Goal: Contribute content: Contribute content

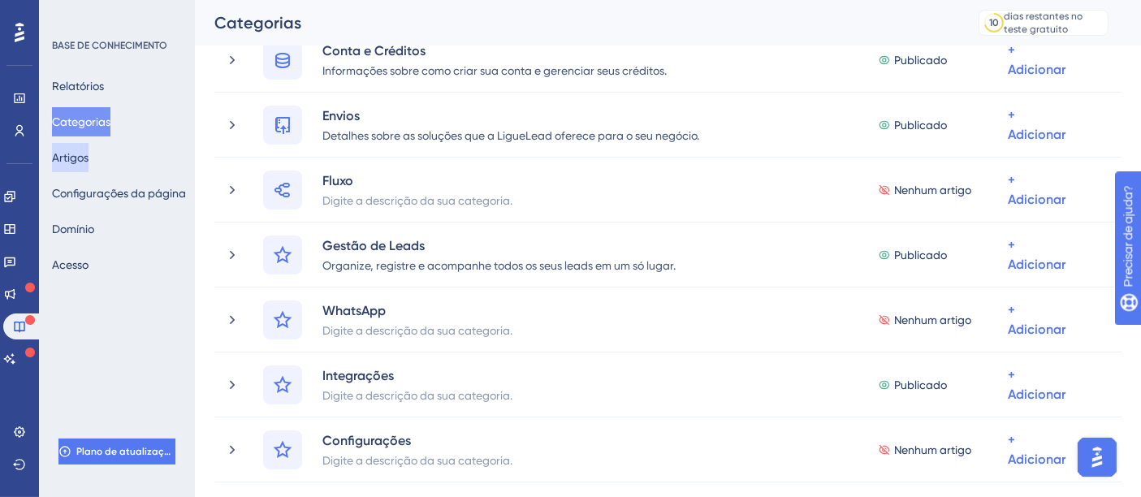
click at [80, 161] on font "Artigos" at bounding box center [70, 157] width 37 height 13
click at [80, 158] on font "Artigos" at bounding box center [70, 157] width 37 height 13
click at [85, 162] on font "Artigos" at bounding box center [70, 157] width 37 height 13
click at [84, 161] on font "Artigos" at bounding box center [70, 157] width 37 height 13
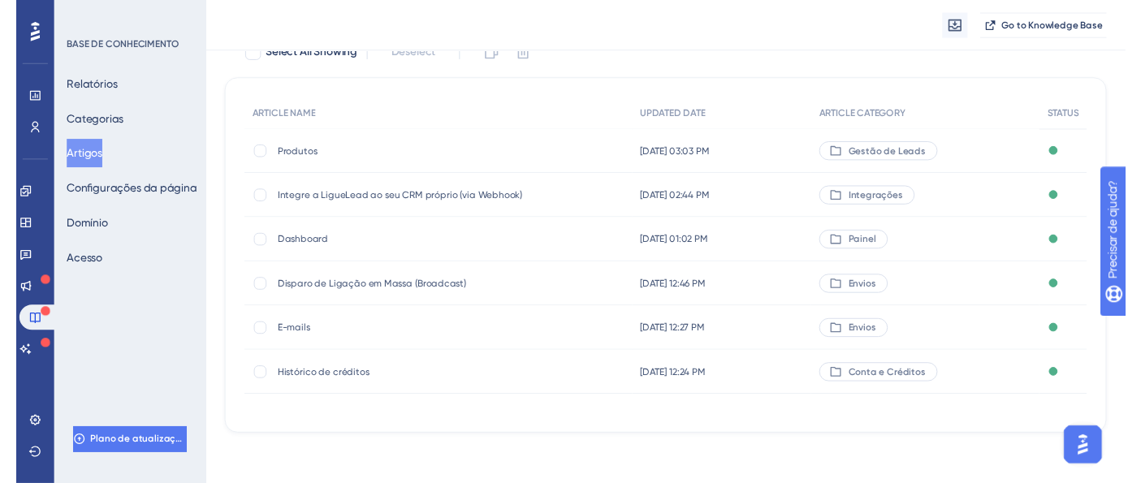
scroll to position [76, 0]
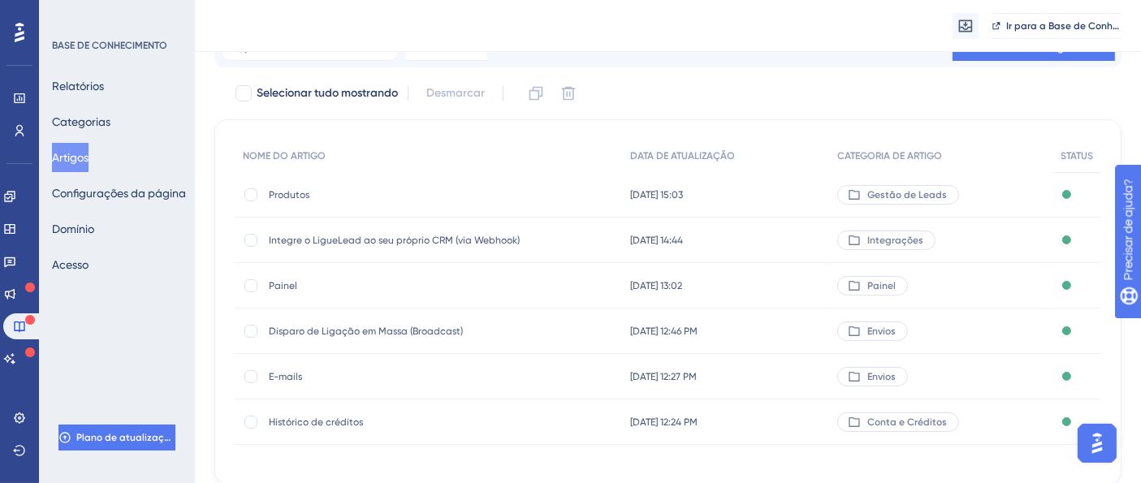
drag, startPoint x: 114, startPoint y: 0, endPoint x: 211, endPoint y: 61, distance: 114.9
click at [211, 61] on div "Desempenho Usuários Noivado Widgets Opinião Atualizações de produtos Base de co…" at bounding box center [668, 217] width 946 height 586
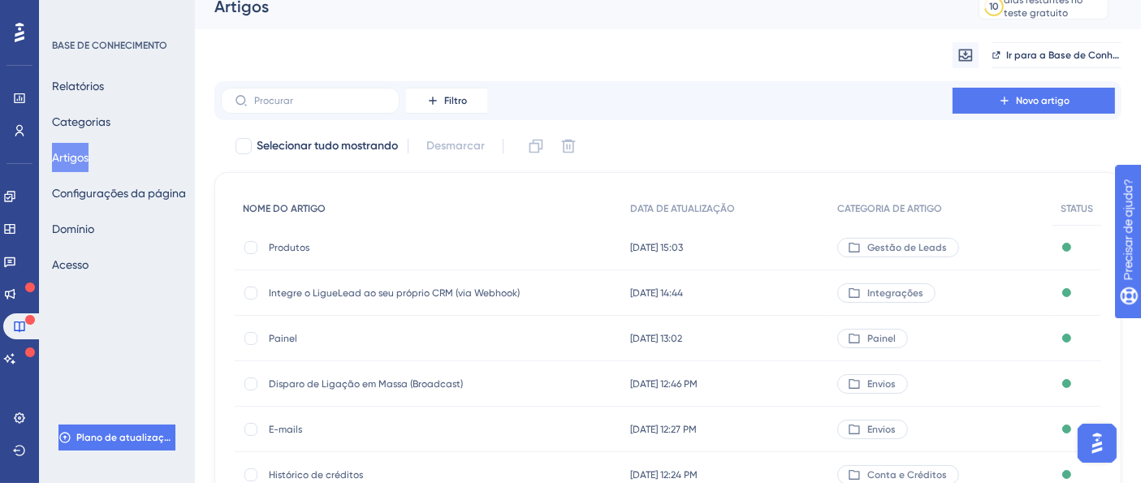
scroll to position [0, 0]
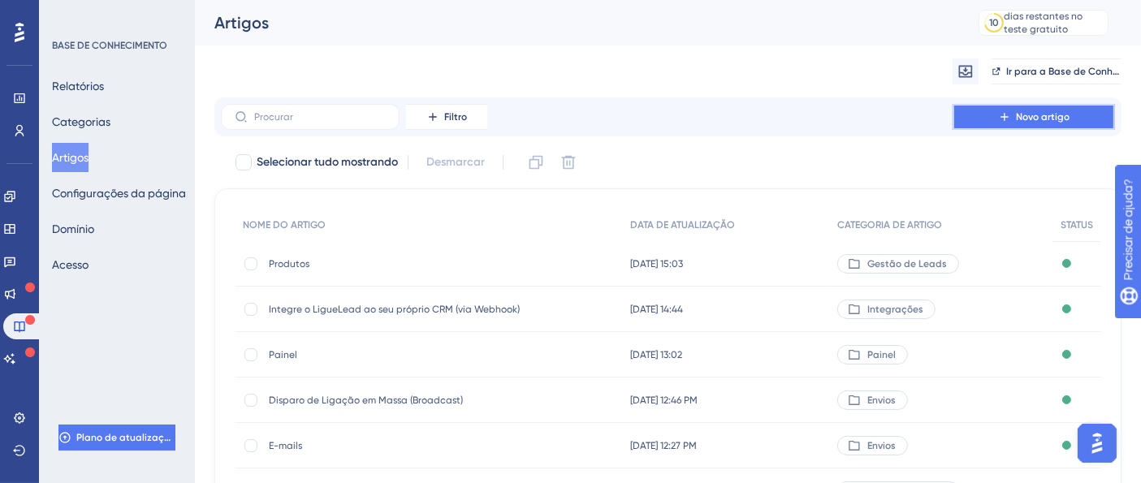
click at [1060, 119] on font "Novo artigo" at bounding box center [1043, 116] width 54 height 11
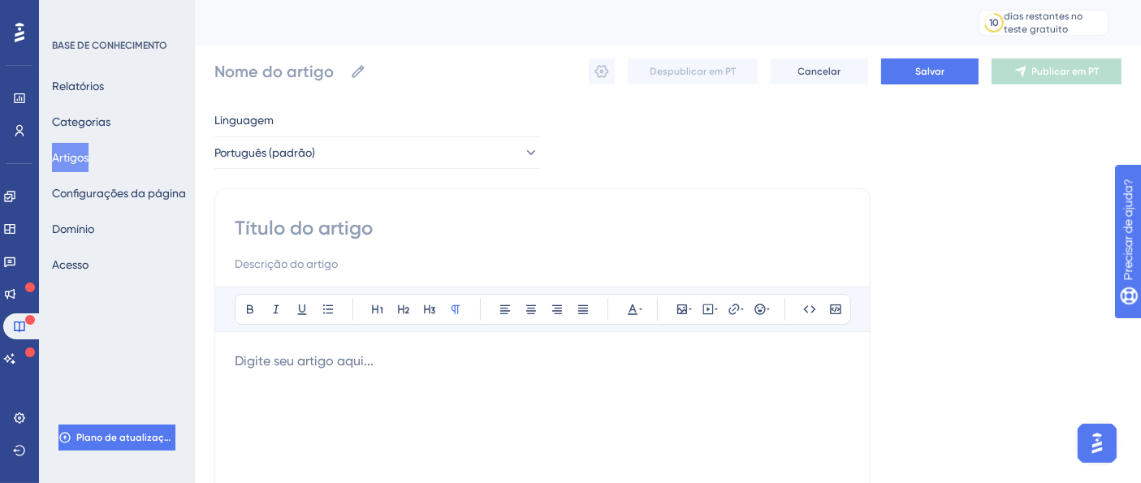
click at [294, 219] on input at bounding box center [542, 228] width 615 height 26
click at [271, 231] on input at bounding box center [542, 228] width 615 height 26
type input "Gest"
type input "Gestão de Leads"
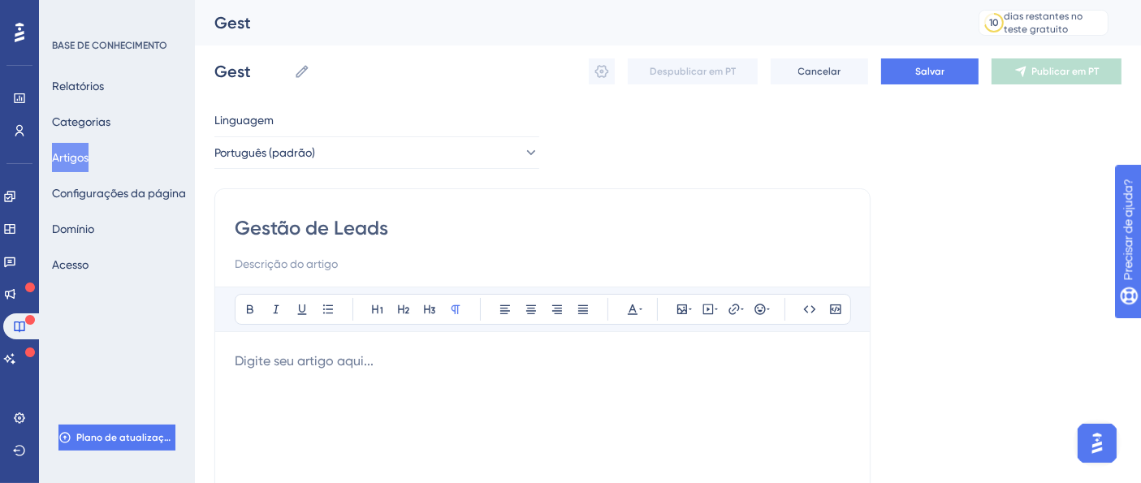
type input "Gestão de Leads"
click at [313, 358] on p at bounding box center [542, 361] width 615 height 19
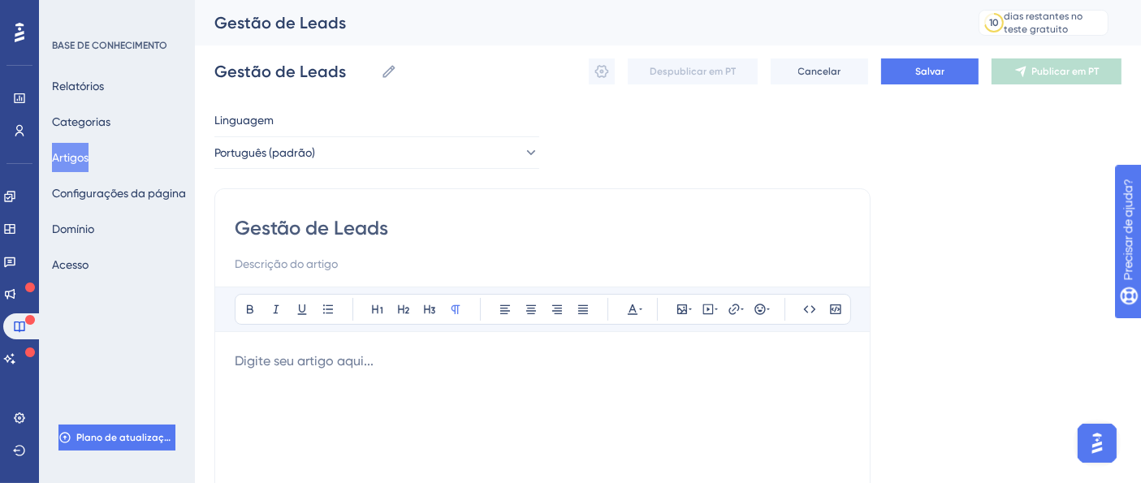
click at [320, 366] on p at bounding box center [542, 361] width 615 height 19
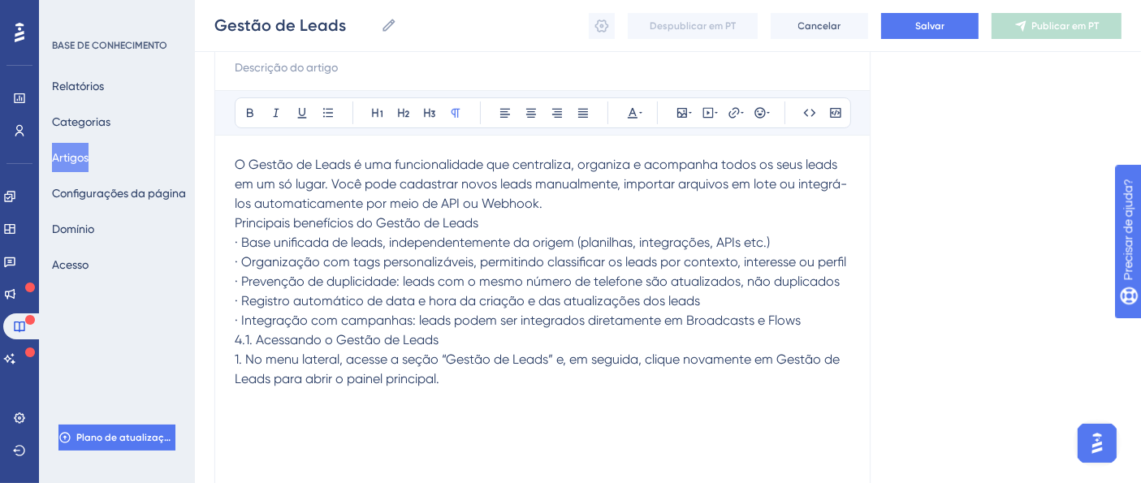
scroll to position [84, 0]
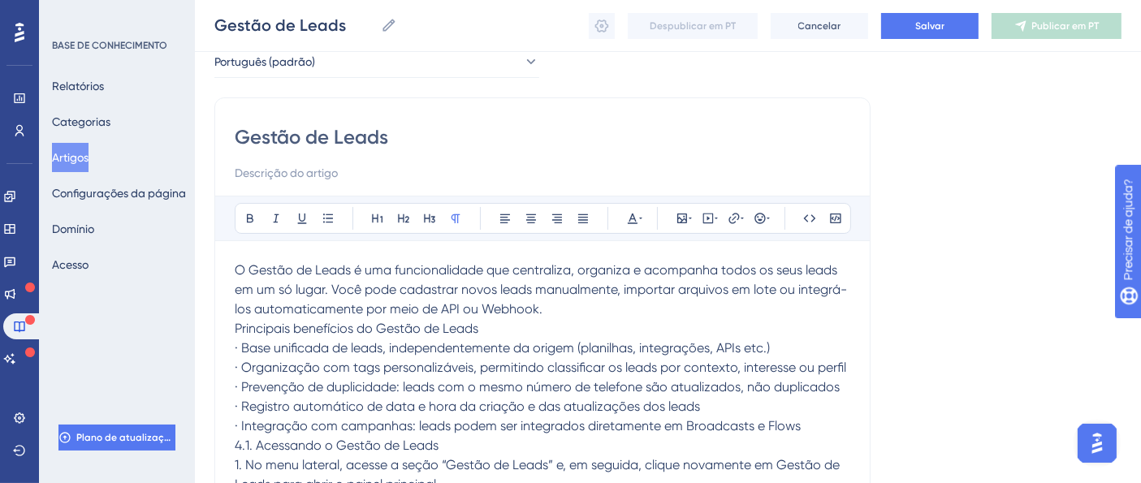
click at [267, 292] on span "O Gestão de Leads é uma funcionalidade que centraliza, organiza e acompanha tod…" at bounding box center [541, 289] width 612 height 54
click at [579, 280] on span "O Gestão de Leads é uma funcionalidade que centraliza, organiza e acompanha tod…" at bounding box center [541, 289] width 612 height 54
click at [581, 317] on p "O Gestão de Leads é uma funcionalidade que centraliza, organiza e acompanha tod…" at bounding box center [542, 290] width 615 height 58
click at [560, 325] on p "Principais benefícios do Gestão de Leads" at bounding box center [542, 328] width 615 height 19
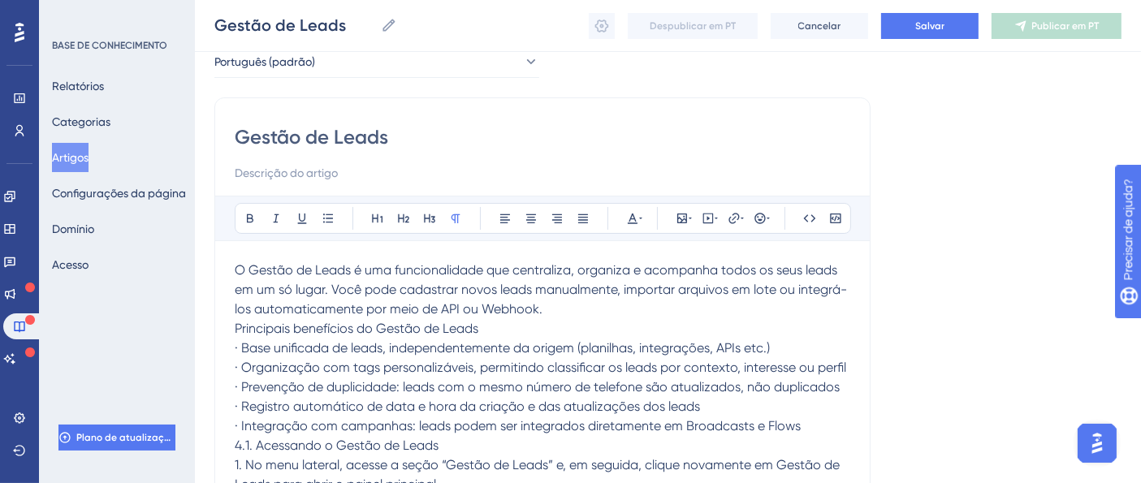
click at [557, 319] on p "Principais benefícios do Gestão de Leads" at bounding box center [542, 328] width 615 height 19
click at [555, 311] on p "O Gestão de Leads é uma funcionalidade que centraliza, organiza e acompanha tod…" at bounding box center [542, 290] width 615 height 58
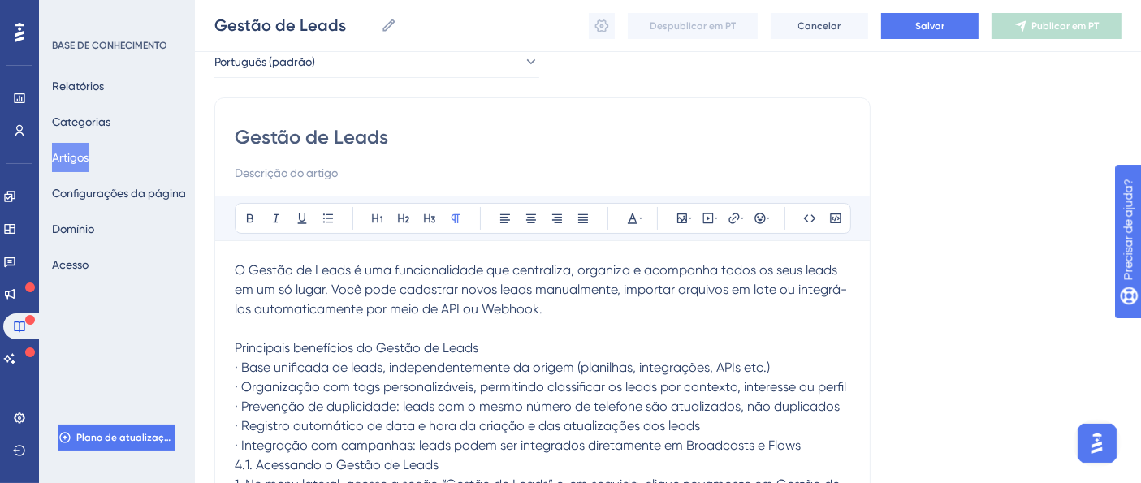
drag, startPoint x: 490, startPoint y: 338, endPoint x: 221, endPoint y: 352, distance: 269.1
click at [221, 352] on div "Gestão de Leads Audacioso itálico Sublinhado Ponto de bala Título 1 Título 2 Tí…" at bounding box center [542, 367] width 656 height 541
click at [248, 221] on icon at bounding box center [250, 218] width 6 height 9
click at [484, 432] on p "· Registro automático de data e hora da criação e das atualizações dos leads" at bounding box center [542, 426] width 615 height 19
click at [502, 342] on p "Principais benefícios do Gestão de Leads" at bounding box center [542, 348] width 615 height 19
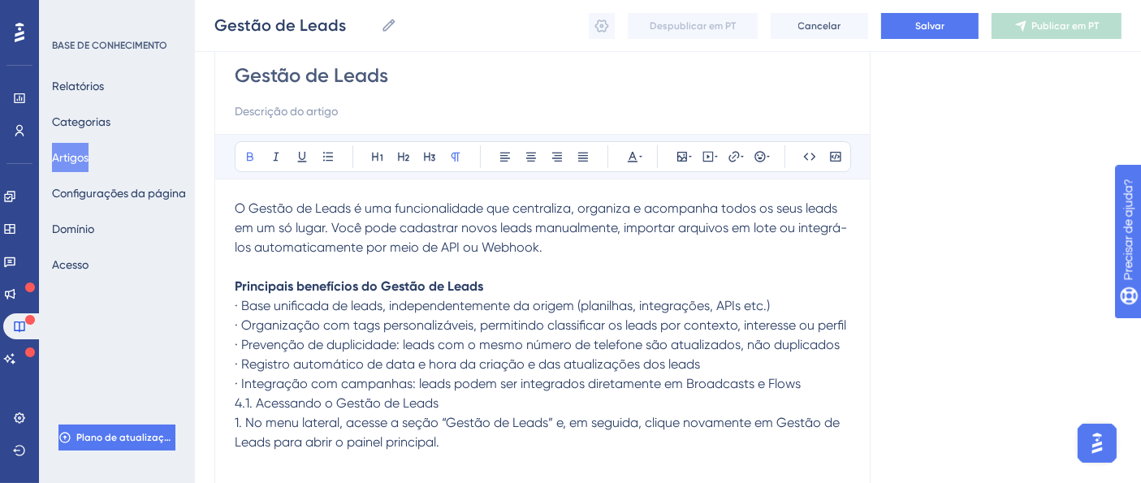
scroll to position [175, 0]
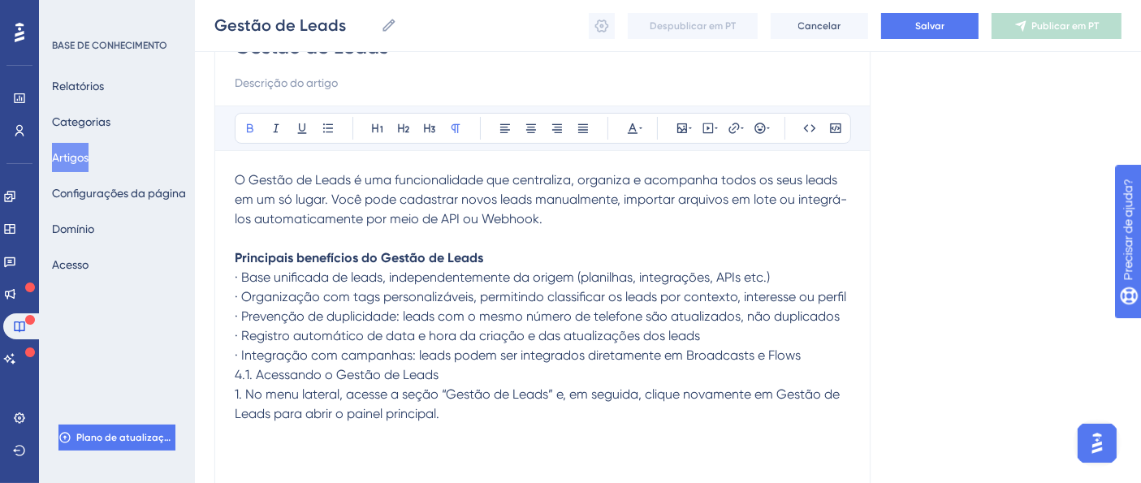
click at [821, 351] on p "· Integração com campanhas: leads podem ser integrados diretamente em Broadcast…" at bounding box center [542, 355] width 615 height 19
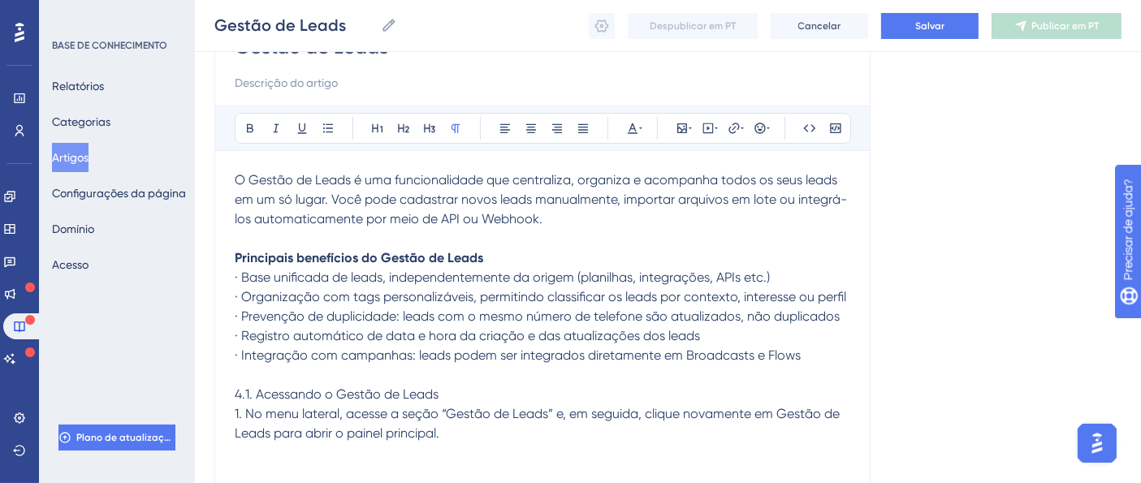
click at [260, 388] on span "4.1. Acessando o Gestão de Leads" at bounding box center [337, 393] width 204 height 15
drag, startPoint x: 427, startPoint y: 395, endPoint x: 187, endPoint y: 398, distance: 240.4
click at [195, 398] on div "Desempenho Usuários Noivado Widgets Opinião Atualizações de produtos Base de co…" at bounding box center [668, 248] width 946 height 846
click at [245, 127] on icon at bounding box center [250, 128] width 13 height 13
click at [243, 416] on span "1. No menu lateral, acesse a seção “Gestão de Leads” e, em seguida, clique nova…" at bounding box center [539, 423] width 608 height 35
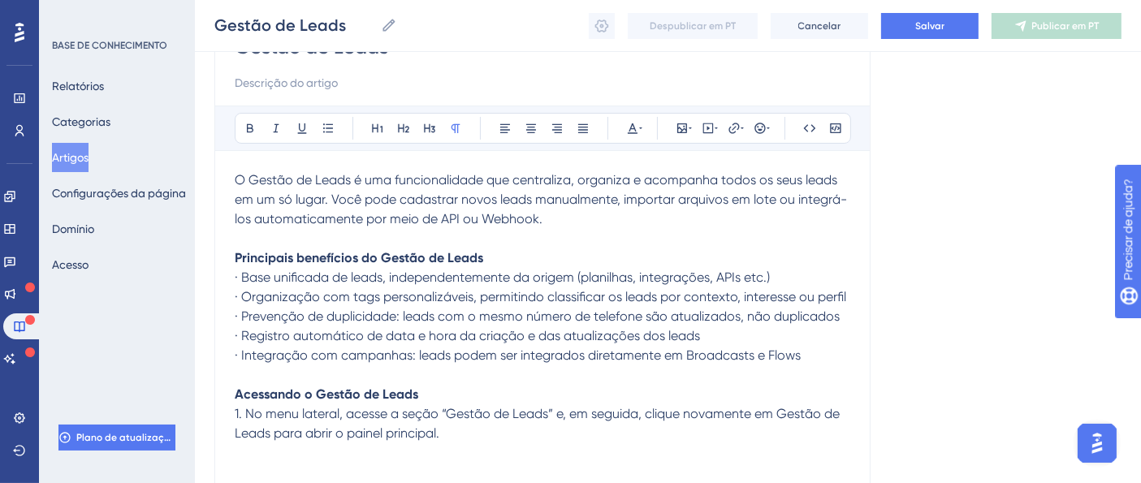
click at [248, 412] on span "1. No menu lateral, acesse a seção “Gestão de Leads” e, em seguida, clique nova…" at bounding box center [539, 423] width 608 height 35
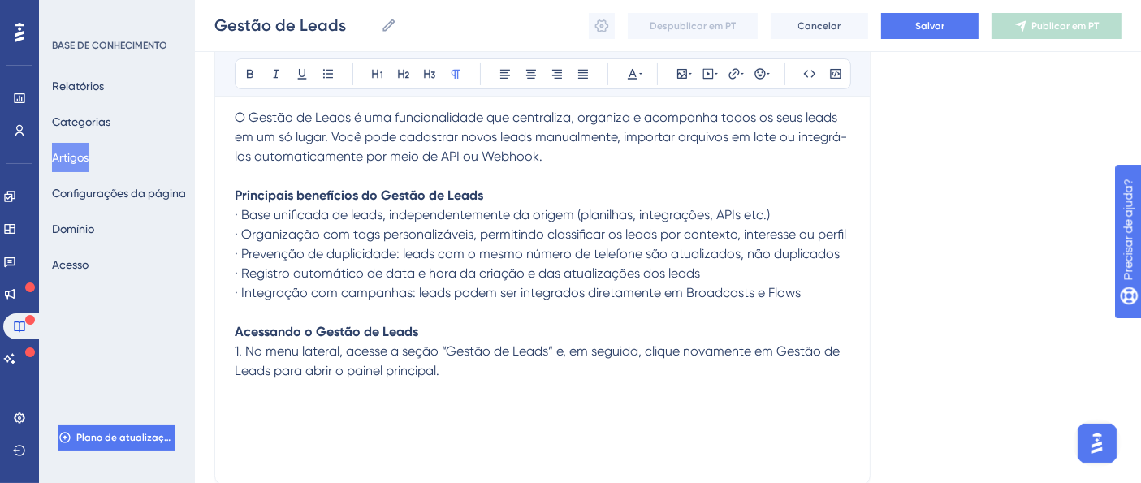
scroll to position [265, 0]
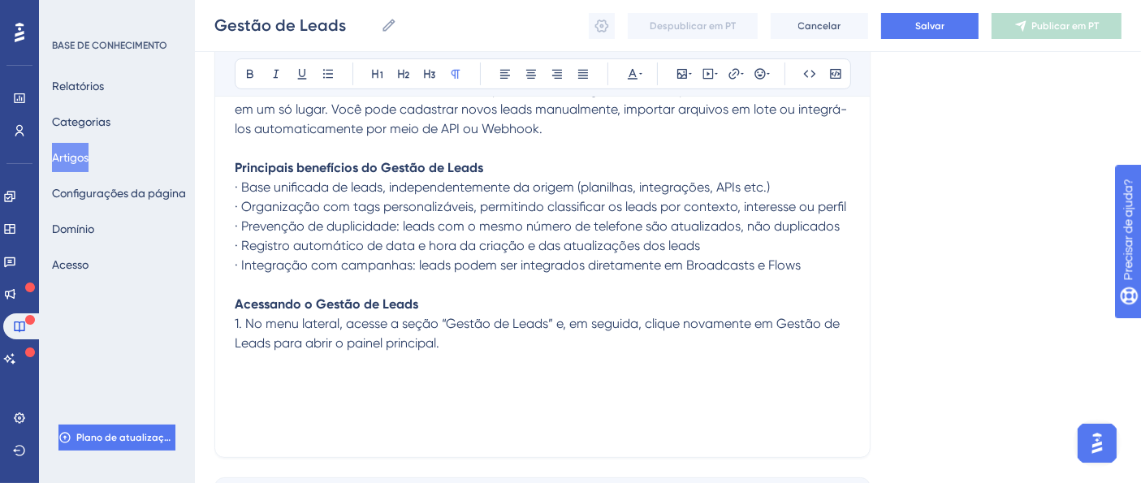
click at [458, 339] on p "1. No menu lateral, acesse a seção “Gestão de Leads” e, em seguida, clique nova…" at bounding box center [542, 333] width 615 height 39
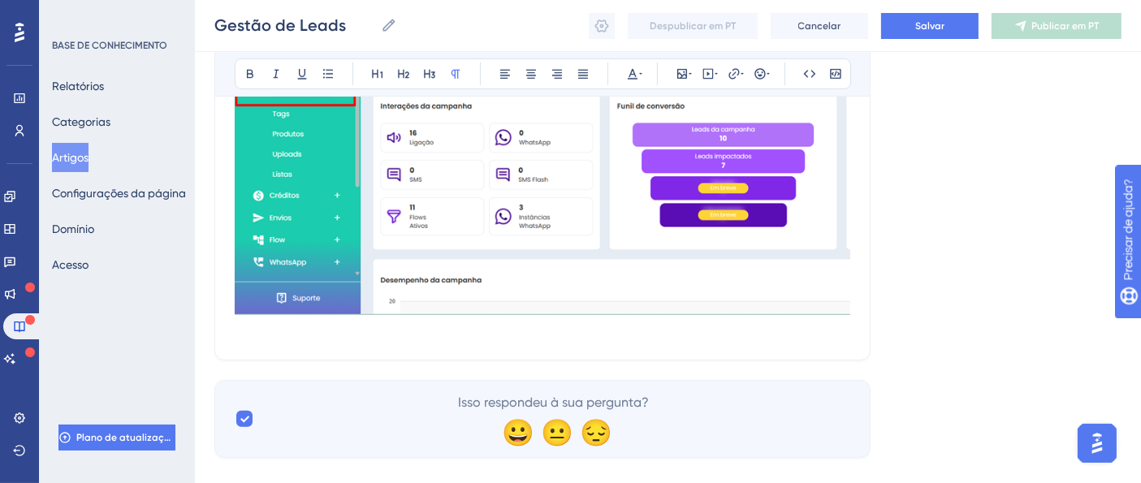
scroll to position [700, 0]
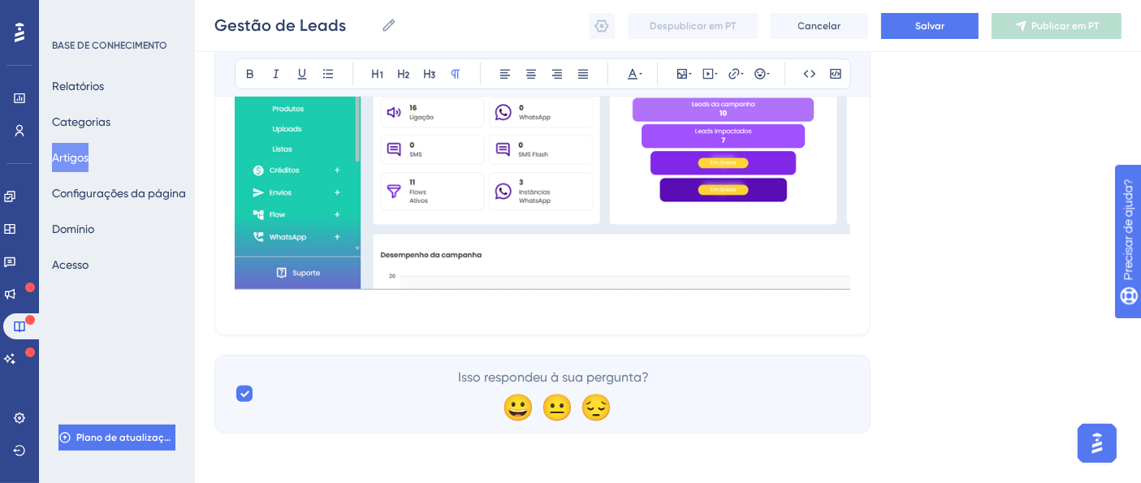
click at [253, 304] on p "1. No menu lateral, acesse a seção “Gestão de Leads” e, em seguida, clique nova…" at bounding box center [542, 97] width 615 height 436
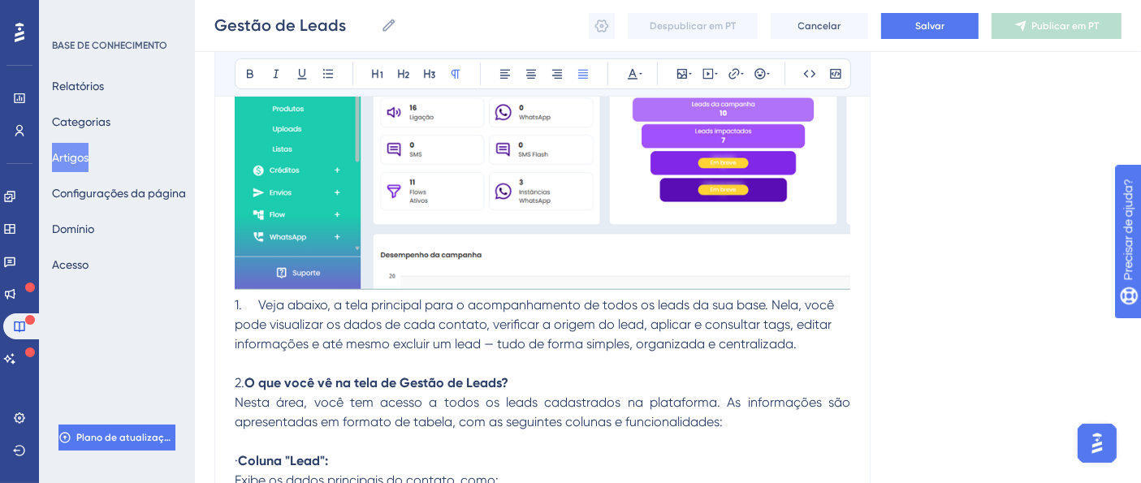
scroll to position [748, 0]
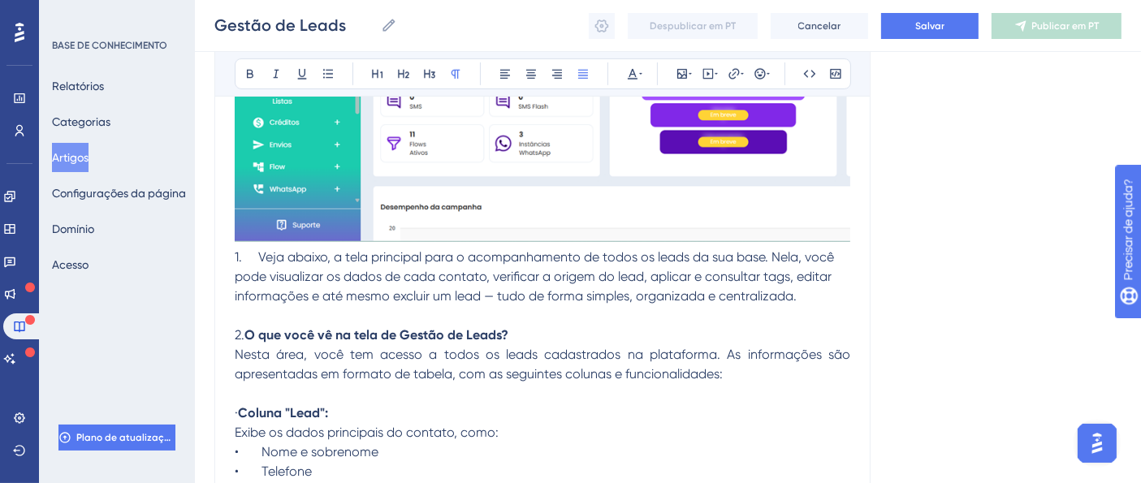
click at [651, 312] on p at bounding box center [542, 315] width 615 height 19
click at [515, 351] on span "Nesta área, você tem acesso a todos os leads cadastrados na plataforma. As info…" at bounding box center [544, 364] width 619 height 35
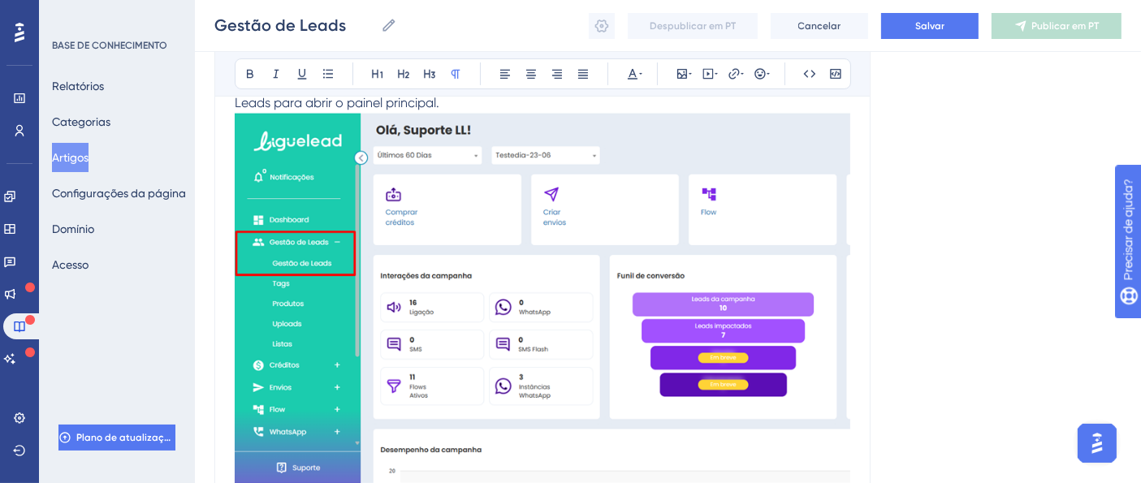
scroll to position [514, 0]
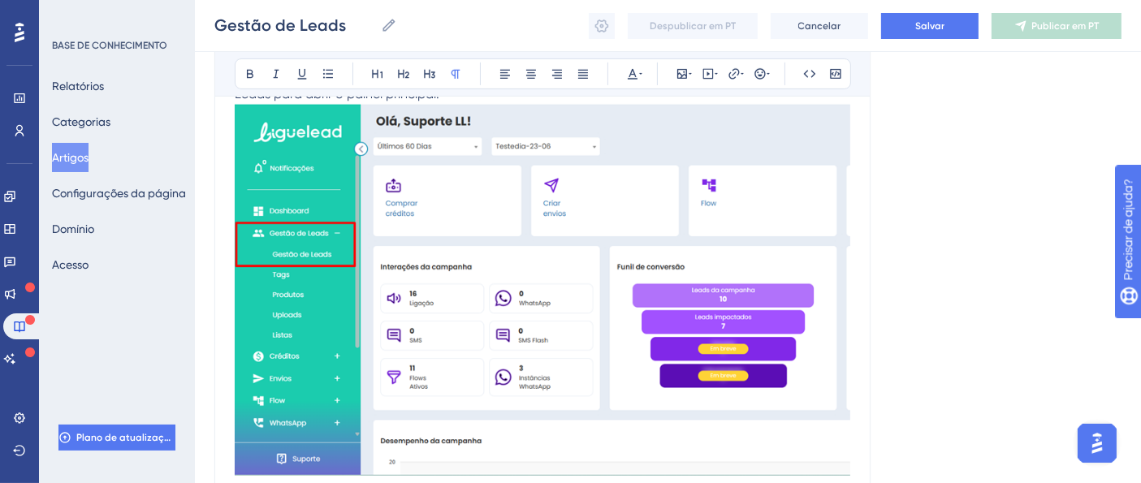
click at [480, 123] on img at bounding box center [542, 290] width 615 height 372
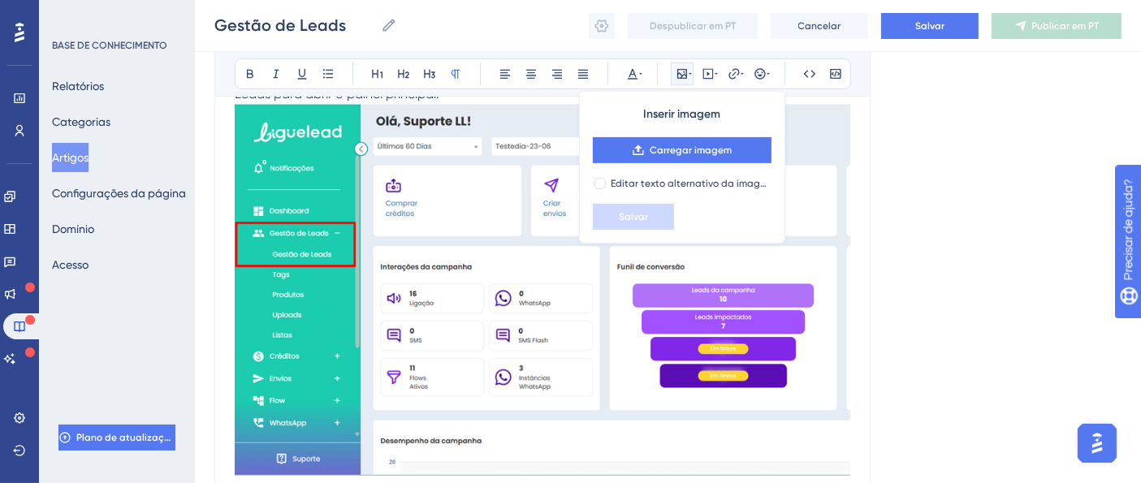
scroll to position [501, 0]
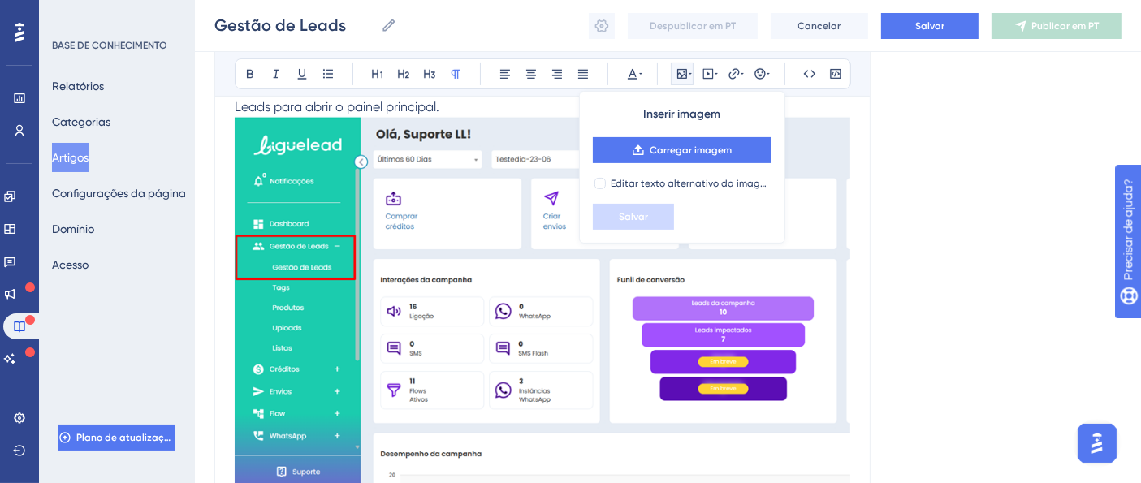
click at [1002, 296] on div "Linguagem Português (padrão) Gestão de Leads Audacioso itálico Sublinhado Ponto…" at bounding box center [667, 234] width 907 height 1263
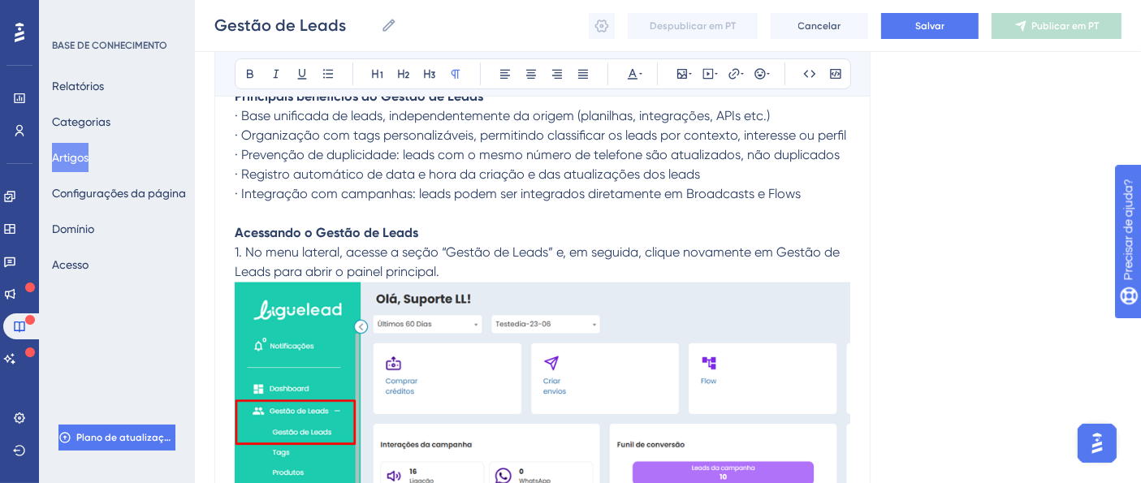
scroll to position [494, 0]
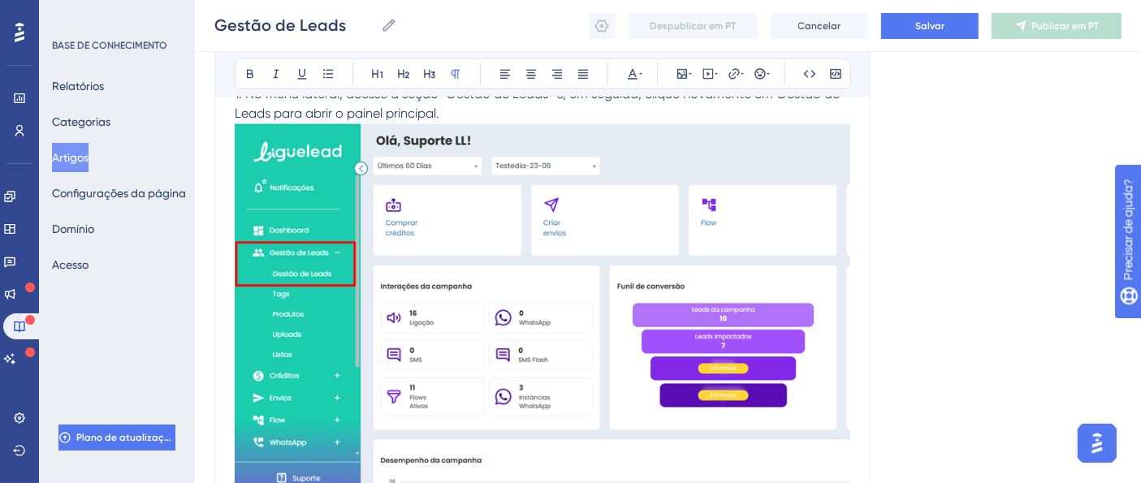
click at [327, 103] on p "1. No menu lateral, acesse a seção “Gestão de Leads” e, em seguida, clique nova…" at bounding box center [542, 321] width 615 height 475
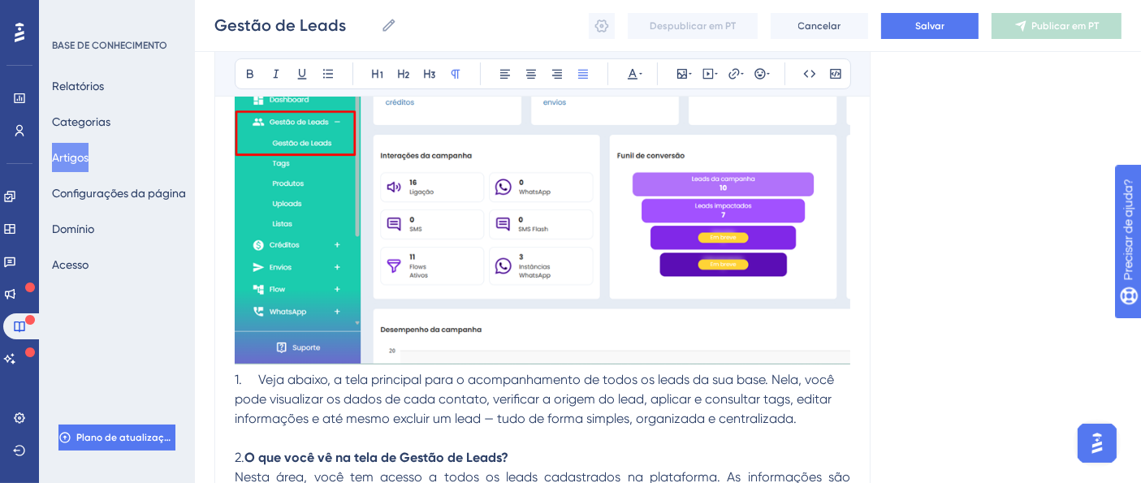
scroll to position [645, 0]
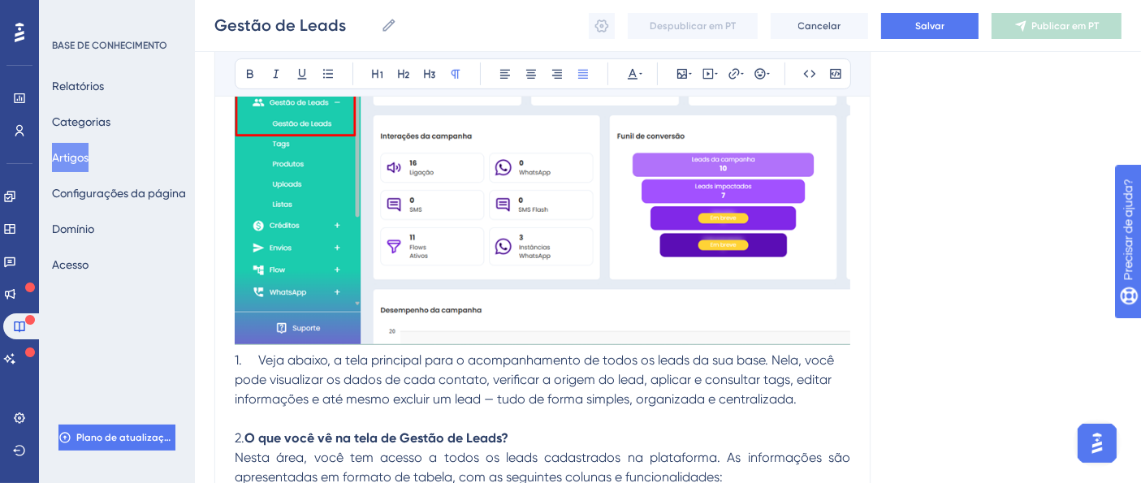
click at [235, 361] on span "1. Veja abaixo, a tela principal para o acompanhamento de todos os leads da sua…" at bounding box center [536, 379] width 602 height 54
click at [240, 358] on span "1. Veja abaixo, a tela principal para o acompanhamento de todos os leads da sua…" at bounding box center [536, 379] width 602 height 54
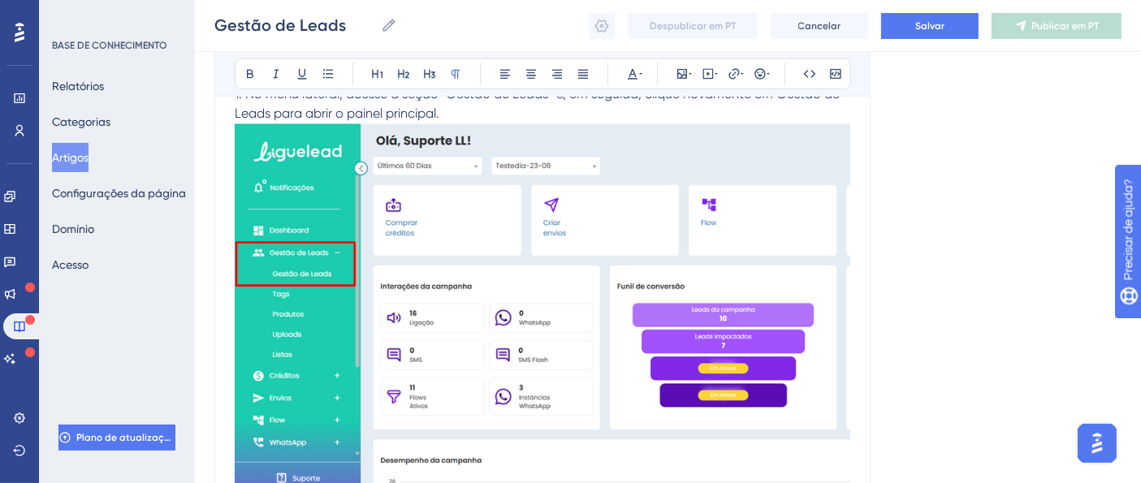
click at [1026, 242] on div "Linguagem Português (padrão) Gestão de Leads Audacioso itálico Sublinhado Ponto…" at bounding box center [667, 240] width 907 height 1263
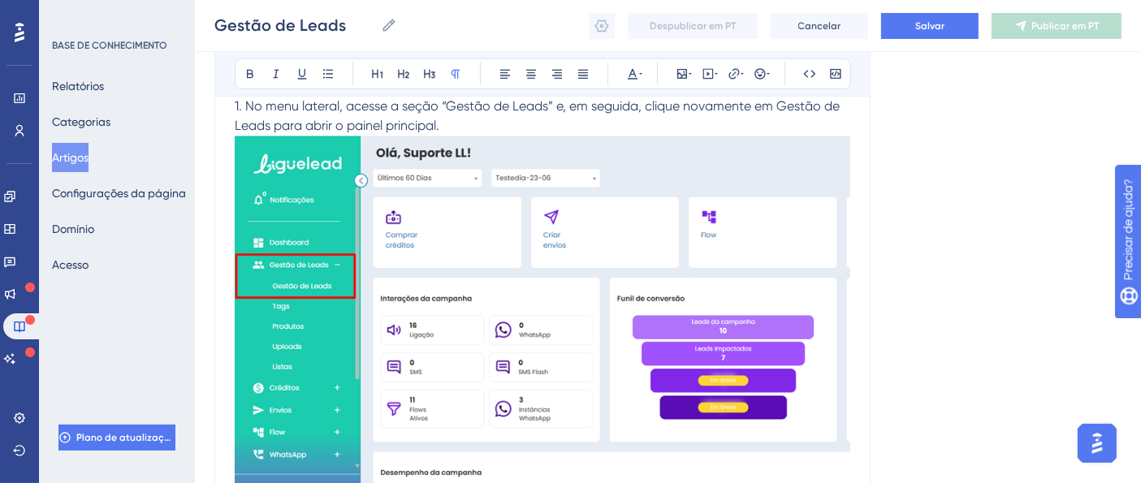
scroll to position [494, 0]
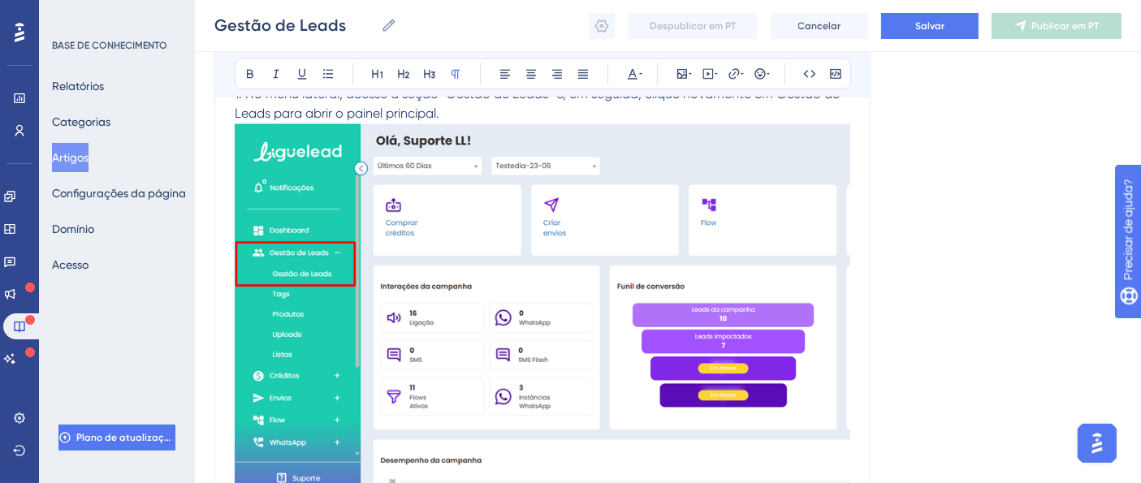
click at [490, 107] on p "1. No menu lateral, acesse a seção “Gestão de Leads” e, em seguida, clique nova…" at bounding box center [542, 321] width 615 height 475
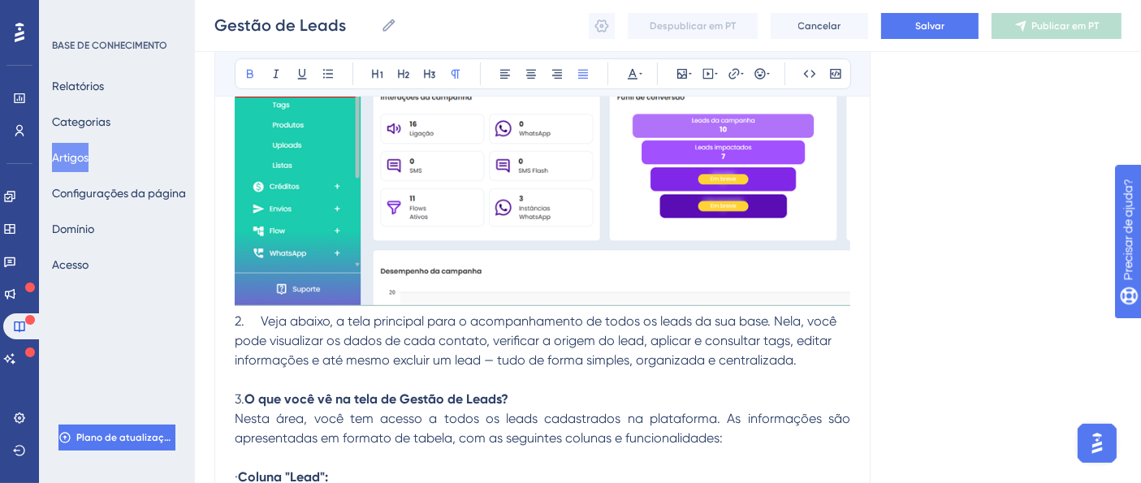
scroll to position [762, 0]
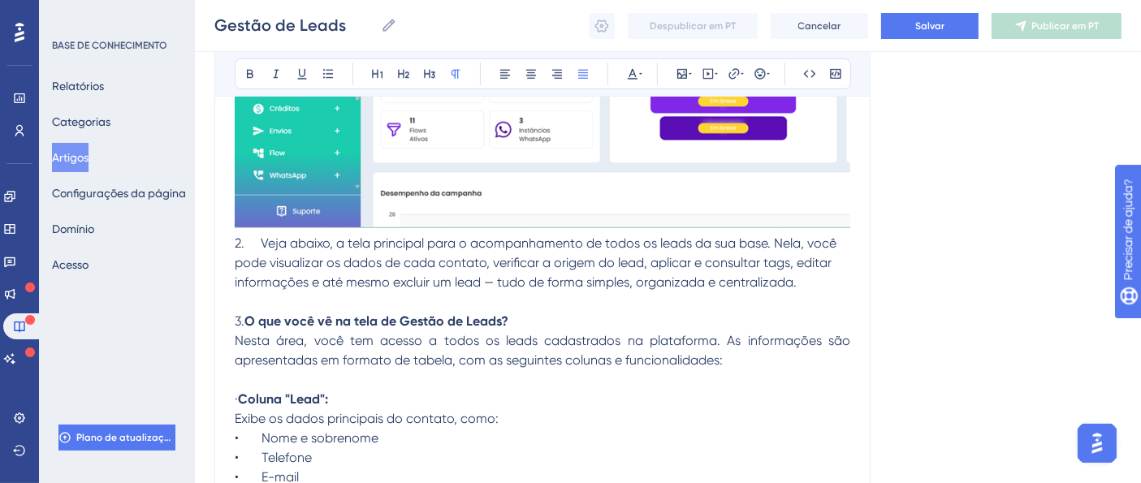
click at [326, 292] on p at bounding box center [542, 301] width 615 height 19
click at [389, 293] on p at bounding box center [542, 301] width 615 height 19
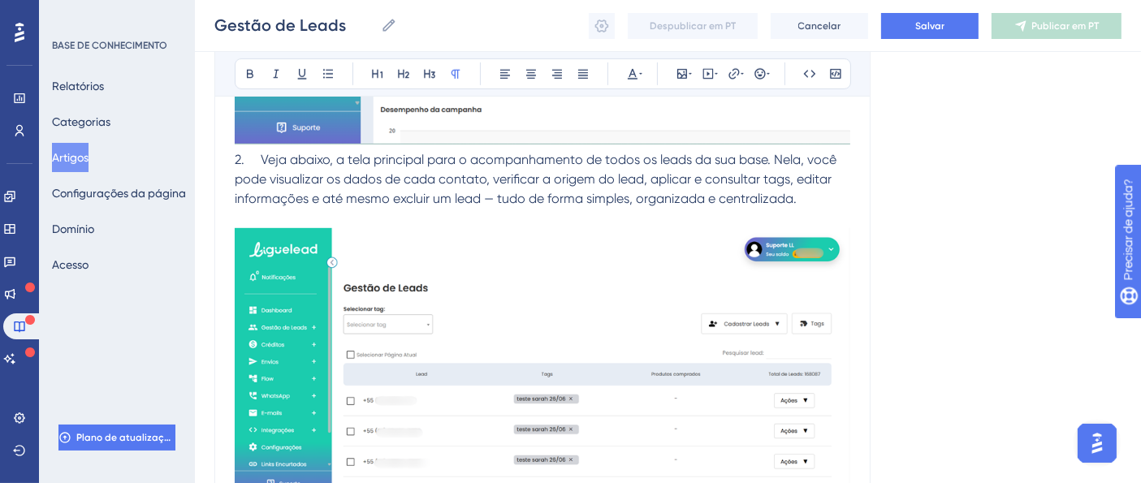
scroll to position [1206, 0]
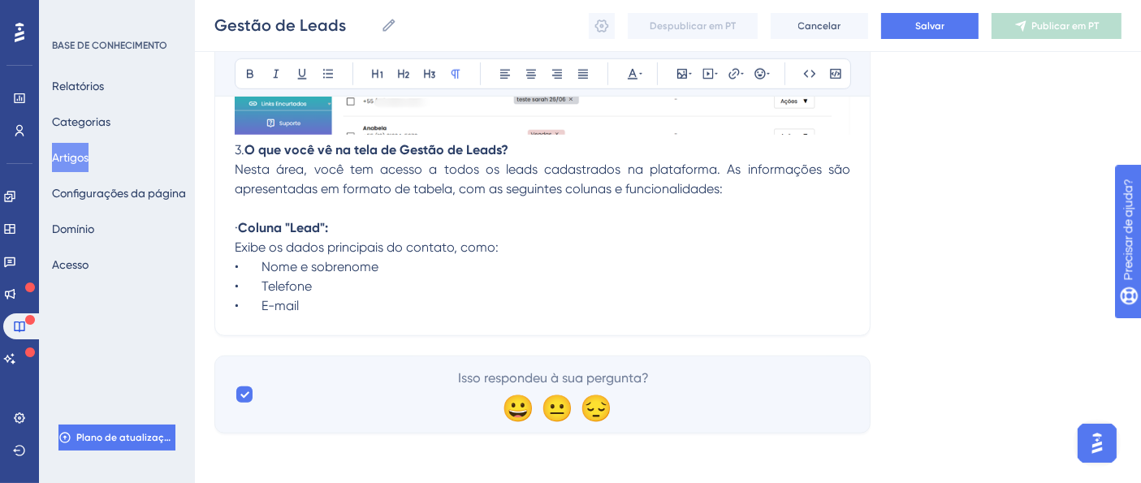
click at [301, 304] on p "• E-mail" at bounding box center [542, 305] width 615 height 19
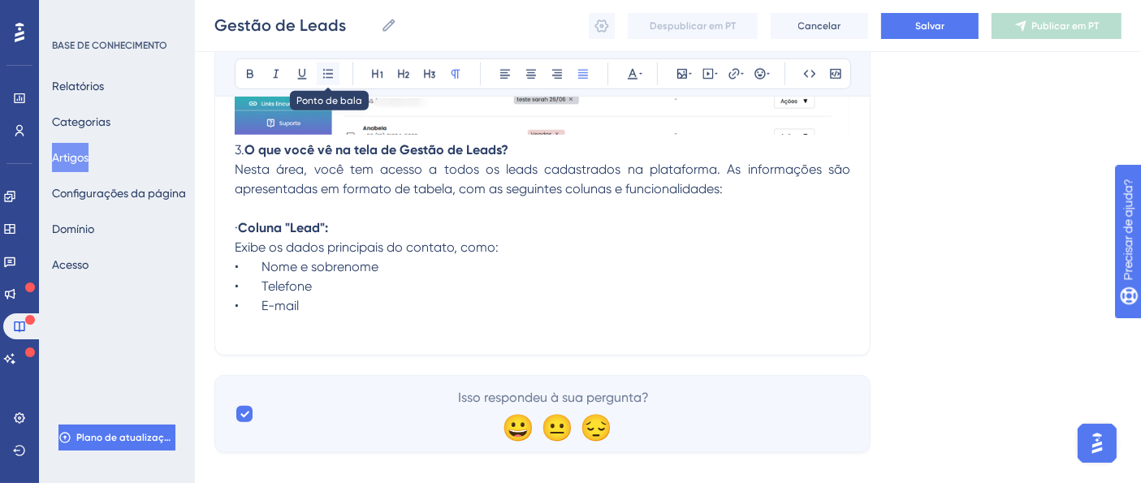
click at [322, 73] on icon at bounding box center [328, 73] width 13 height 13
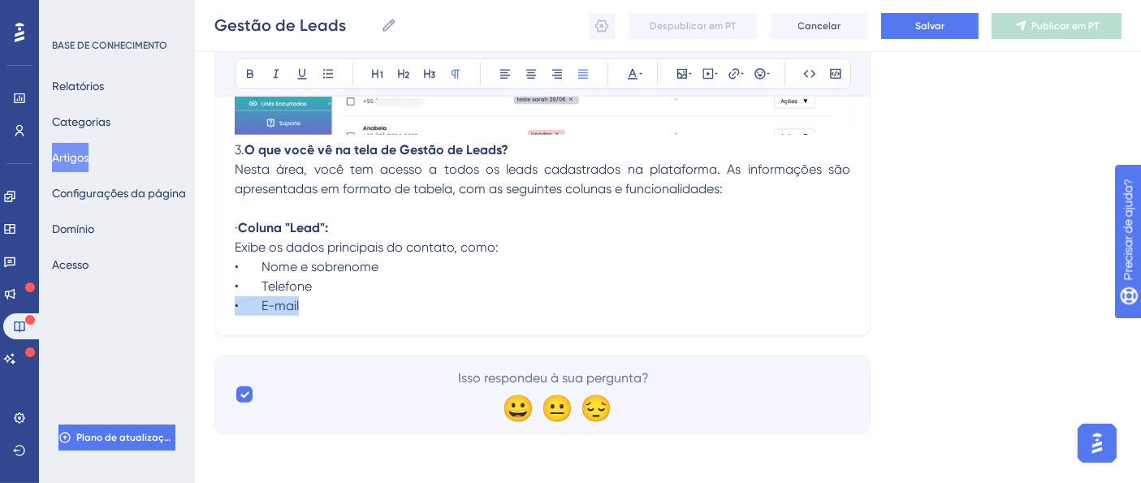
drag, startPoint x: 302, startPoint y: 304, endPoint x: 229, endPoint y: 304, distance: 73.1
click at [334, 309] on p "• E-mail" at bounding box center [542, 305] width 615 height 19
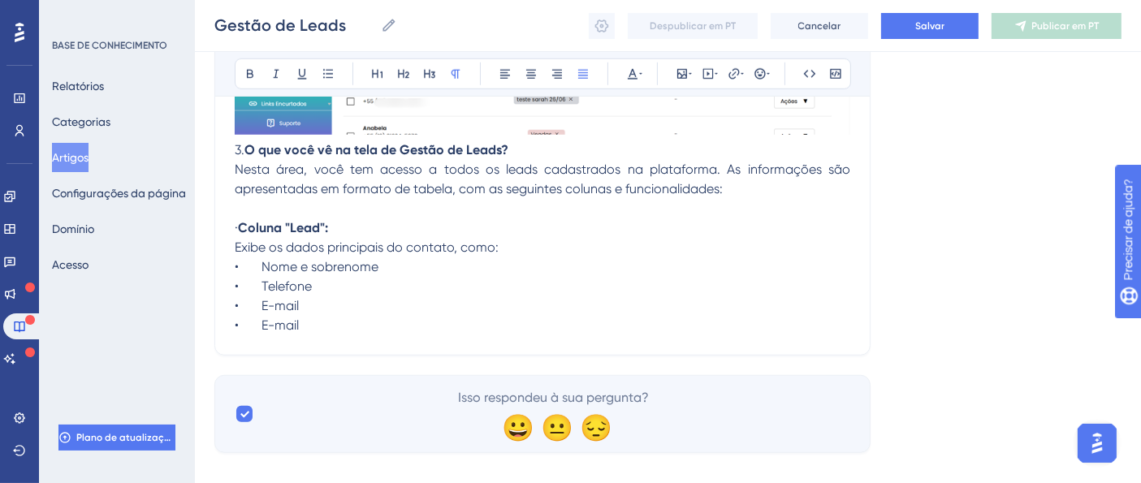
drag, startPoint x: 298, startPoint y: 327, endPoint x: 261, endPoint y: 326, distance: 36.6
click at [261, 326] on p "• E-mail • E-mail" at bounding box center [542, 315] width 615 height 39
click at [306, 326] on span "• Produto comprado" at bounding box center [305, 324] width 141 height 15
click at [391, 318] on p "• E-mail • Produtos comprado" at bounding box center [542, 315] width 615 height 39
click at [452, 330] on p "• E-mail • Produtos comprados" at bounding box center [542, 315] width 615 height 39
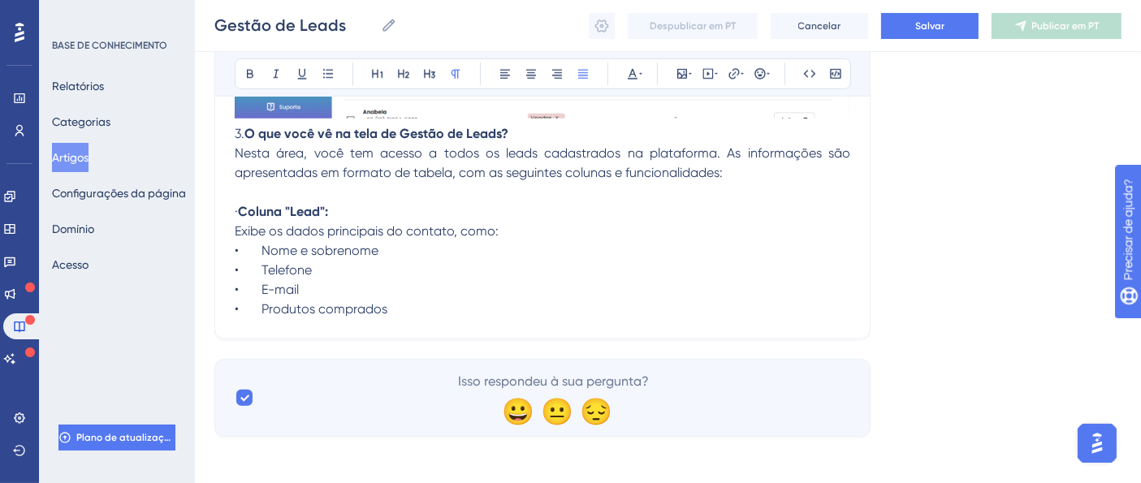
scroll to position [1226, 0]
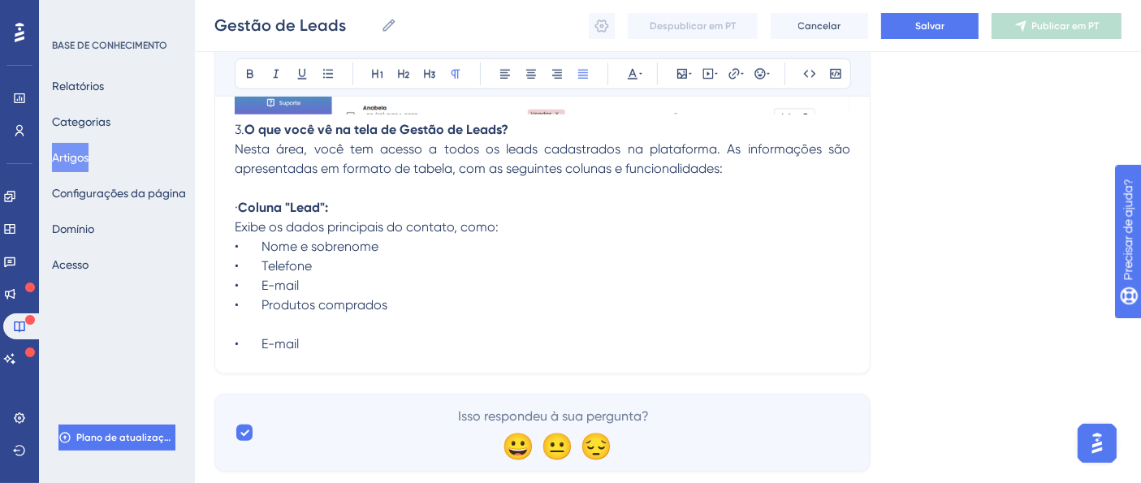
drag, startPoint x: 330, startPoint y: 349, endPoint x: 171, endPoint y: 337, distance: 158.8
click at [317, 339] on p "• E-mail • Produtos comprados" at bounding box center [542, 315] width 615 height 78
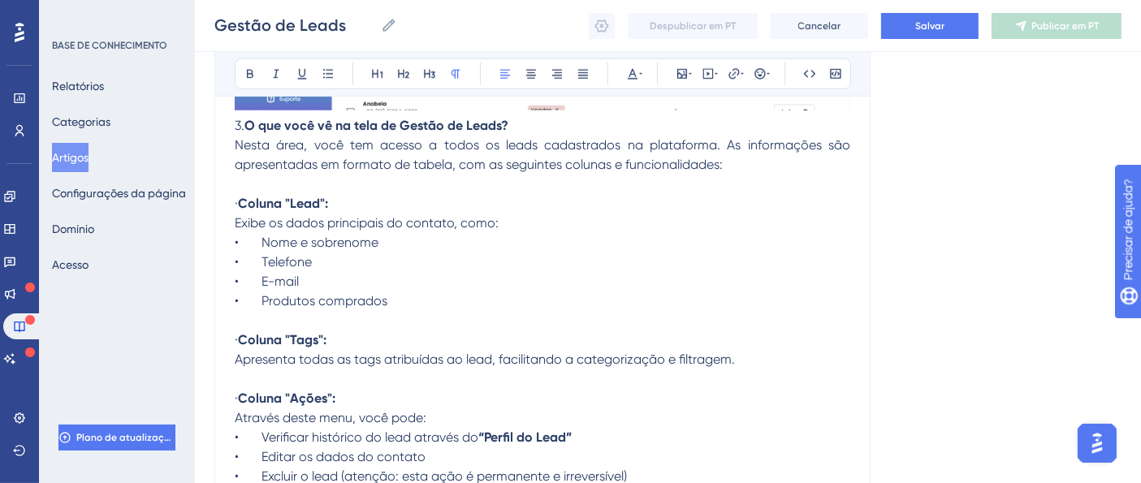
scroll to position [1401, 0]
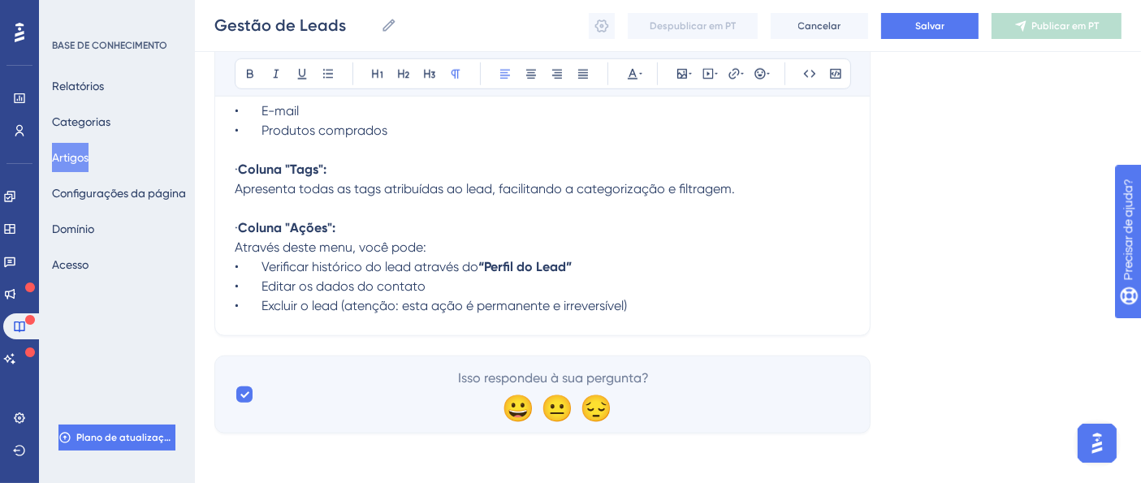
drag, startPoint x: 1146, startPoint y: 352, endPoint x: 73, endPoint y: 6, distance: 1126.7
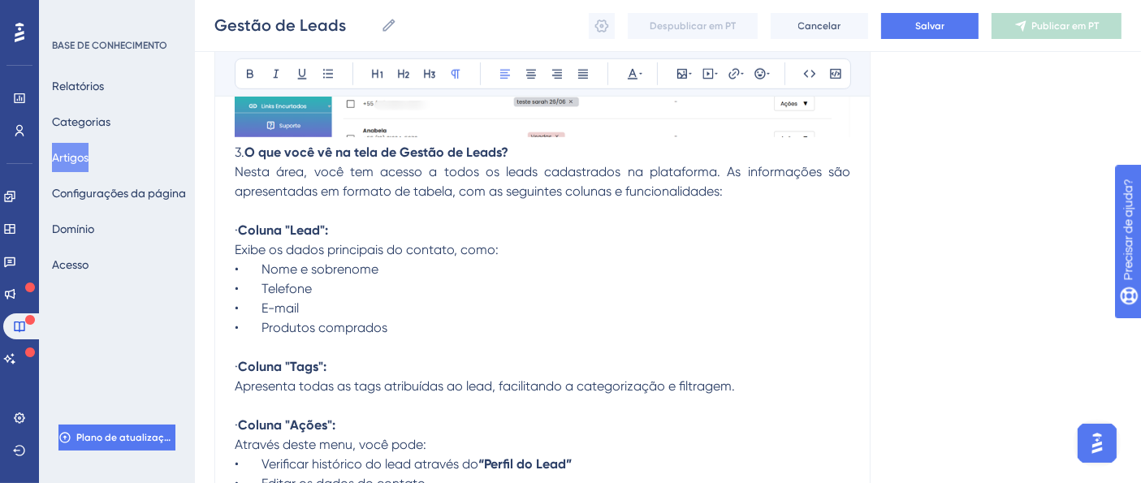
scroll to position [1215, 0]
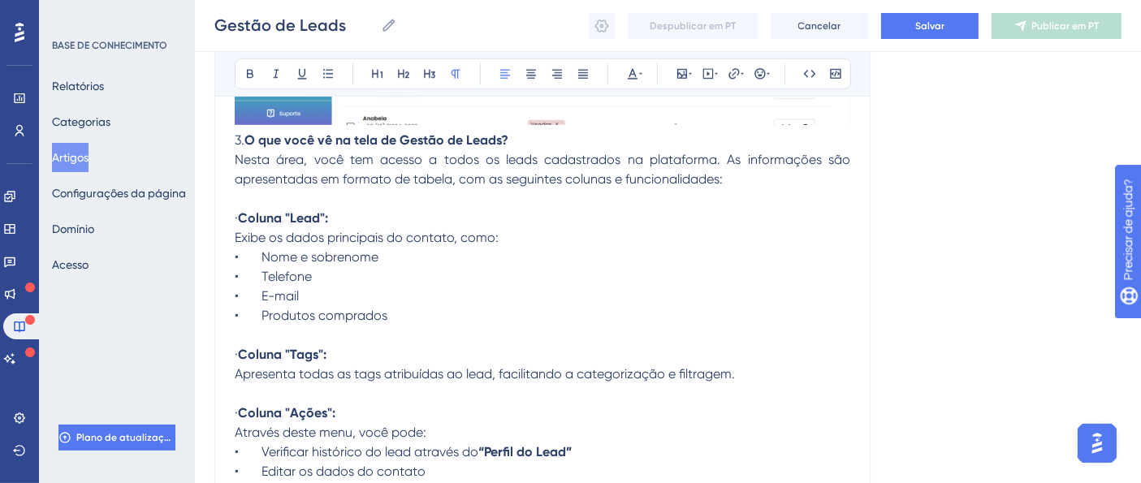
click at [369, 333] on p "• E-mail • Produtos comprados · Coluna "Tags":" at bounding box center [542, 326] width 615 height 78
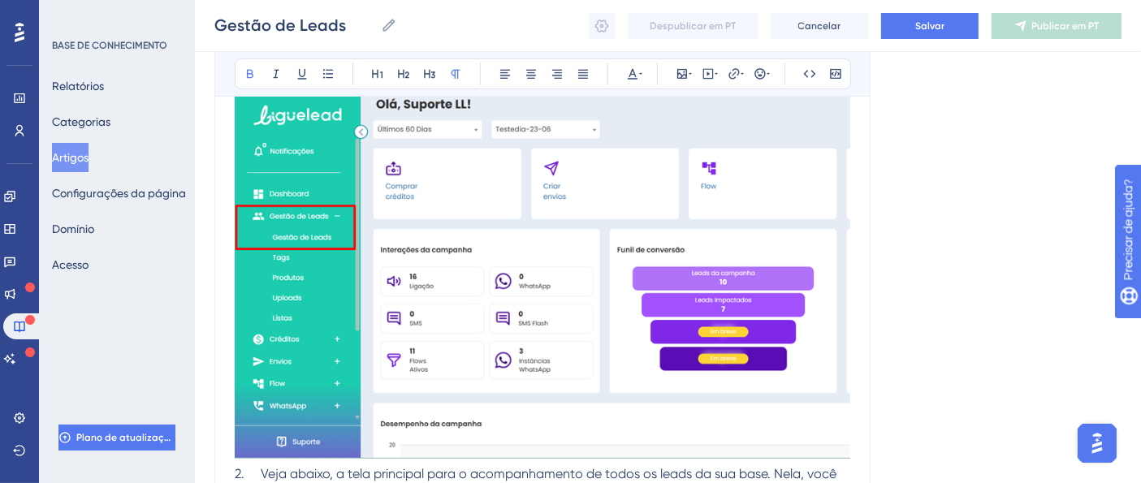
scroll to position [424, 0]
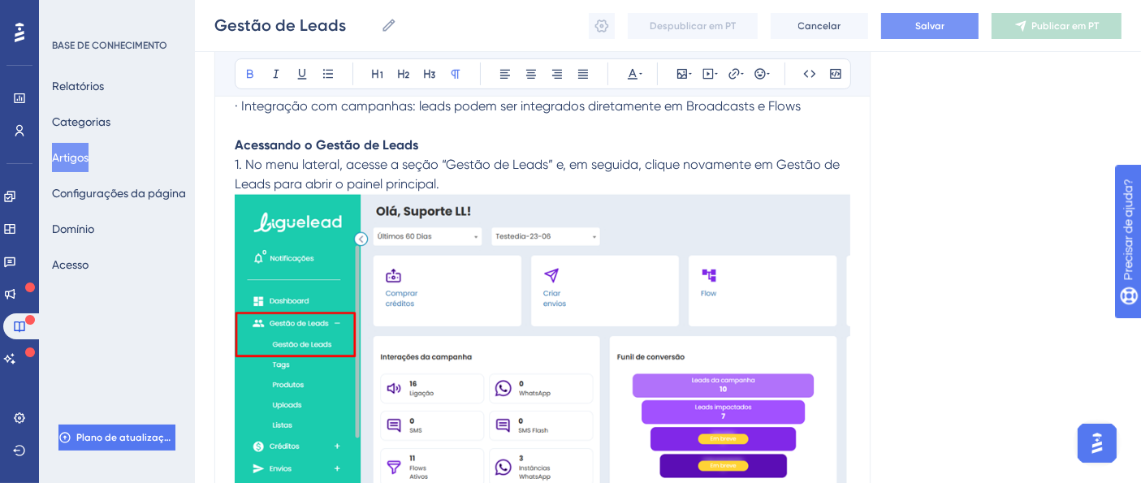
click at [897, 24] on button "Salvar" at bounding box center [929, 26] width 97 height 26
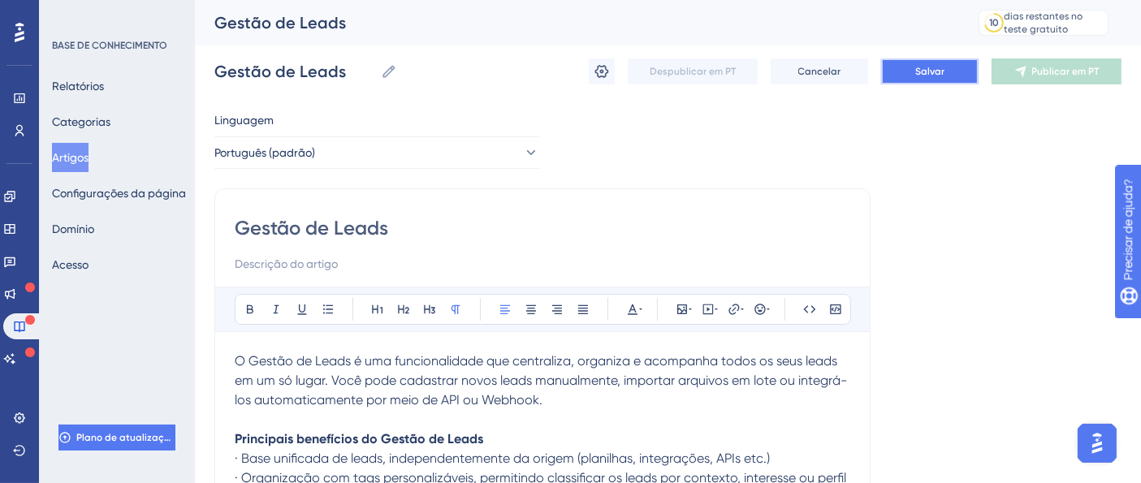
click at [917, 71] on font "Salvar" at bounding box center [929, 71] width 29 height 11
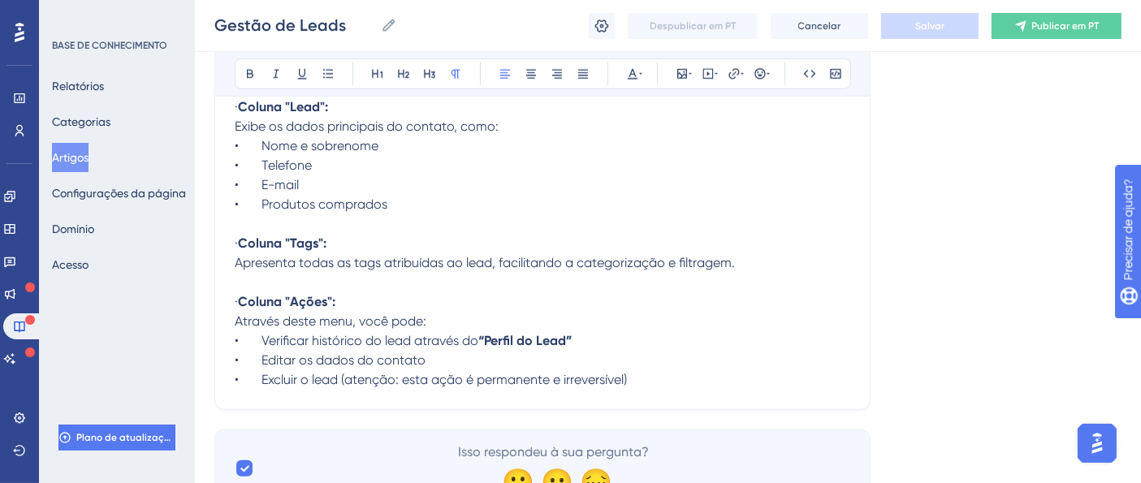
scroll to position [1401, 0]
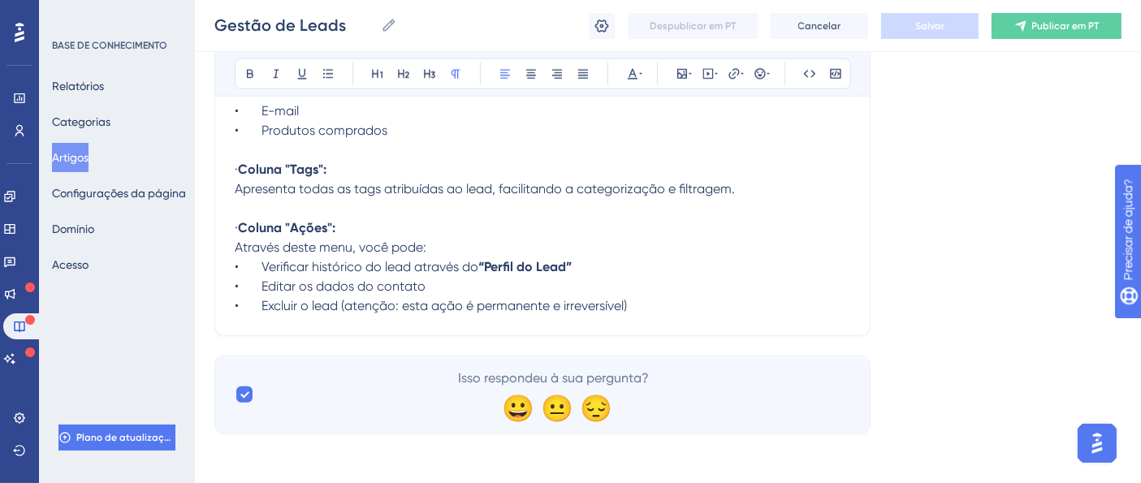
click at [696, 261] on p "• Verificar histórico do lead através do “Perfil do Lead”" at bounding box center [542, 266] width 615 height 19
click at [675, 300] on p "• Excluir o lead (atenção: esta ação é permanente e irreversível)" at bounding box center [542, 305] width 615 height 19
click at [673, 307] on p "• Excluir o lead (atenção: esta ação é permanente e irreversível)" at bounding box center [542, 305] width 615 height 19
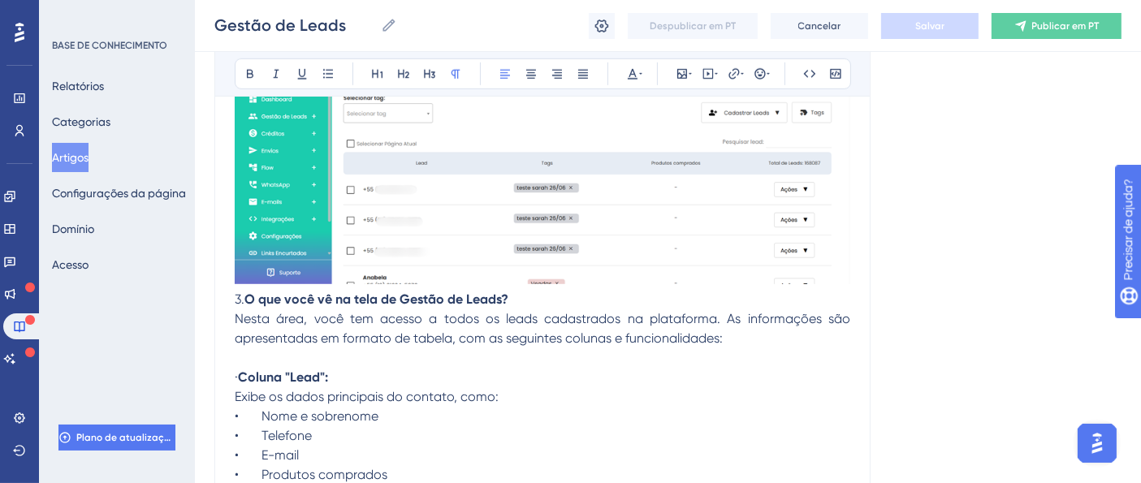
scroll to position [1215, 0]
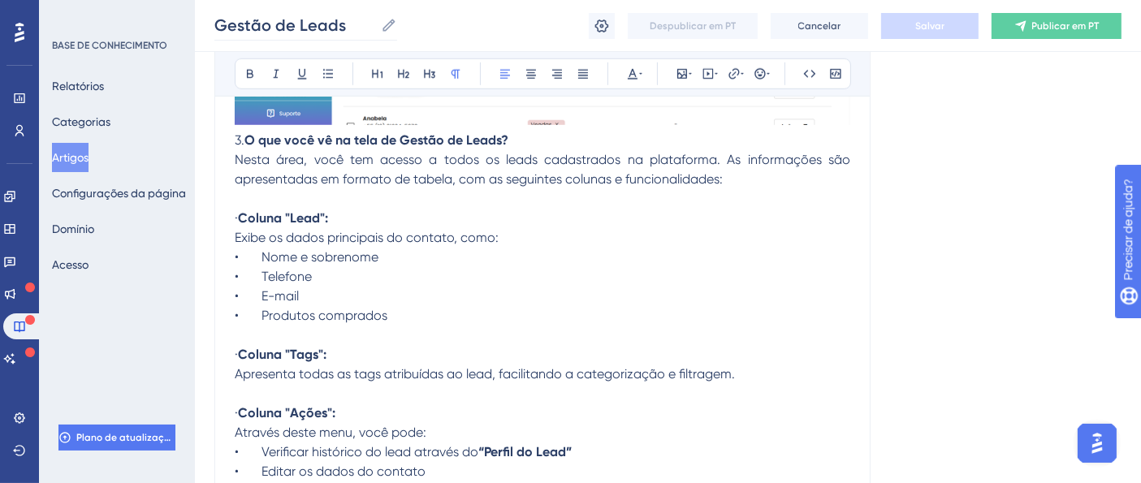
click at [384, 26] on icon at bounding box center [389, 25] width 16 height 16
click at [374, 26] on input "Gestão de Leads" at bounding box center [294, 25] width 160 height 23
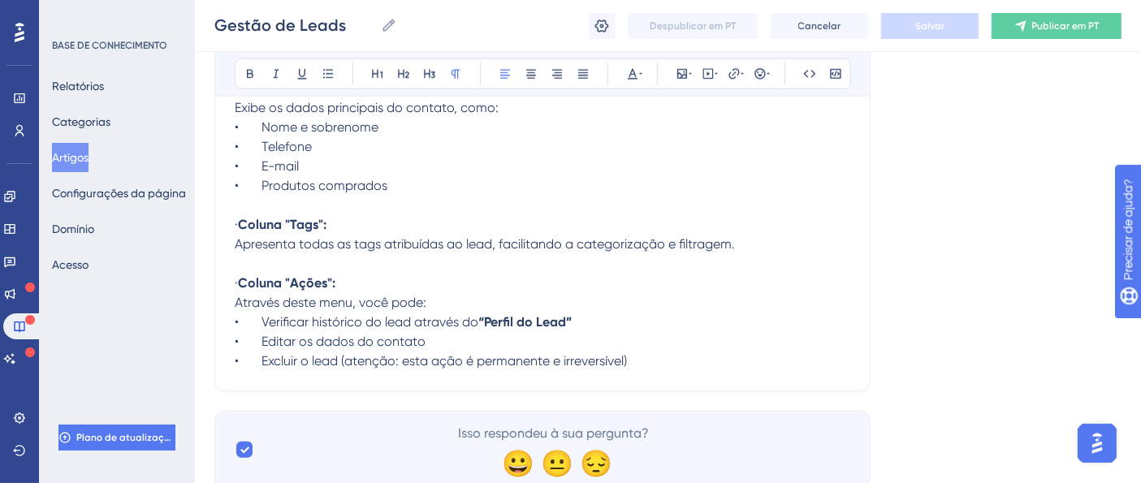
scroll to position [1401, 0]
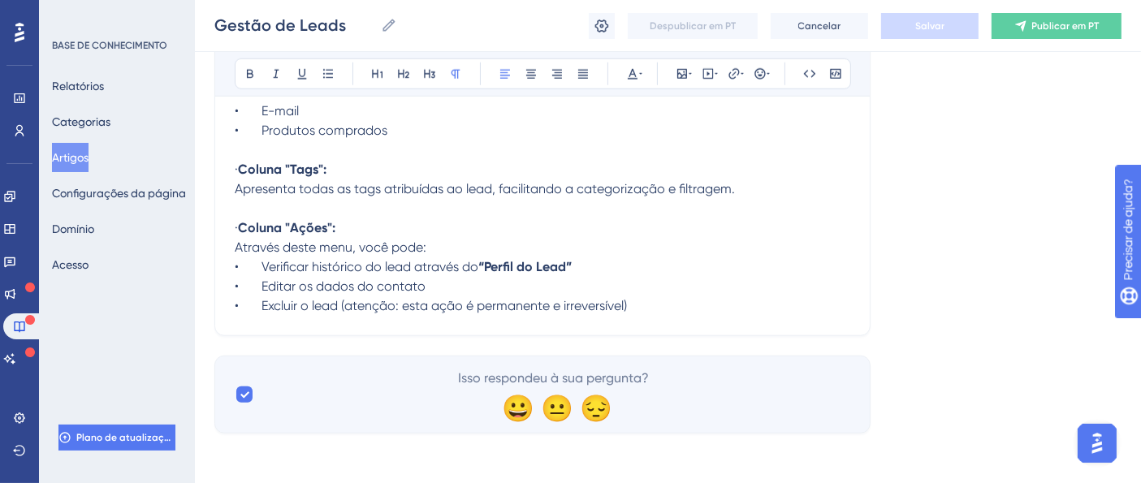
click at [540, 289] on p "• Editar os dados do contato" at bounding box center [542, 286] width 615 height 19
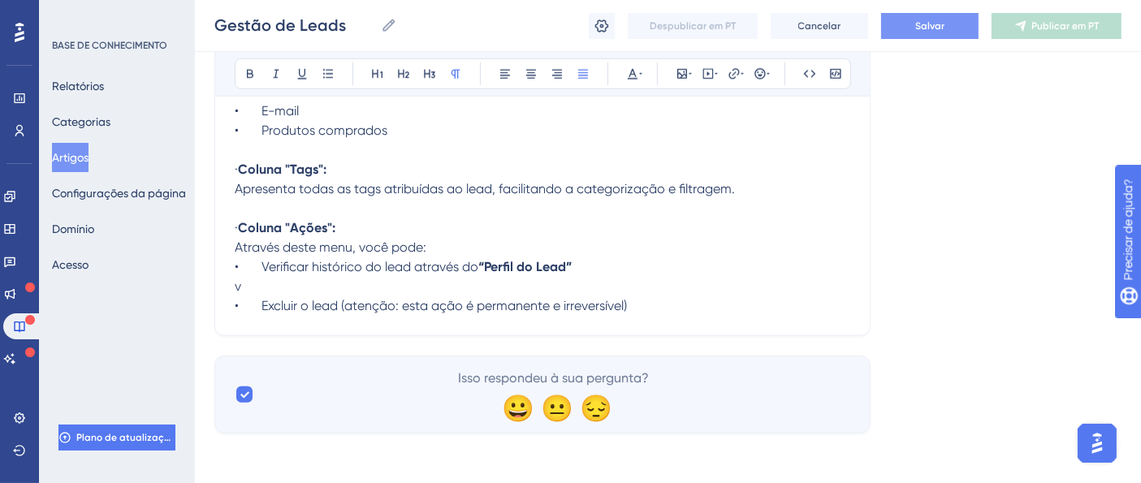
click at [521, 290] on p "v" at bounding box center [542, 286] width 615 height 19
click at [525, 284] on p "v" at bounding box center [542, 286] width 615 height 19
click at [626, 283] on p "v" at bounding box center [542, 286] width 615 height 19
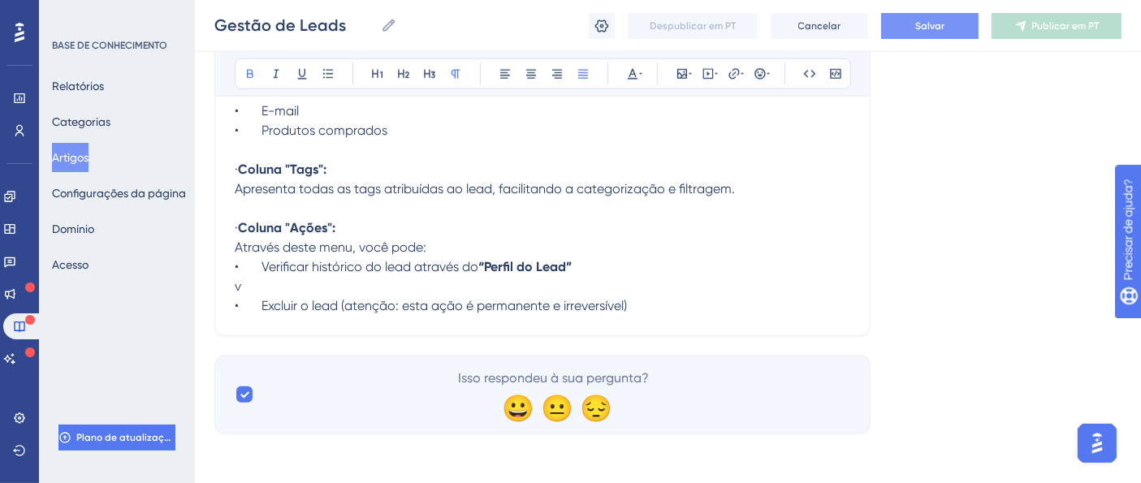
click at [680, 231] on p "· Coluna "Ações":" at bounding box center [542, 227] width 615 height 19
click at [540, 249] on p "Através deste menu, você pode:" at bounding box center [542, 247] width 615 height 19
click at [566, 271] on strong "“Perfil do Lead”" at bounding box center [524, 266] width 93 height 15
click at [574, 277] on p "v" at bounding box center [542, 286] width 615 height 19
click at [335, 280] on p "v" at bounding box center [542, 286] width 615 height 19
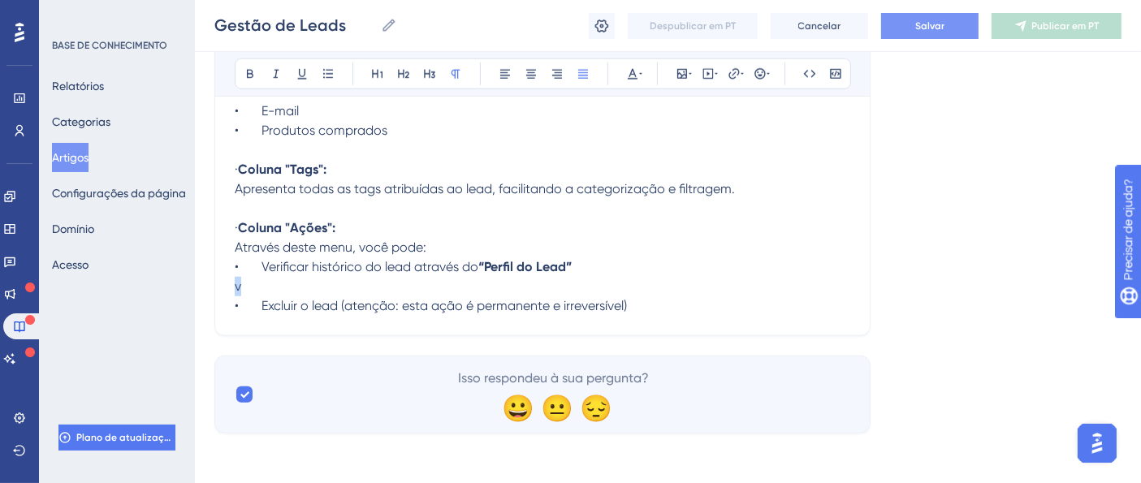
click at [335, 279] on p "v" at bounding box center [542, 286] width 615 height 19
click at [339, 286] on p "v" at bounding box center [542, 286] width 615 height 19
click at [339, 287] on p "v" at bounding box center [542, 286] width 615 height 19
click at [658, 297] on p "• Excluir o lead (atenção: esta ação é permanente e irreversível)" at bounding box center [542, 305] width 615 height 19
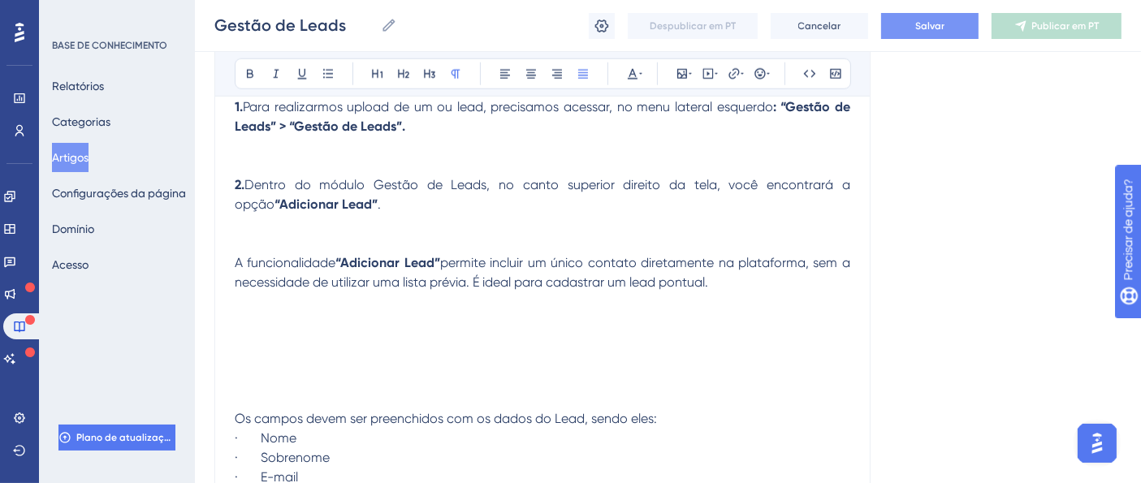
scroll to position [1907, 0]
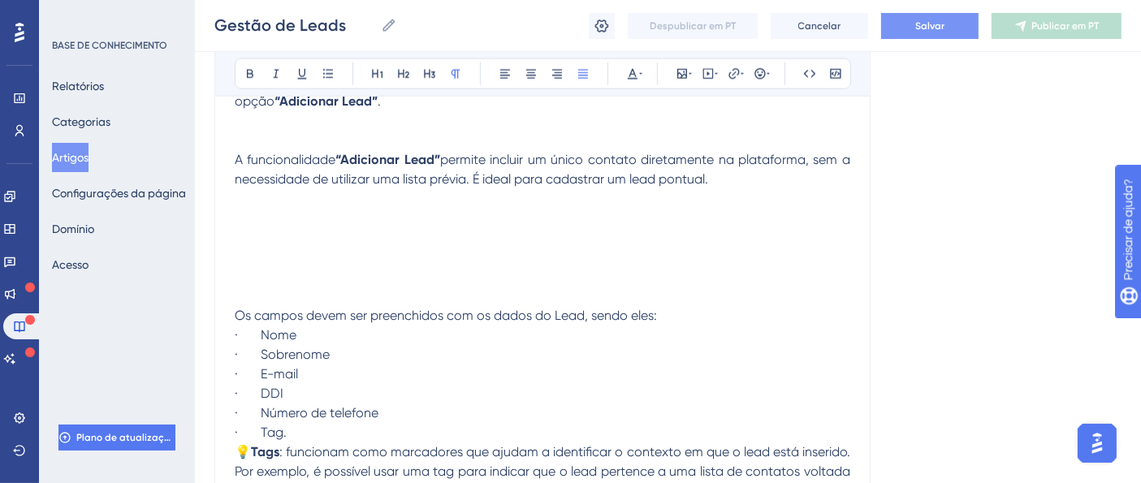
click at [353, 330] on p "· Nome" at bounding box center [542, 335] width 615 height 19
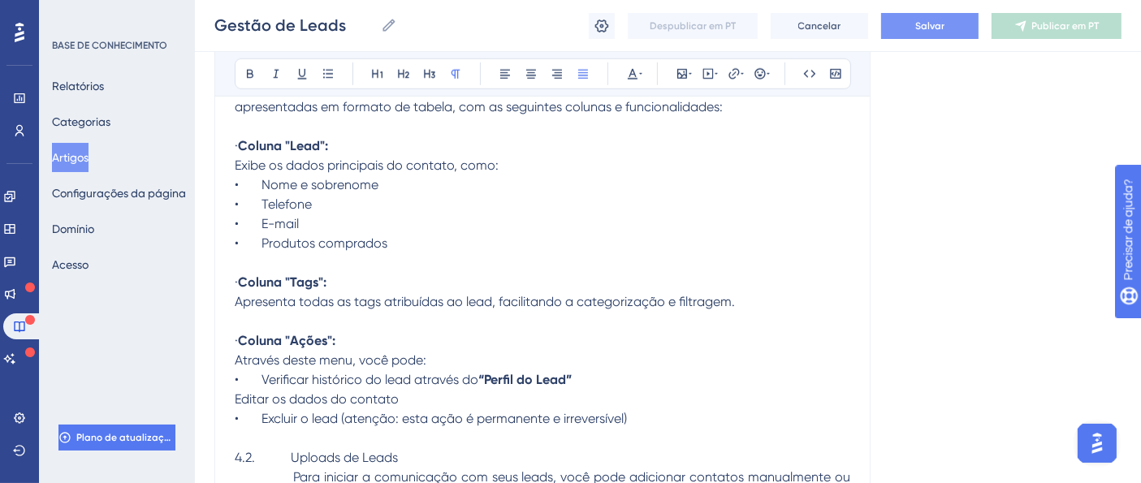
scroll to position [1307, 0]
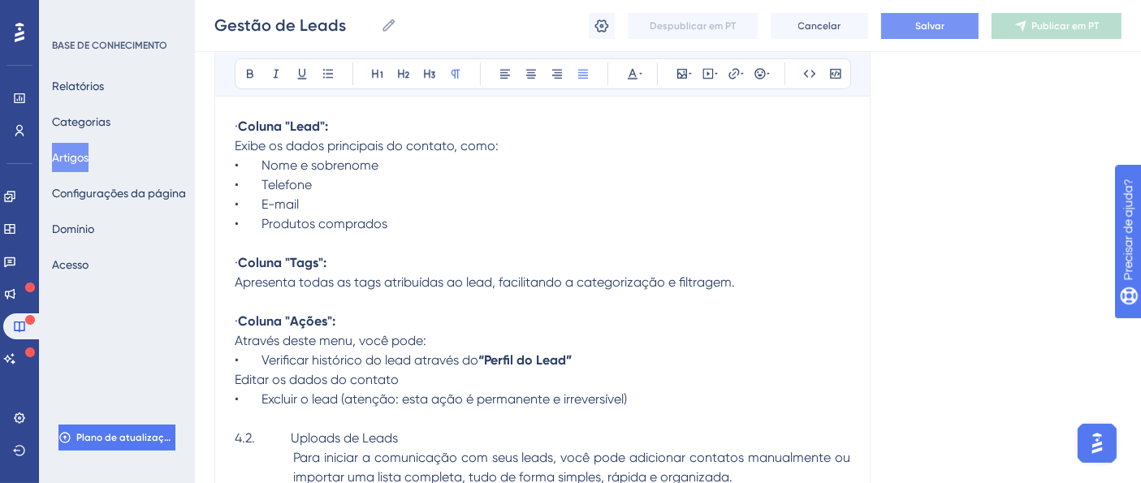
drag, startPoint x: 261, startPoint y: 349, endPoint x: 223, endPoint y: 355, distance: 38.6
click at [264, 352] on span "• Verificar histórico do lead através do" at bounding box center [357, 359] width 244 height 15
click at [190, 340] on div "BASE DE CONHECIMENTO Relatórios Categorias Artigos Configurações da página Domí…" at bounding box center [117, 241] width 156 height 483
click at [287, 377] on span "Editar os dados do contato" at bounding box center [317, 379] width 164 height 15
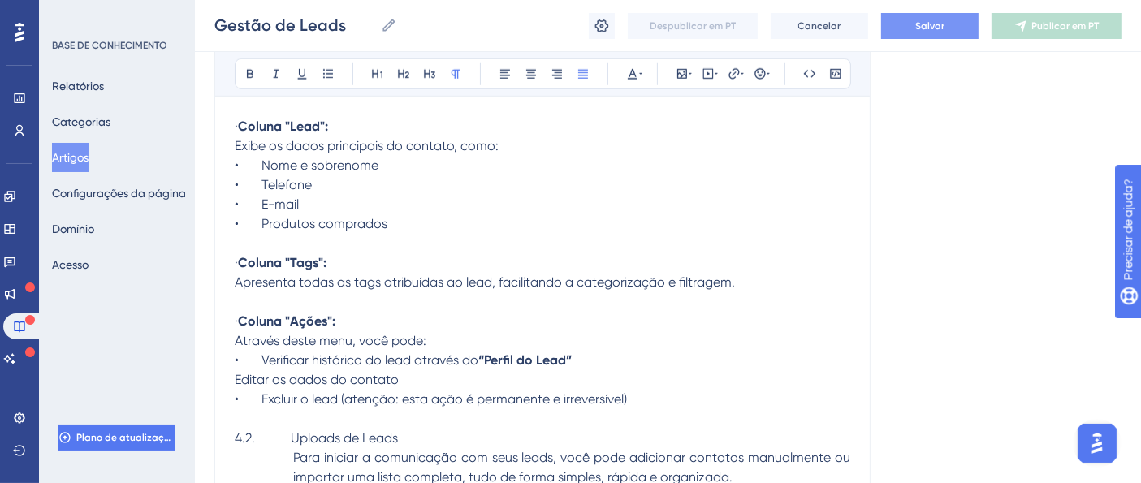
drag, startPoint x: 258, startPoint y: 361, endPoint x: 227, endPoint y: 357, distance: 31.0
click at [236, 384] on span "Editar os dados do contato" at bounding box center [317, 379] width 164 height 15
click at [483, 372] on p "• Editar os dados do contato" at bounding box center [542, 379] width 615 height 19
click at [261, 377] on span "• Editar os dados do contato" at bounding box center [329, 379] width 188 height 15
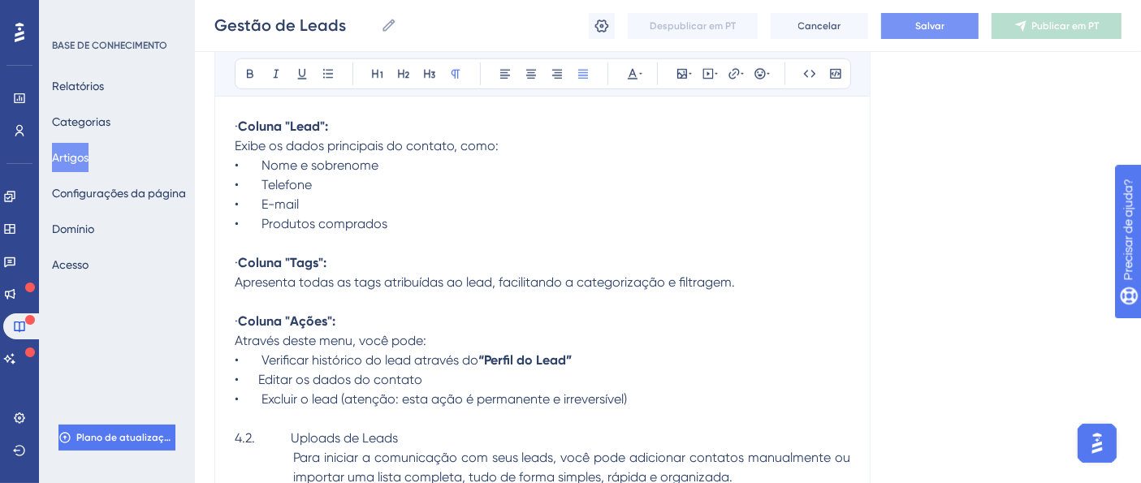
click at [258, 377] on span "• Editar os dados do contato" at bounding box center [329, 379] width 188 height 15
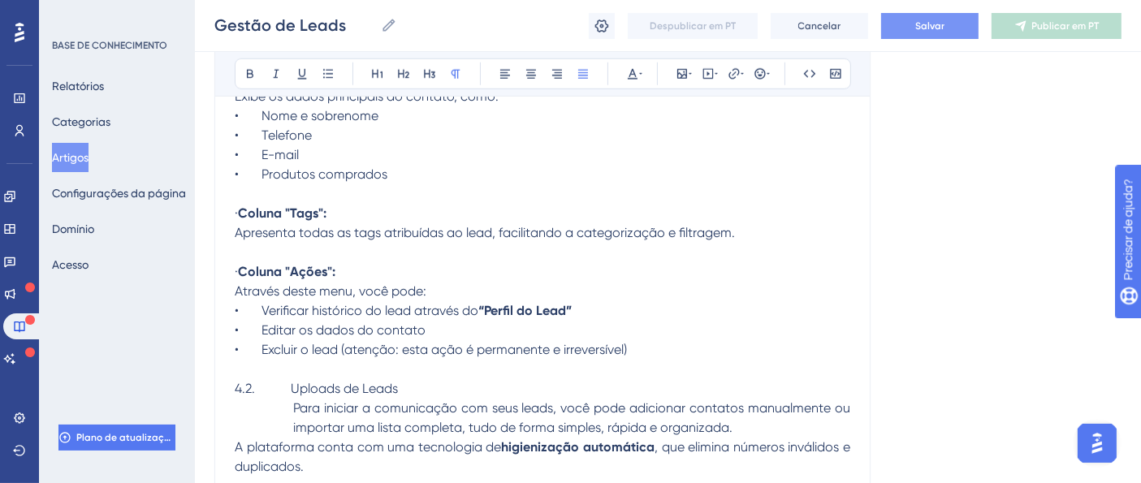
scroll to position [1397, 0]
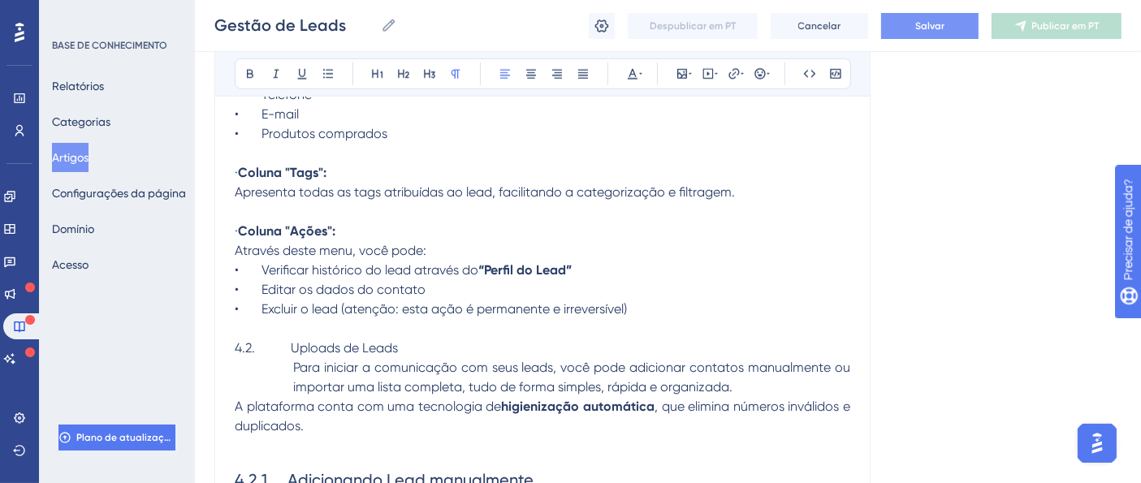
drag, startPoint x: 292, startPoint y: 347, endPoint x: 225, endPoint y: 348, distance: 67.4
drag, startPoint x: 351, startPoint y: 339, endPoint x: 227, endPoint y: 348, distance: 124.5
click at [250, 71] on icon at bounding box center [250, 73] width 13 height 13
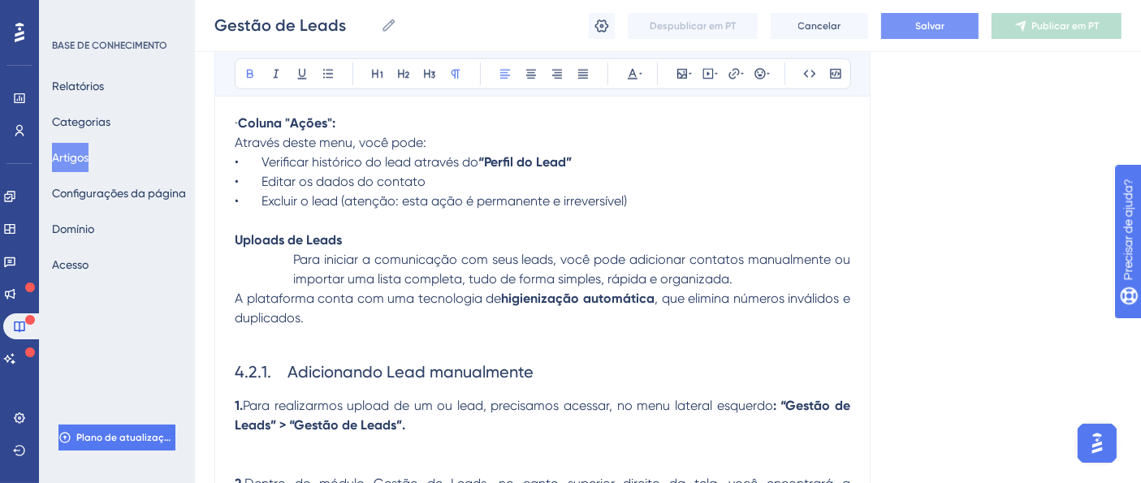
scroll to position [1578, 0]
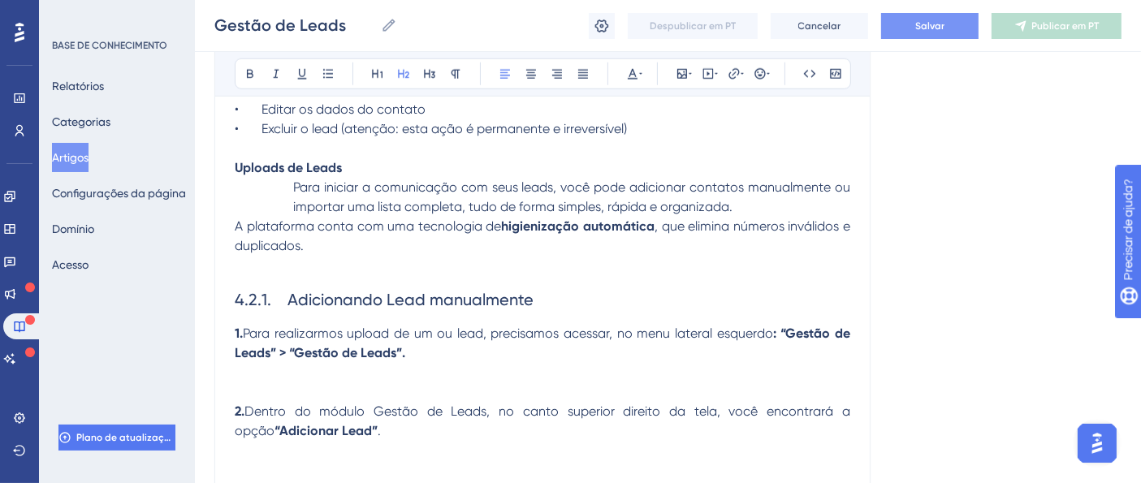
click at [287, 303] on span "4.2.1. Adicionando Lead manualmente" at bounding box center [384, 299] width 299 height 19
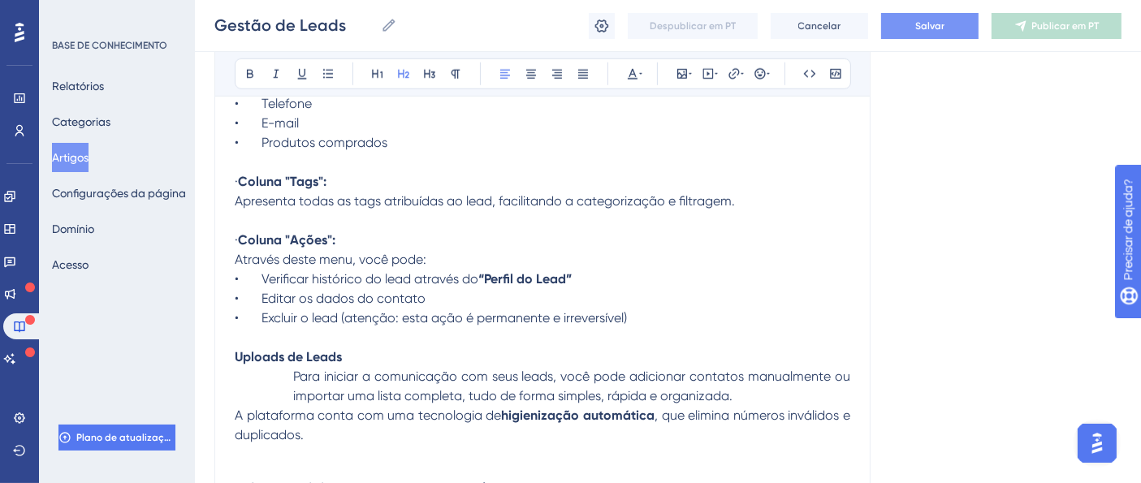
scroll to position [1569, 0]
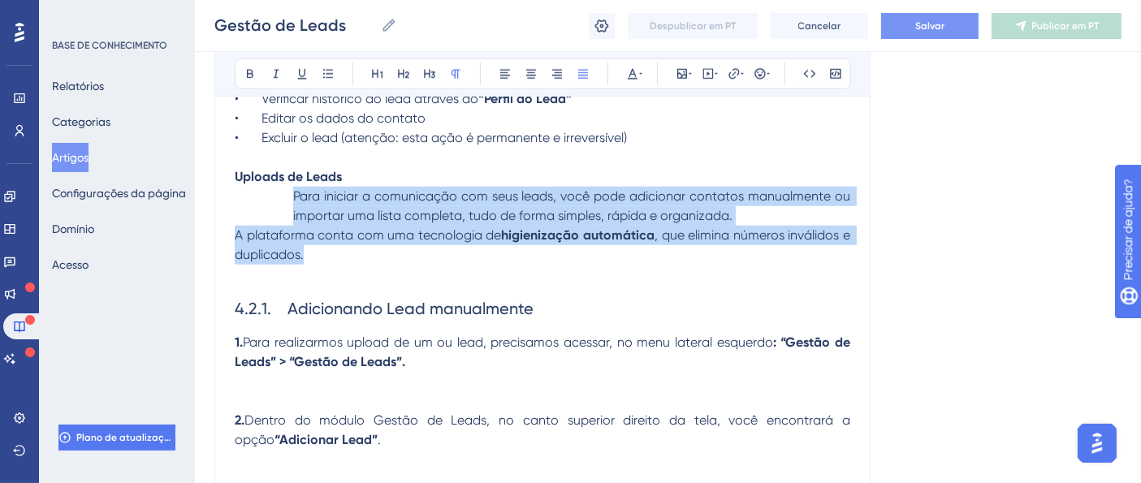
drag, startPoint x: 319, startPoint y: 249, endPoint x: 261, endPoint y: 198, distance: 77.1
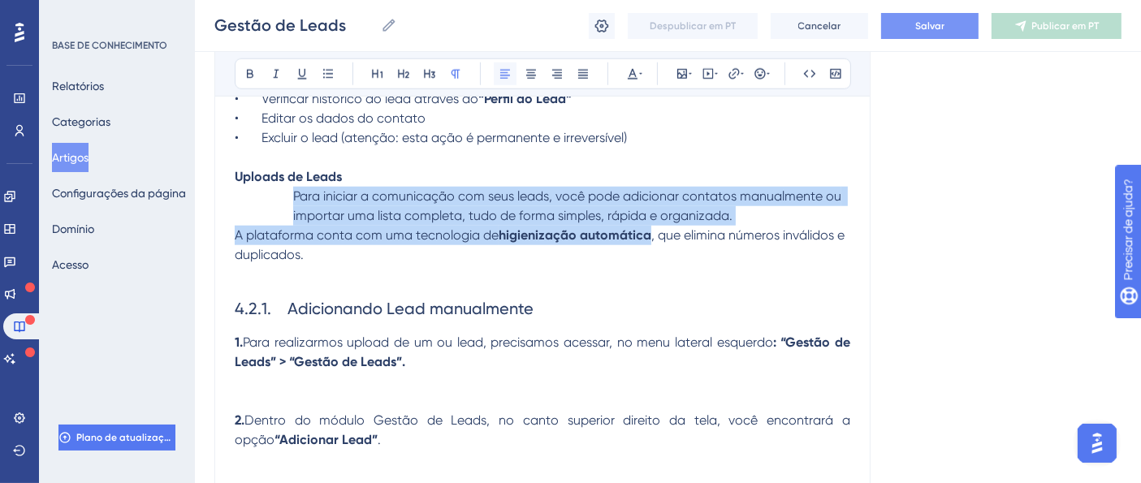
click at [503, 76] on icon at bounding box center [505, 73] width 13 height 13
click at [294, 221] on span "Para iniciar a comunicação com seus leads, você pode adicionar contatos manualm…" at bounding box center [568, 205] width 551 height 35
click at [287, 214] on p "Para iniciar a comunicação com seus leads, você pode adicionar contatos manualm…" at bounding box center [542, 206] width 615 height 39
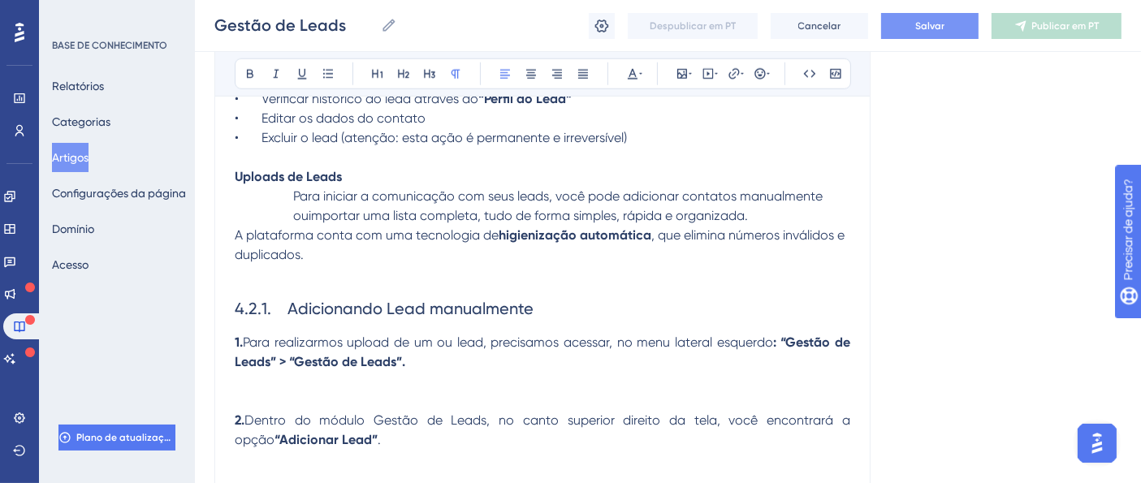
click at [369, 251] on p "A plataforma conta com uma tecnologia de higienização automática , que elimina …" at bounding box center [542, 245] width 615 height 39
click at [307, 209] on span "Para iniciar a comunicação com seus leads, você pode adicionar contatos manualm…" at bounding box center [559, 205] width 533 height 35
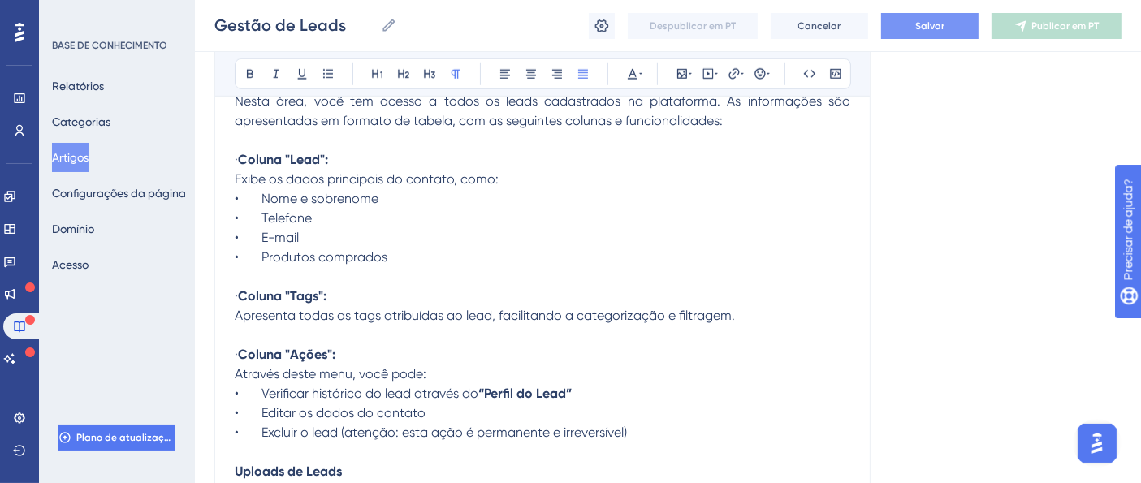
click at [446, 212] on div "O Gestão de Leads é uma funcionalidade que centraliza, organiza e acompanha tod…" at bounding box center [542, 102] width 615 height 2063
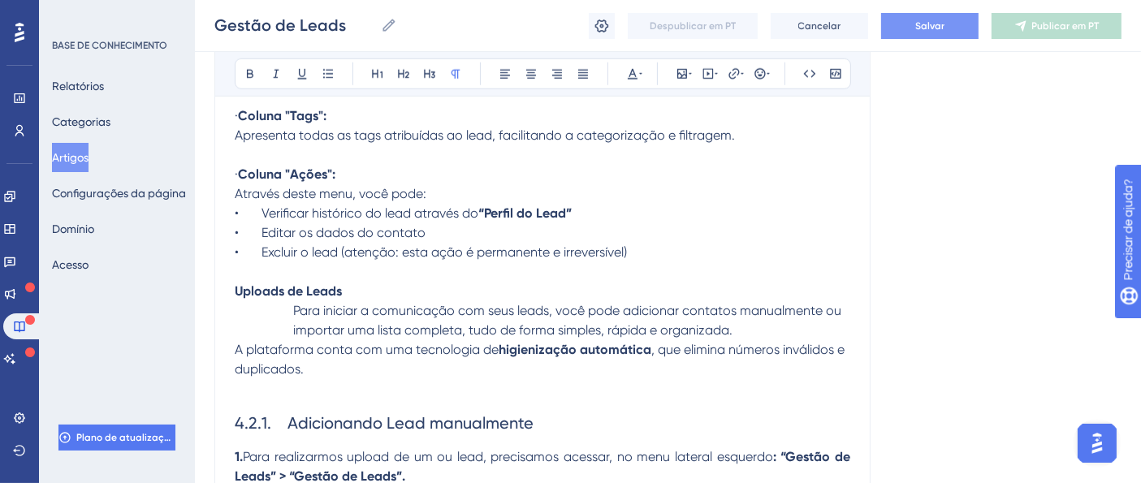
scroll to position [1473, 0]
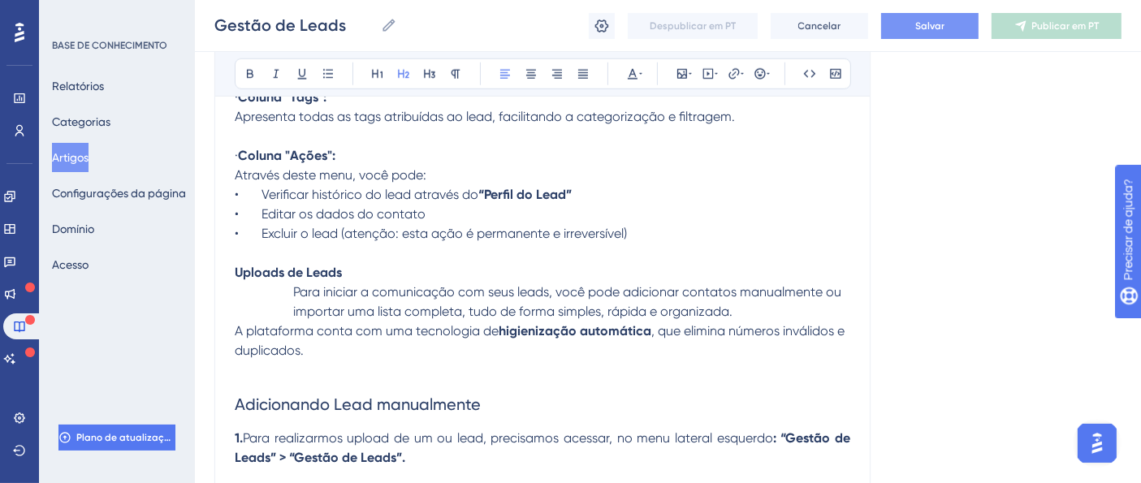
drag, startPoint x: 483, startPoint y: 404, endPoint x: 231, endPoint y: 308, distance: 270.4
click at [249, 71] on icon at bounding box center [250, 73] width 13 height 13
click at [329, 255] on p "• Excluir o lead (atenção: esta ação é permanente e irreversível) Uploads de Le…" at bounding box center [542, 253] width 615 height 58
click at [355, 406] on strong "Adicionando Lead manualmente" at bounding box center [361, 404] width 253 height 19
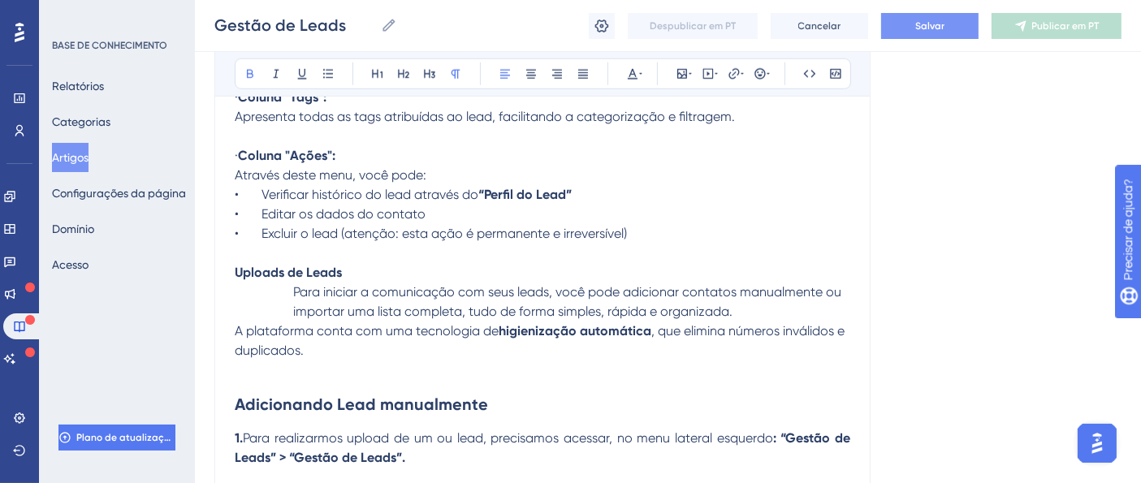
drag, startPoint x: 363, startPoint y: 269, endPoint x: 212, endPoint y: 271, distance: 151.0
click at [395, 78] on button at bounding box center [403, 74] width 23 height 23
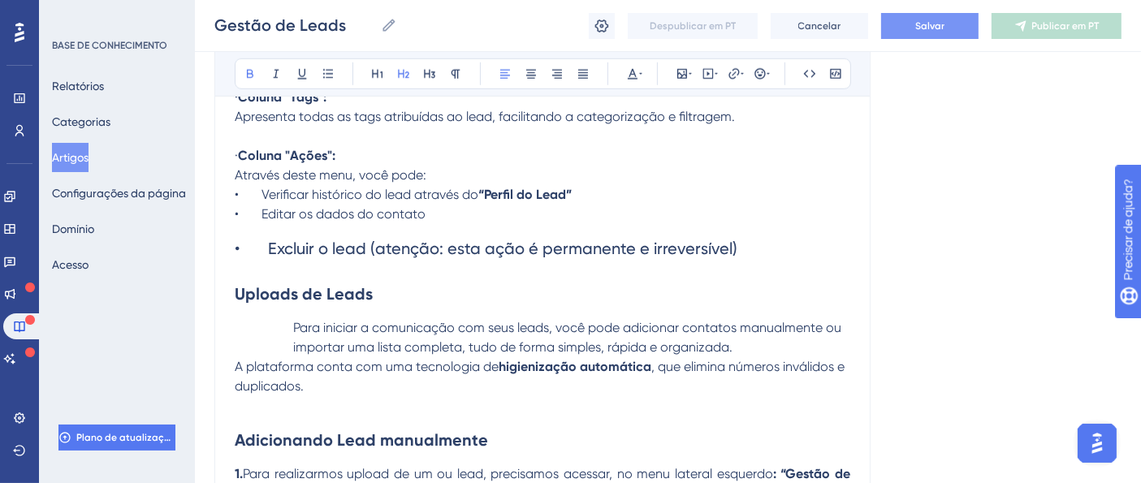
click at [402, 291] on h2 "• Excluir o lead (atenção: esta ação é permanente e irreversível) Uploads de Le…" at bounding box center [542, 271] width 615 height 94
click at [388, 296] on h2 "• Excluir o lead (atenção: esta ação é permanente e irreversível) Uploads de Le…" at bounding box center [542, 271] width 615 height 94
click at [361, 288] on strong "Uploads de Leads" at bounding box center [304, 293] width 138 height 19
click at [458, 283] on h2 "• Excluir o lead (atenção: esta ação é permanente e irreversível) Uploads de Le…" at bounding box center [542, 271] width 615 height 94
click at [464, 199] on span "• Verificar histórico do lead através do" at bounding box center [357, 194] width 244 height 15
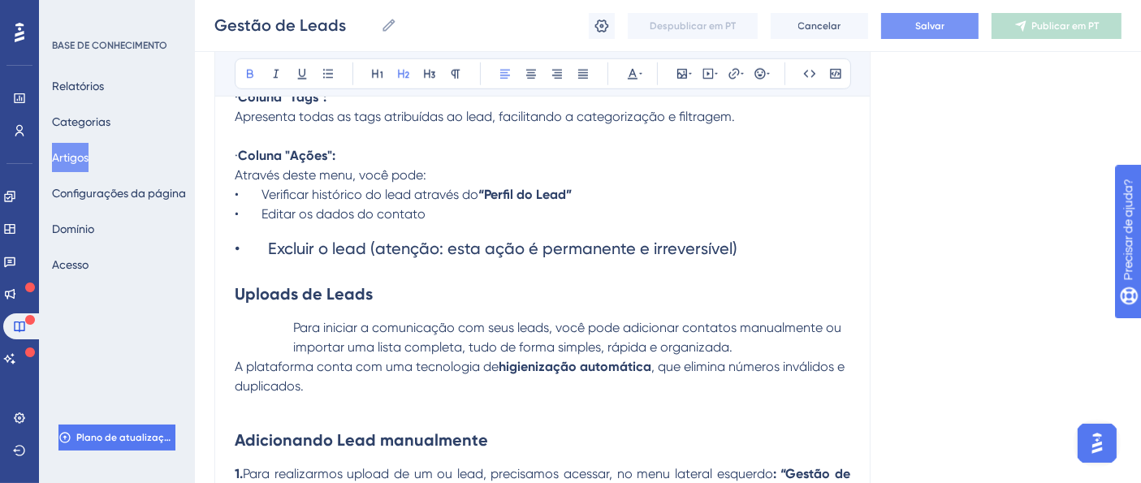
drag, startPoint x: 377, startPoint y: 287, endPoint x: 204, endPoint y: 285, distance: 173.0
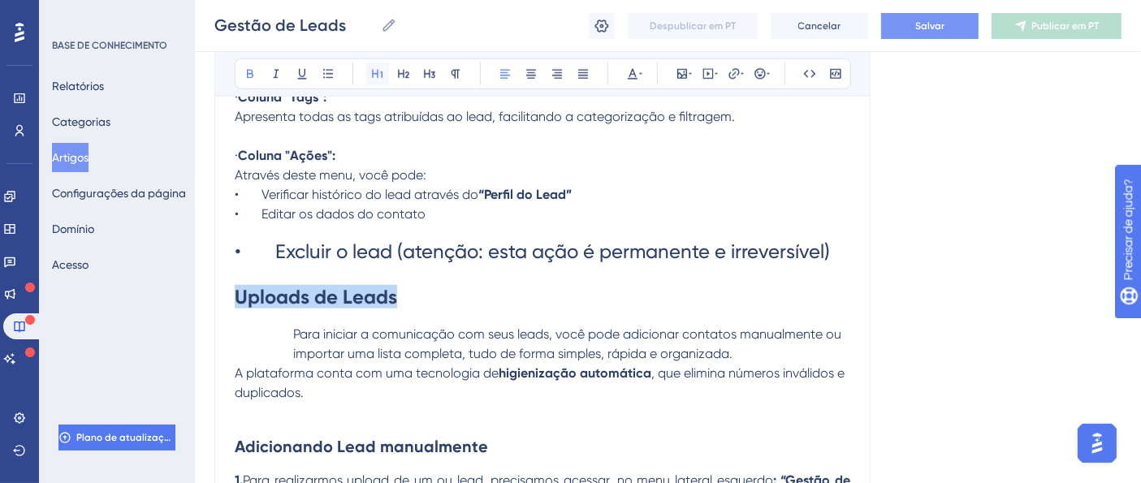
click at [376, 72] on icon at bounding box center [377, 73] width 13 height 13
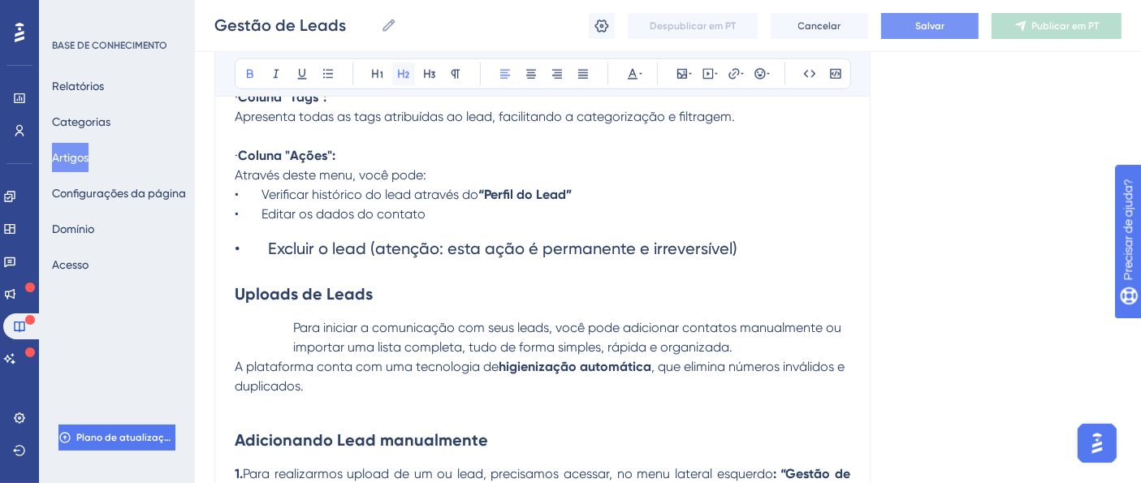
click at [407, 71] on icon at bounding box center [403, 73] width 13 height 13
click at [625, 266] on h2 "• Excluir o lead (atenção: esta ação é permanente e irreversível) Uploads de Le…" at bounding box center [542, 271] width 615 height 94
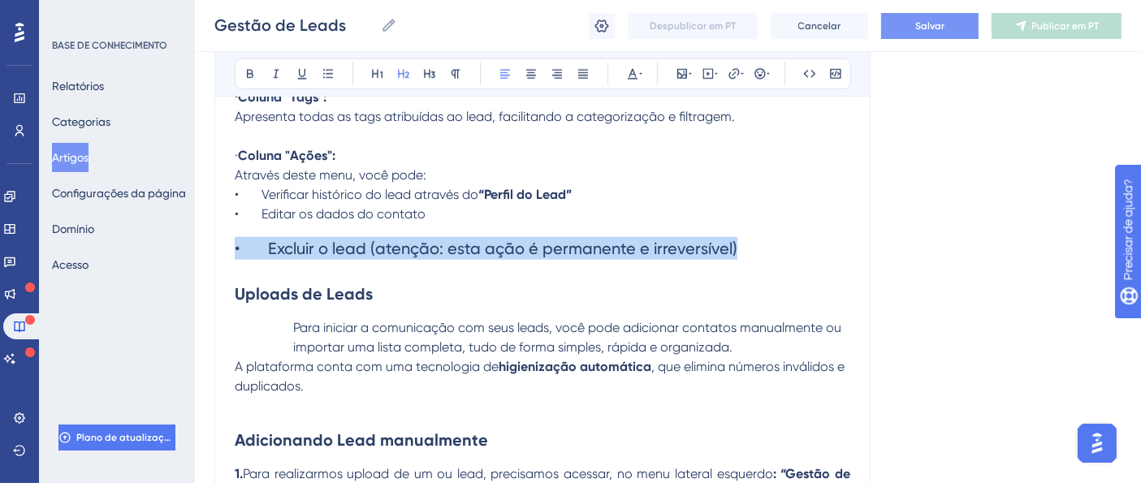
drag, startPoint x: 738, startPoint y: 250, endPoint x: 183, endPoint y: 234, distance: 555.6
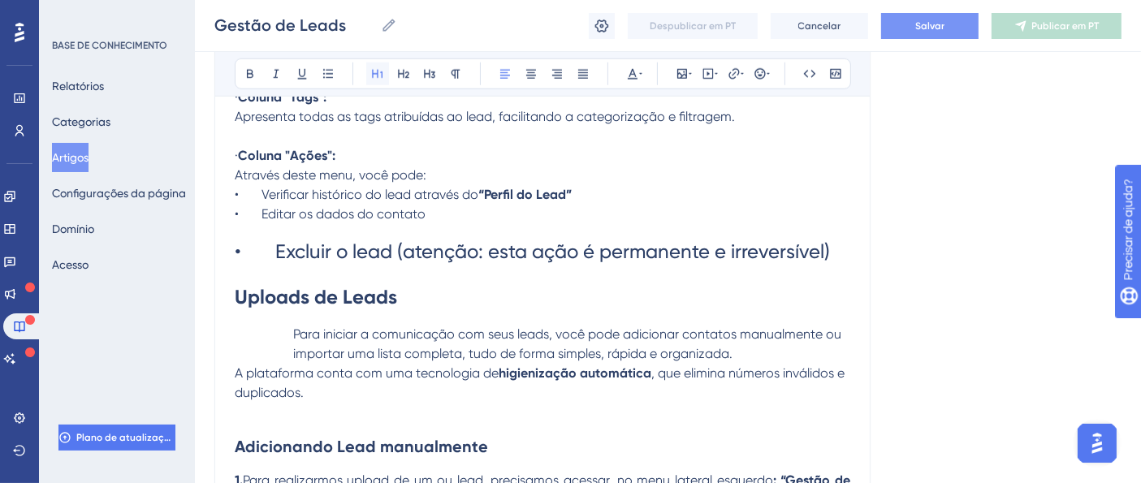
click at [378, 73] on icon at bounding box center [377, 73] width 13 height 13
click at [394, 71] on button at bounding box center [403, 74] width 23 height 23
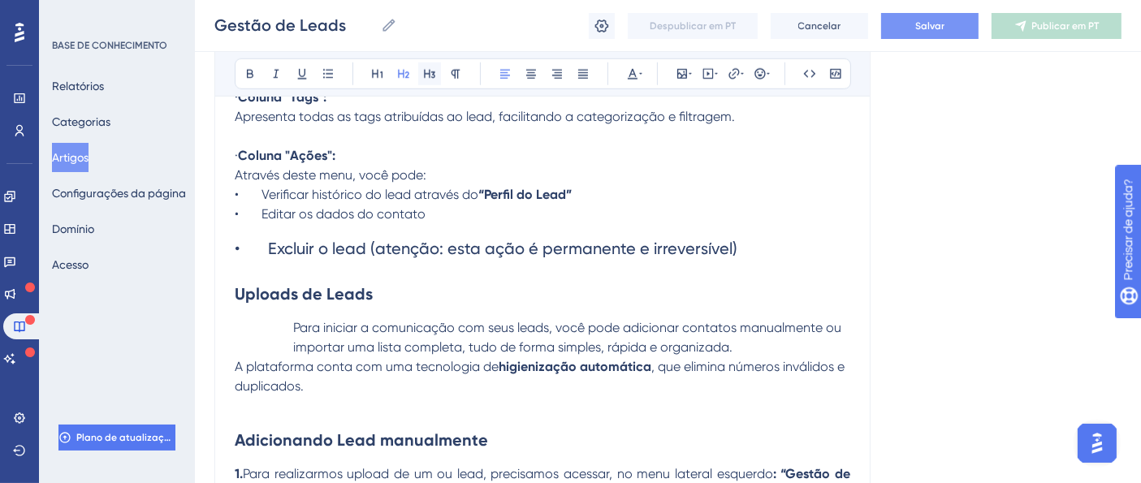
click at [412, 68] on button at bounding box center [403, 74] width 23 height 23
click at [425, 75] on icon at bounding box center [429, 73] width 13 height 13
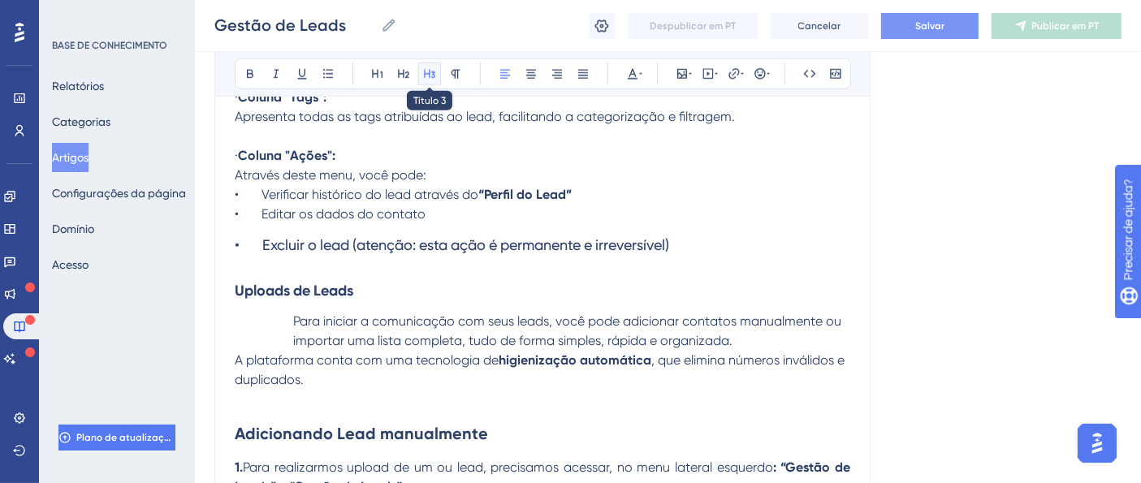
click at [429, 70] on icon at bounding box center [429, 74] width 11 height 9
click at [401, 76] on icon at bounding box center [403, 73] width 13 height 13
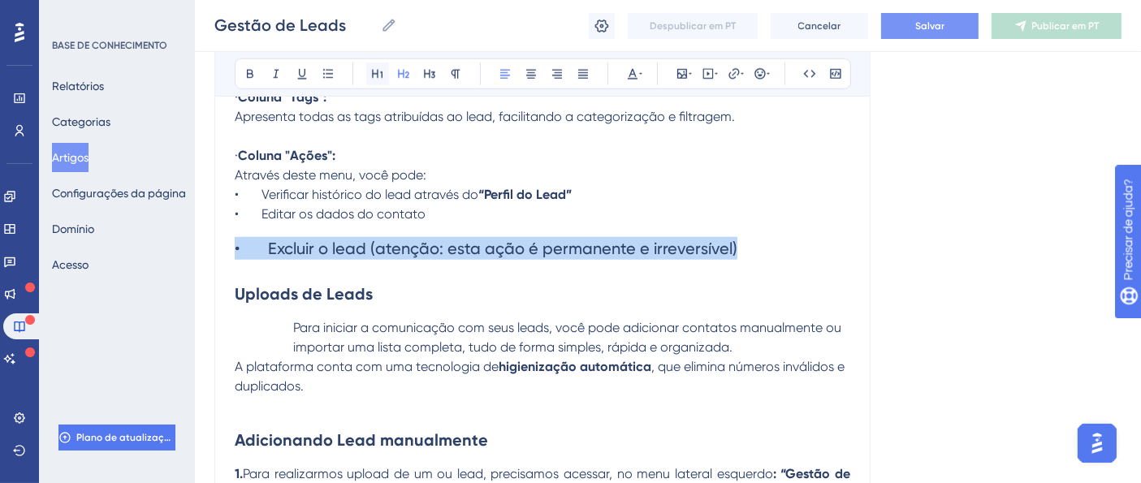
click at [378, 76] on icon at bounding box center [377, 73] width 13 height 13
click at [397, 75] on icon at bounding box center [403, 73] width 13 height 13
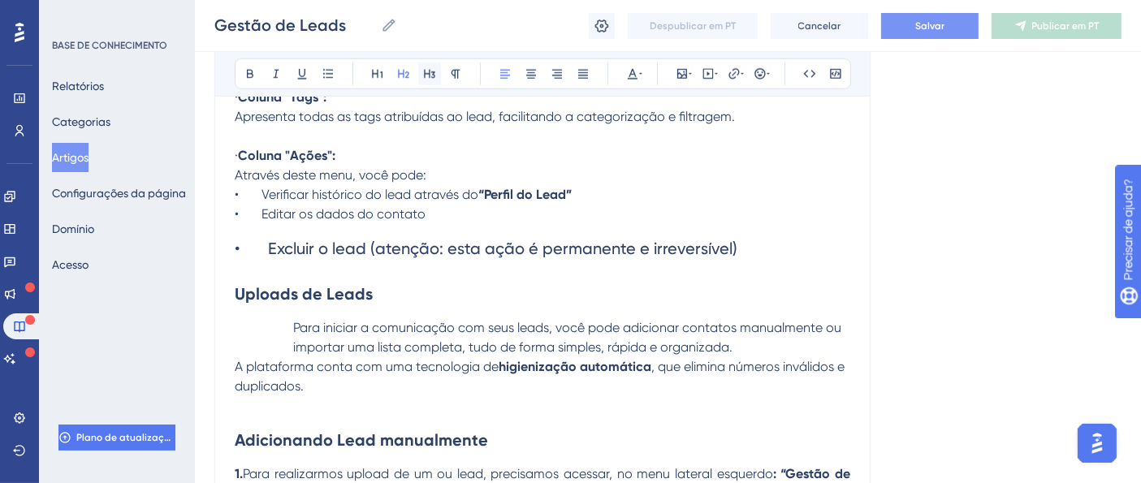
click at [414, 73] on div "Audacioso itálico Sublinhado Ponto de bala Título 1 Título 2 Título 3 Normal Al…" at bounding box center [543, 73] width 616 height 31
click at [429, 71] on icon at bounding box center [429, 74] width 11 height 9
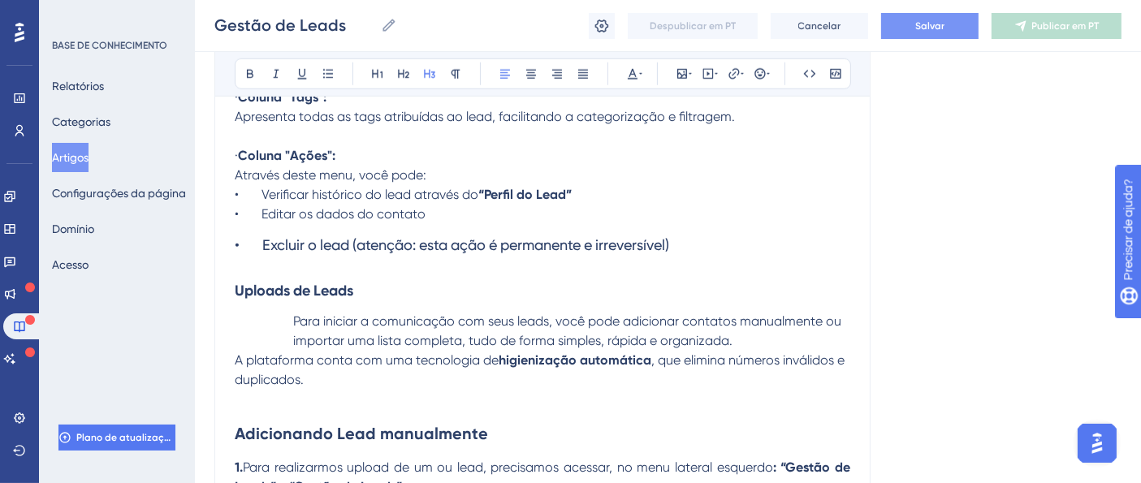
click at [337, 209] on span "• Editar os dados do contato" at bounding box center [330, 213] width 191 height 15
click at [238, 245] on span "• Excluir o lead (atenção: esta ação é permanente e irreversível)" at bounding box center [452, 244] width 434 height 17
click at [271, 232] on h3 "• Excluir o lead (atenção: esta ação é permanente e irreversível) Uploads de Le…" at bounding box center [542, 268] width 615 height 88
click at [274, 228] on h3 "• Excluir o lead (atenção: esta ação é permanente e irreversível) Uploads de Le…" at bounding box center [542, 268] width 615 height 88
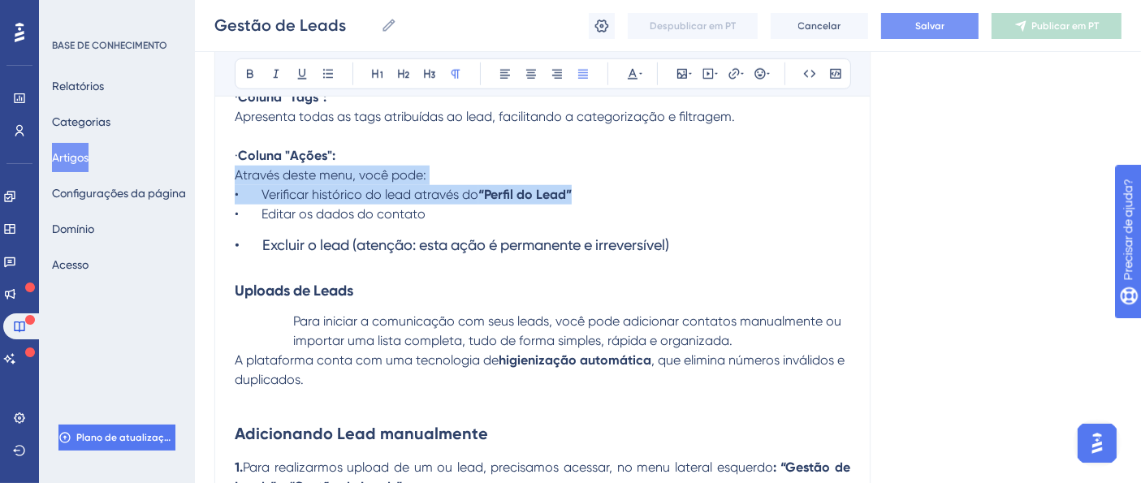
drag, startPoint x: 444, startPoint y: 205, endPoint x: 316, endPoint y: 172, distance: 132.3
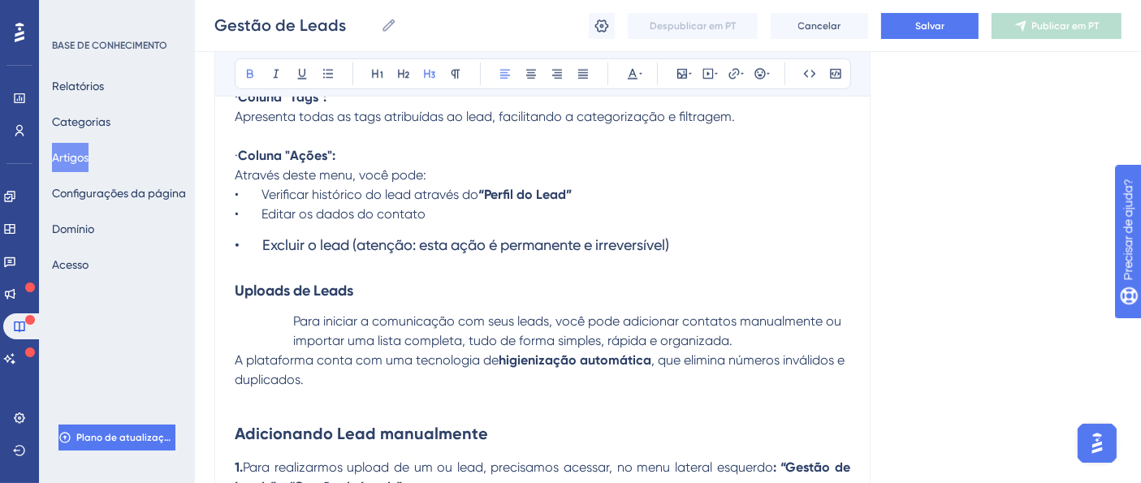
click at [429, 300] on h3 "• Excluir o lead (atenção: esta ação é permanente e irreversível) Uploads de Le…" at bounding box center [542, 268] width 615 height 88
click at [268, 261] on h3 "• Excluir o lead (atenção: esta ação é permanente e irreversível) Uploads de Le…" at bounding box center [542, 268] width 615 height 88
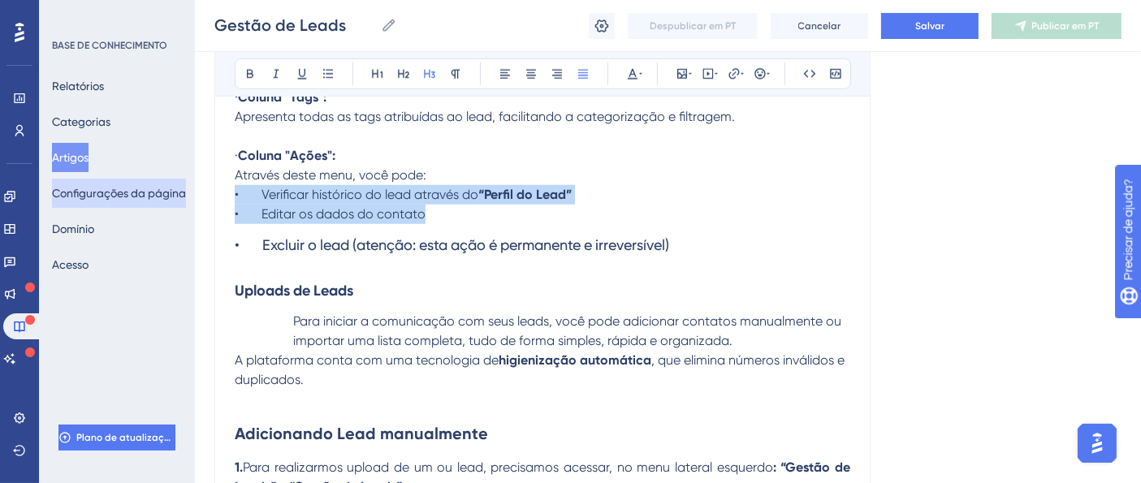
drag, startPoint x: 724, startPoint y: 235, endPoint x: 79, endPoint y: 193, distance: 646.8
click at [504, 197] on strong "“Perfil do Lead”" at bounding box center [524, 194] width 93 height 15
click at [315, 228] on h3 "• Excluir o lead (atenção: esta ação é permanente e irreversível) Uploads de Le…" at bounding box center [542, 268] width 615 height 88
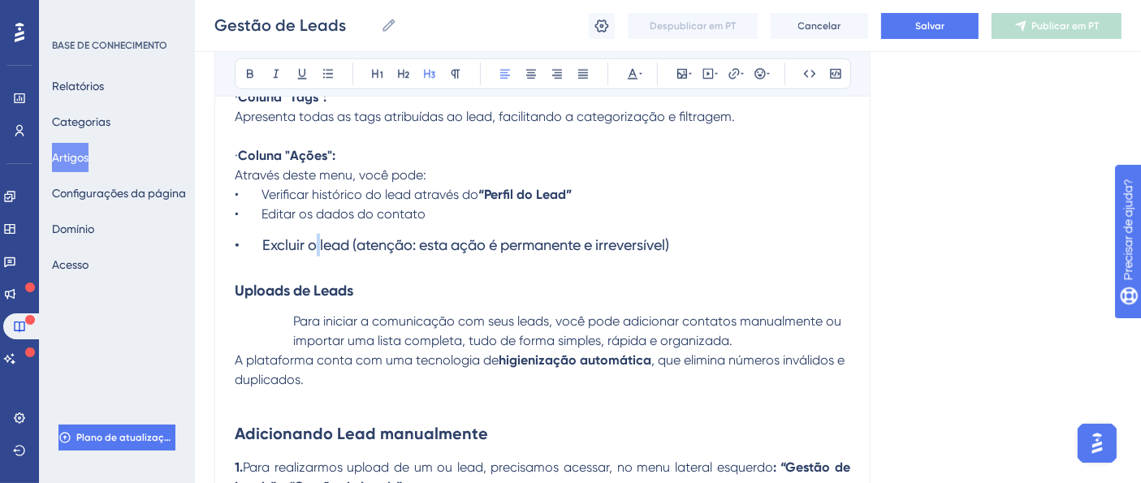
click at [315, 228] on h3 "• Excluir o lead (atenção: esta ação é permanente e irreversível) Uploads de Le…" at bounding box center [542, 268] width 615 height 88
click at [312, 206] on span "• Editar os dados do contato" at bounding box center [330, 213] width 191 height 15
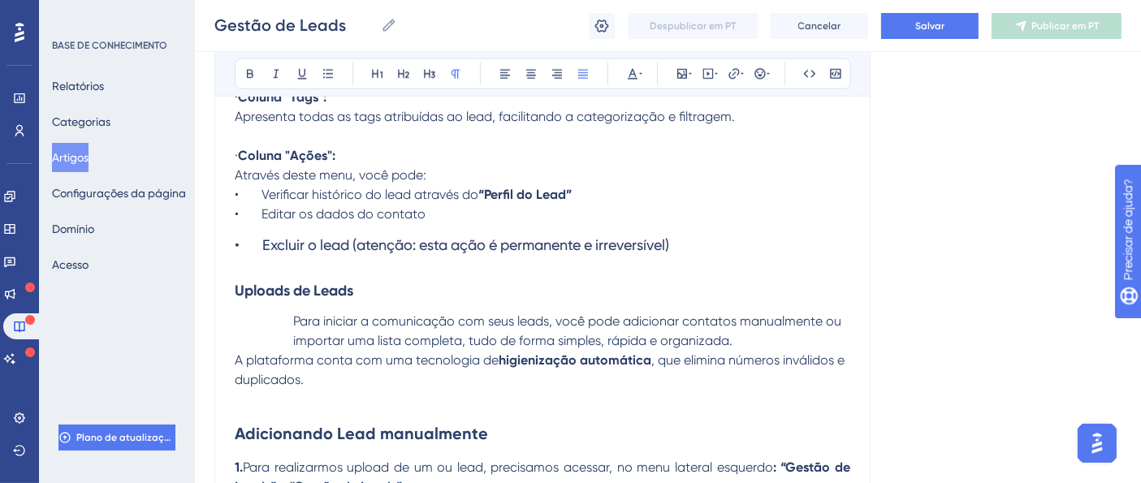
click at [356, 219] on span "• Editar os dados do contato" at bounding box center [330, 213] width 191 height 15
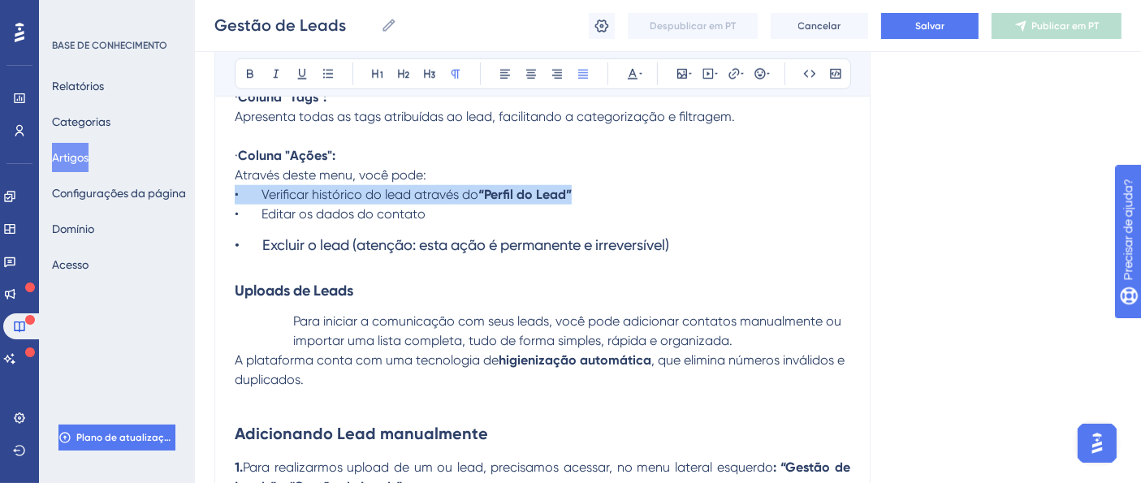
drag, startPoint x: 452, startPoint y: 213, endPoint x: 268, endPoint y: 191, distance: 185.6
click at [460, 201] on p "• Verificar histórico do lead através do “Perfil do Lead”" at bounding box center [542, 194] width 615 height 19
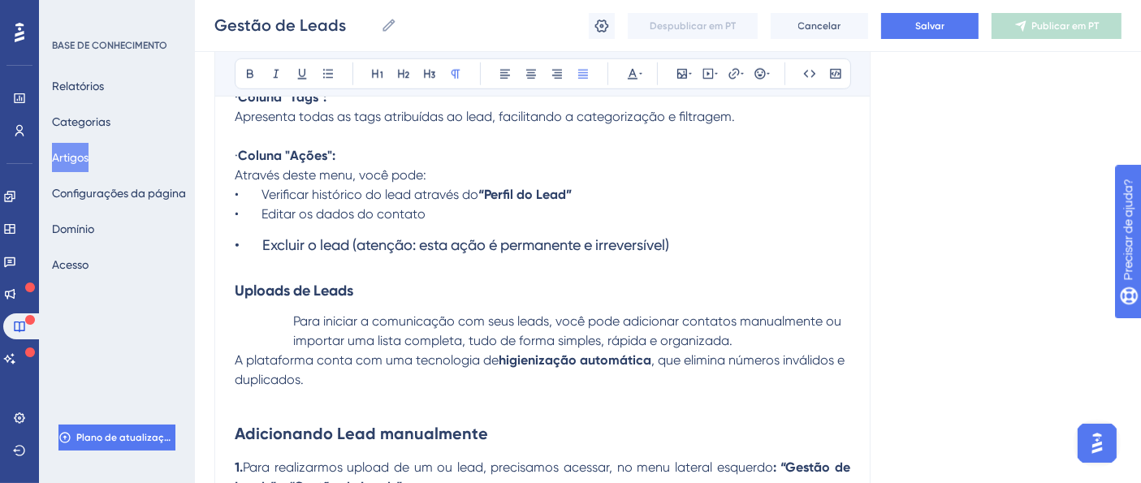
click at [460, 201] on p "• Verificar histórico do lead através do “Perfil do Lead”" at bounding box center [542, 194] width 615 height 19
click at [426, 212] on p "• Editar os dados do contato" at bounding box center [542, 214] width 615 height 19
click at [383, 74] on button at bounding box center [377, 74] width 23 height 23
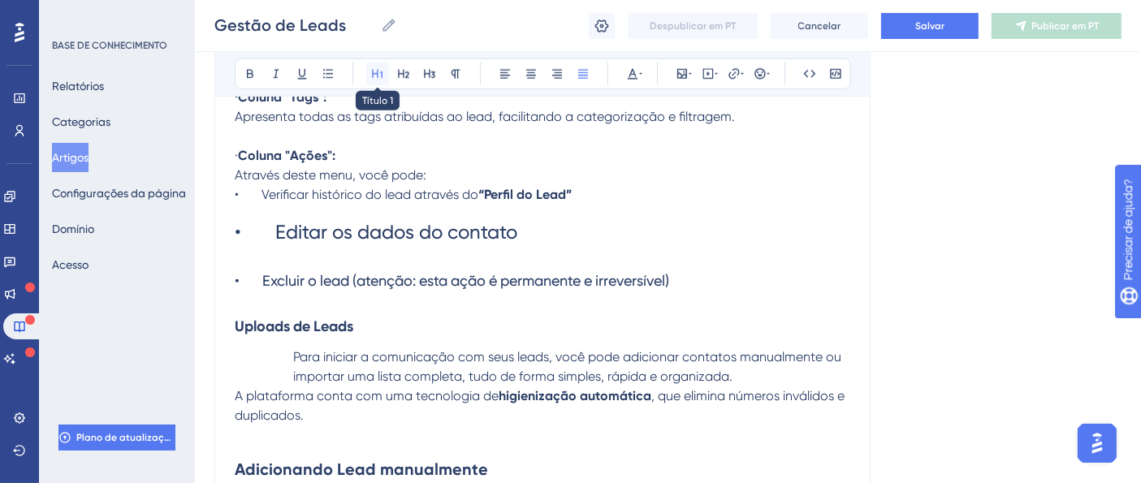
click at [383, 74] on button at bounding box center [377, 74] width 23 height 23
click at [407, 71] on icon at bounding box center [403, 73] width 13 height 13
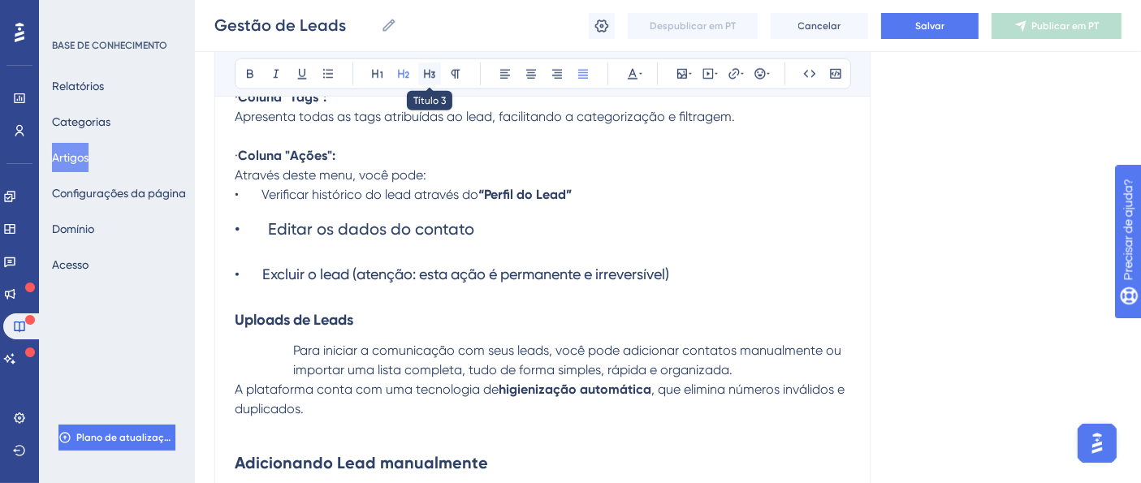
click at [424, 71] on icon at bounding box center [429, 74] width 11 height 9
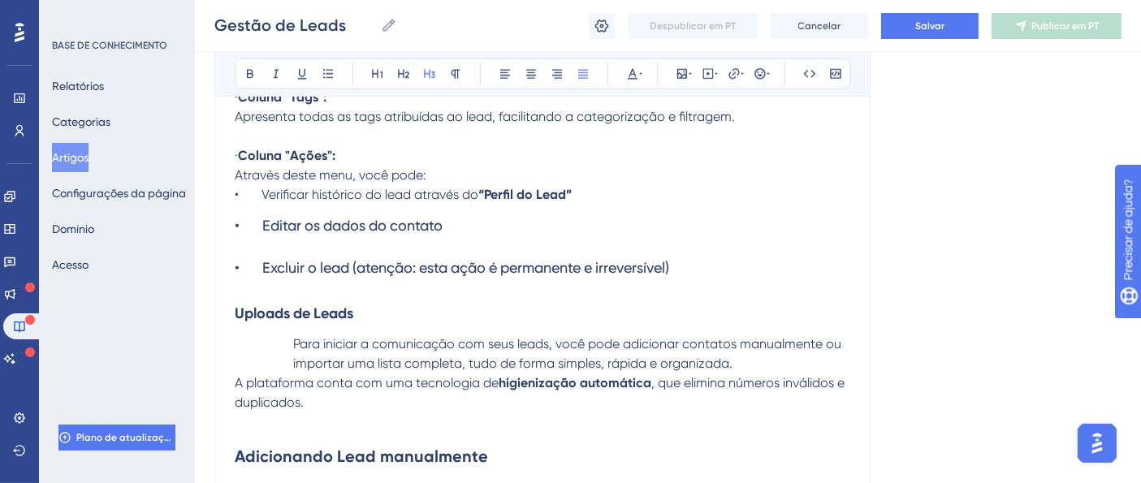
click at [350, 254] on h3 "• Excluir o lead (atenção: esta ação é permanente e irreversível) Uploads de Le…" at bounding box center [542, 291] width 615 height 88
drag, startPoint x: 692, startPoint y: 268, endPoint x: 196, endPoint y: 216, distance: 498.0
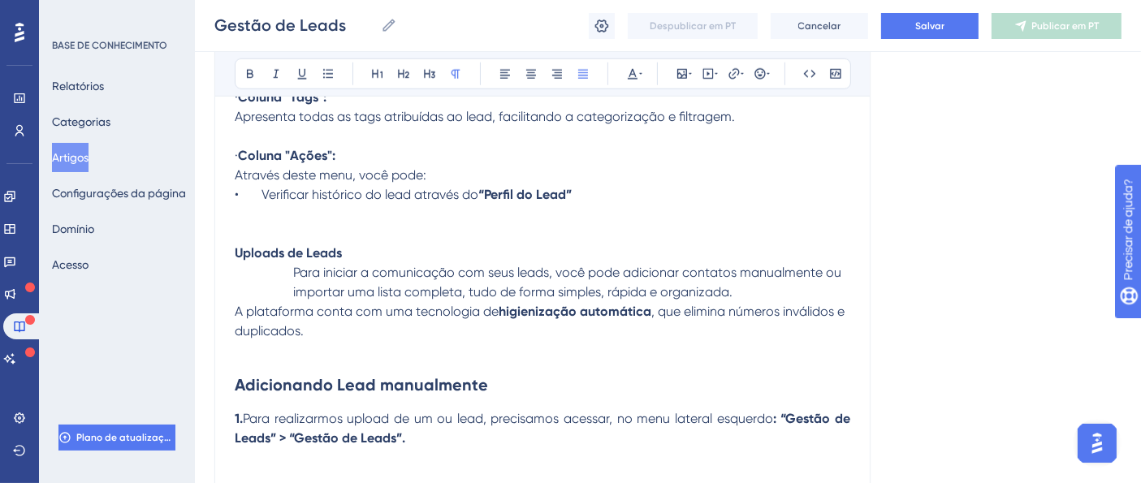
click at [302, 209] on p "Uploads de Leads" at bounding box center [542, 234] width 615 height 58
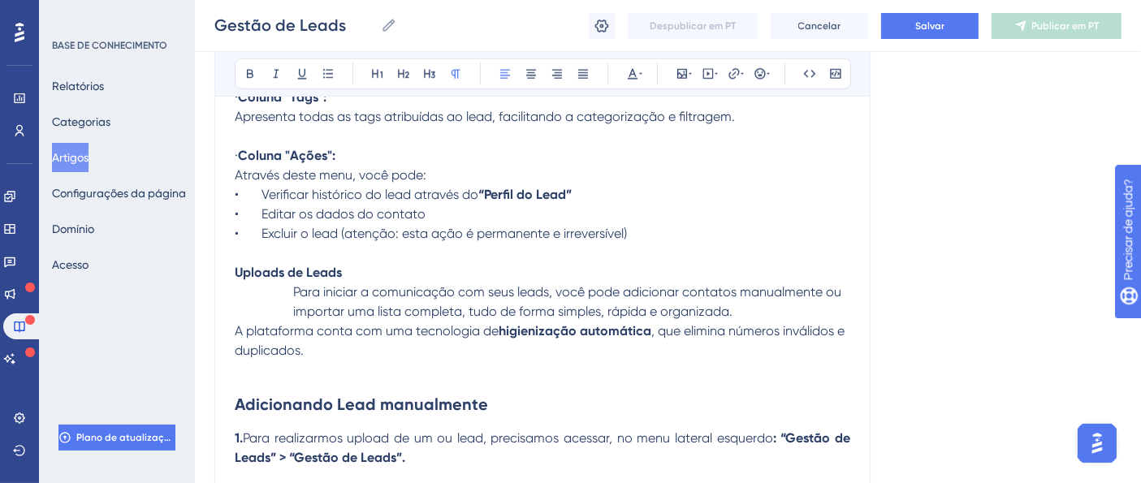
drag, startPoint x: 371, startPoint y: 272, endPoint x: 159, endPoint y: 283, distance: 212.2
click at [309, 271] on strong "Uploads de Leads" at bounding box center [288, 272] width 107 height 15
click at [308, 271] on strong "Uploads de Leads" at bounding box center [288, 272] width 107 height 15
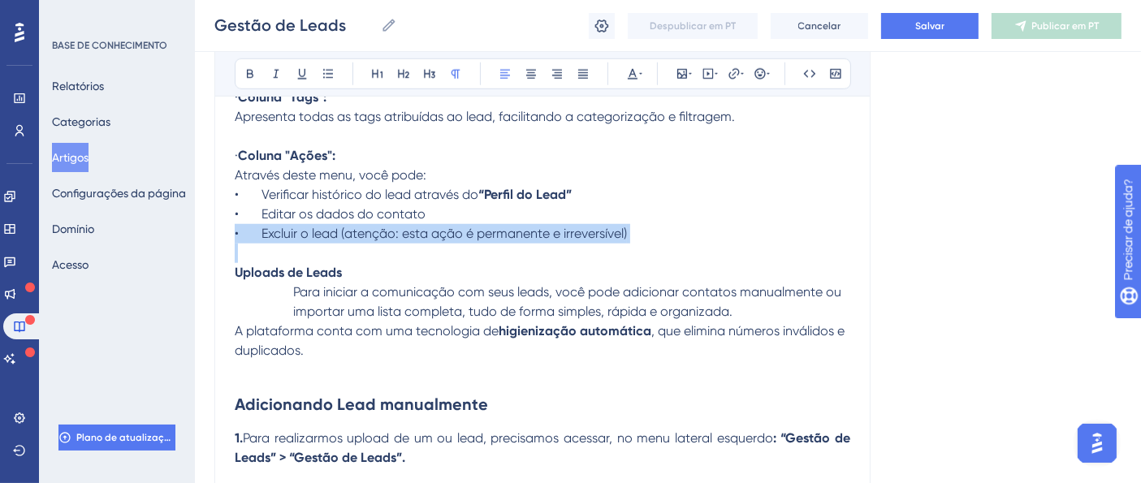
click at [308, 271] on strong "Uploads de Leads" at bounding box center [288, 272] width 107 height 15
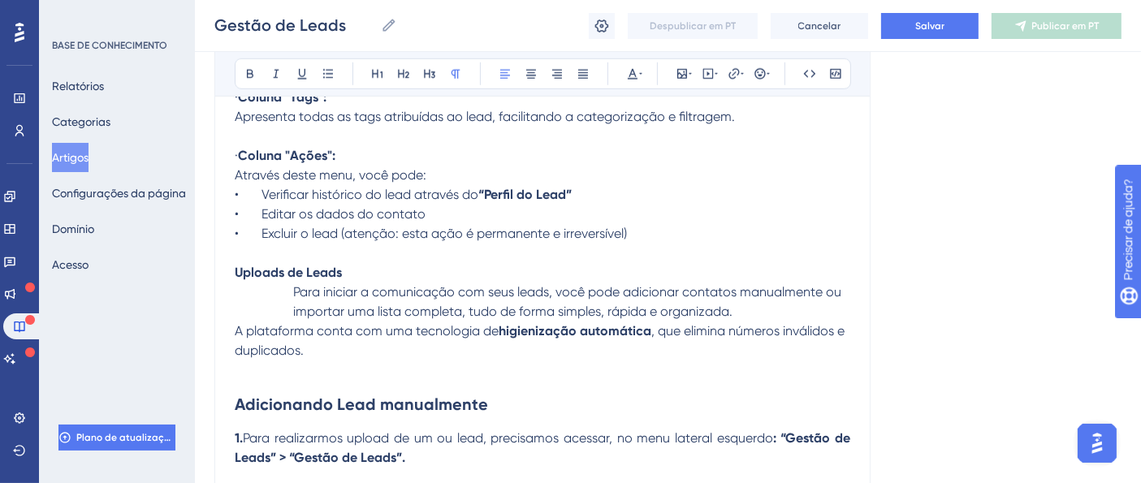
click at [255, 309] on p "Para iniciar a comunicação com seus leads, você pode adicionar contatos manualm…" at bounding box center [542, 302] width 615 height 39
drag, startPoint x: 236, startPoint y: 274, endPoint x: 343, endPoint y: 274, distance: 106.4
click at [343, 274] on p "• Excluir o lead (atenção: esta ação é permanente e irreversível) Uploads de Le…" at bounding box center [542, 253] width 615 height 58
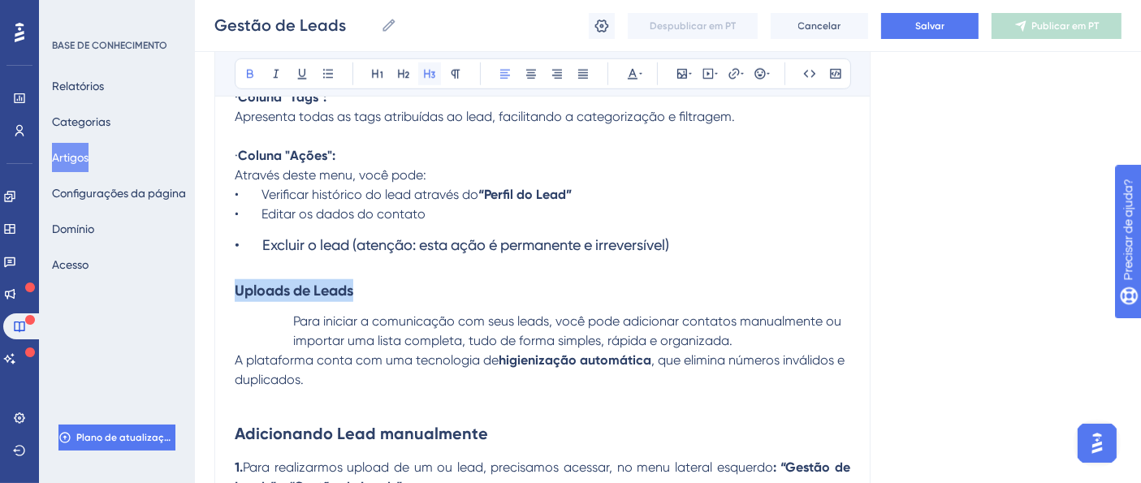
click at [421, 77] on button at bounding box center [429, 74] width 23 height 23
click at [423, 77] on icon at bounding box center [429, 73] width 13 height 13
click at [302, 316] on span "Para iniciar a comunicação com seus leads, você pode adicionar contatos manualm…" at bounding box center [568, 330] width 551 height 35
drag, startPoint x: 714, startPoint y: 242, endPoint x: 209, endPoint y: 240, distance: 505.0
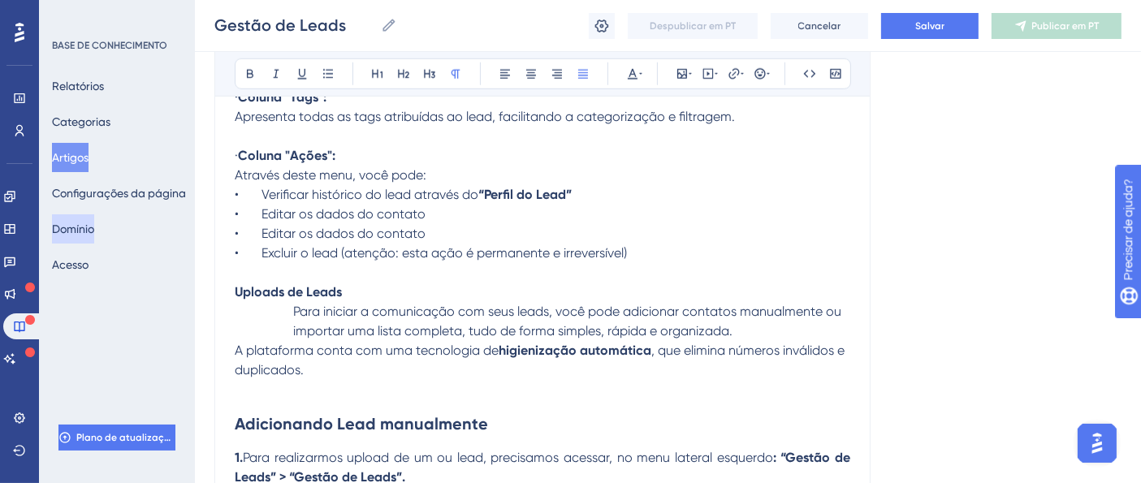
drag, startPoint x: 464, startPoint y: 237, endPoint x: 101, endPoint y: 240, distance: 362.1
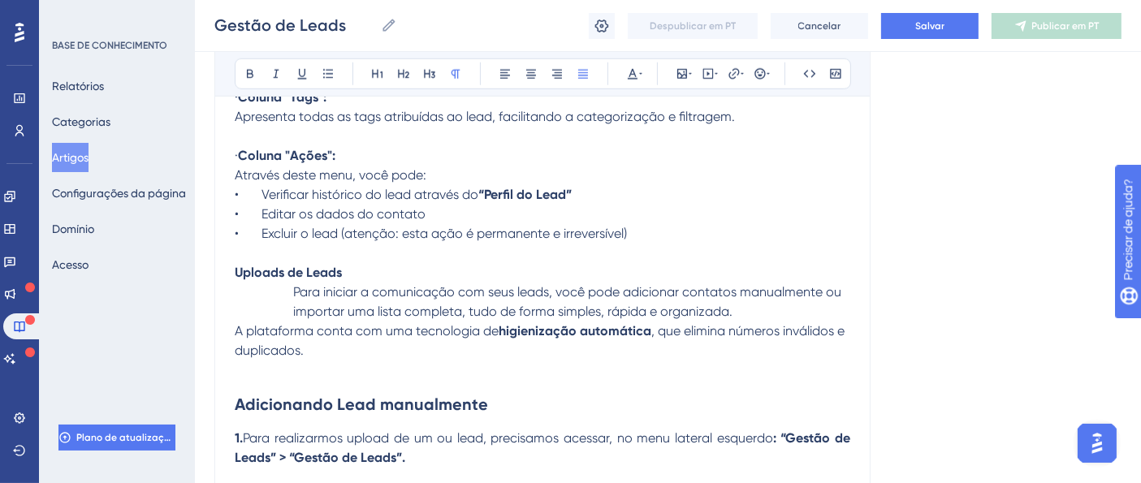
click at [317, 335] on span "A plataforma conta com uma tecnologia de" at bounding box center [367, 330] width 264 height 15
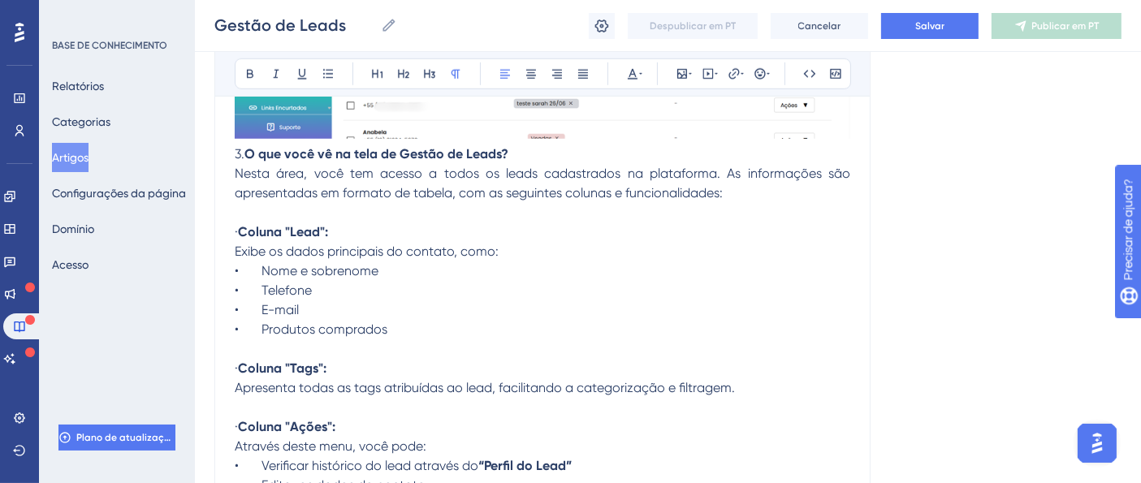
scroll to position [1313, 0]
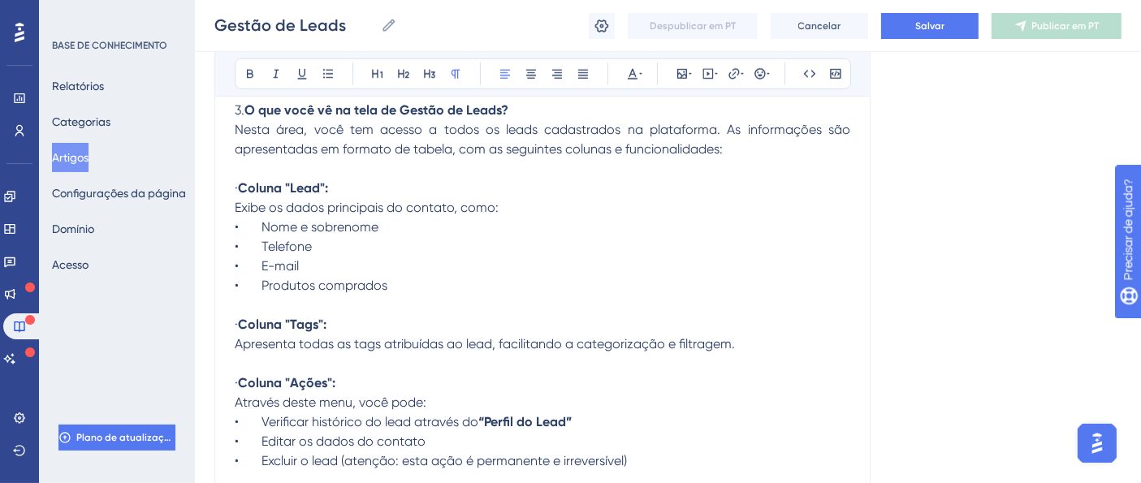
click at [499, 242] on div "O Gestão de Leads é uma funcionalidade que centraliza, organiza e acompanha tod…" at bounding box center [542, 131] width 615 height 2063
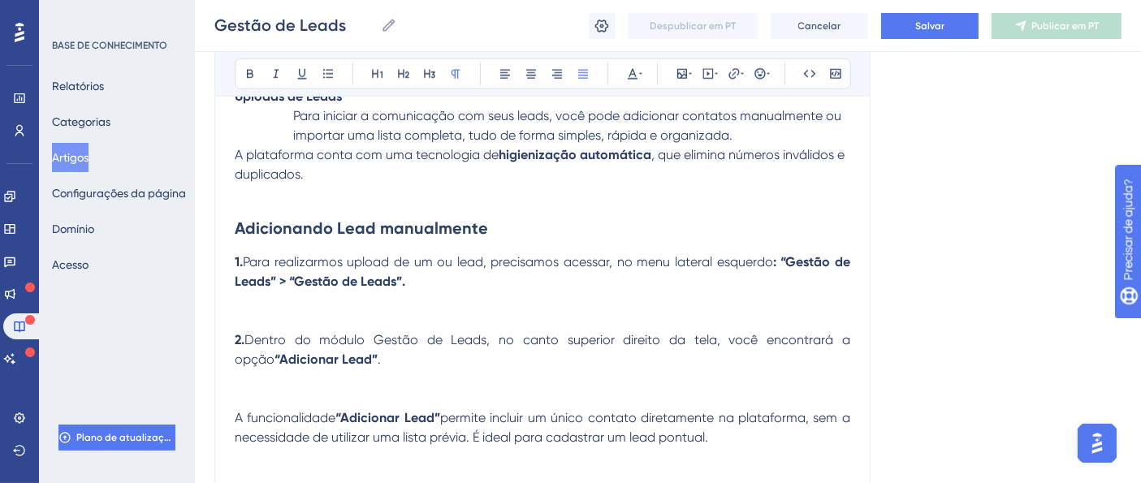
scroll to position [1669, 0]
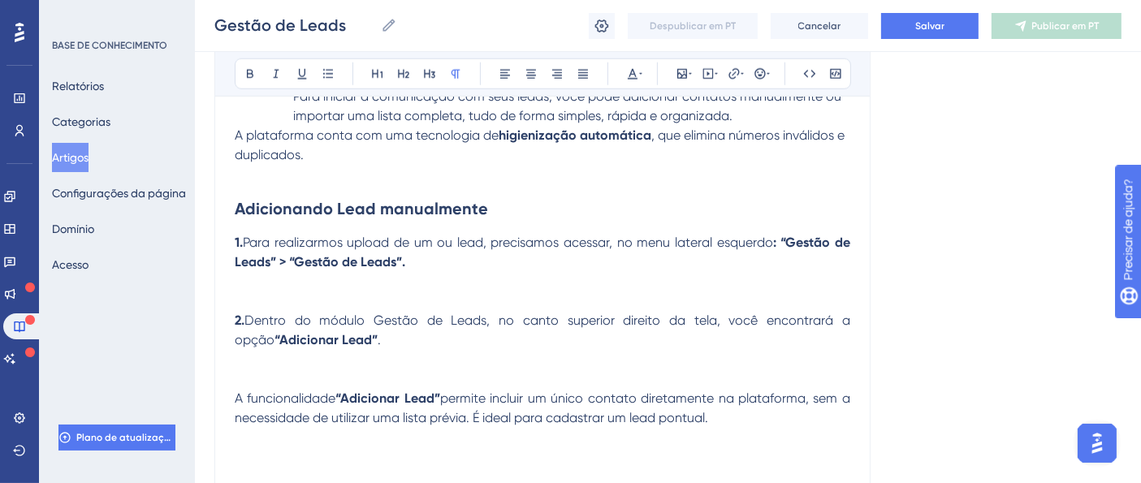
click at [287, 277] on p at bounding box center [542, 291] width 615 height 39
click at [294, 283] on p at bounding box center [542, 291] width 615 height 39
click at [292, 293] on p at bounding box center [542, 291] width 615 height 39
click at [280, 274] on p at bounding box center [542, 291] width 615 height 39
click at [280, 297] on p at bounding box center [542, 291] width 615 height 39
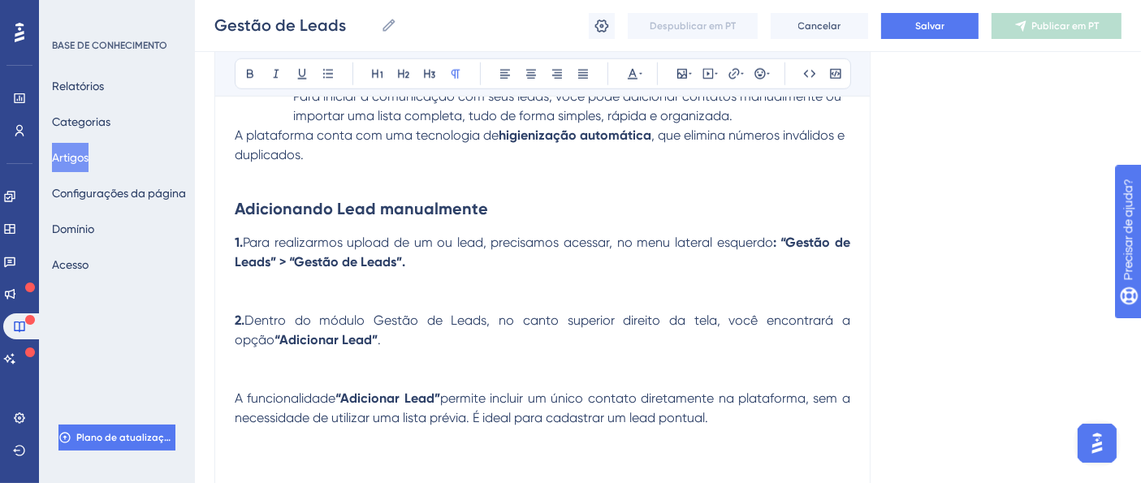
click at [434, 313] on span "Dentro do módulo Gestão de Leads, no canto superior direito da tela, você encon…" at bounding box center [544, 330] width 619 height 35
click at [422, 304] on p at bounding box center [542, 291] width 615 height 39
click at [394, 278] on p at bounding box center [542, 291] width 615 height 39
click at [369, 293] on p at bounding box center [542, 291] width 615 height 39
click at [371, 288] on p at bounding box center [542, 291] width 615 height 39
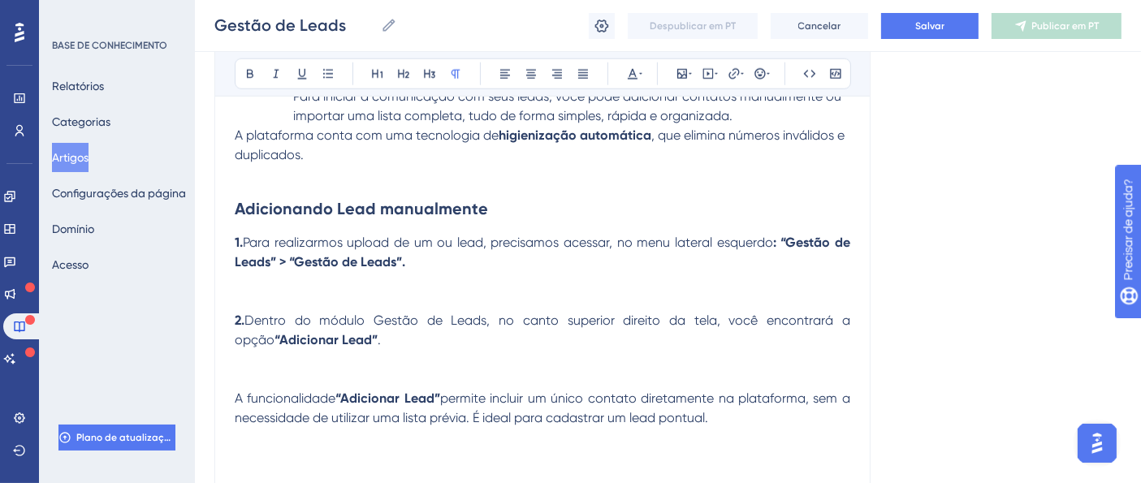
click at [352, 235] on span "Para realizarmos upload de um ou lead, precisamos acessar, no menu lateral esqu…" at bounding box center [508, 242] width 530 height 15
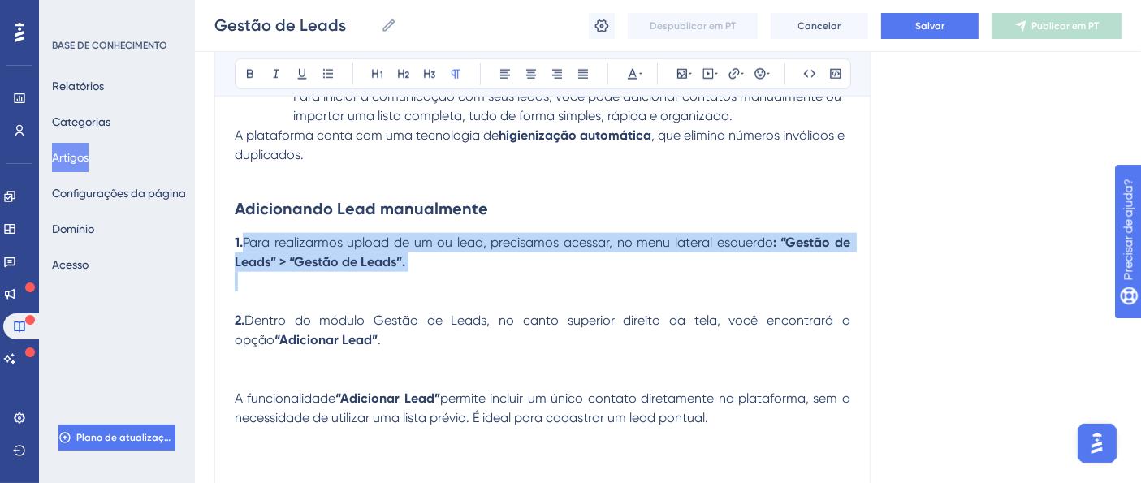
click at [420, 256] on p "1. Para realizarmos upload de um ou lead, precisamos acessar, no menu lateral e…" at bounding box center [542, 252] width 615 height 39
click at [421, 270] on p "1. Para realizarmos upload de um ou lead, precisamos acessar, no menu lateral e…" at bounding box center [542, 252] width 615 height 39
click at [384, 284] on p at bounding box center [542, 291] width 615 height 39
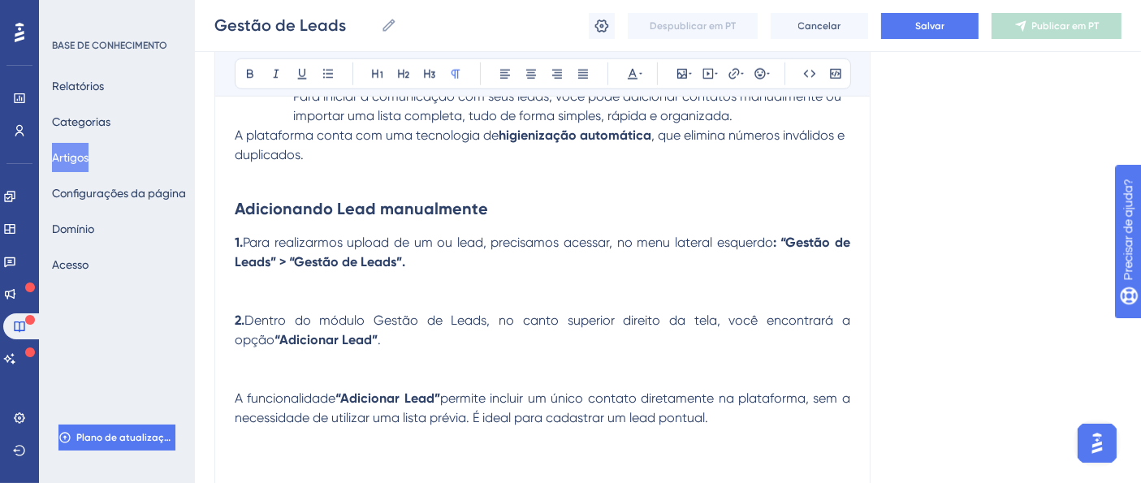
click at [386, 300] on p at bounding box center [542, 291] width 615 height 39
click at [382, 297] on p at bounding box center [542, 291] width 615 height 39
click at [339, 276] on p at bounding box center [542, 291] width 615 height 39
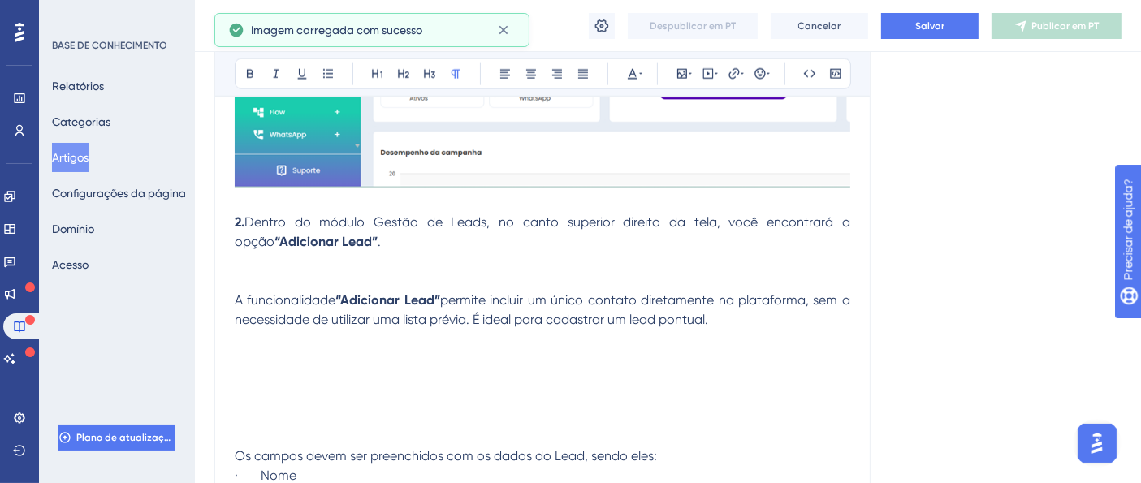
scroll to position [2179, 0]
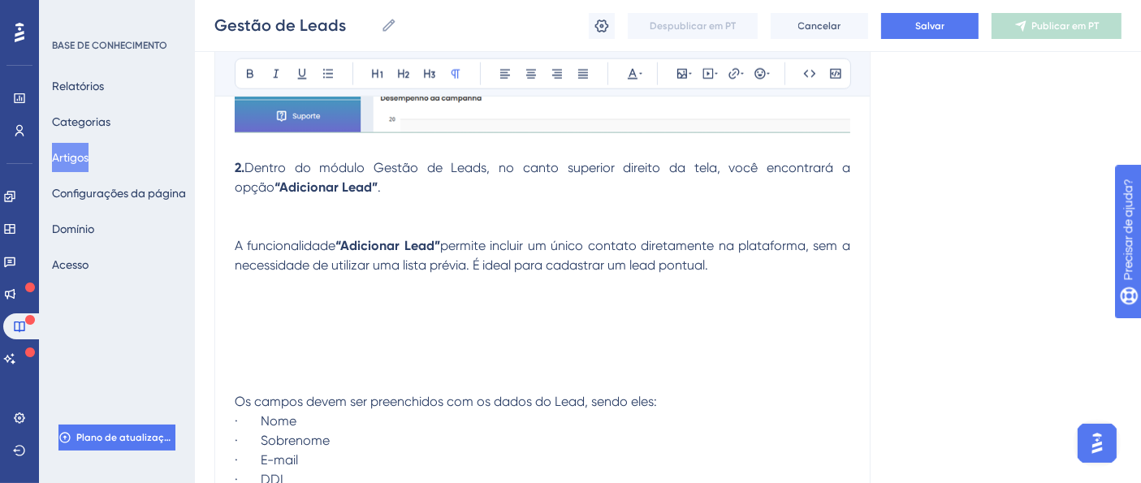
click at [291, 204] on p at bounding box center [542, 216] width 615 height 39
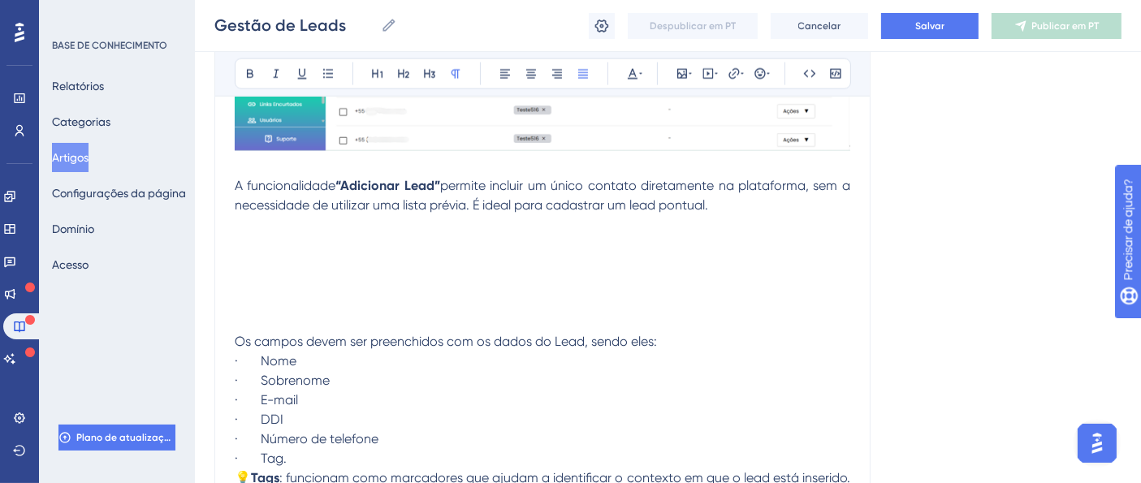
scroll to position [2450, 0]
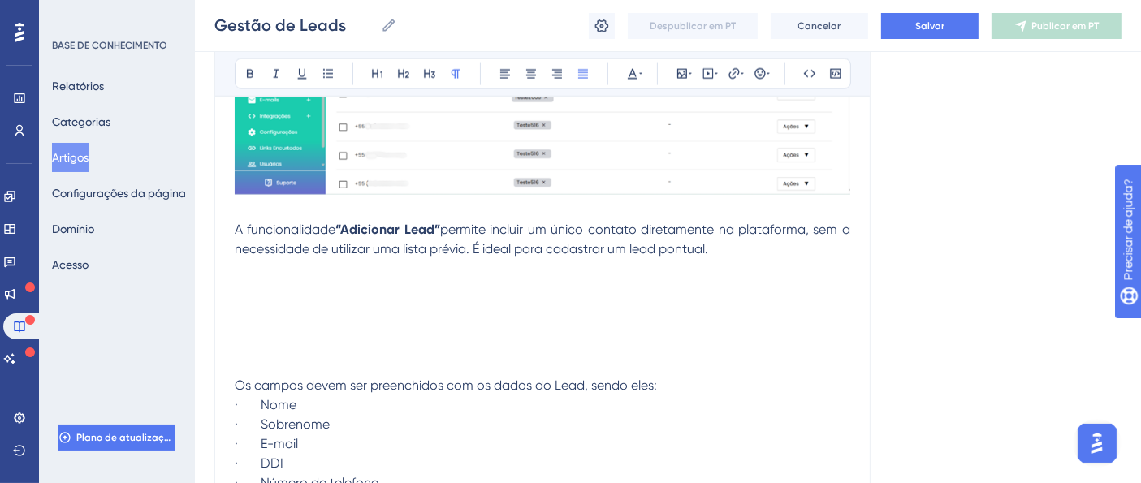
click at [336, 280] on p at bounding box center [542, 287] width 615 height 19
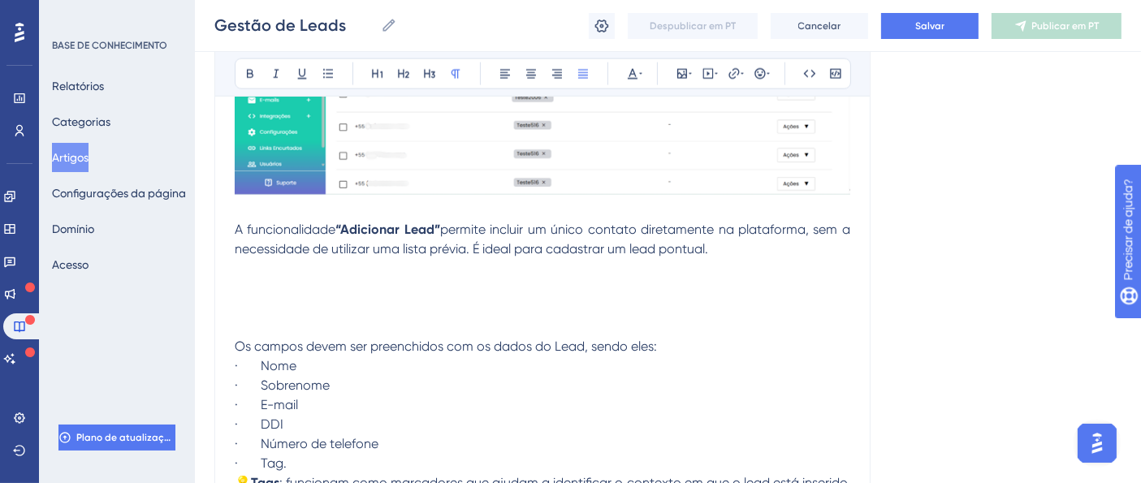
click at [236, 278] on p at bounding box center [542, 297] width 615 height 39
click at [245, 283] on p at bounding box center [542, 297] width 615 height 39
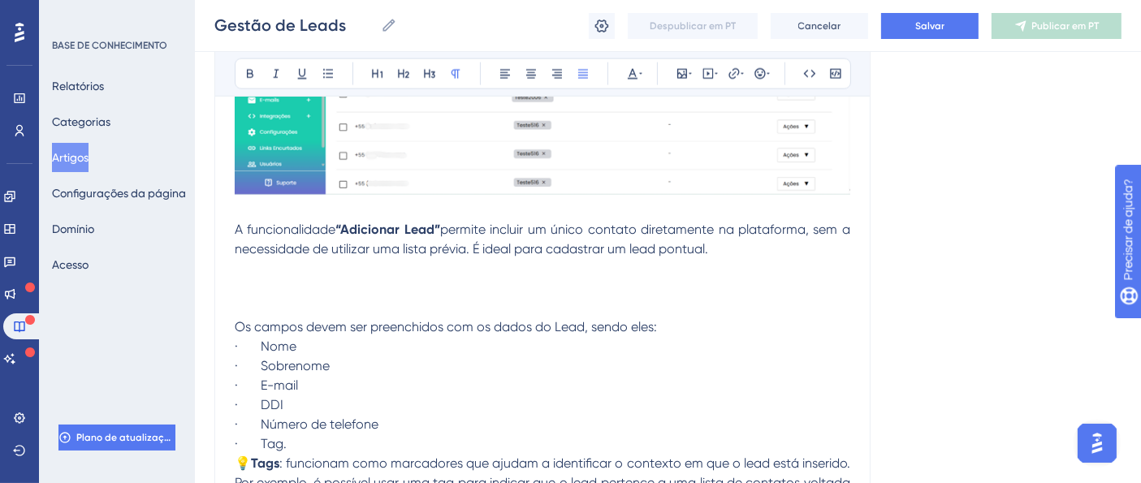
click at [296, 259] on p at bounding box center [542, 278] width 615 height 39
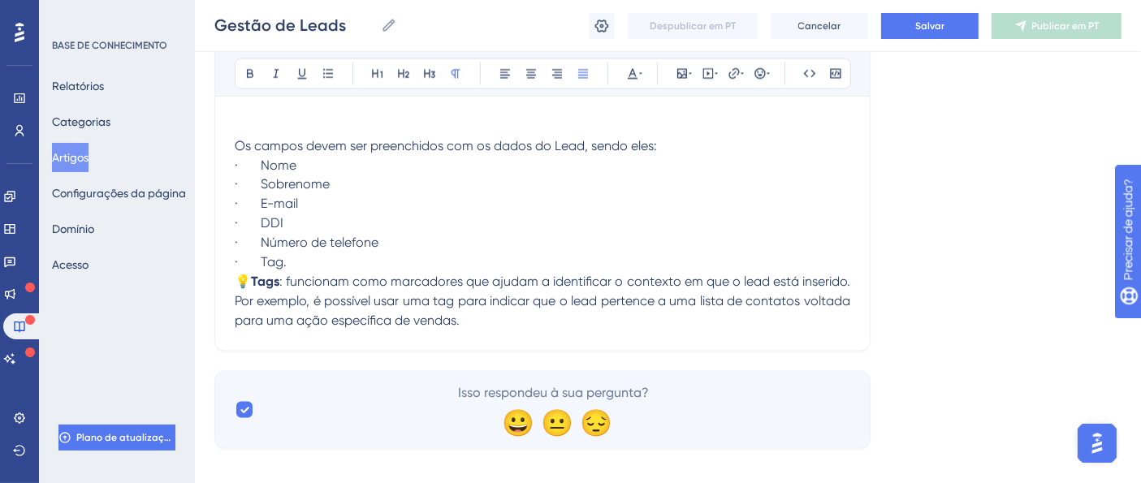
scroll to position [2918, 0]
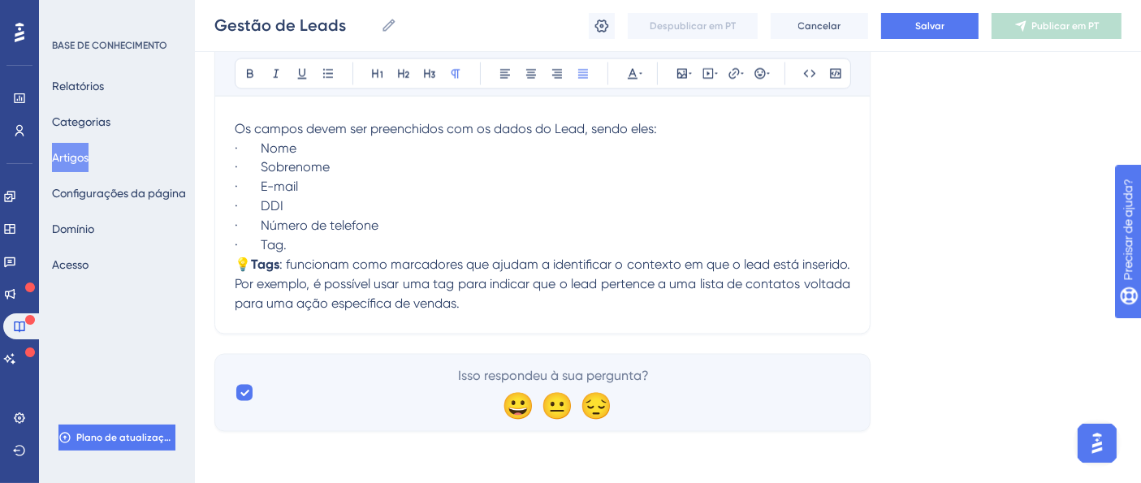
click at [303, 247] on p "· Tag." at bounding box center [542, 245] width 615 height 19
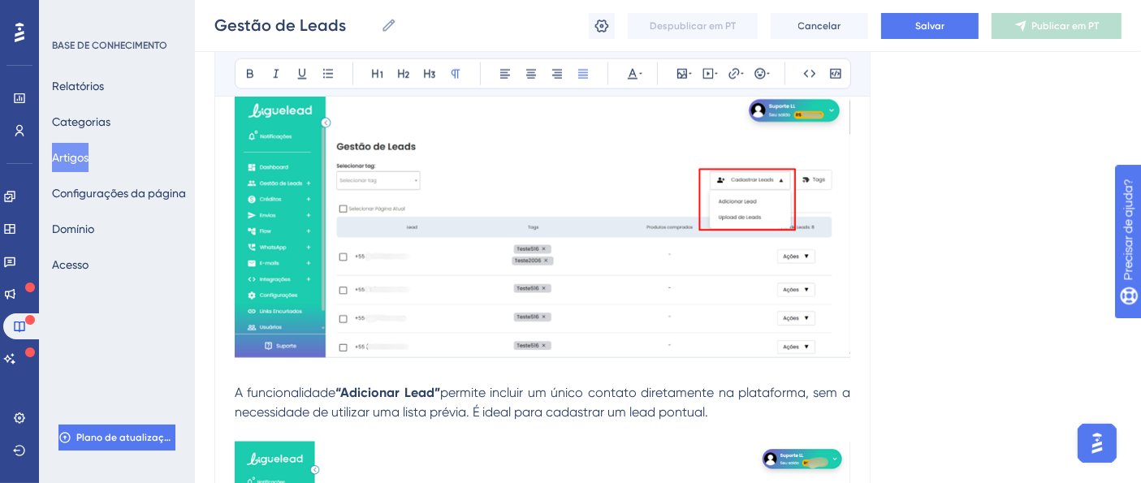
scroll to position [2694, 0]
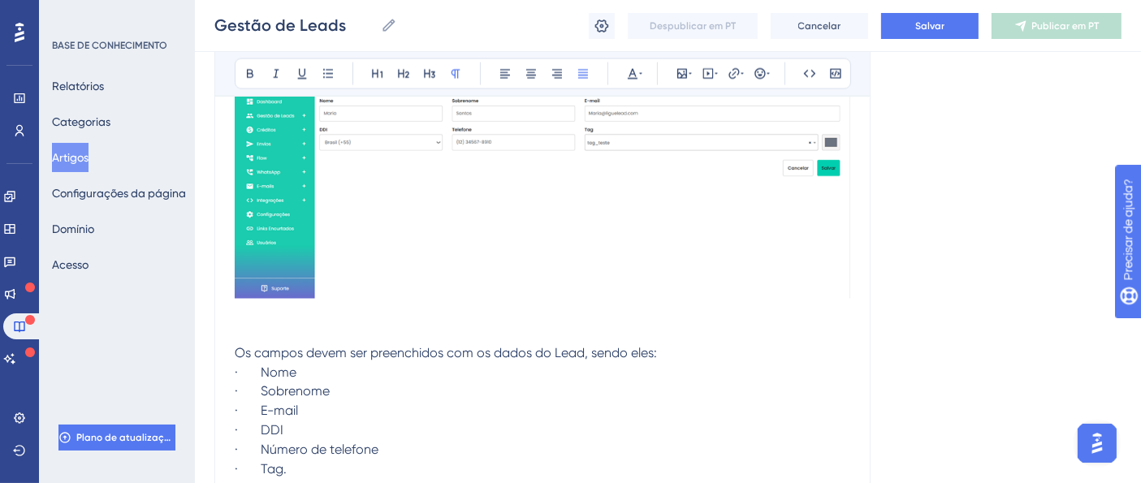
click at [357, 379] on p "· Nome" at bounding box center [542, 372] width 615 height 19
click at [248, 361] on p "Os campos devem ser preenchidos com os dados do Lead, sendo eles:" at bounding box center [542, 352] width 615 height 19
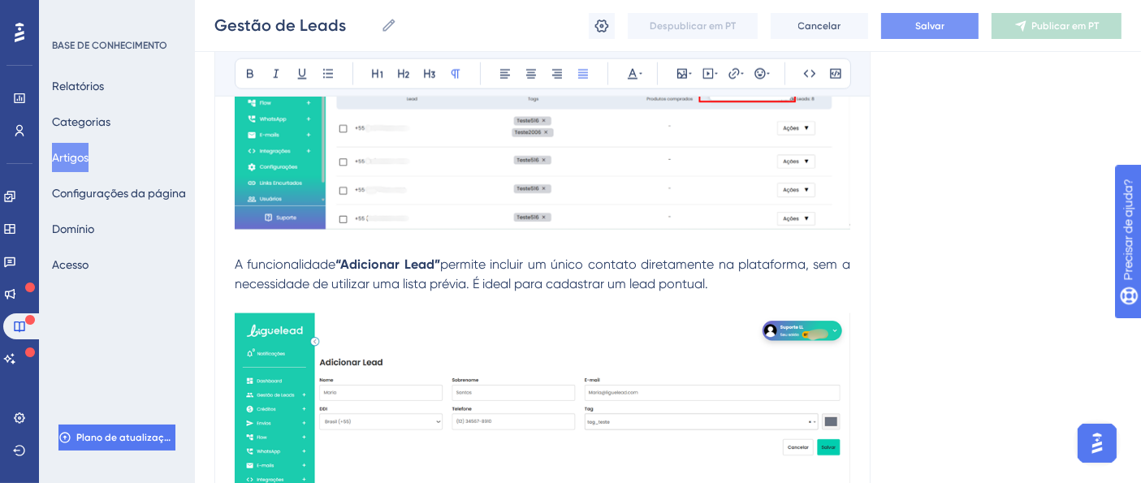
scroll to position [2558, 0]
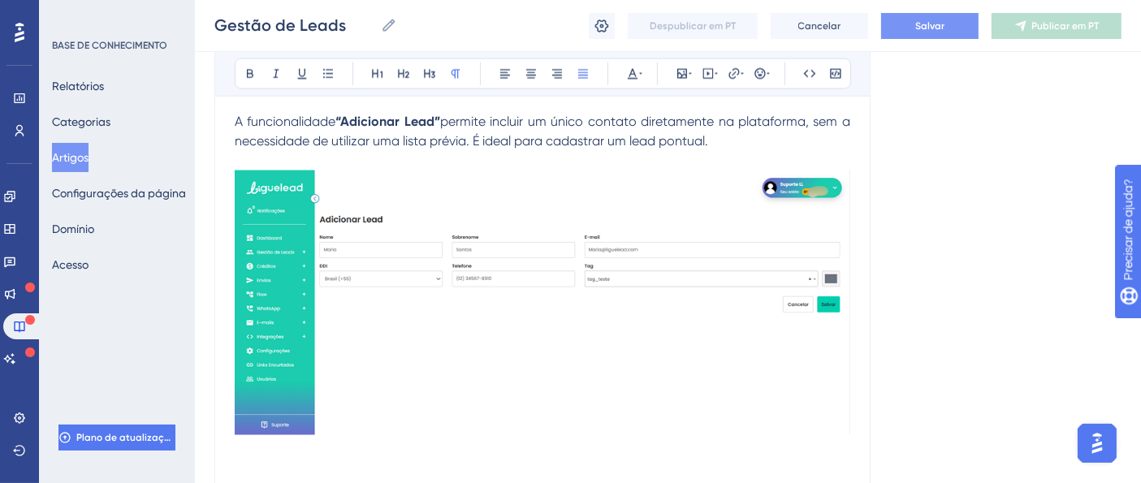
click at [964, 30] on button "Salvar" at bounding box center [929, 26] width 97 height 26
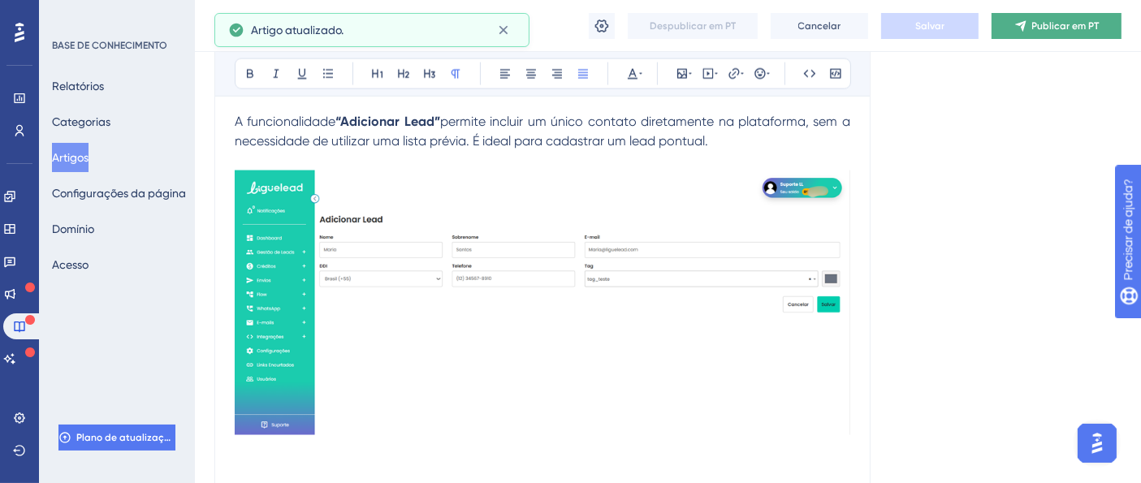
click at [1064, 26] on font "Publicar em PT" at bounding box center [1065, 25] width 67 height 11
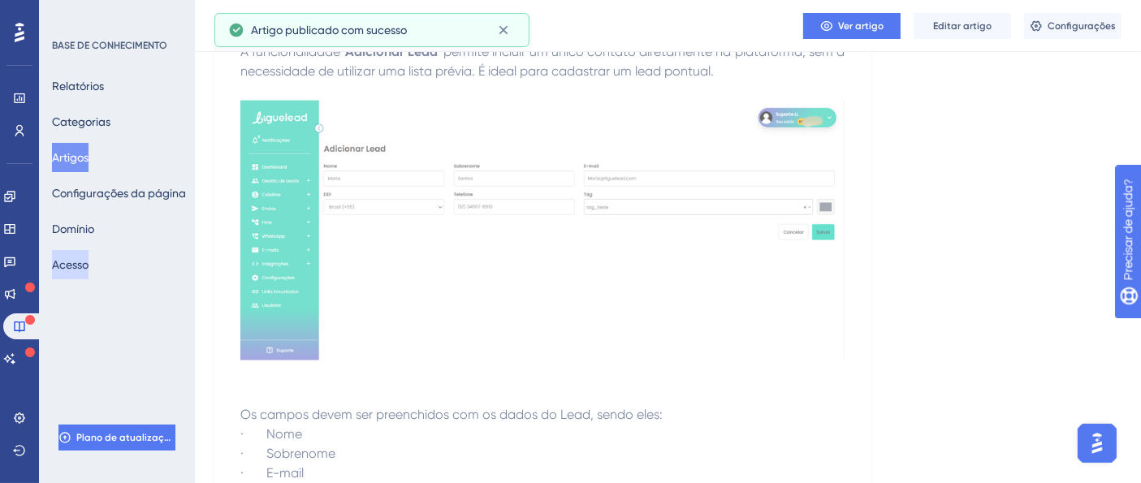
click at [78, 271] on font "Acesso" at bounding box center [70, 264] width 37 height 19
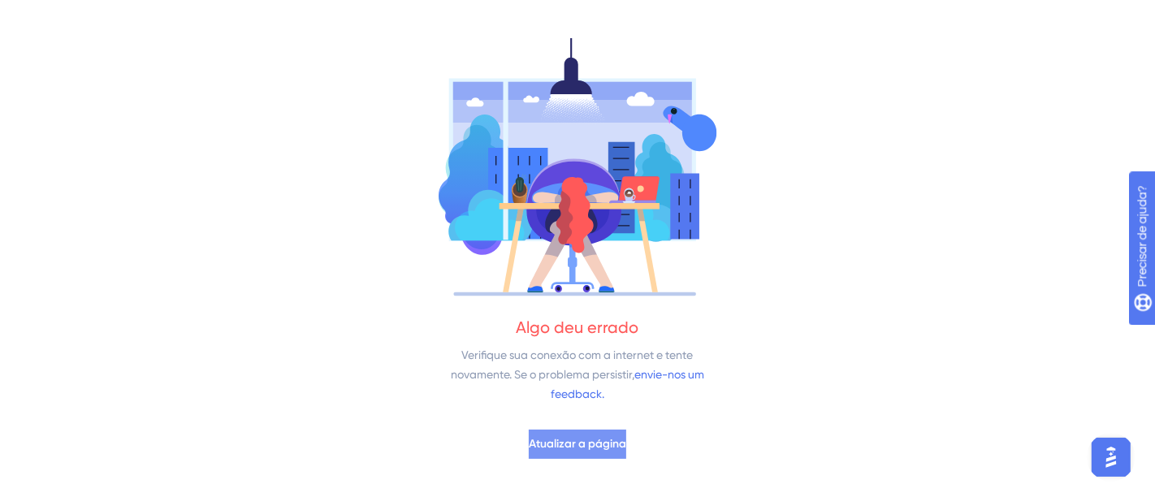
click at [604, 443] on font "Atualizar a página" at bounding box center [577, 444] width 97 height 14
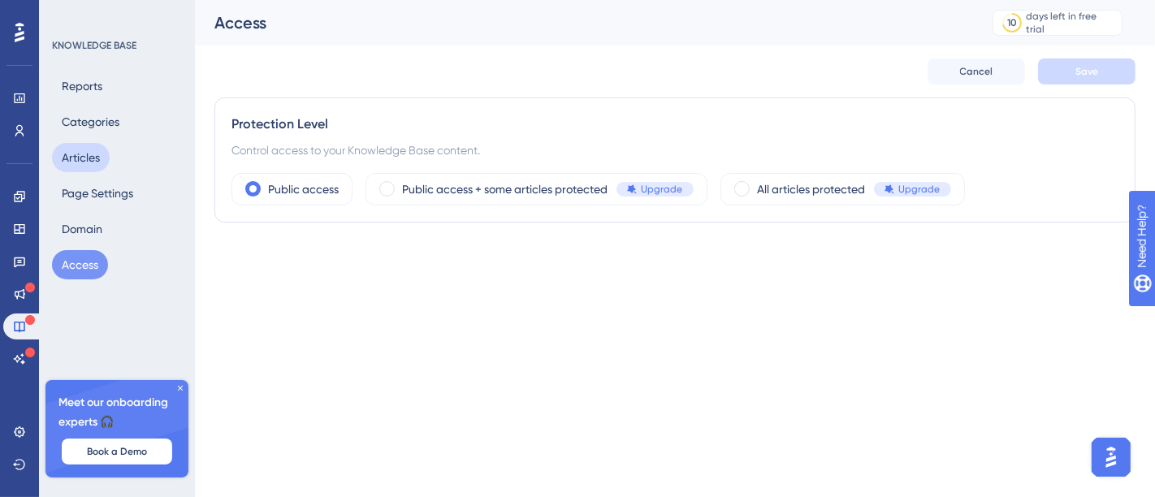
click at [97, 164] on button "Articles" at bounding box center [81, 157] width 58 height 29
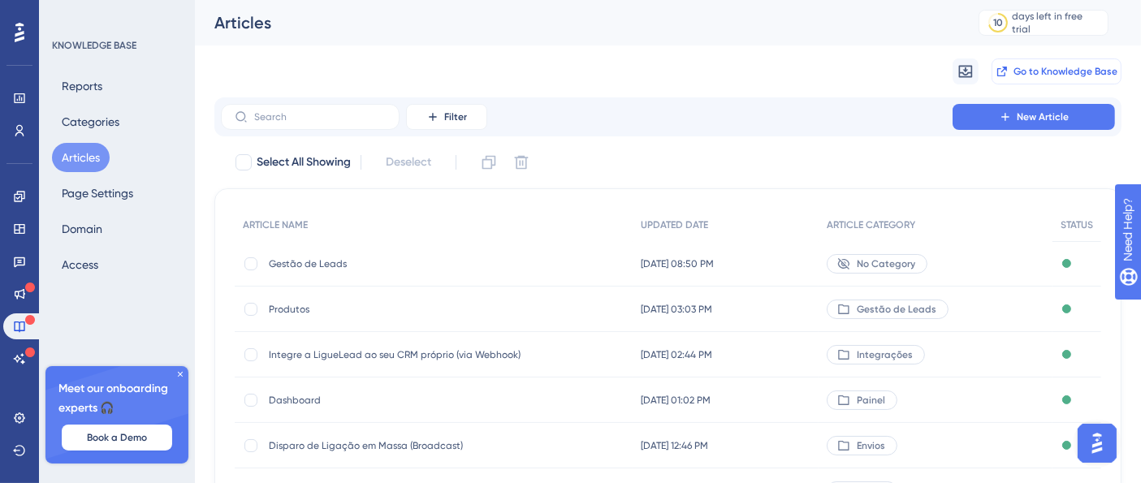
click at [1050, 68] on span "Go to Knowledge Base" at bounding box center [1065, 71] width 104 height 13
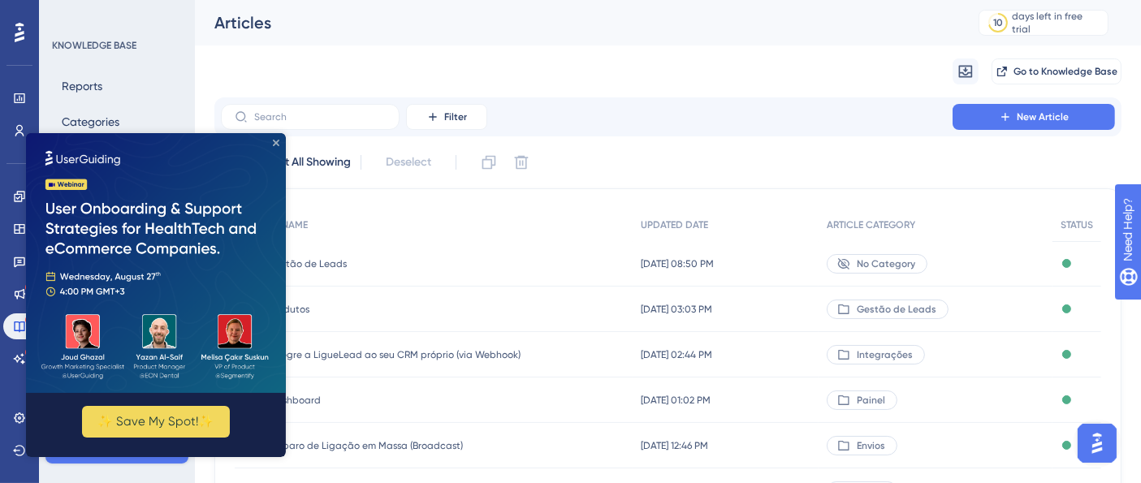
click at [274, 141] on icon "Close Preview" at bounding box center [276, 143] width 6 height 6
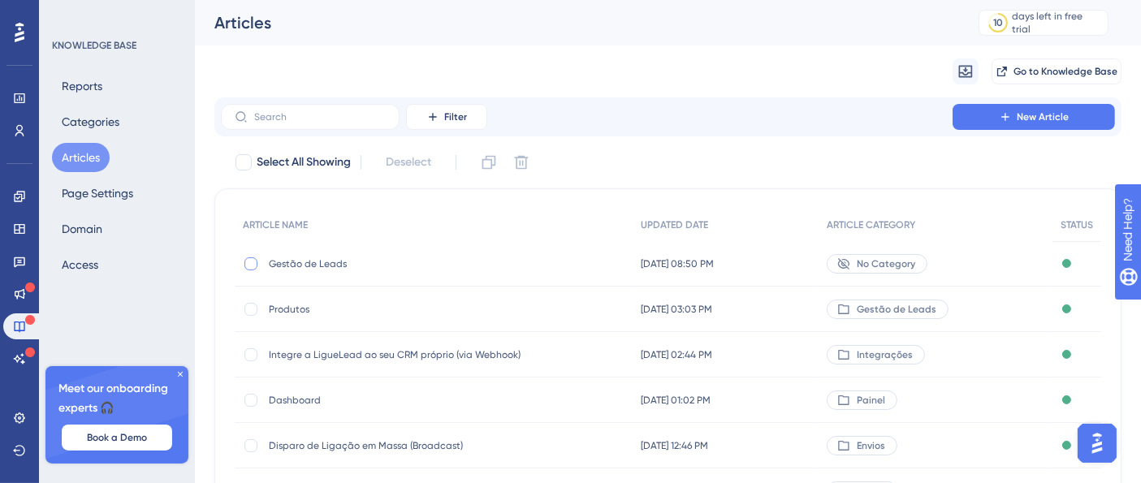
click at [254, 265] on div at bounding box center [250, 263] width 13 height 13
checkbox input "false"
click at [97, 123] on button "Categories" at bounding box center [90, 121] width 77 height 29
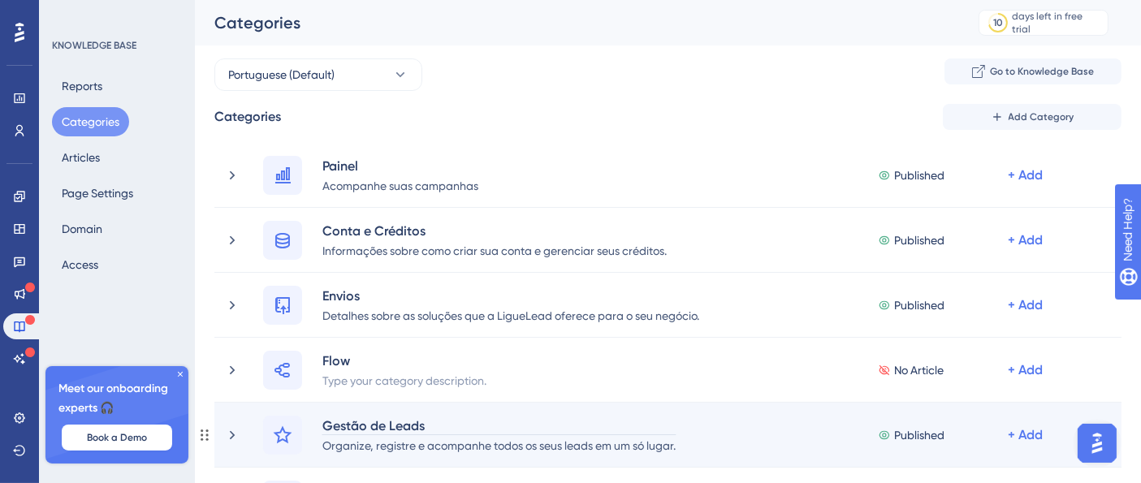
click at [378, 427] on div "Gestão de Leads" at bounding box center [499, 425] width 355 height 19
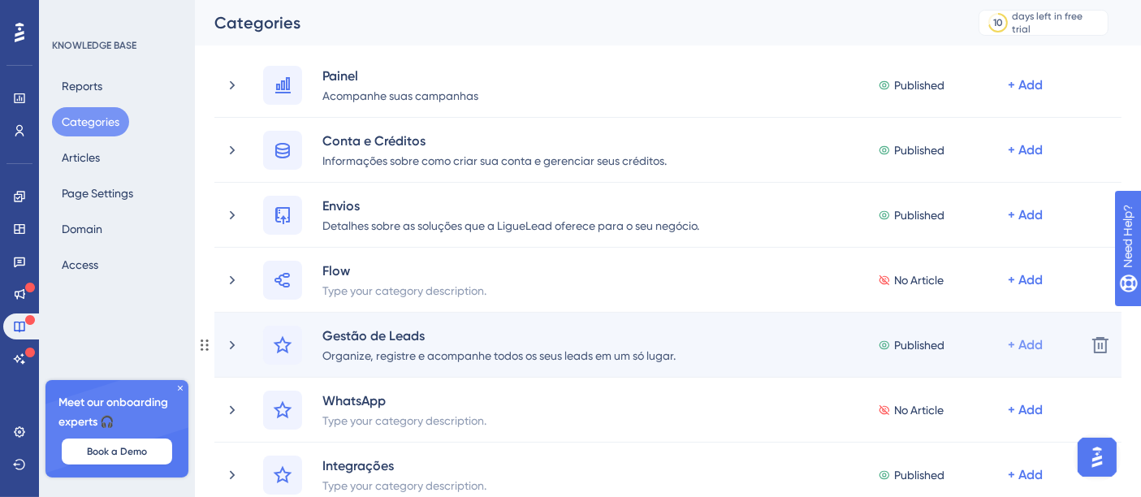
click at [1017, 95] on div "+ Add" at bounding box center [1025, 85] width 35 height 19
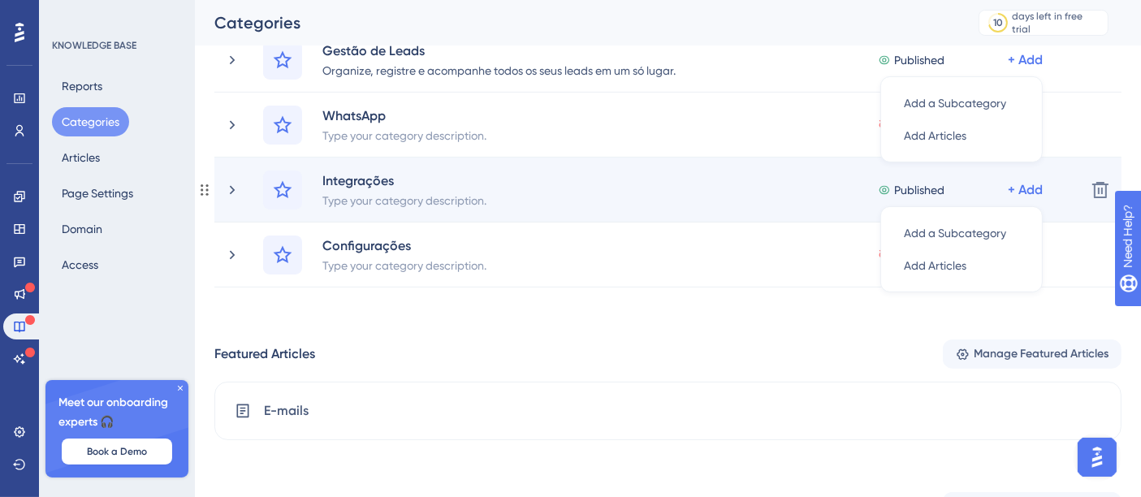
scroll to position [195, 0]
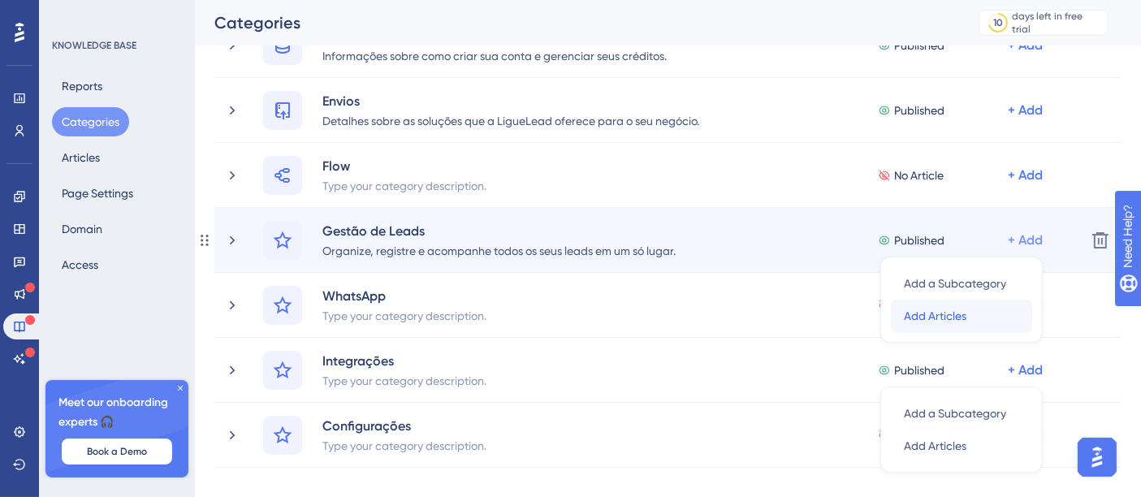
click at [962, 307] on span "Add Articles" at bounding box center [935, 315] width 63 height 19
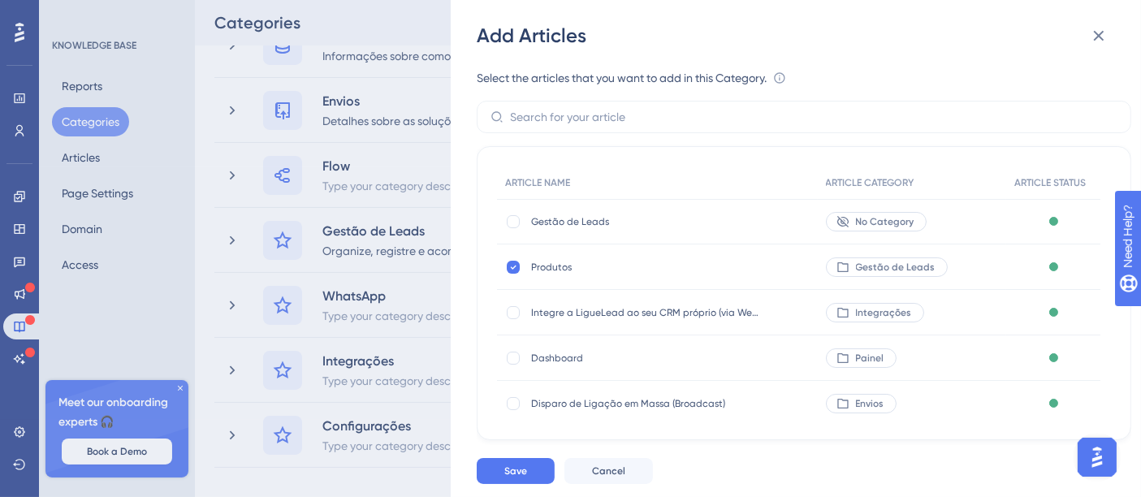
click at [559, 222] on span "Gestão de Leads" at bounding box center [644, 221] width 227 height 13
click at [515, 218] on div at bounding box center [513, 221] width 13 height 13
checkbox input "true"
click at [529, 479] on button "Save" at bounding box center [516, 471] width 78 height 26
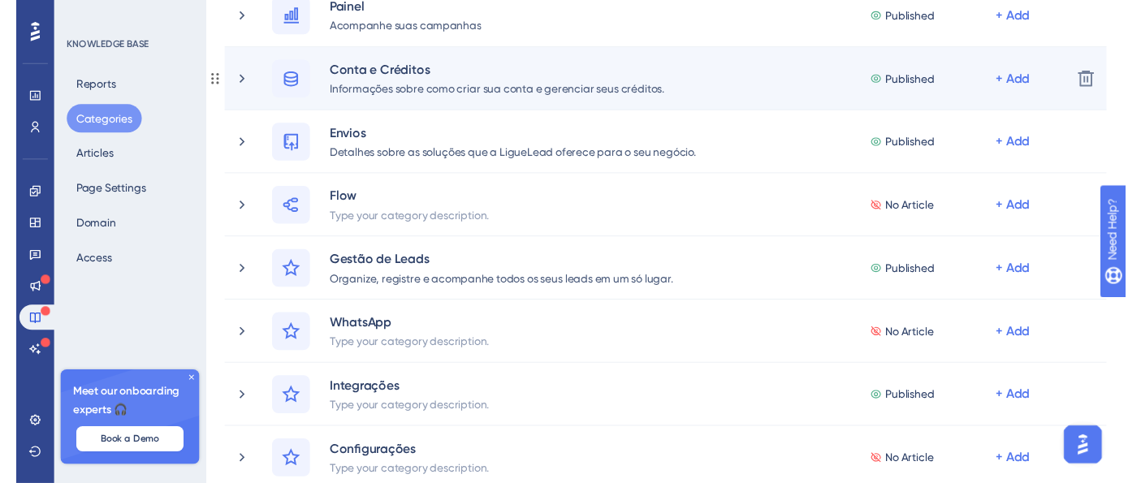
scroll to position [0, 0]
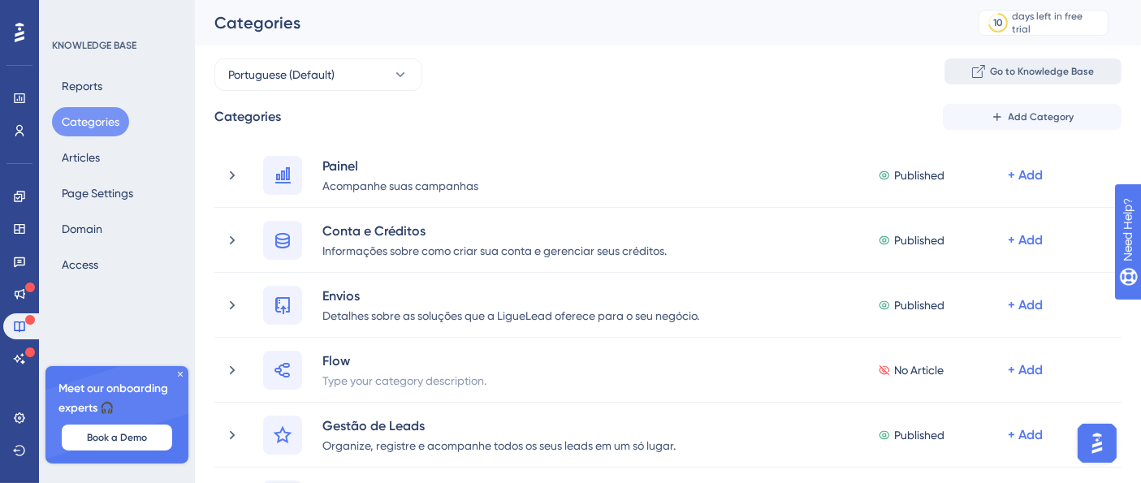
click at [1032, 59] on button "Go to Knowledge Base" at bounding box center [1032, 71] width 177 height 26
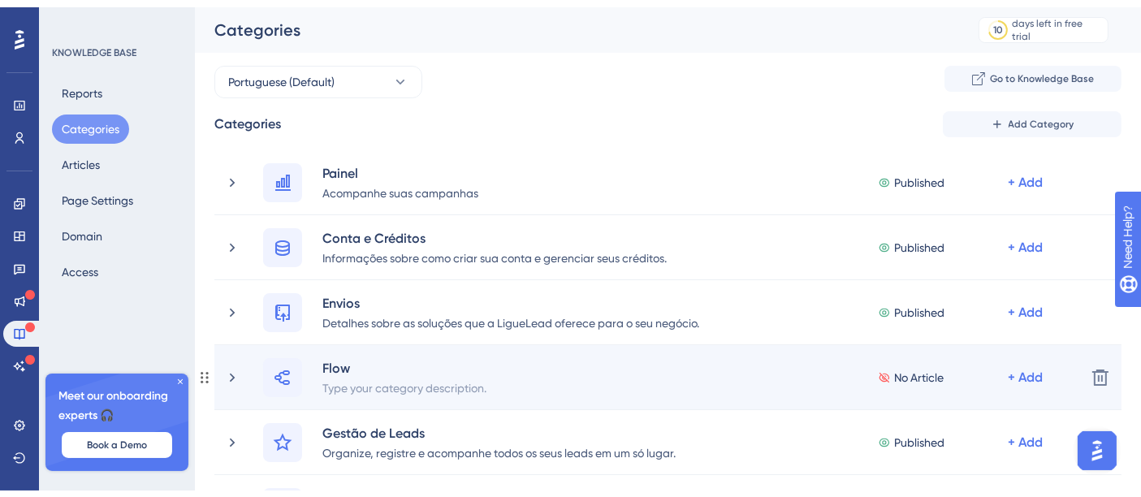
scroll to position [180, 0]
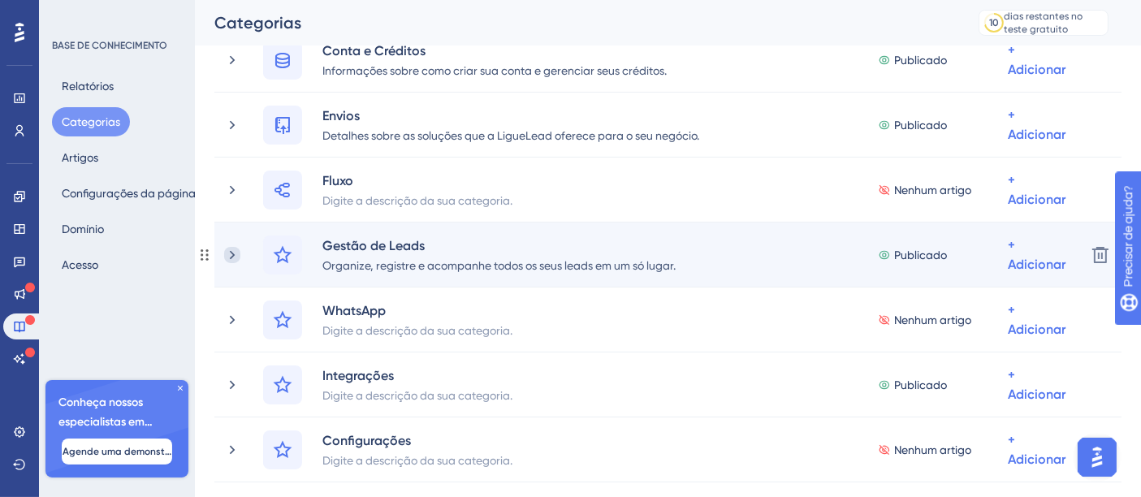
click at [234, 252] on icon at bounding box center [232, 255] width 16 height 16
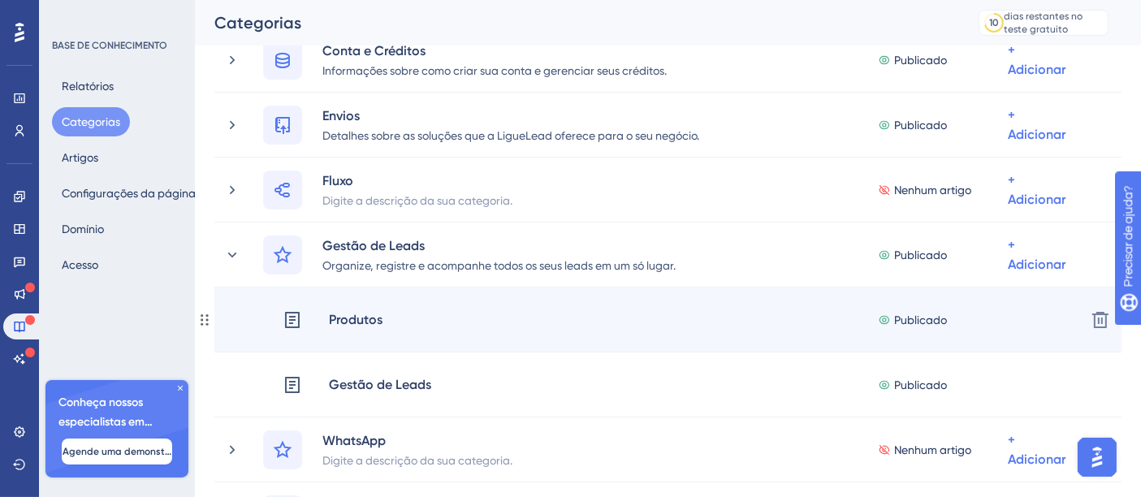
scroll to position [270, 0]
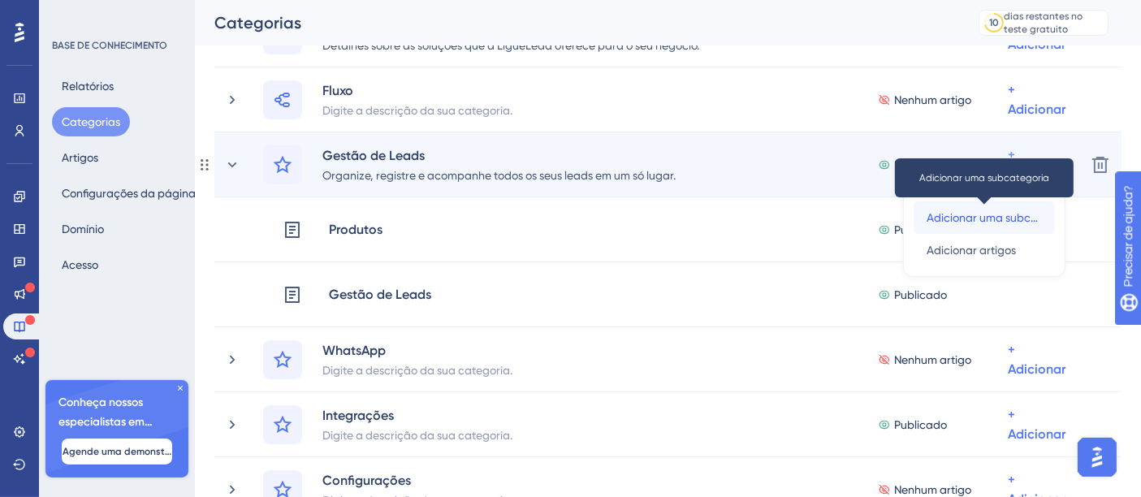
click at [996, 223] on span "Adicionar uma subcategoria" at bounding box center [983, 217] width 115 height 19
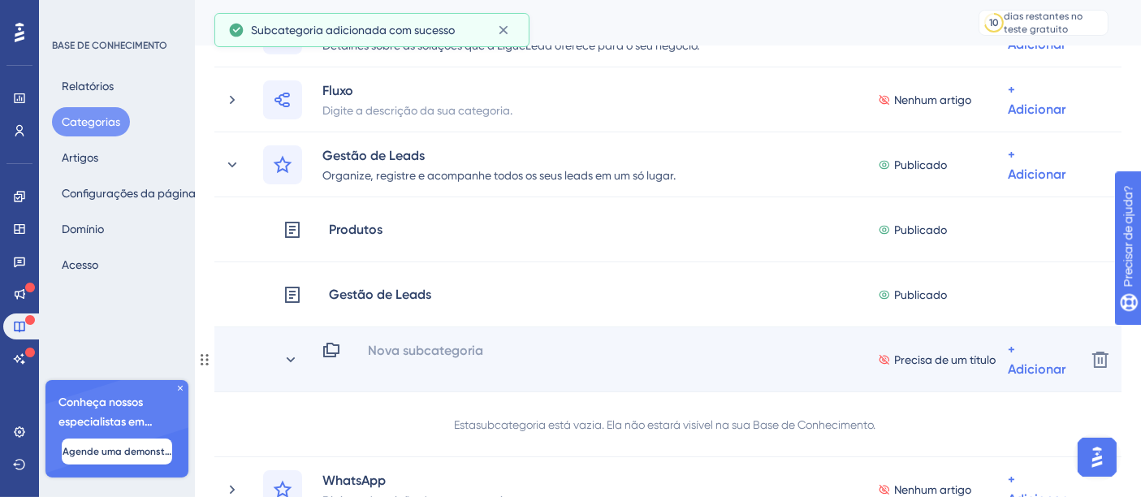
click at [459, 351] on font "Nova subcategoria" at bounding box center [425, 350] width 115 height 15
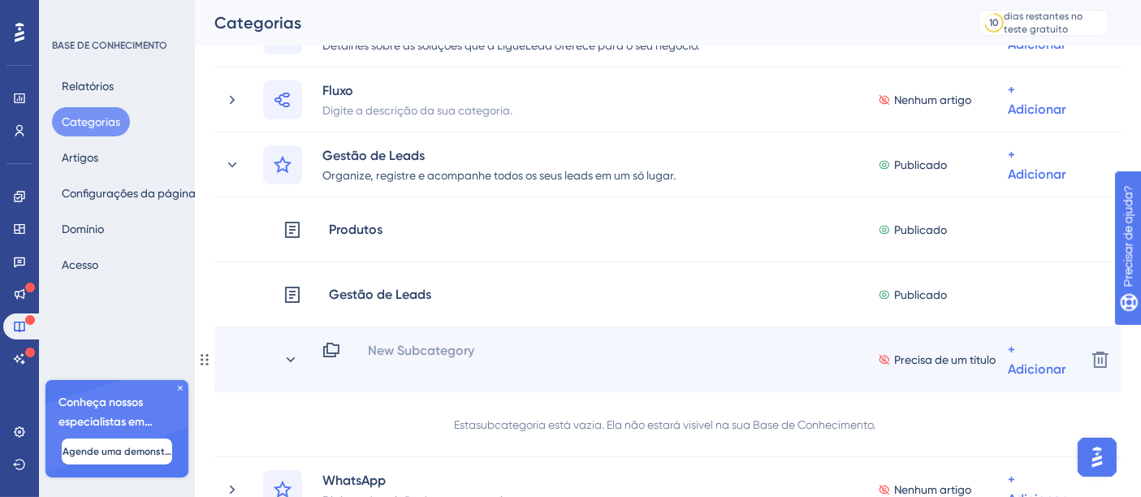
click at [333, 342] on icon at bounding box center [331, 349] width 19 height 19
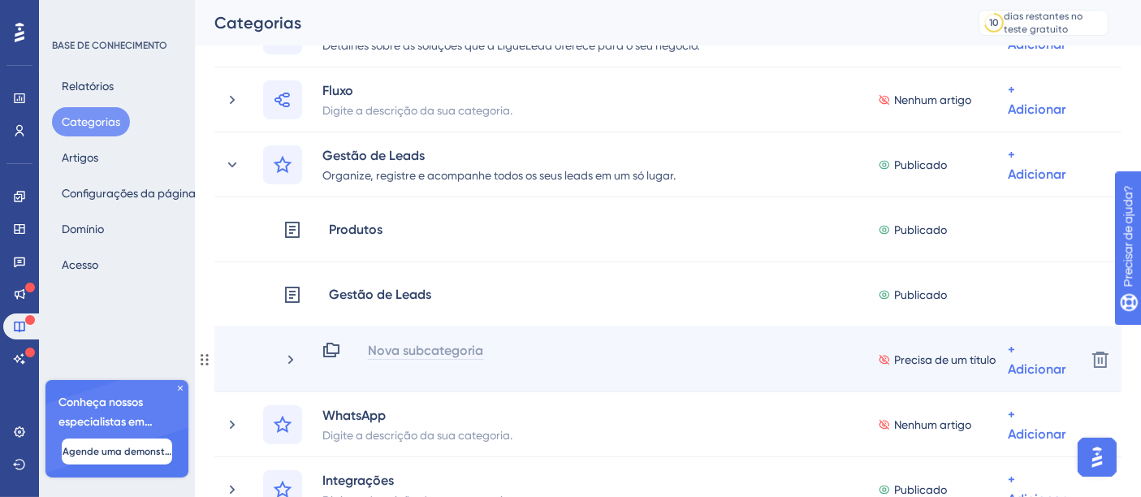
click at [395, 349] on font "Nova subcategoria" at bounding box center [425, 350] width 115 height 15
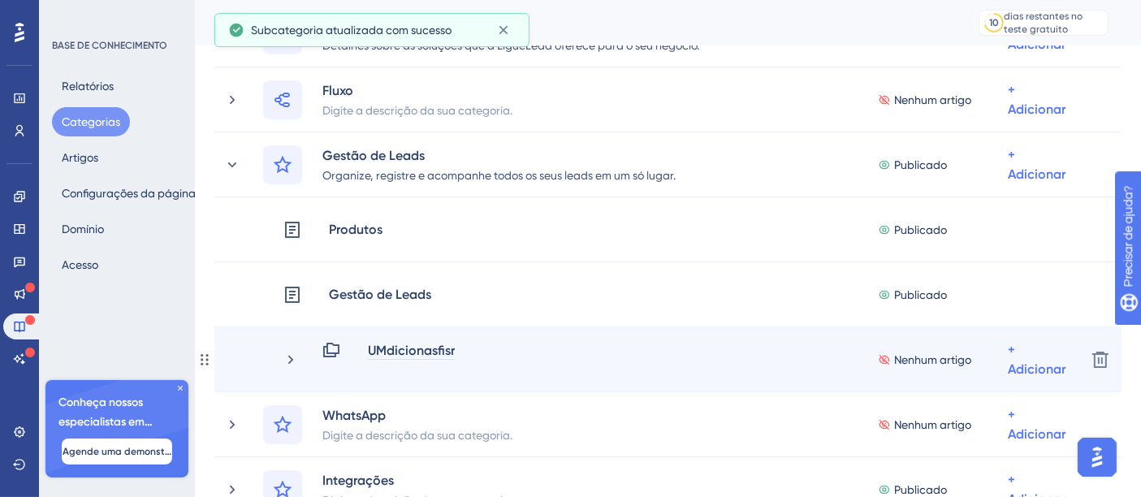
click at [401, 349] on font "UMdicionasfisr" at bounding box center [411, 350] width 87 height 15
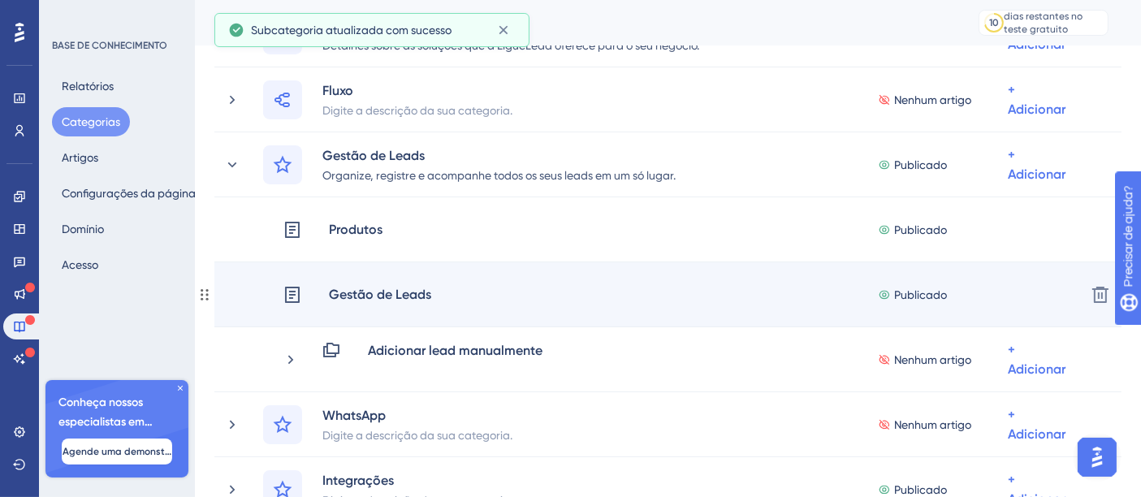
click at [418, 297] on font "Gestão de Leads" at bounding box center [380, 294] width 102 height 15
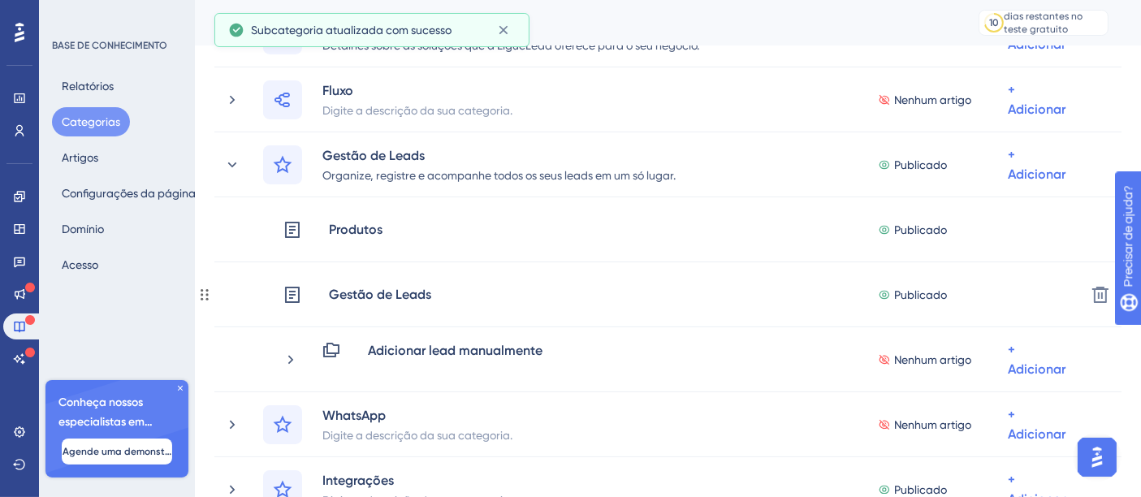
click at [418, 297] on font "Gestão de Leads" at bounding box center [380, 294] width 102 height 15
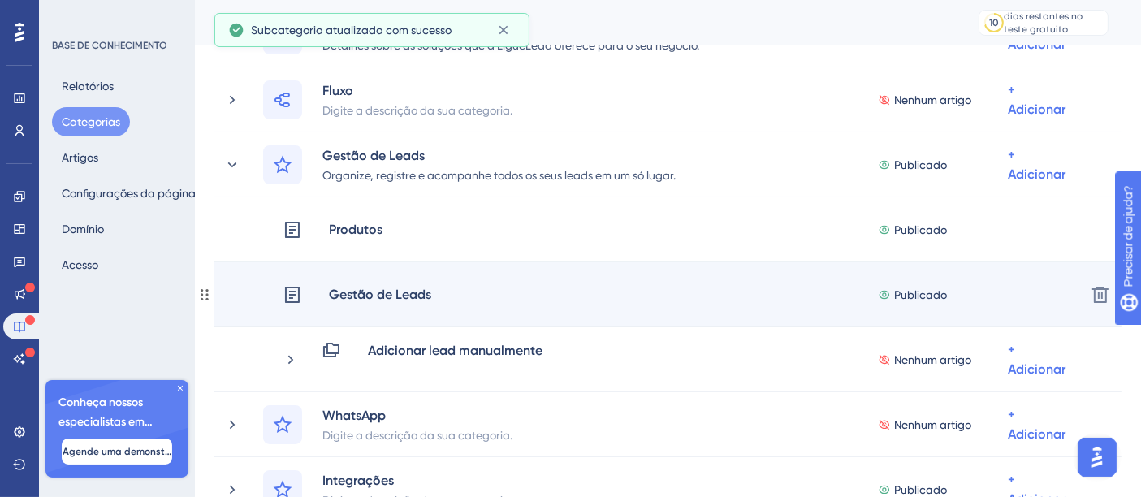
click at [404, 283] on div "Gestão de Leads" at bounding box center [357, 294] width 149 height 39
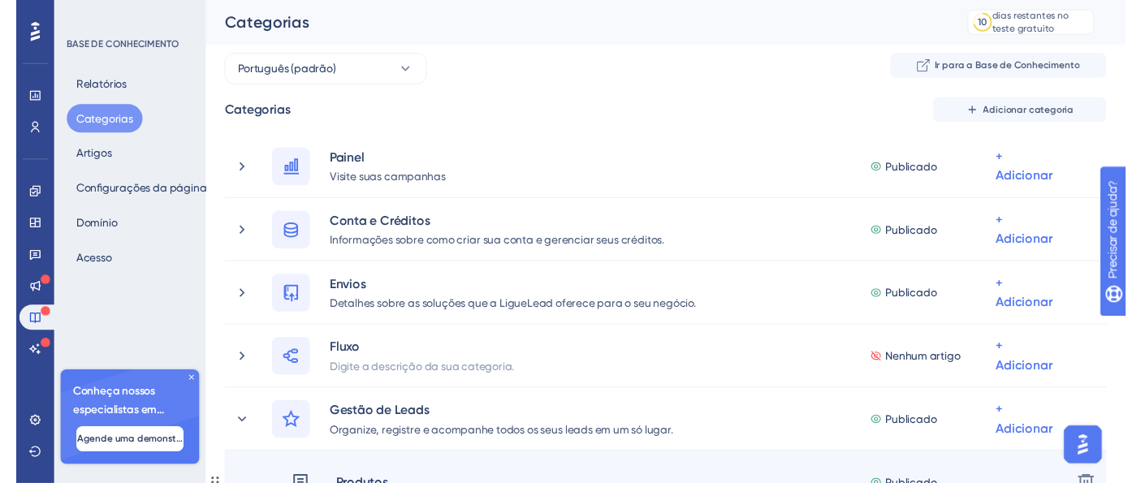
scroll to position [0, 0]
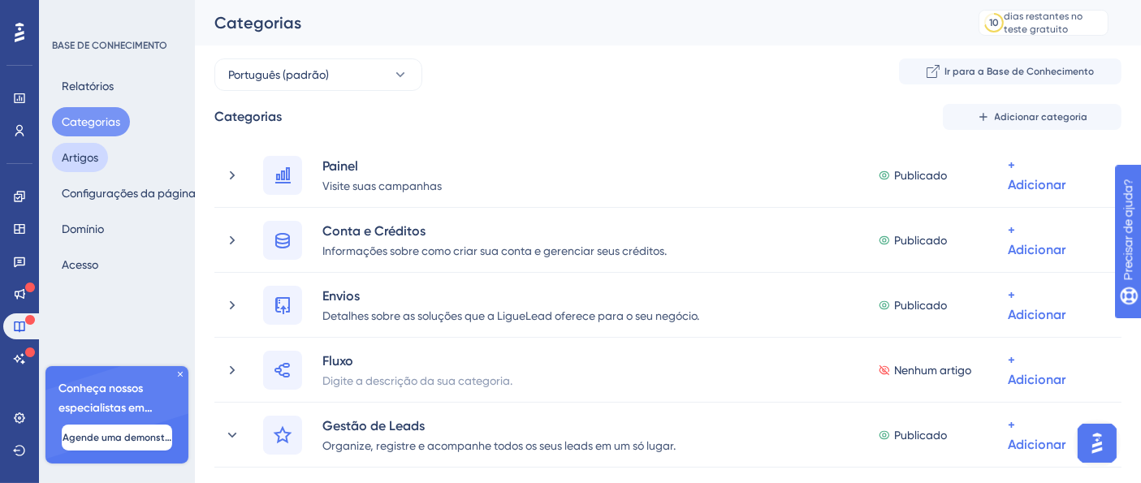
click at [93, 161] on font "Artigos" at bounding box center [80, 157] width 37 height 13
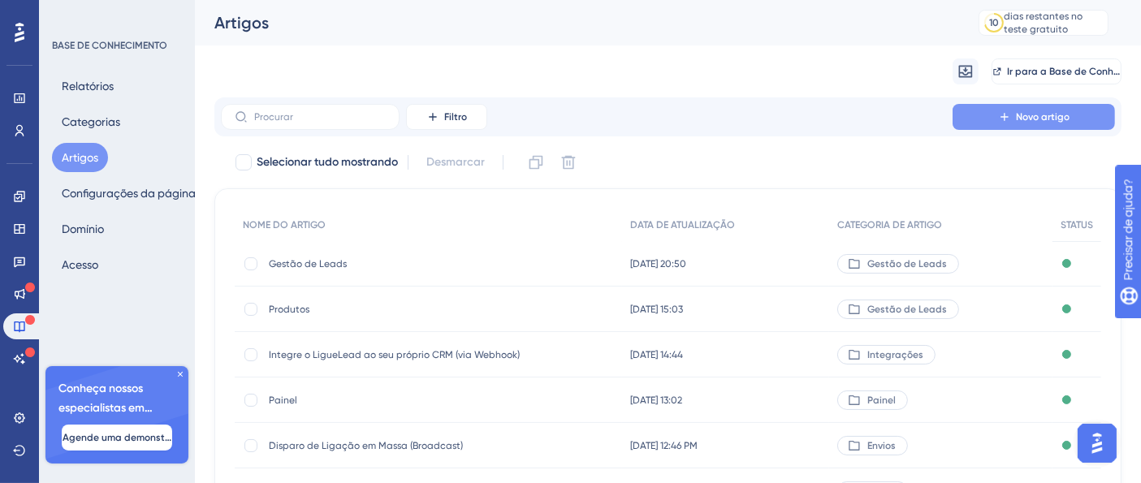
click at [1018, 119] on font "Novo artigo" at bounding box center [1043, 116] width 54 height 11
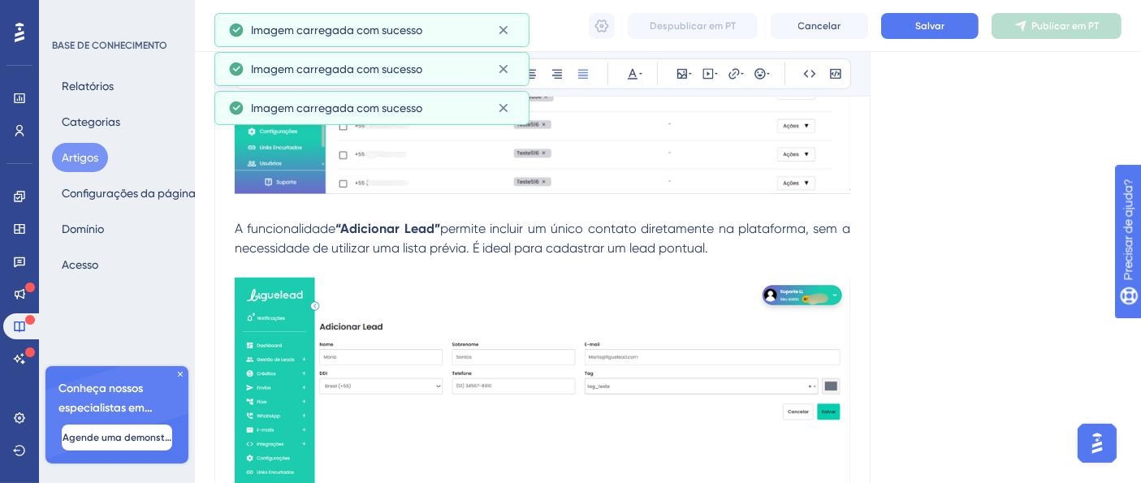
scroll to position [1244, 0]
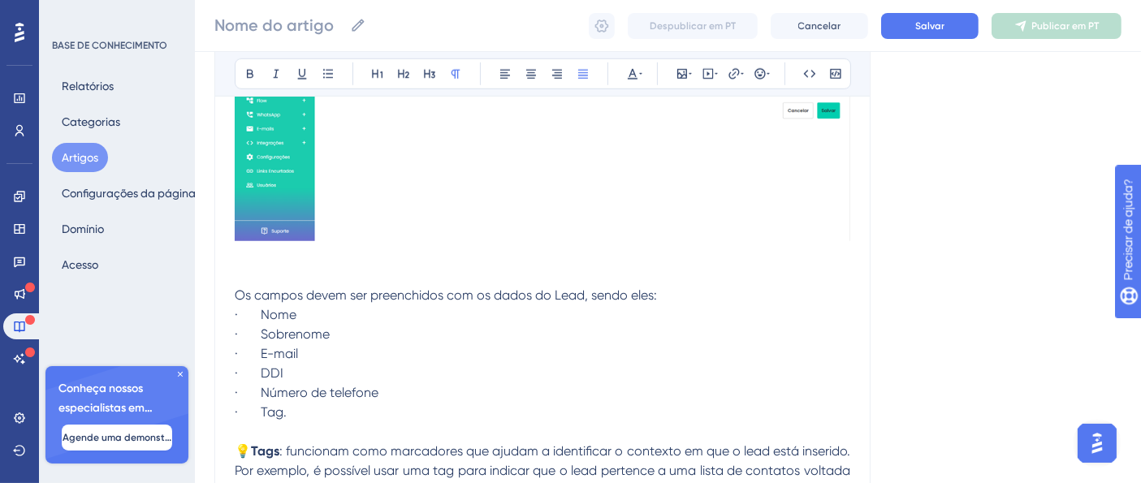
click at [417, 344] on p "· E-mail" at bounding box center [542, 353] width 615 height 19
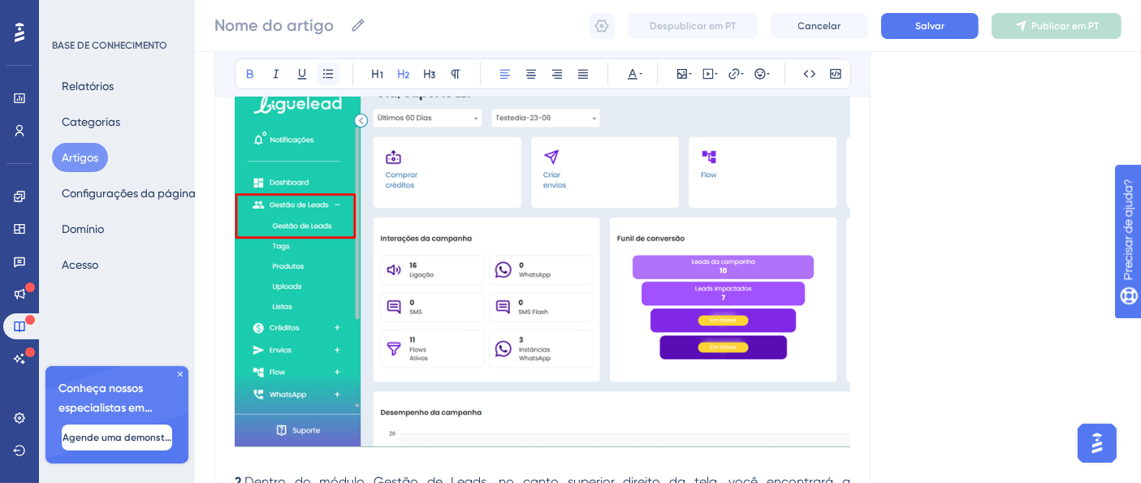
scroll to position [0, 0]
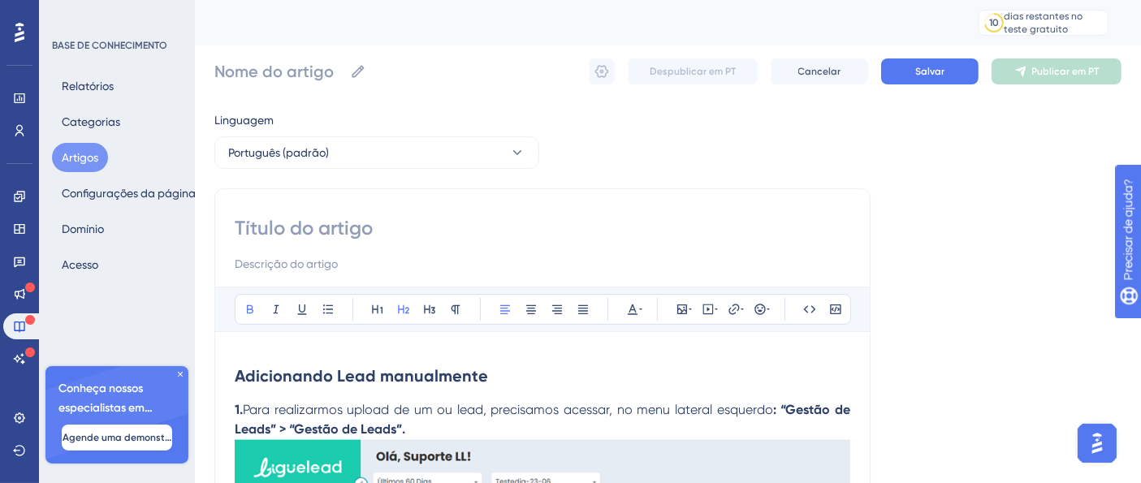
click at [339, 382] on strong "Adicionando Lead manualmente" at bounding box center [361, 375] width 253 height 19
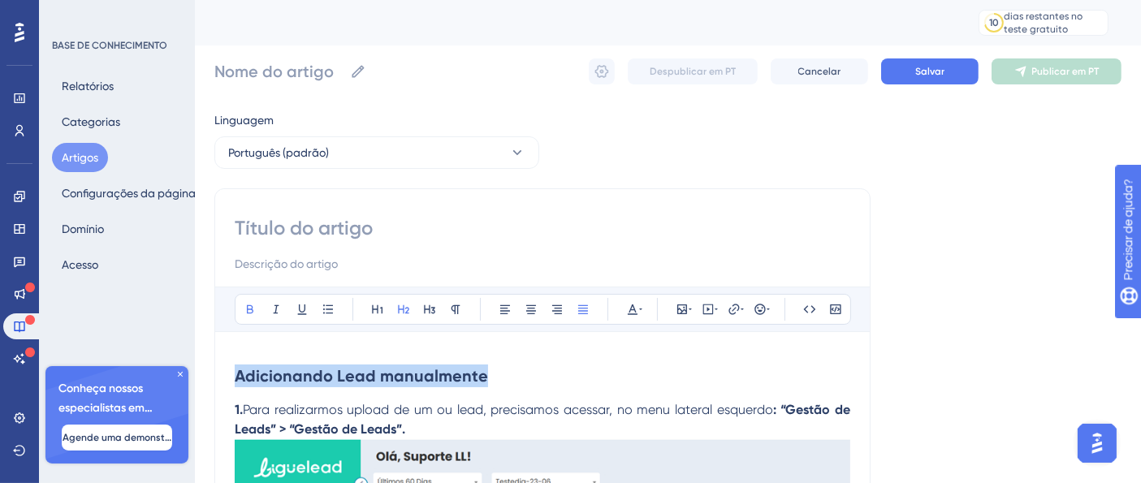
click at [339, 382] on strong "Adicionando Lead manualmente" at bounding box center [361, 375] width 253 height 19
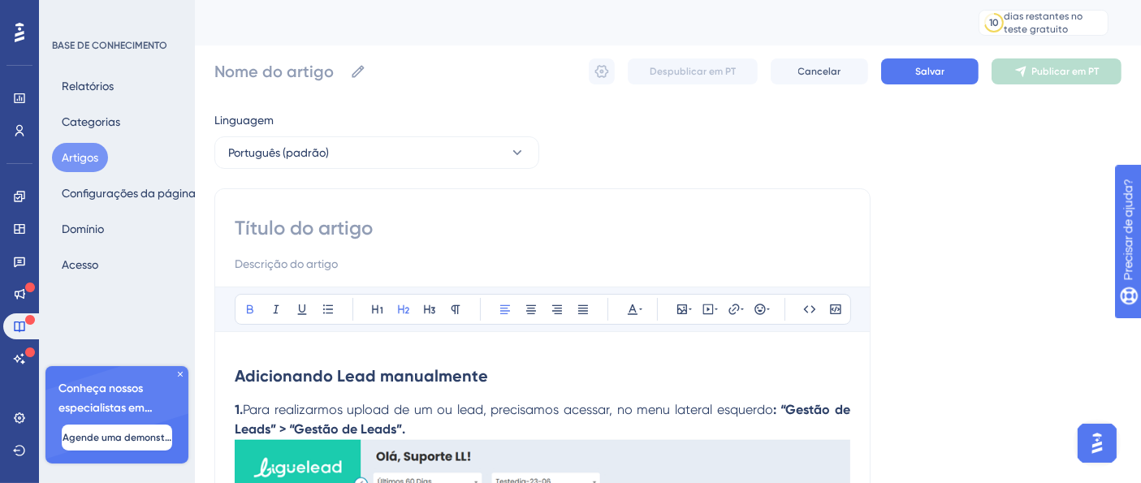
click at [341, 221] on input at bounding box center [542, 228] width 615 height 26
click at [330, 226] on input at bounding box center [542, 228] width 615 height 26
click at [329, 226] on input at bounding box center [542, 228] width 615 height 26
drag, startPoint x: 745, startPoint y: 364, endPoint x: 483, endPoint y: 368, distance: 261.5
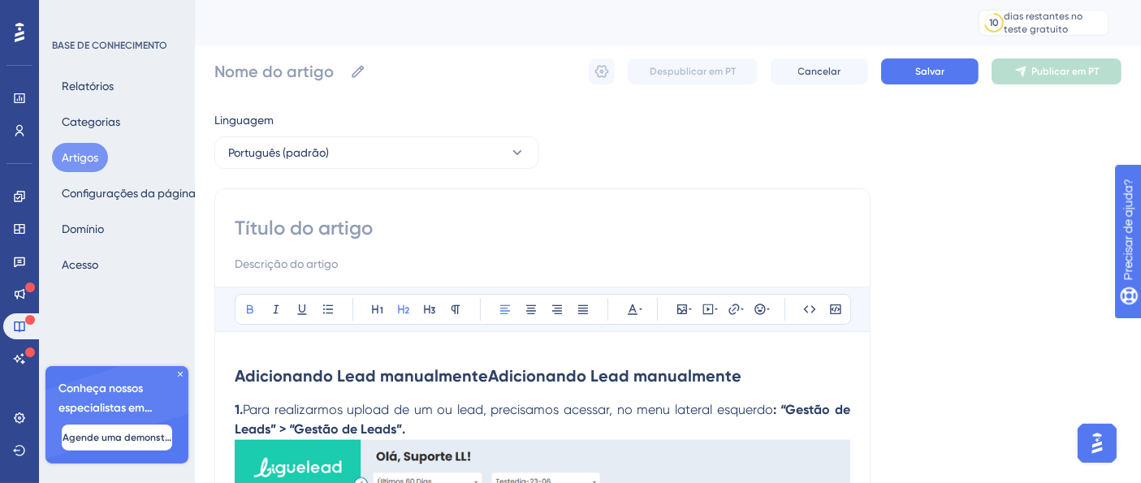
click at [483, 368] on h2 "Adicionando Lead manualmenteAdicionando Lead manualmente" at bounding box center [542, 376] width 615 height 49
click at [351, 240] on input at bounding box center [542, 228] width 615 height 26
click at [343, 231] on input at bounding box center [542, 228] width 615 height 26
click at [343, 228] on input at bounding box center [542, 228] width 615 height 26
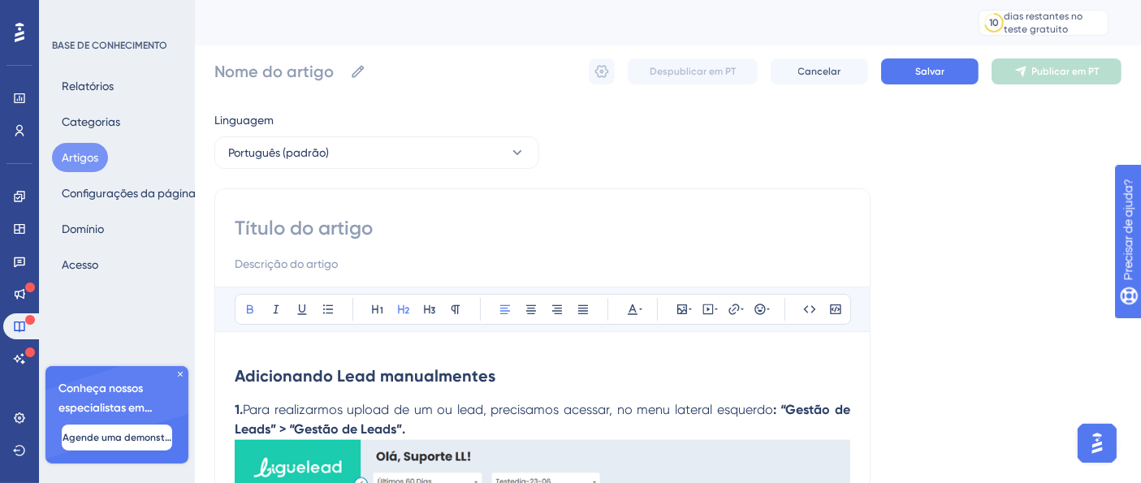
click at [343, 228] on input at bounding box center [542, 228] width 615 height 26
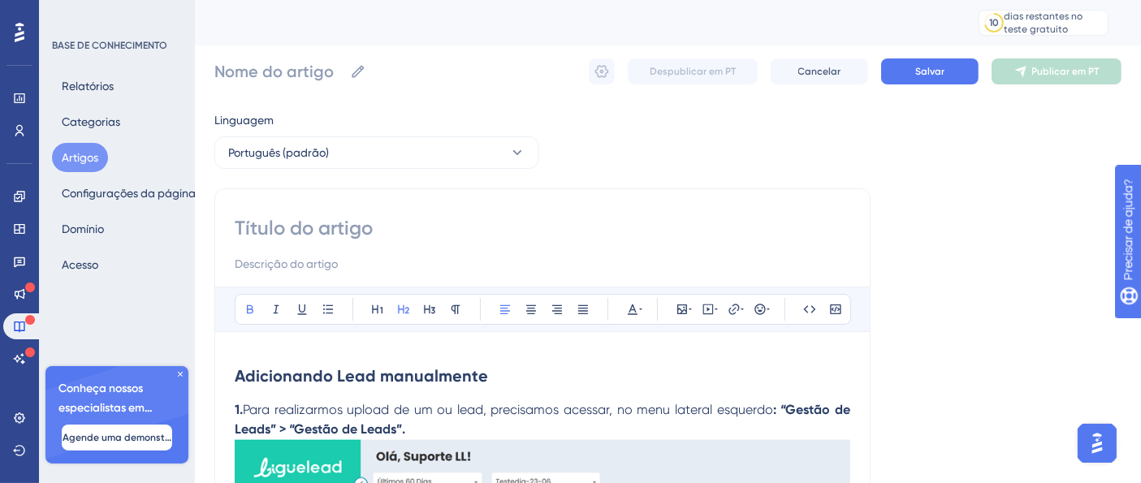
click at [343, 228] on input at bounding box center [542, 228] width 615 height 26
click at [933, 63] on button "Salvar" at bounding box center [929, 71] width 97 height 26
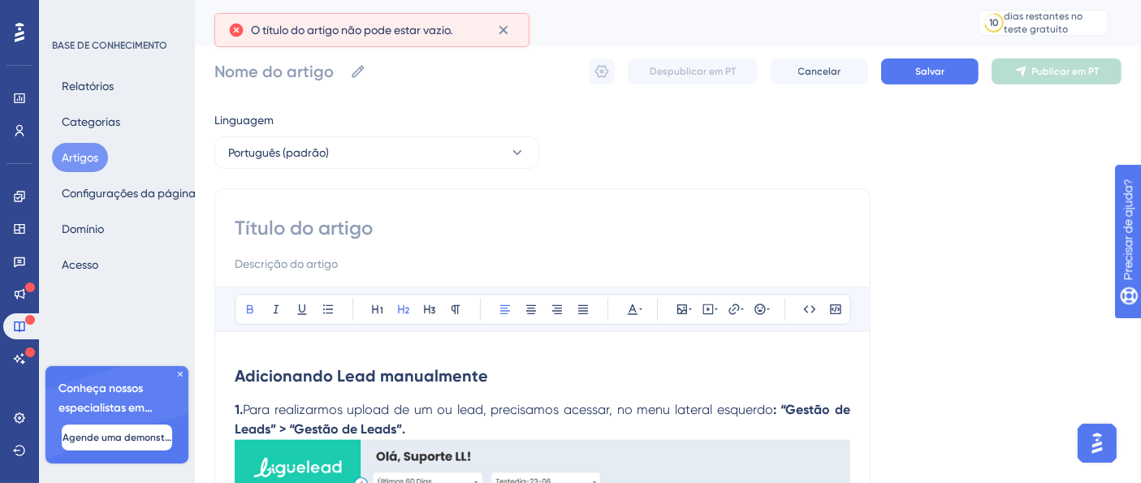
click at [313, 237] on input at bounding box center [542, 228] width 615 height 26
click at [517, 382] on h2 "Adicionando Lead manualmentes" at bounding box center [542, 376] width 615 height 49
drag, startPoint x: 480, startPoint y: 365, endPoint x: 496, endPoint y: 374, distance: 18.5
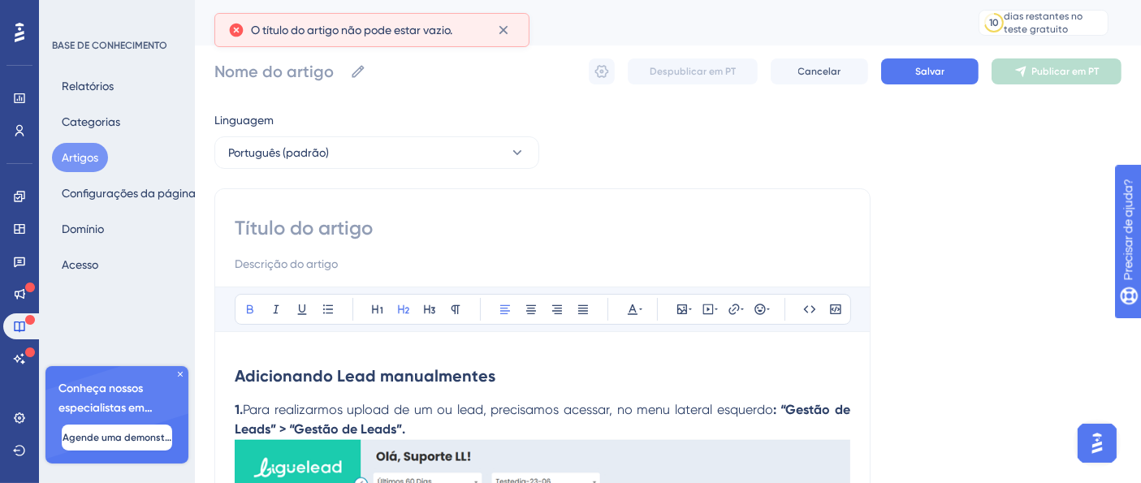
click at [496, 374] on h2 "Adicionando Lead manualmentes" at bounding box center [542, 376] width 615 height 49
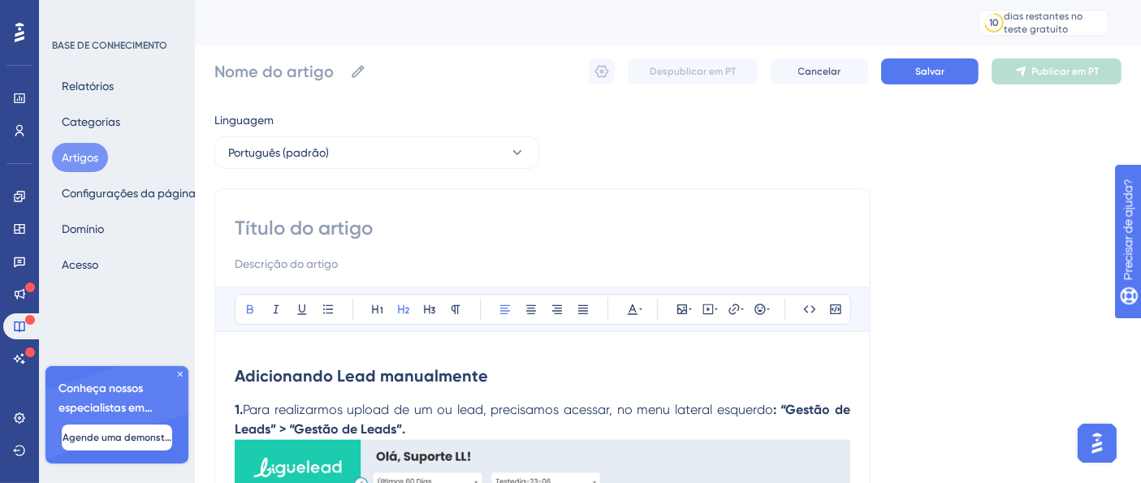
click at [283, 222] on input at bounding box center [542, 228] width 615 height 26
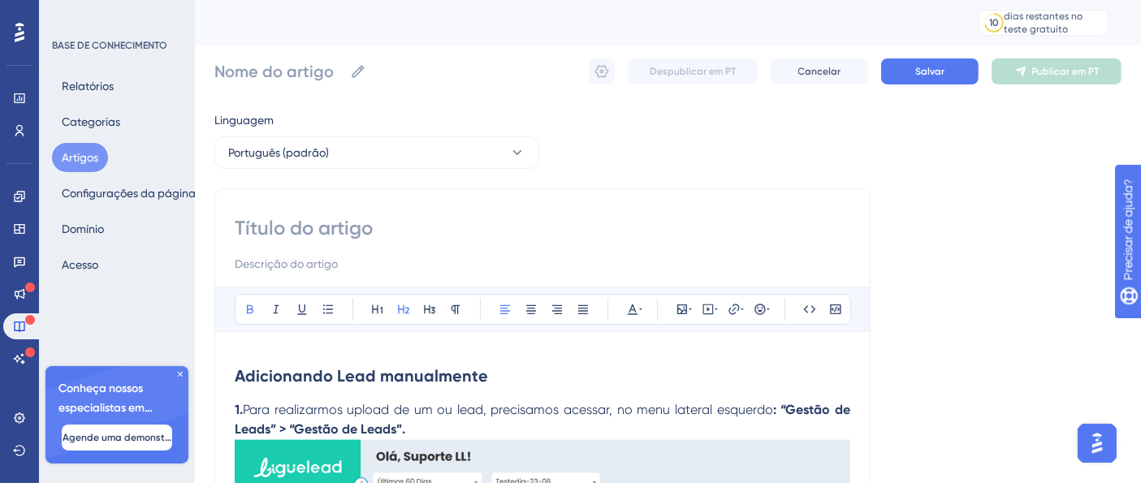
click at [246, 225] on input at bounding box center [542, 228] width 615 height 26
click at [257, 229] on input at bounding box center [542, 228] width 615 height 26
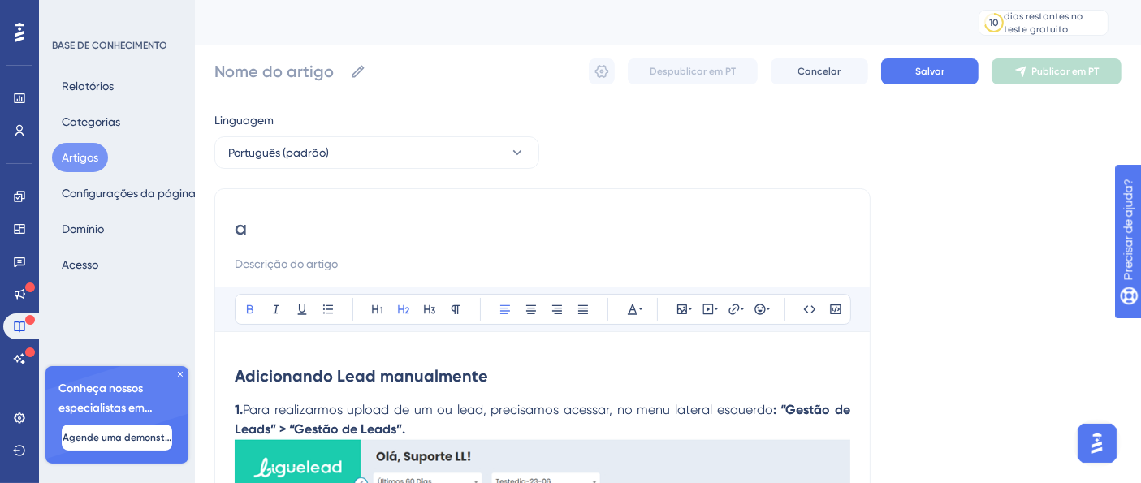
type input "a"
click at [257, 229] on input "a" at bounding box center [542, 228] width 615 height 26
type input "a"
click at [954, 69] on button "Salvar" at bounding box center [929, 71] width 97 height 26
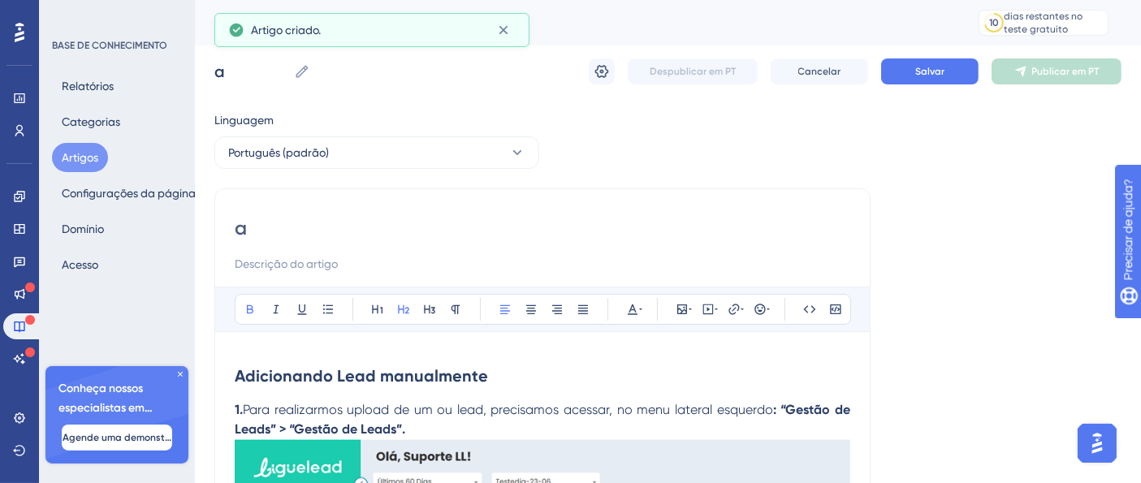
drag, startPoint x: 497, startPoint y: 377, endPoint x: 191, endPoint y: 380, distance: 306.1
click at [271, 236] on input "a" at bounding box center [542, 228] width 615 height 26
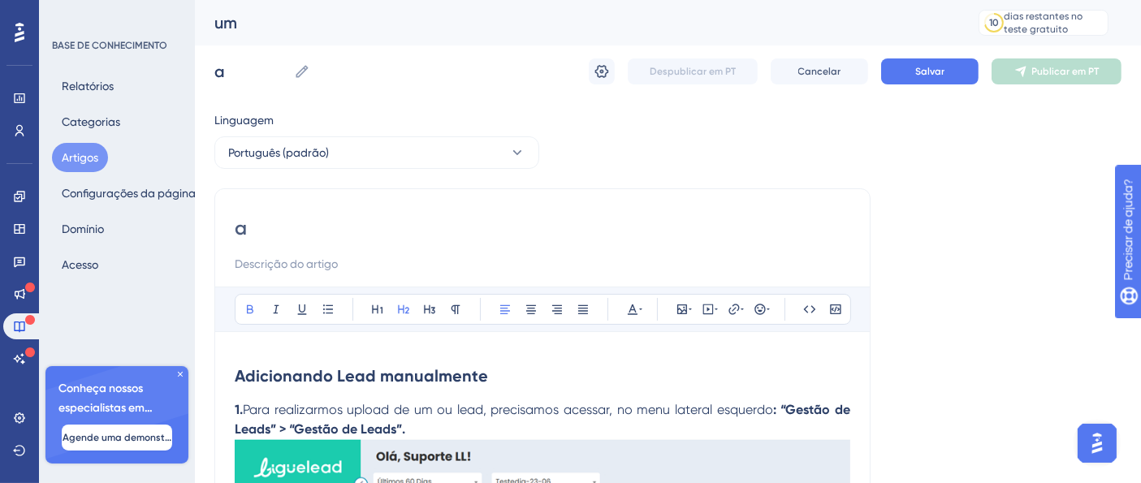
click at [271, 236] on input "a" at bounding box center [542, 228] width 615 height 26
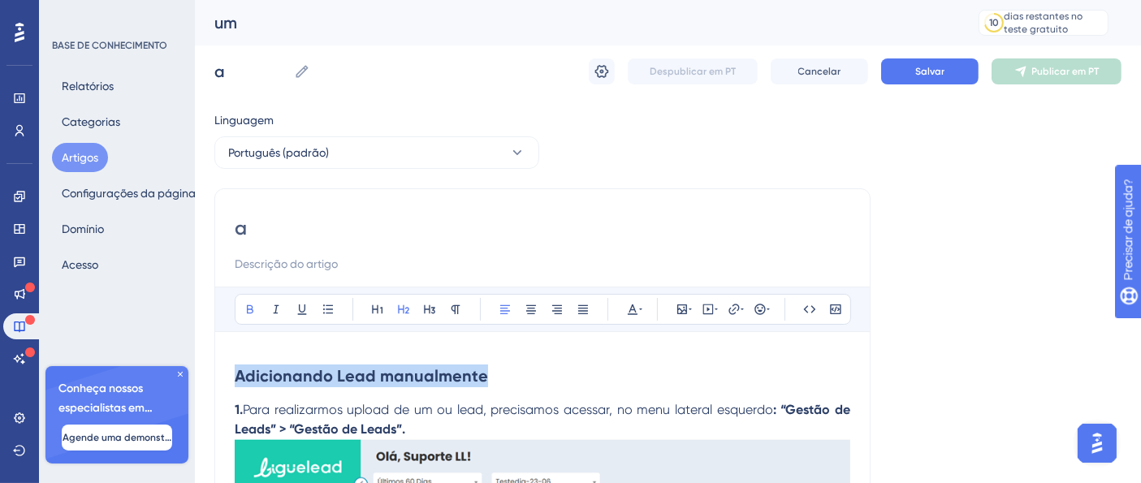
drag, startPoint x: 248, startPoint y: 231, endPoint x: 230, endPoint y: 233, distance: 18.0
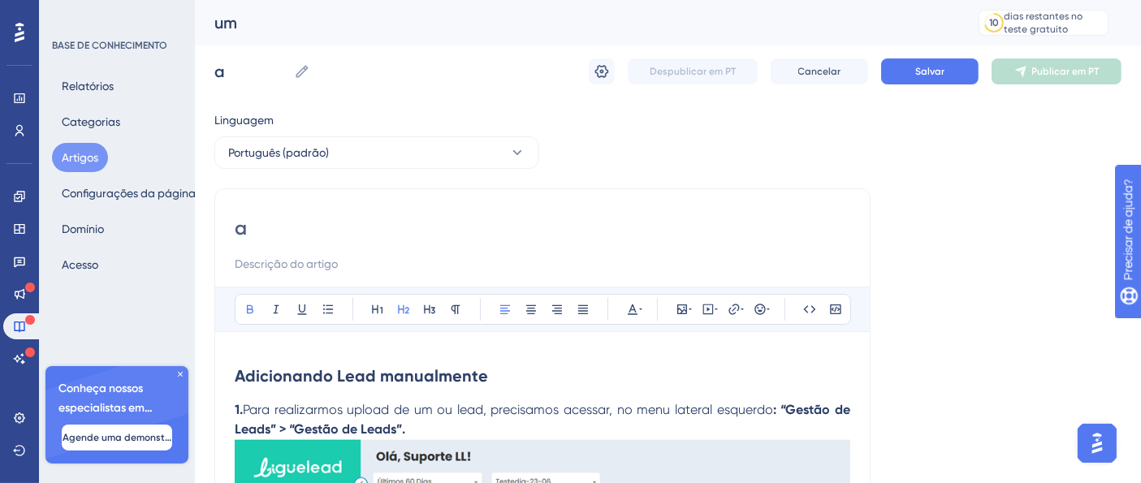
click at [250, 228] on input "a" at bounding box center [542, 228] width 615 height 26
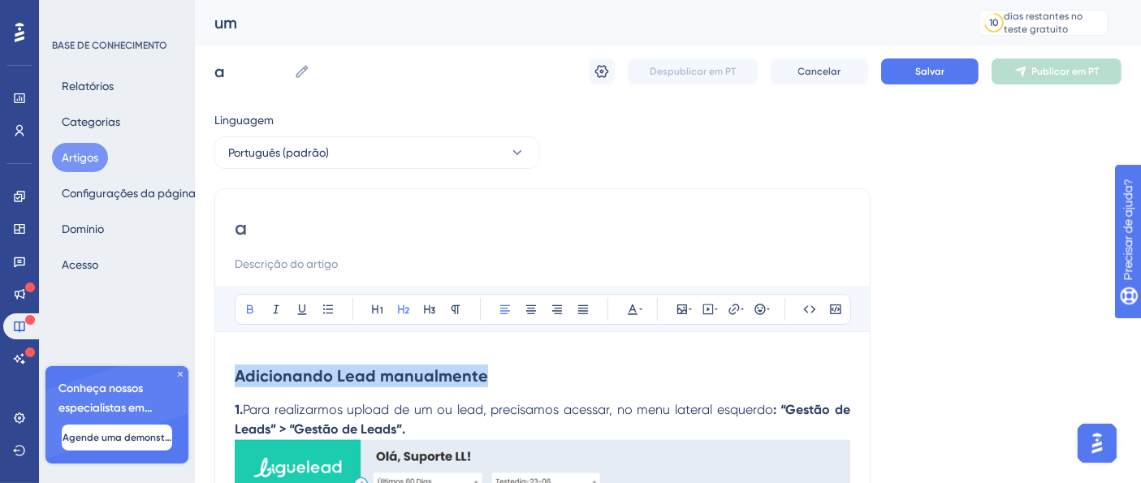
click at [250, 228] on input "a" at bounding box center [542, 228] width 615 height 26
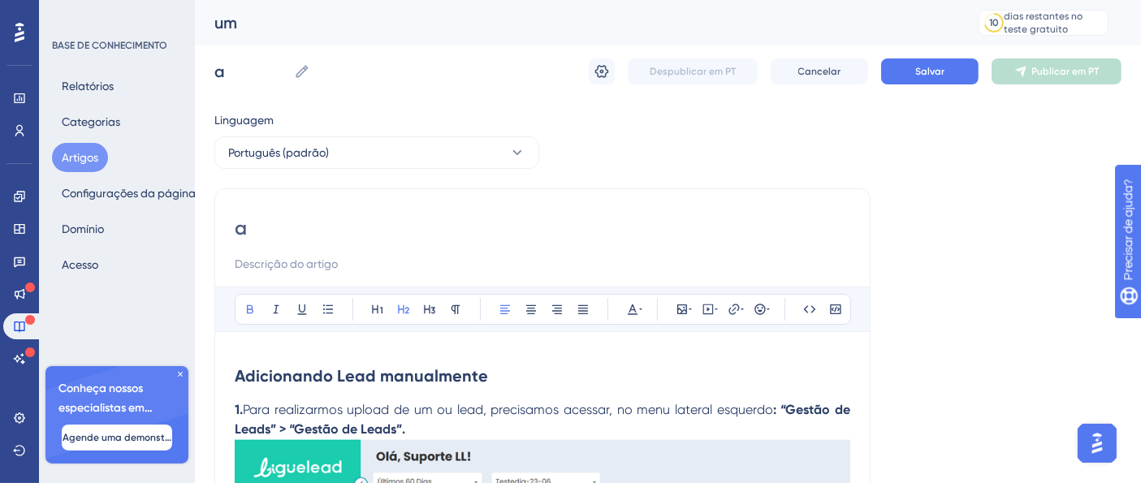
click at [250, 228] on input "a" at bounding box center [542, 228] width 615 height 26
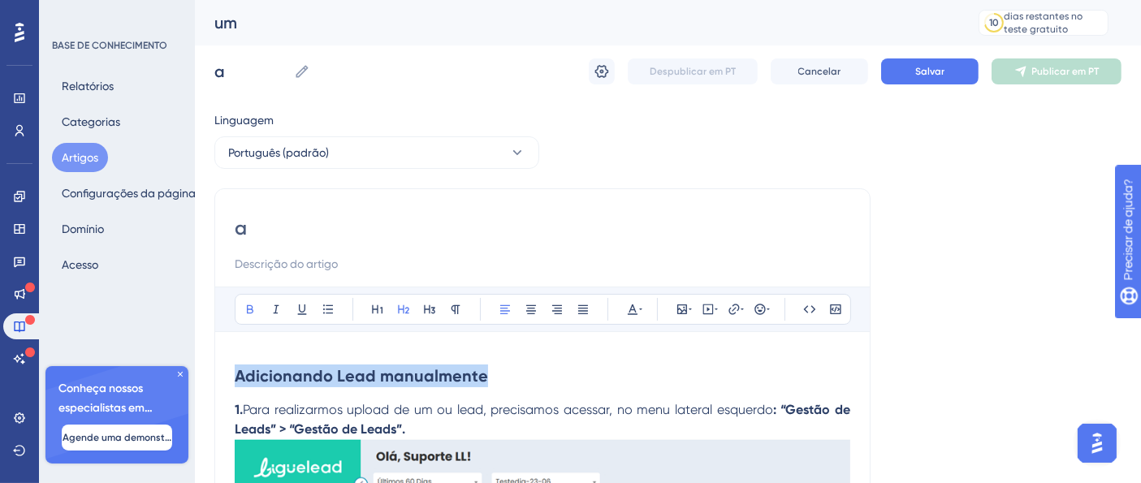
click at [301, 242] on div "a" at bounding box center [542, 244] width 615 height 58
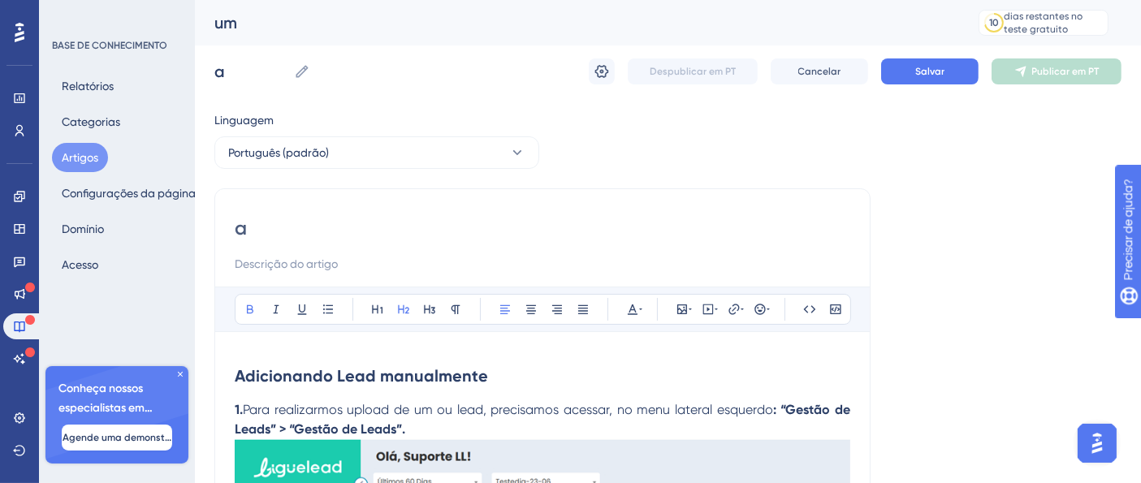
drag, startPoint x: 225, startPoint y: 219, endPoint x: 240, endPoint y: 221, distance: 15.5
click at [836, 63] on button "Cancelar" at bounding box center [819, 71] width 97 height 26
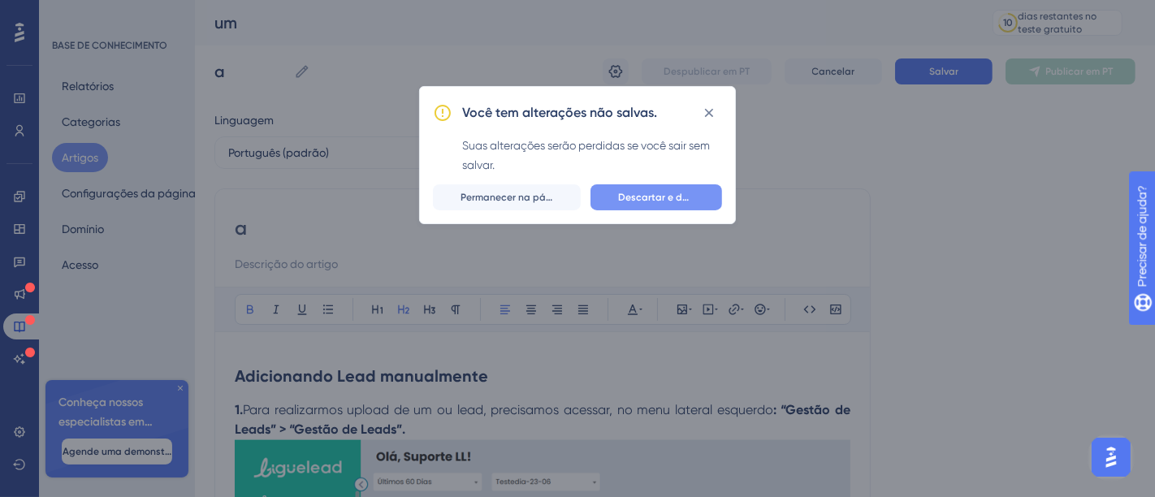
click at [645, 201] on font "Descartar e deixar" at bounding box center [661, 197] width 87 height 11
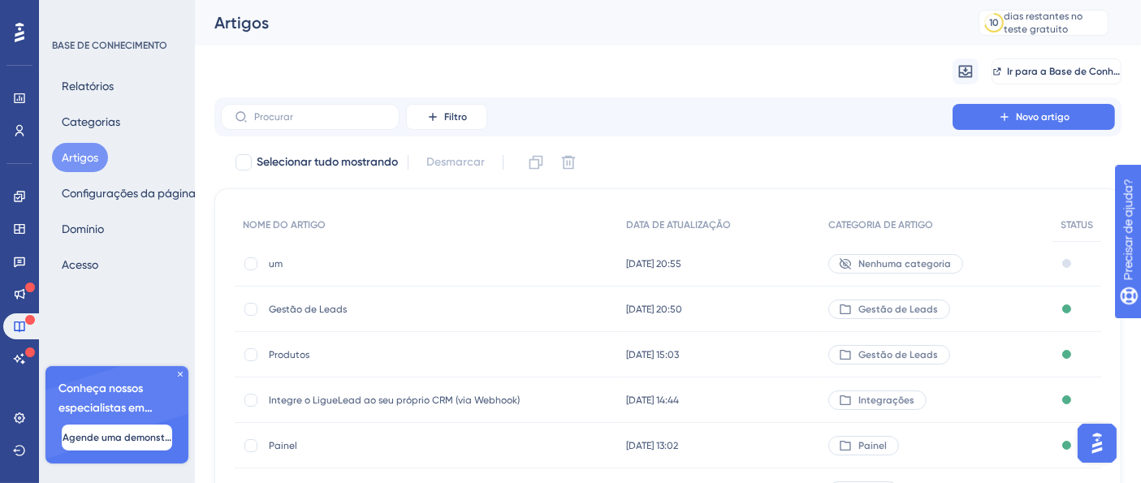
click at [274, 260] on font "um" at bounding box center [276, 263] width 14 height 11
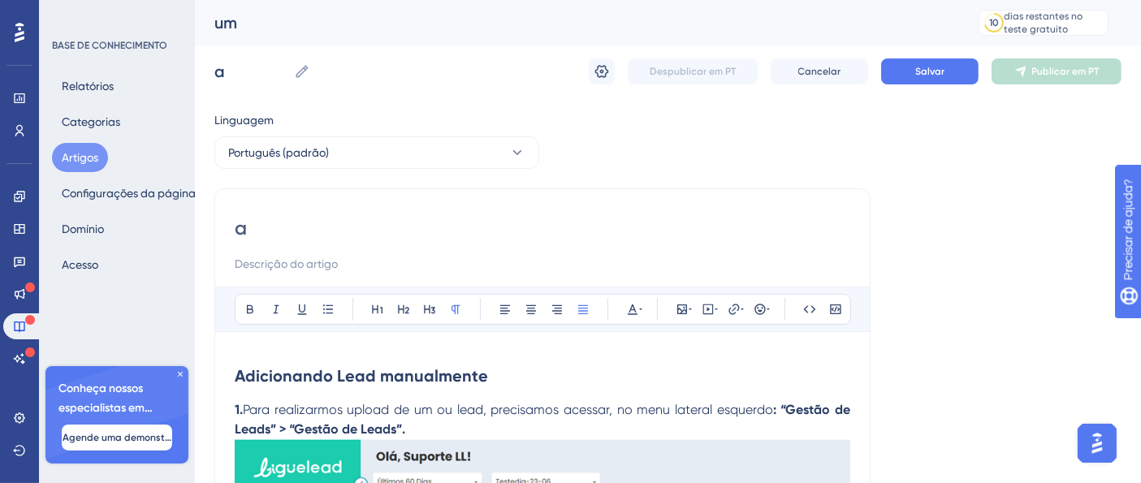
click at [288, 240] on input "a" at bounding box center [542, 228] width 615 height 26
click at [286, 240] on input "a" at bounding box center [542, 228] width 615 height 26
drag, startPoint x: 257, startPoint y: 227, endPoint x: 179, endPoint y: 227, distance: 78.8
paste input "Adicionando Lead manualmente"
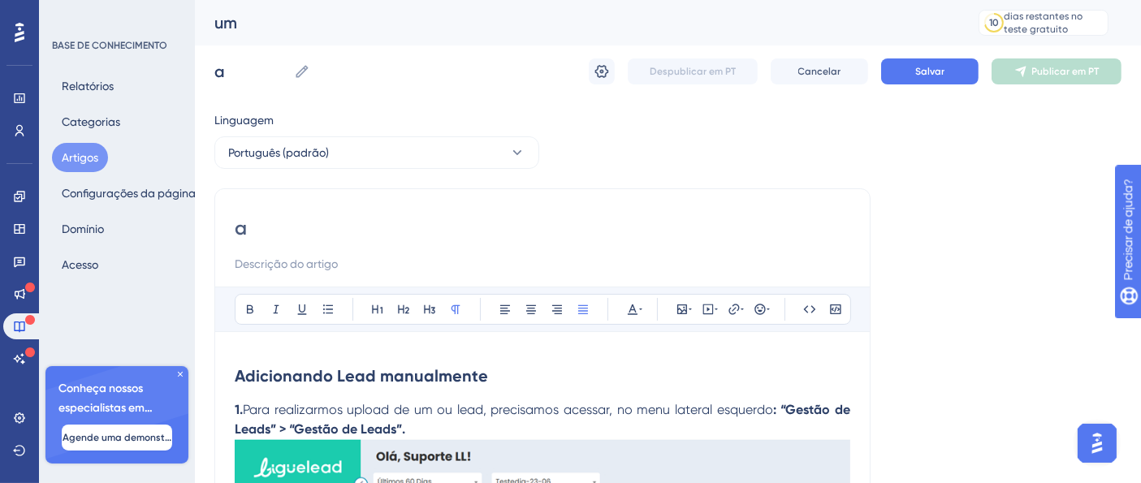
type input "Adicionando Lead manualmente"
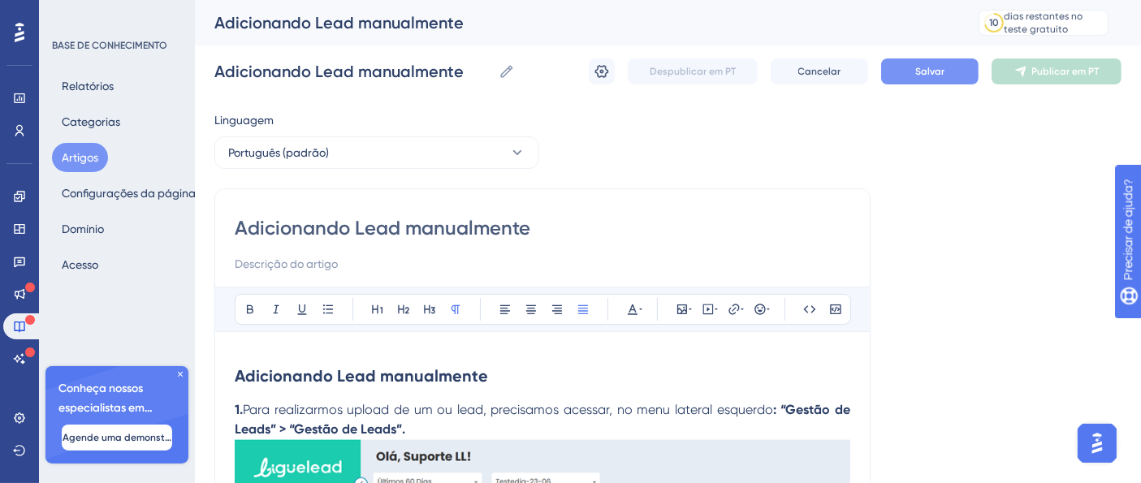
type input "Adicionando Lead manualmente"
click at [897, 83] on button "Salvar" at bounding box center [929, 71] width 97 height 26
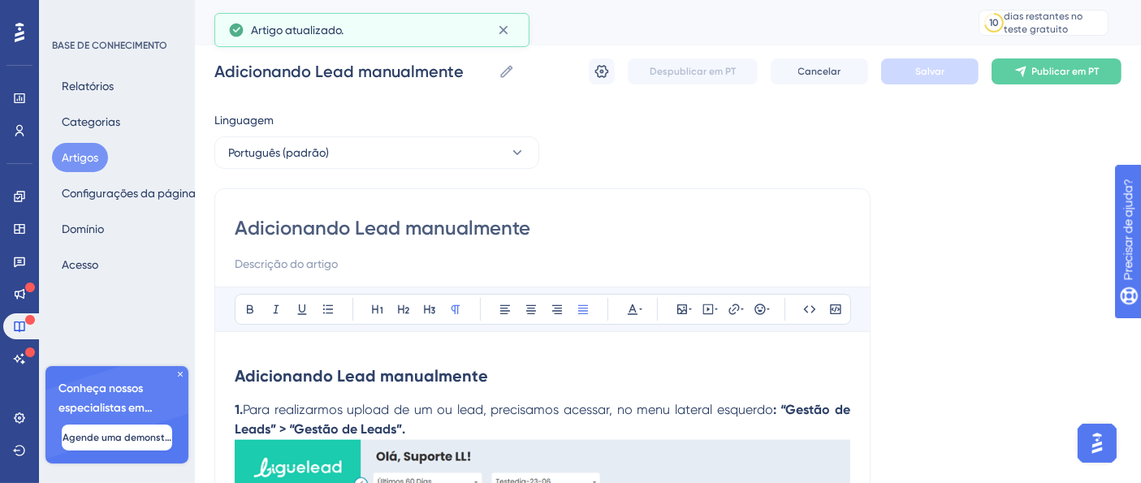
click at [90, 143] on button "Artigos" at bounding box center [80, 157] width 56 height 29
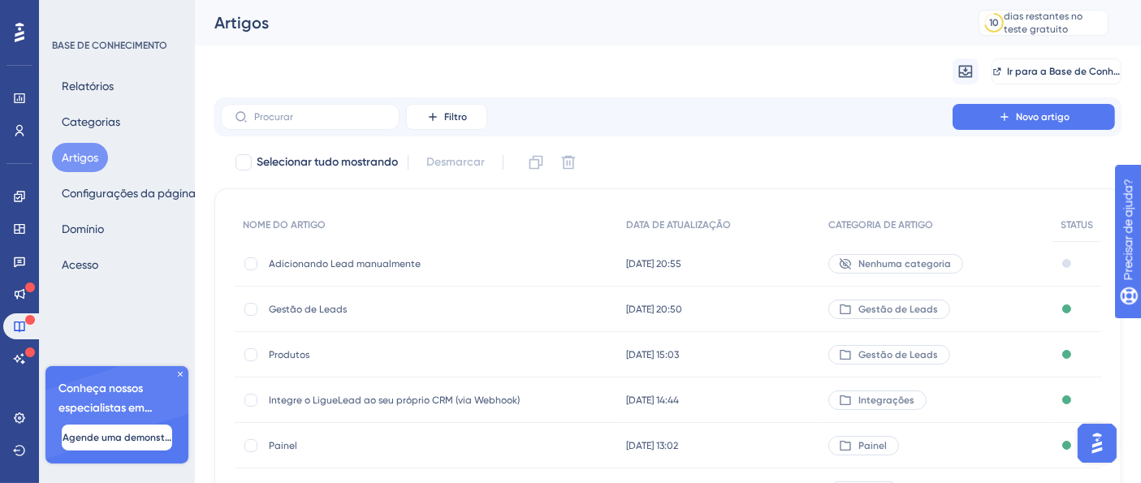
click at [319, 309] on font "Gestão de Leads" at bounding box center [308, 309] width 78 height 11
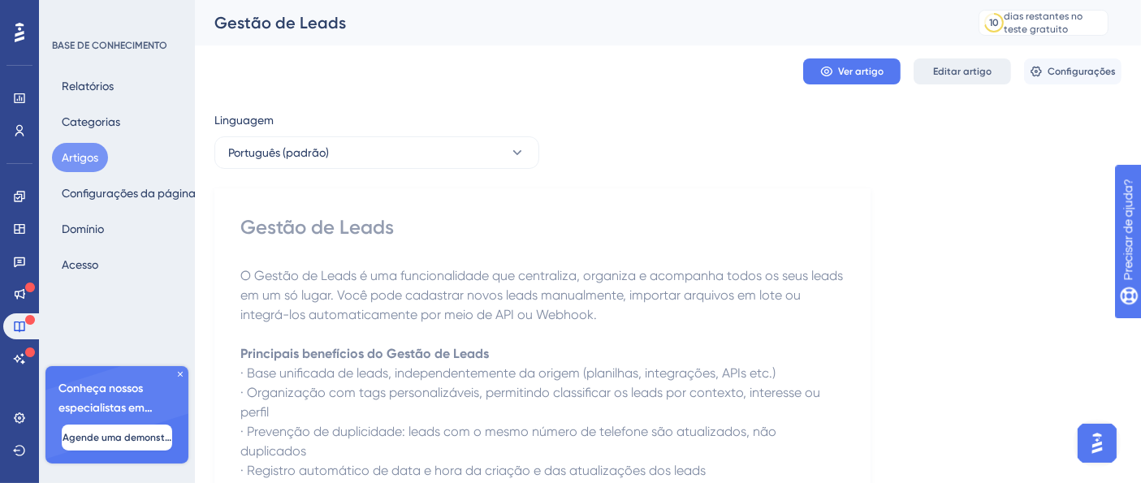
click at [960, 68] on font "Editar artigo" at bounding box center [962, 71] width 58 height 11
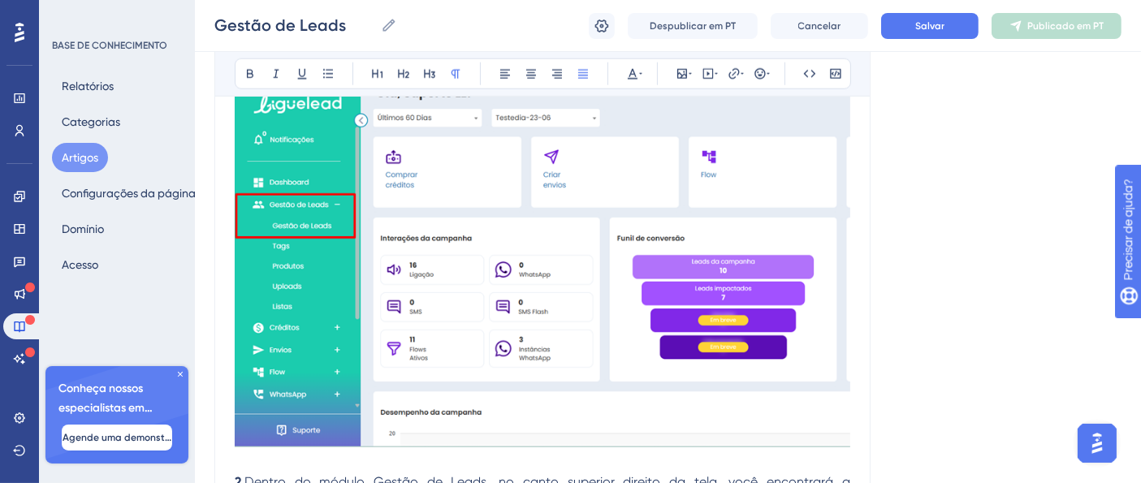
scroll to position [1674, 0]
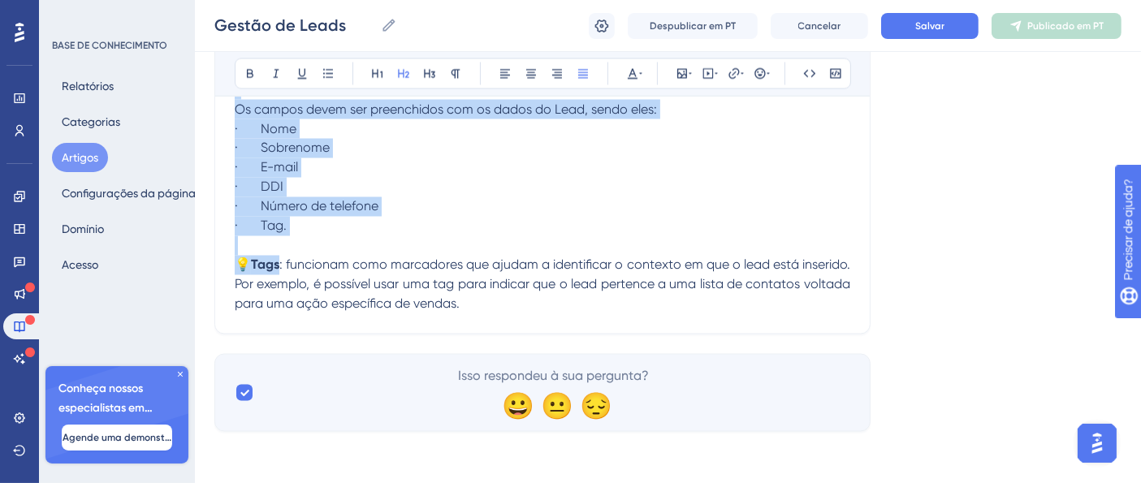
drag, startPoint x: 239, startPoint y: 203, endPoint x: 563, endPoint y: 315, distance: 343.6
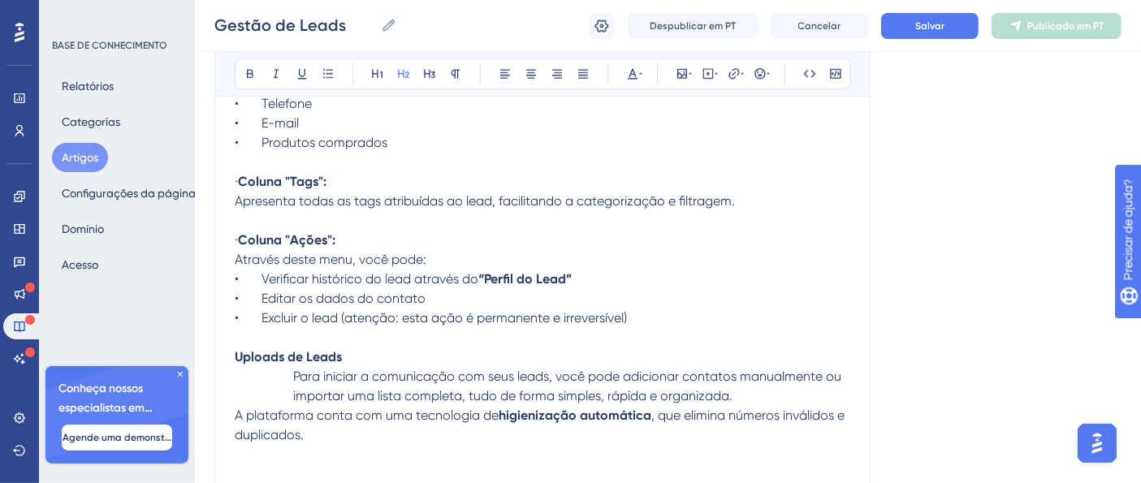
scroll to position [1587, 0]
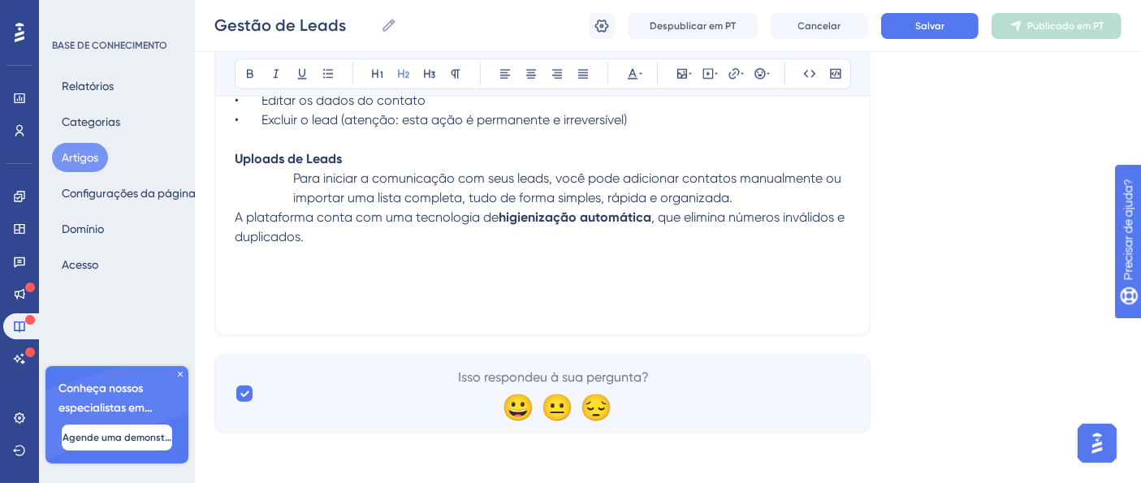
click at [377, 253] on p at bounding box center [542, 256] width 615 height 19
click at [364, 273] on h2 at bounding box center [542, 290] width 615 height 49
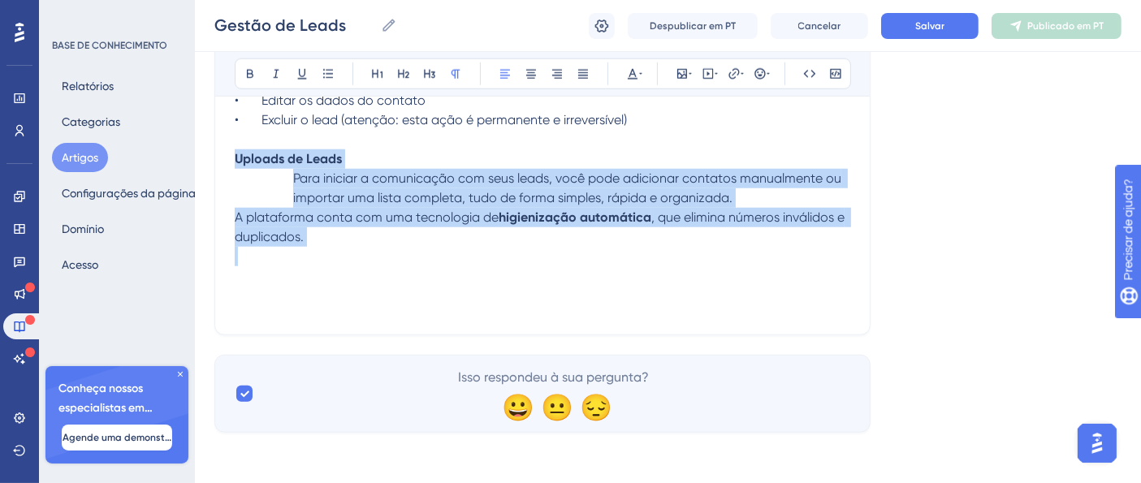
drag, startPoint x: 301, startPoint y: 249, endPoint x: 216, endPoint y: 152, distance: 129.5
click at [317, 239] on p "A plataforma conta com uma tecnologia de higienização automática , que elimina …" at bounding box center [542, 227] width 615 height 39
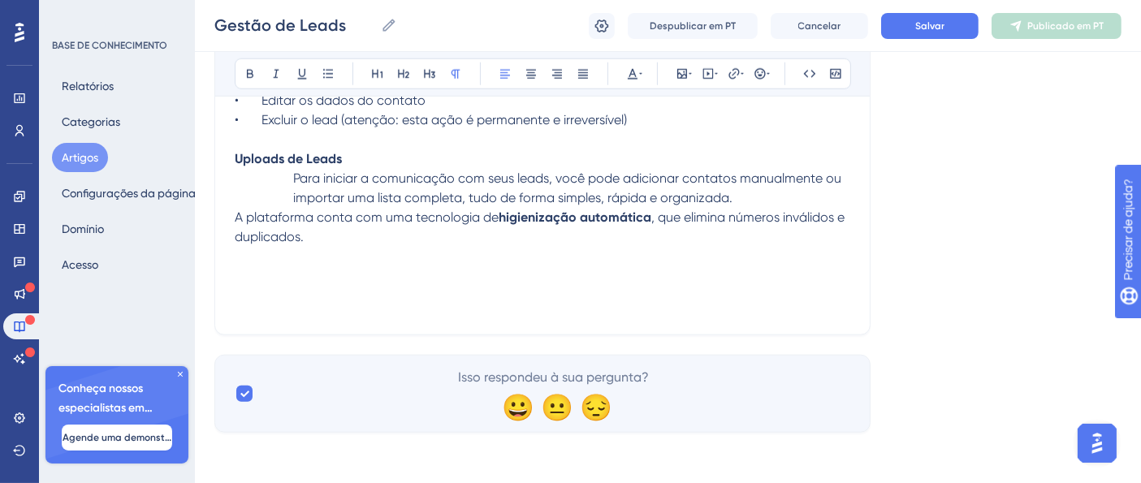
click at [352, 240] on p "A plataforma conta com uma tecnologia de higienização automática , que elimina …" at bounding box center [542, 227] width 615 height 39
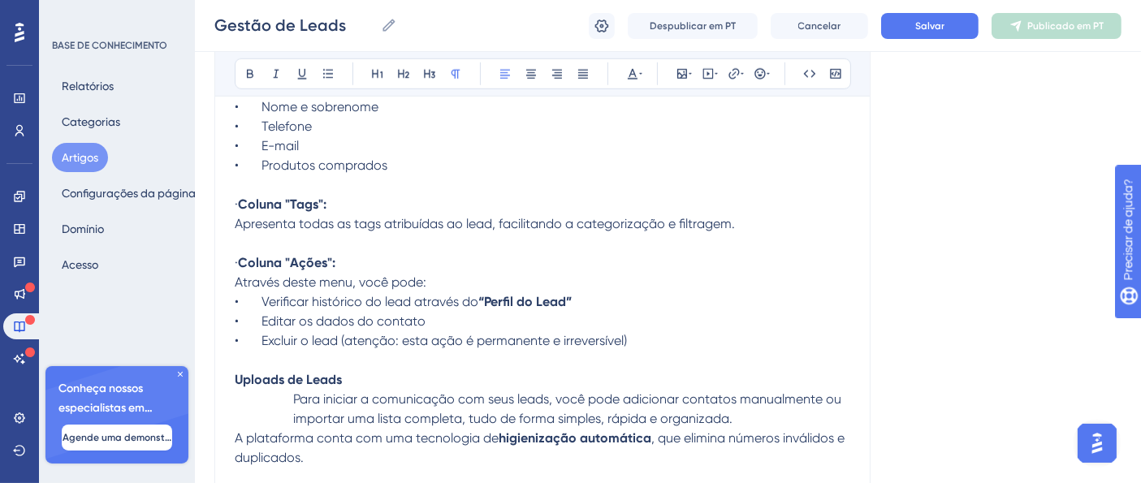
scroll to position [1371, 0]
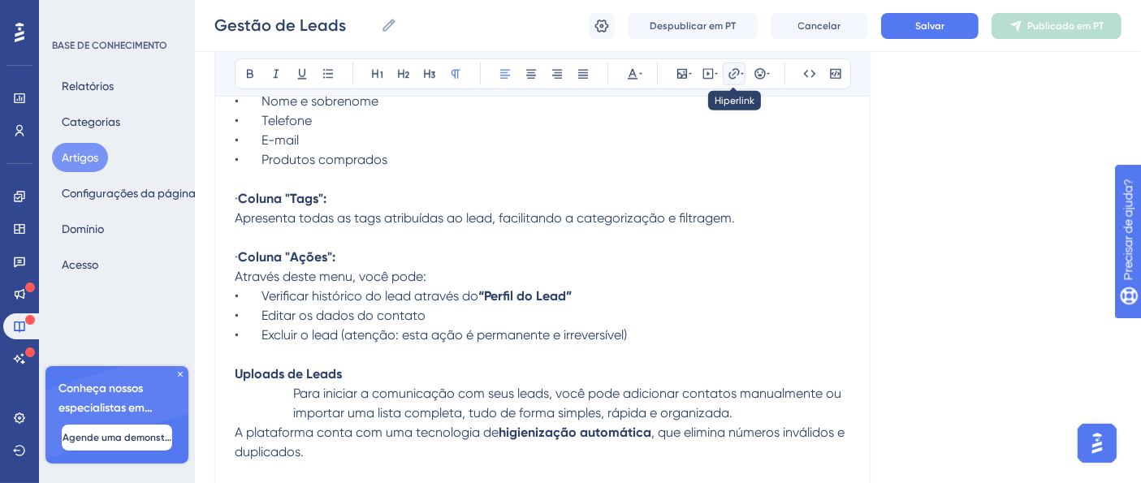
click at [737, 63] on button at bounding box center [734, 74] width 23 height 23
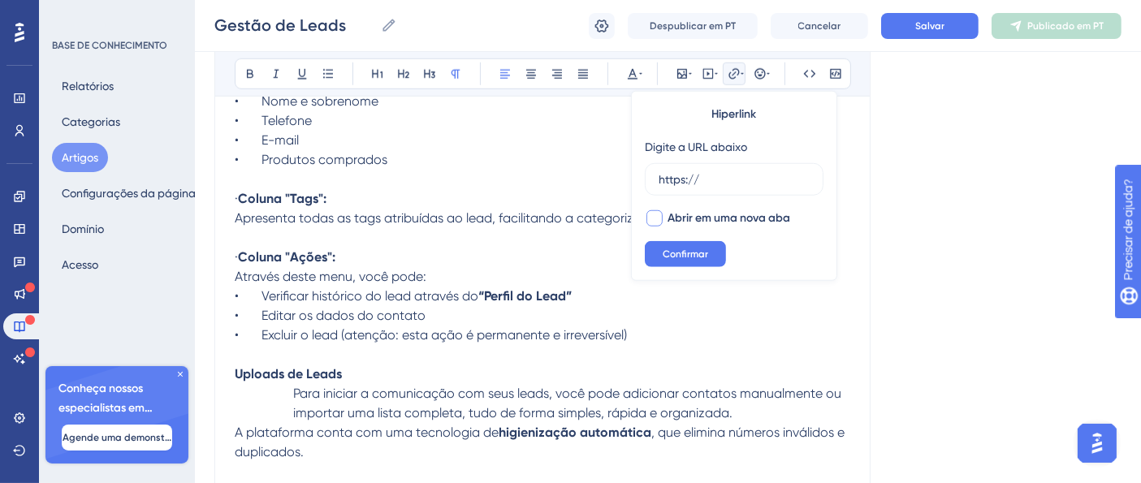
click at [659, 216] on div at bounding box center [654, 218] width 16 height 16
click at [684, 219] on font "Abrir em uma nova aba" at bounding box center [728, 218] width 123 height 14
checkbox input "false"
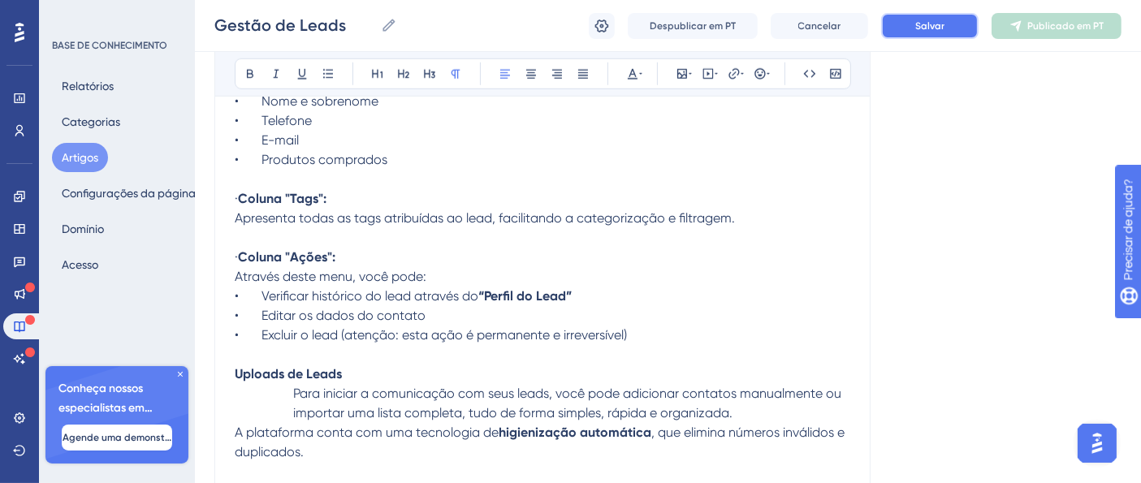
click at [942, 28] on font "Salvar" at bounding box center [929, 25] width 29 height 11
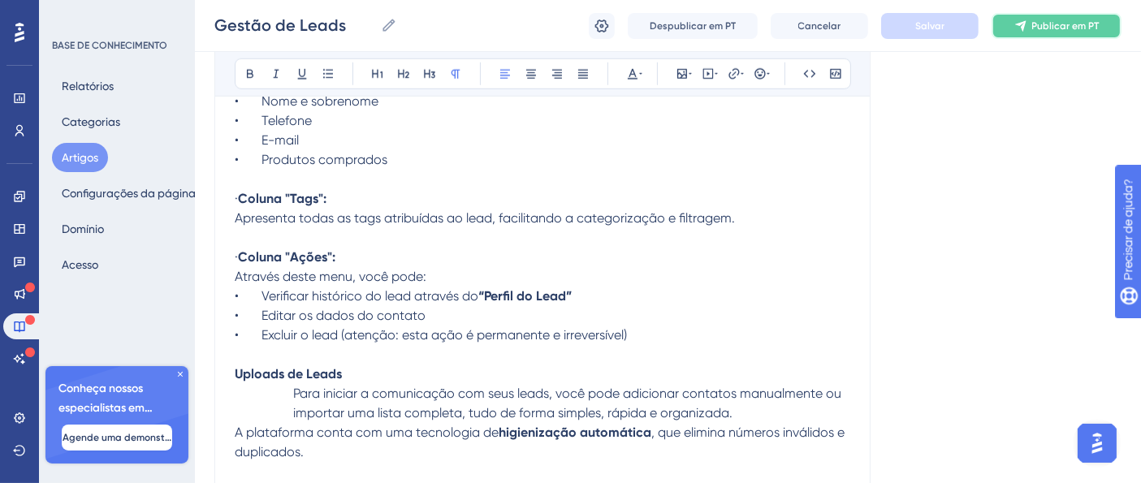
click at [1050, 20] on font "Publicar em PT" at bounding box center [1065, 25] width 67 height 11
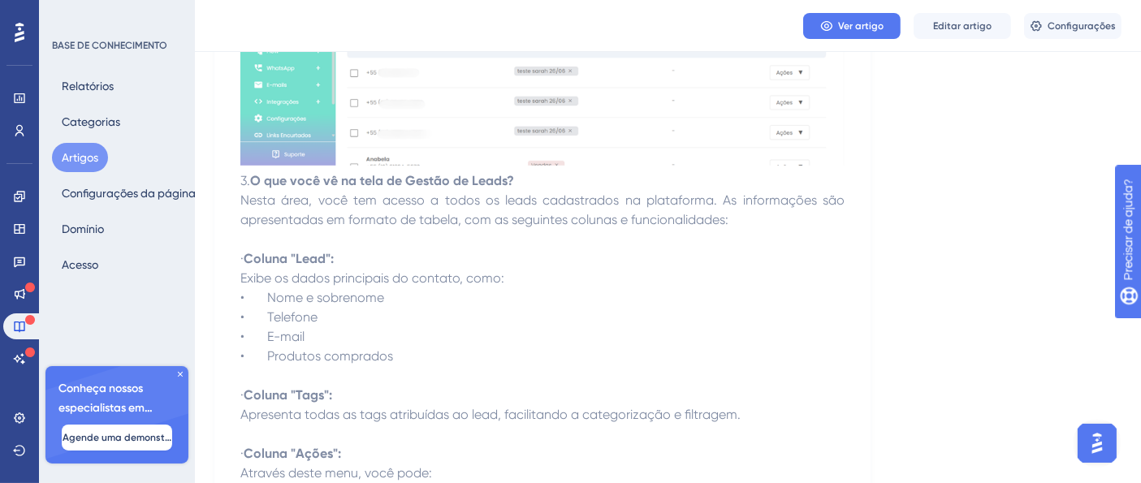
scroll to position [668, 0]
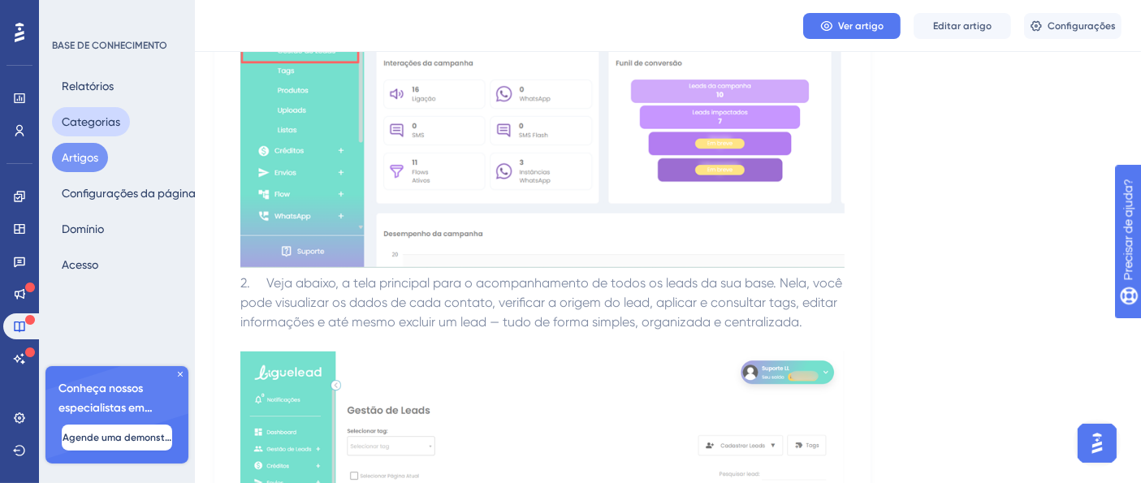
drag, startPoint x: 93, startPoint y: 122, endPoint x: 104, endPoint y: 122, distance: 11.4
click at [93, 122] on font "Categorias" at bounding box center [91, 121] width 58 height 13
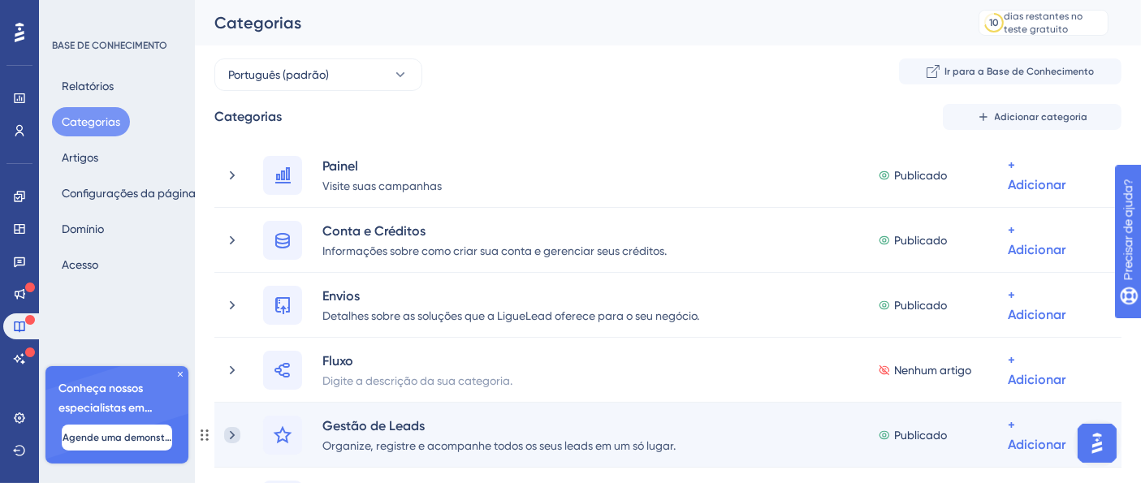
click at [236, 433] on icon at bounding box center [232, 435] width 16 height 16
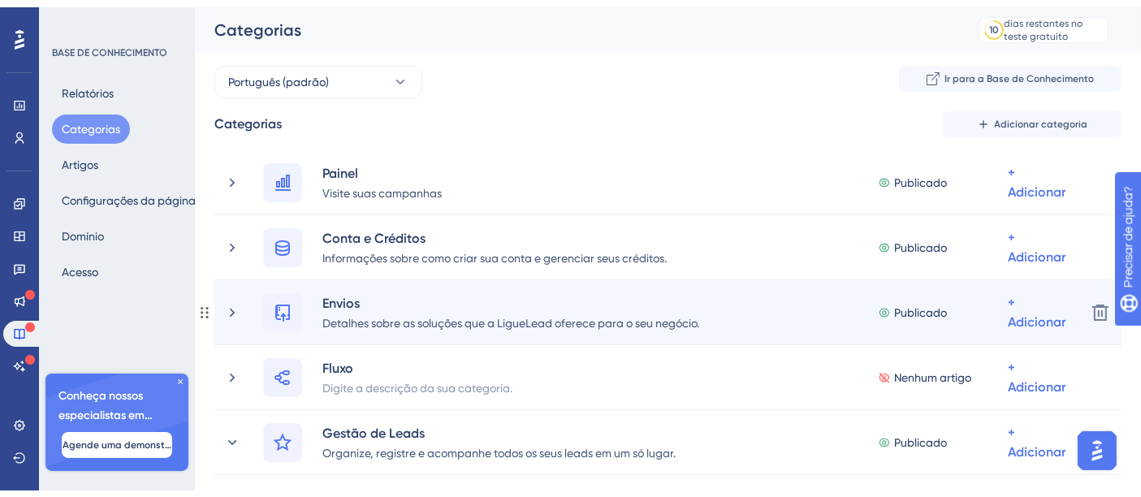
scroll to position [270, 0]
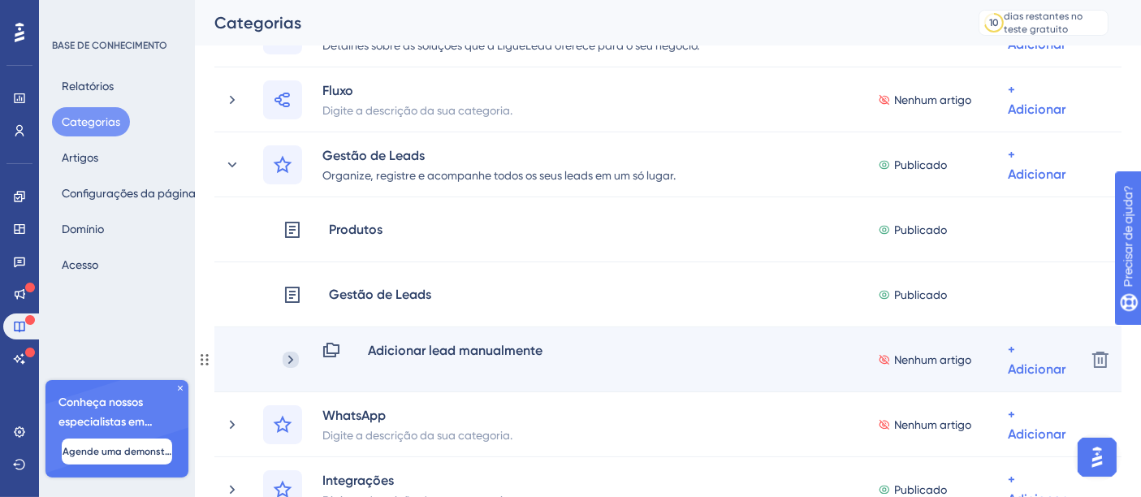
click at [283, 358] on icon at bounding box center [291, 360] width 16 height 16
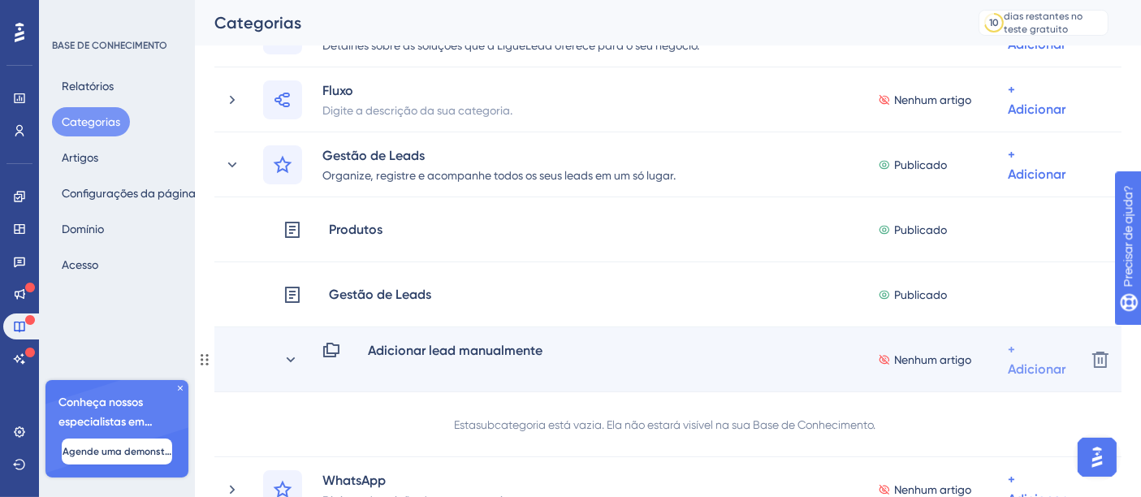
click at [1012, 367] on font "+ Adicionar" at bounding box center [1037, 359] width 58 height 35
click at [974, 396] on div "Adicionar artigos Adicionar artigos" at bounding box center [983, 412] width 115 height 32
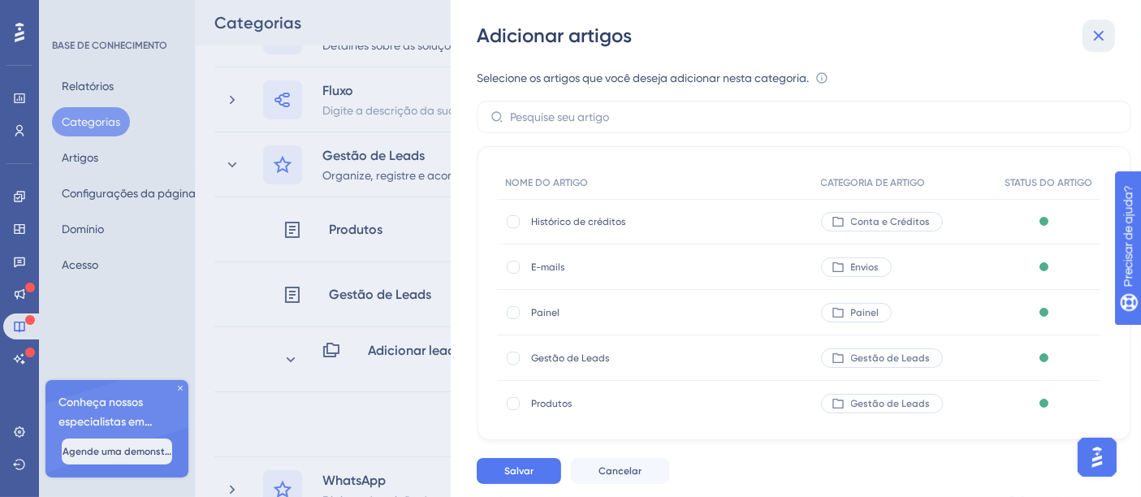
drag, startPoint x: 1102, startPoint y: 29, endPoint x: 339, endPoint y: 386, distance: 842.7
click at [1103, 31] on icon at bounding box center [1098, 35] width 19 height 19
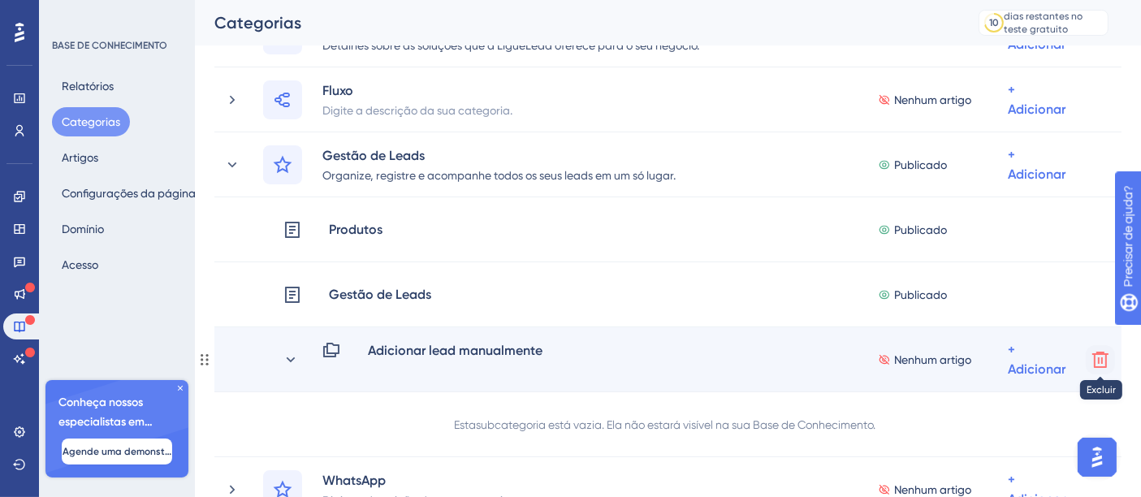
click at [1098, 358] on icon at bounding box center [1100, 360] width 16 height 16
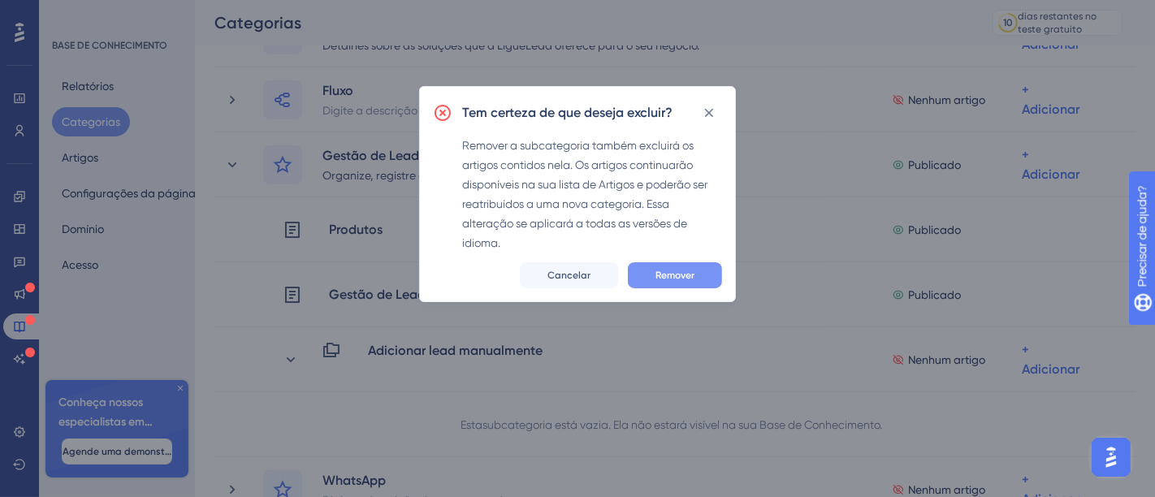
click at [695, 274] on button "Remover" at bounding box center [675, 275] width 94 height 26
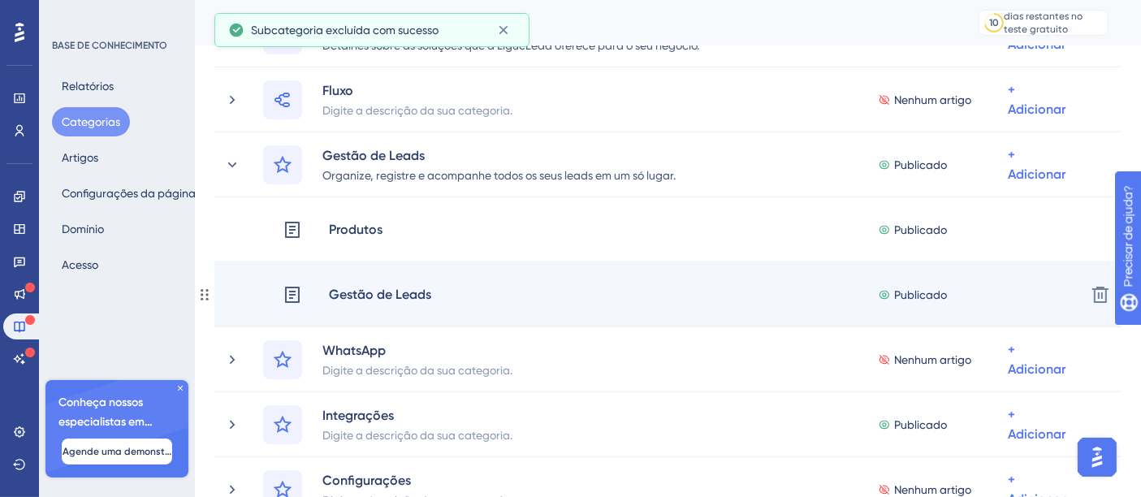
click at [406, 291] on font "Gestão de Leads" at bounding box center [380, 294] width 102 height 15
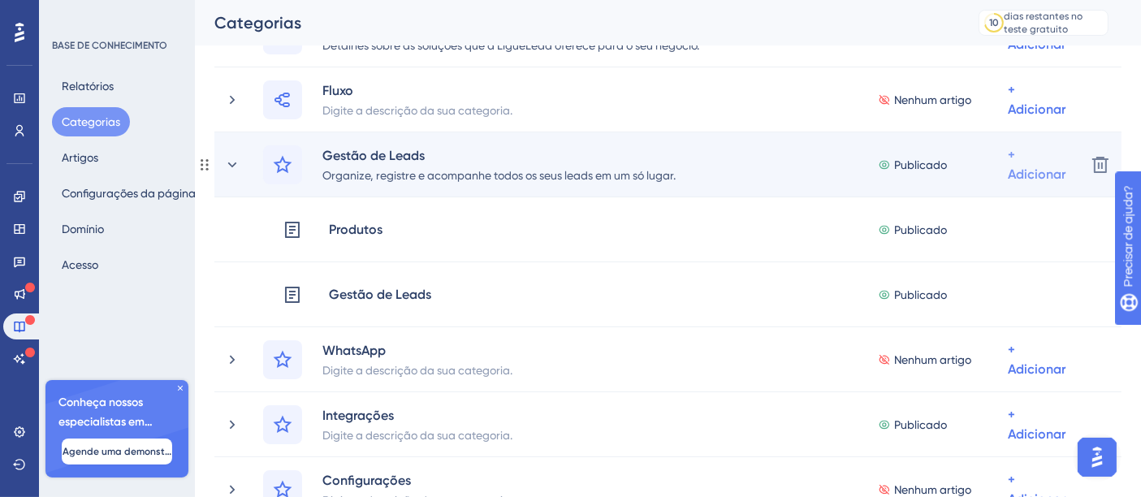
click at [982, 255] on font "Adicionar artigos" at bounding box center [970, 250] width 89 height 13
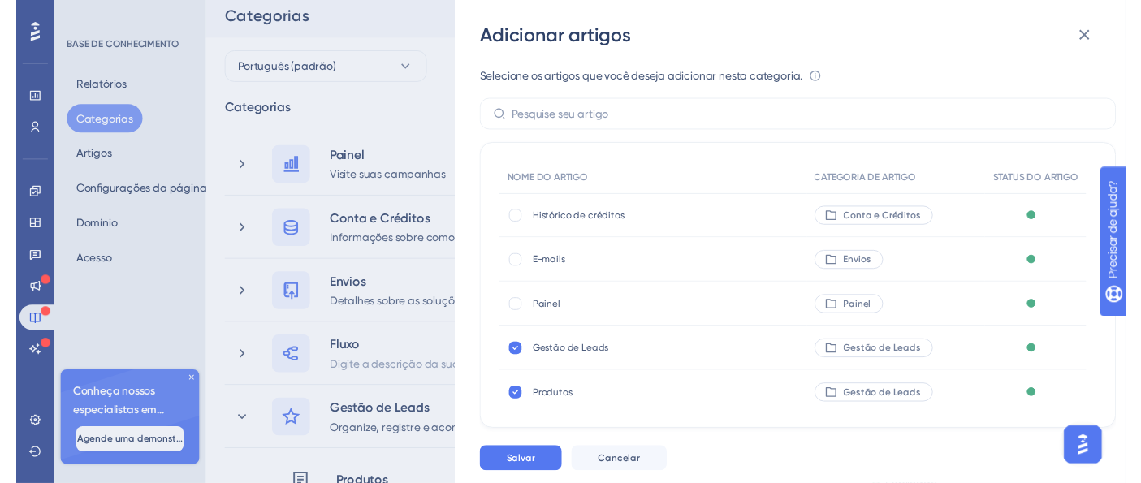
scroll to position [0, 0]
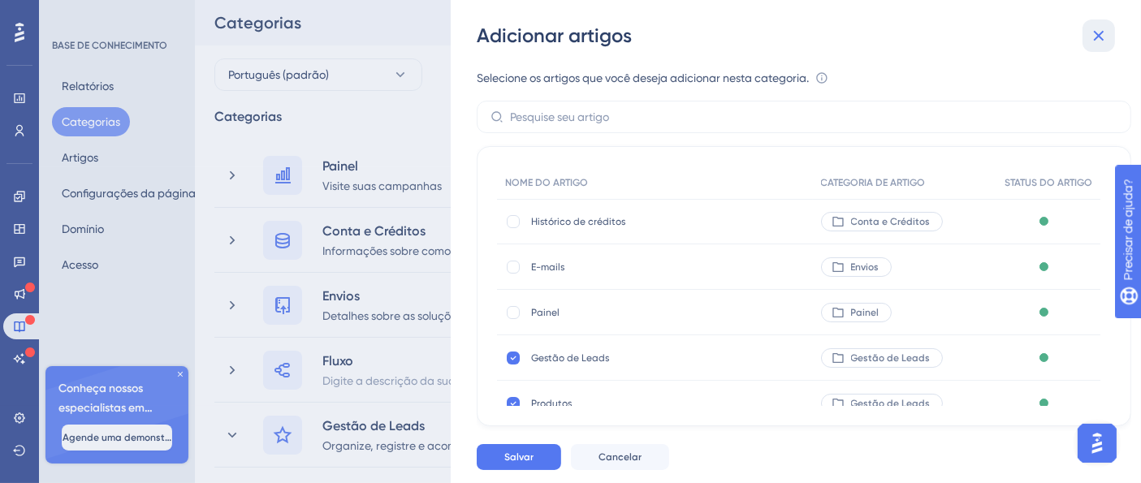
click at [1106, 28] on icon at bounding box center [1098, 35] width 19 height 19
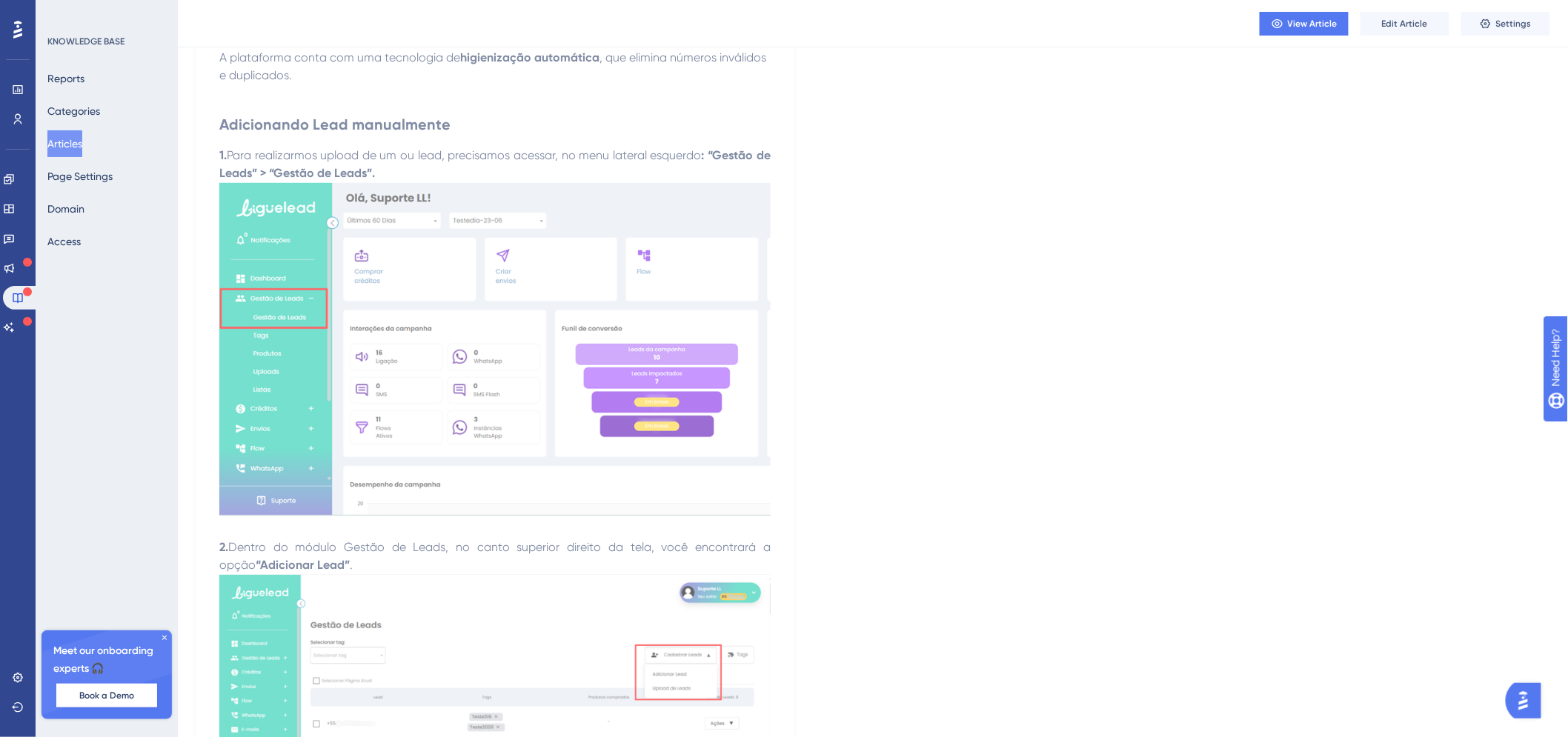
click at [82, 146] on button "Articles" at bounding box center [65, 143] width 35 height 26
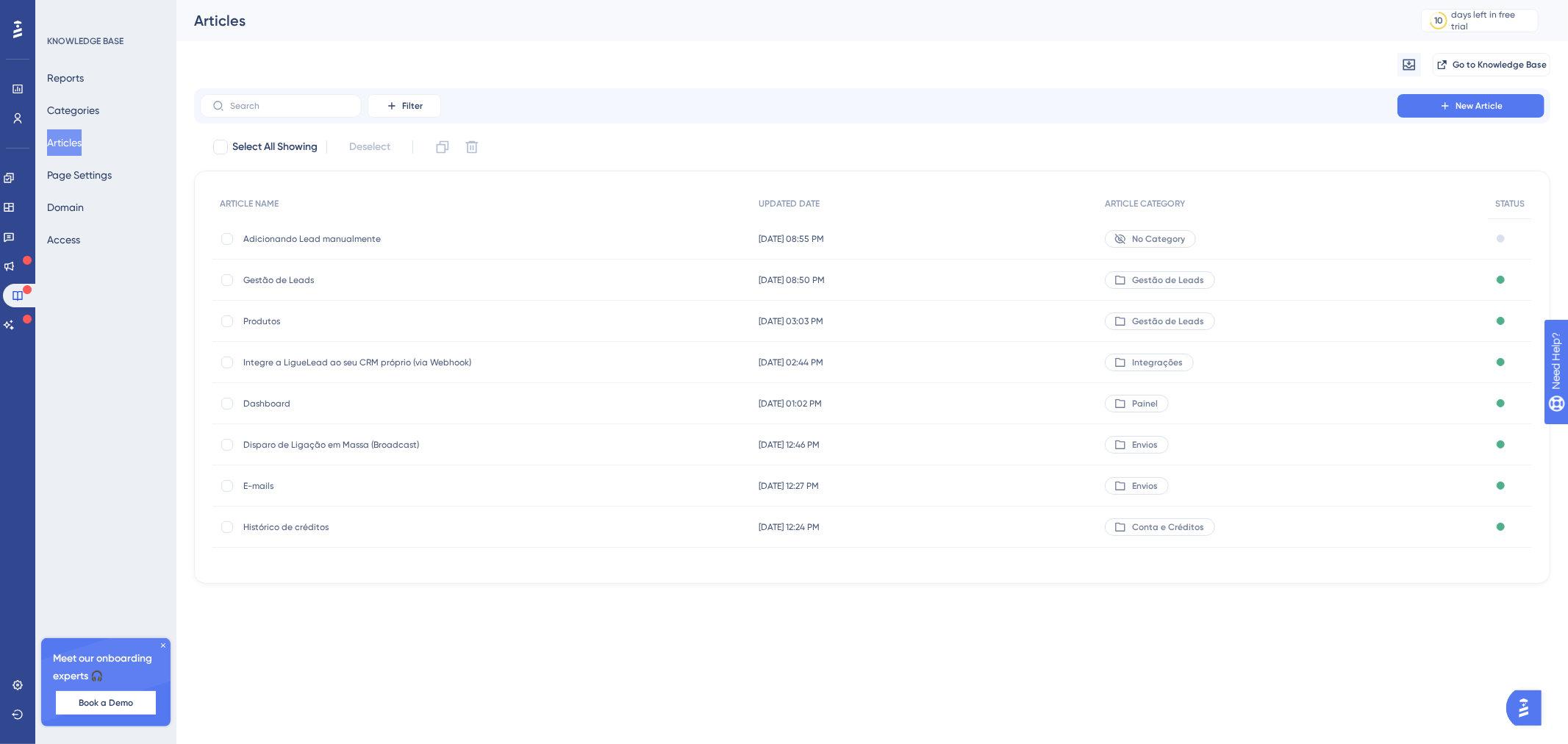
click at [311, 233] on span "Adicionando Lead manualmente" at bounding box center [361, 238] width 235 height 12
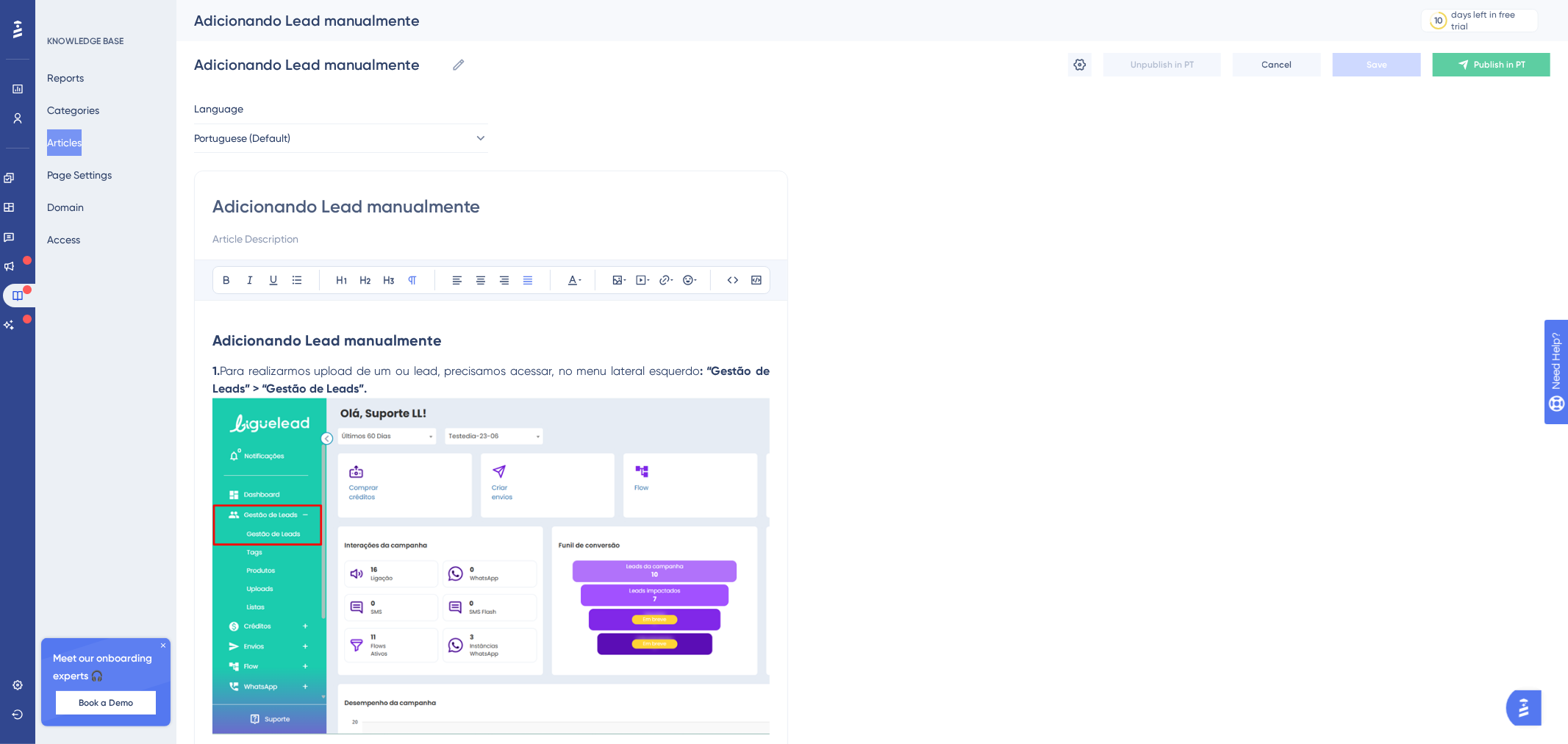
scroll to position [40, 0]
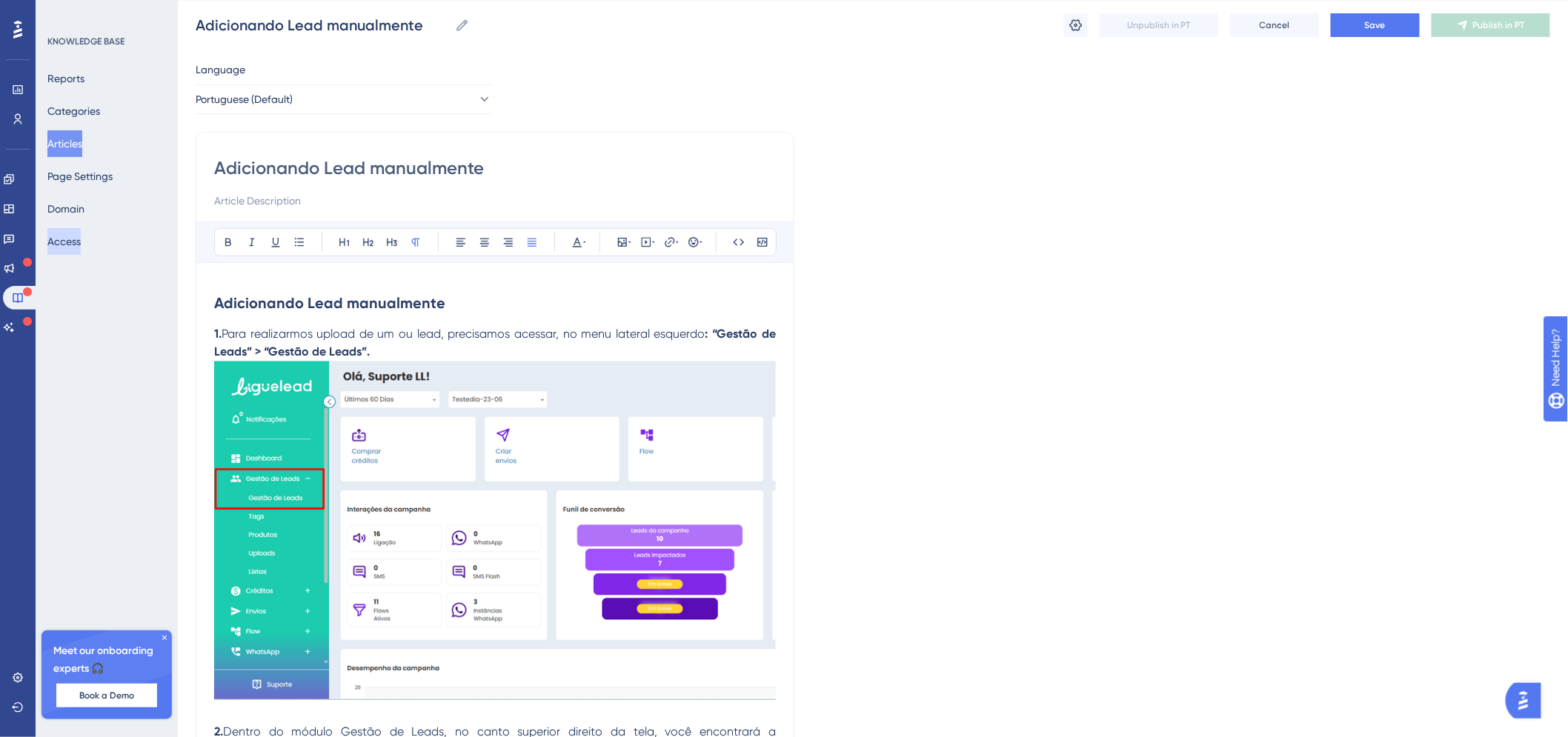
click at [68, 235] on button "Access" at bounding box center [64, 241] width 34 height 26
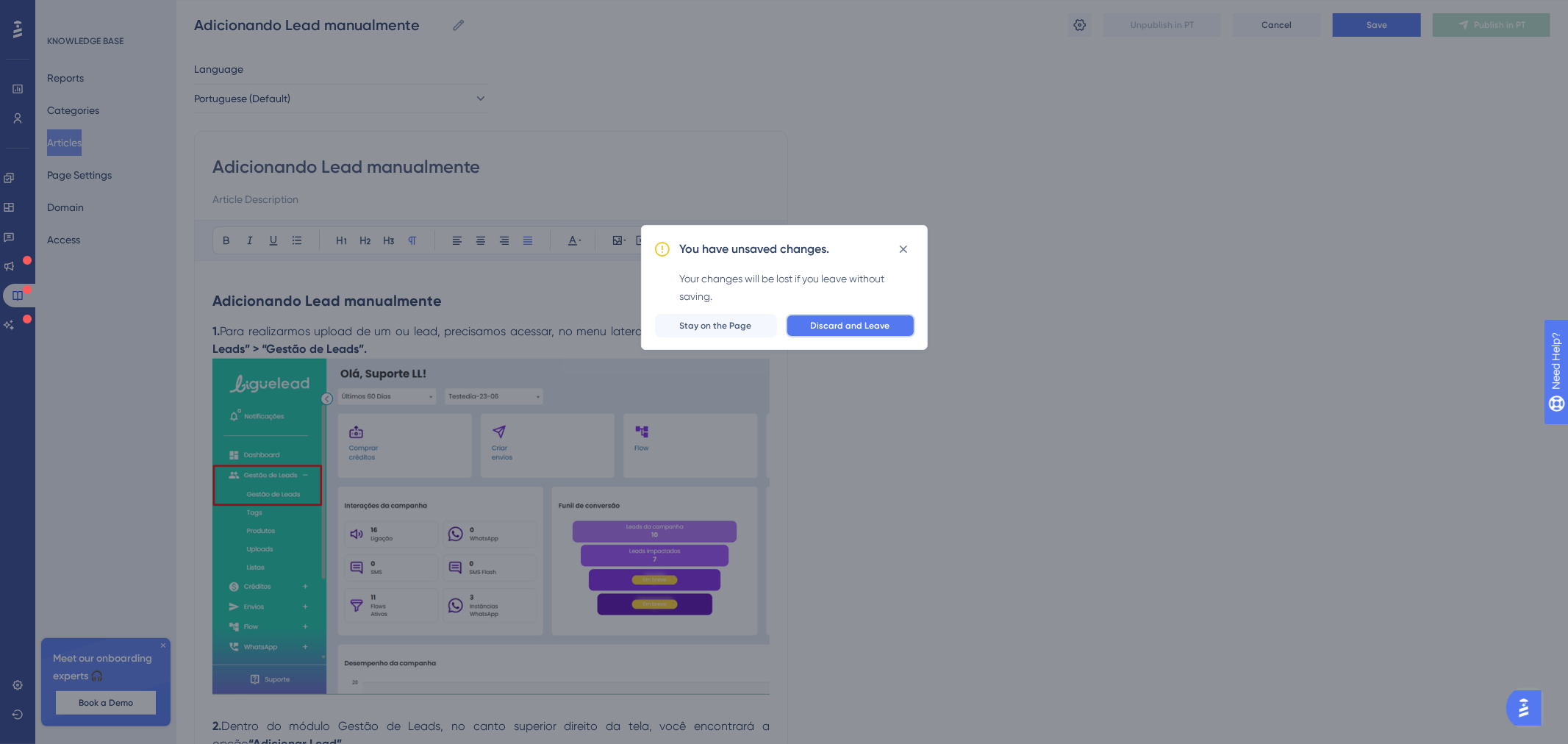
click at [878, 321] on span "Discard and Leave" at bounding box center [851, 325] width 80 height 12
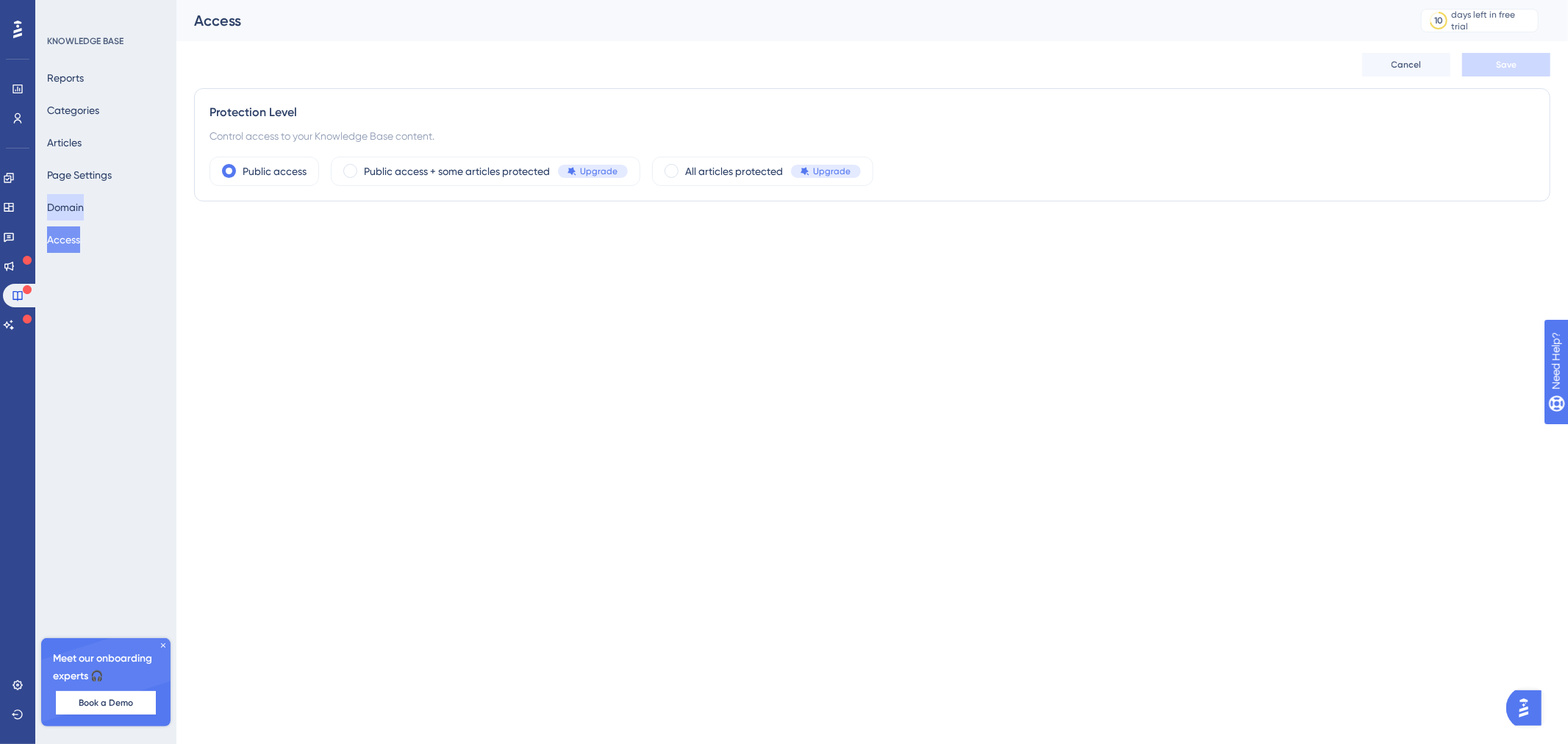
click at [81, 201] on button "Domain" at bounding box center [65, 206] width 37 height 26
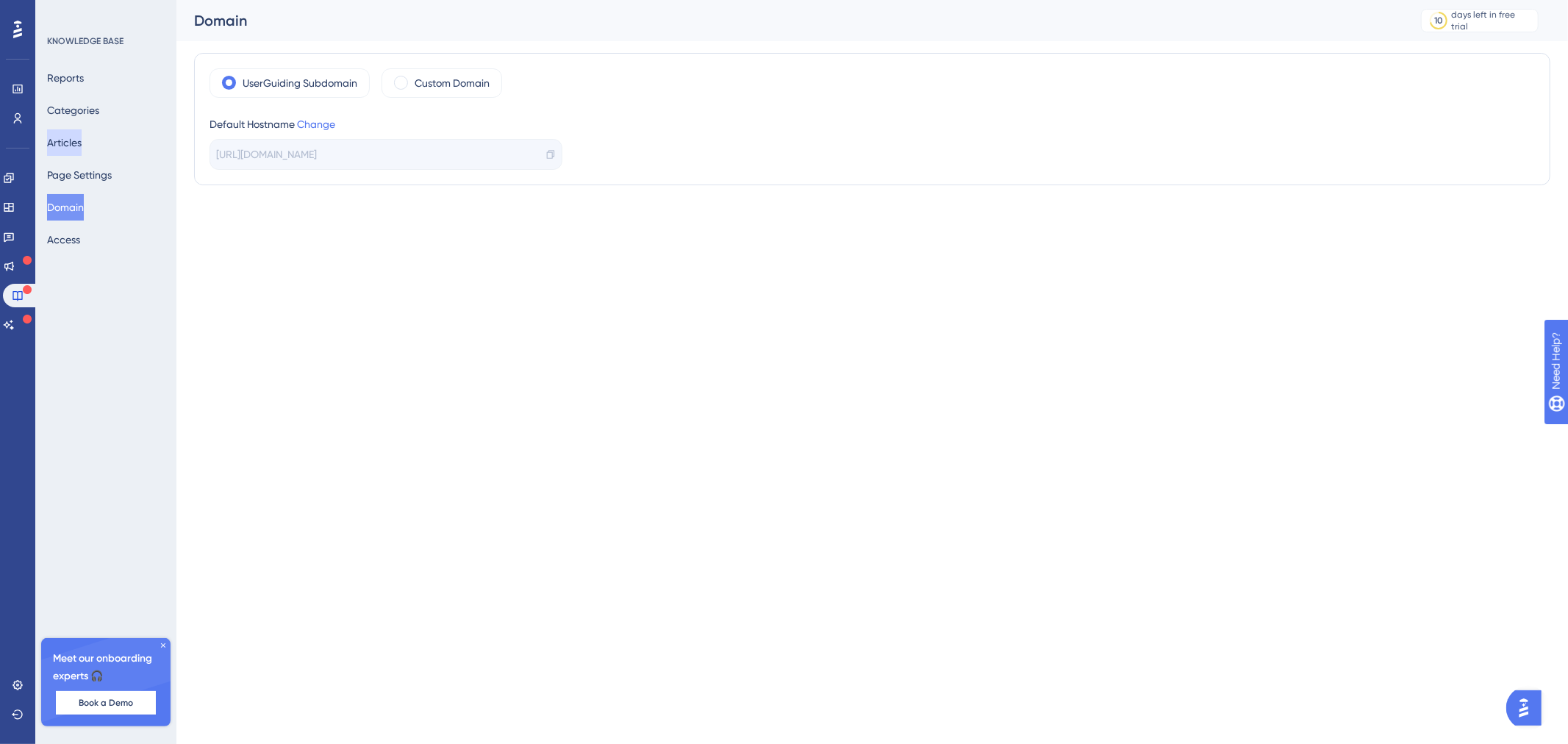
click at [80, 144] on button "Articles" at bounding box center [64, 142] width 34 height 26
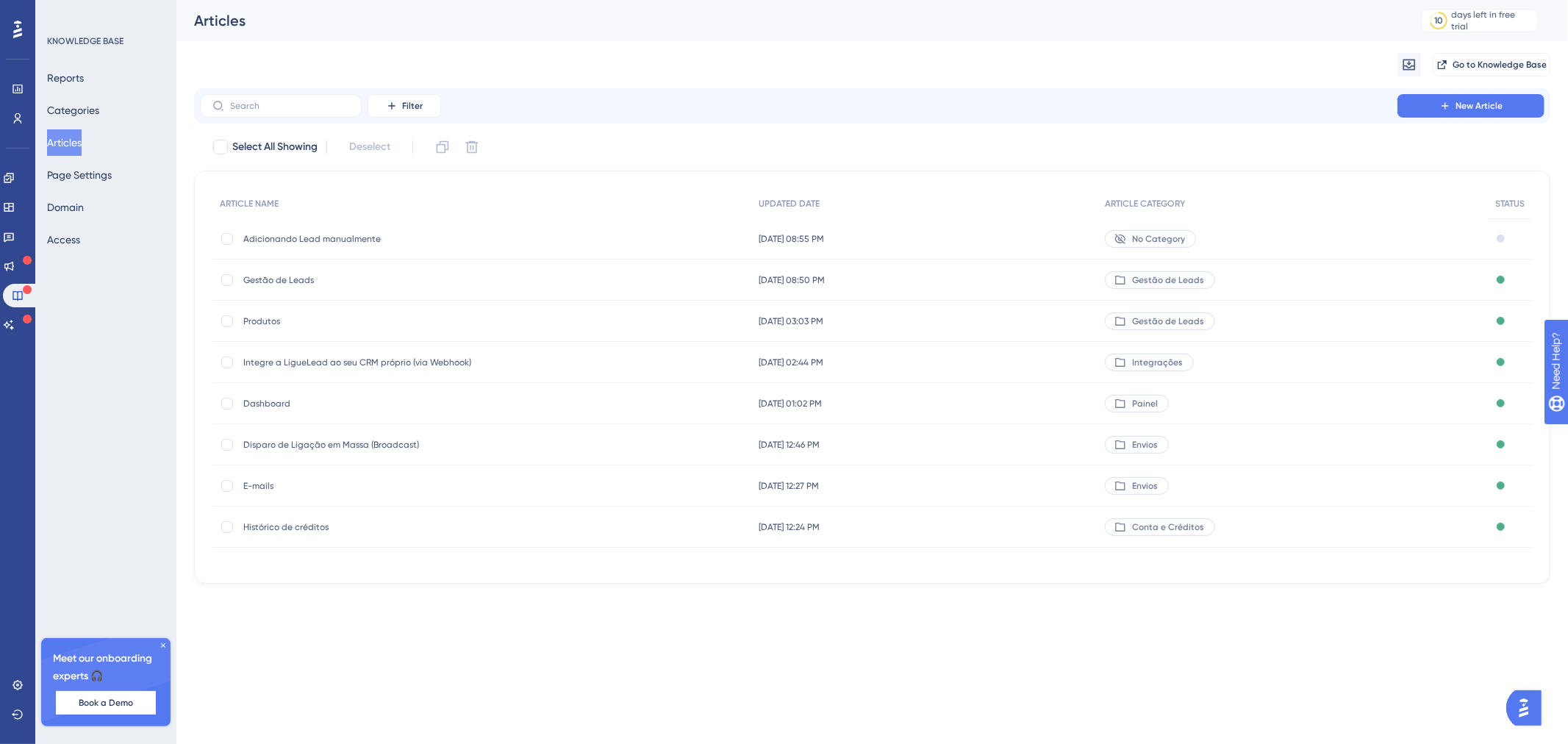
click at [1502, 52] on div "Migrate from Go to Knowledge Base" at bounding box center [872, 64] width 1356 height 47
click at [1509, 56] on button "Go to Knowledge Base" at bounding box center [1491, 64] width 118 height 24
click at [269, 237] on span "Adicionando Lead manualmente" at bounding box center [361, 238] width 235 height 12
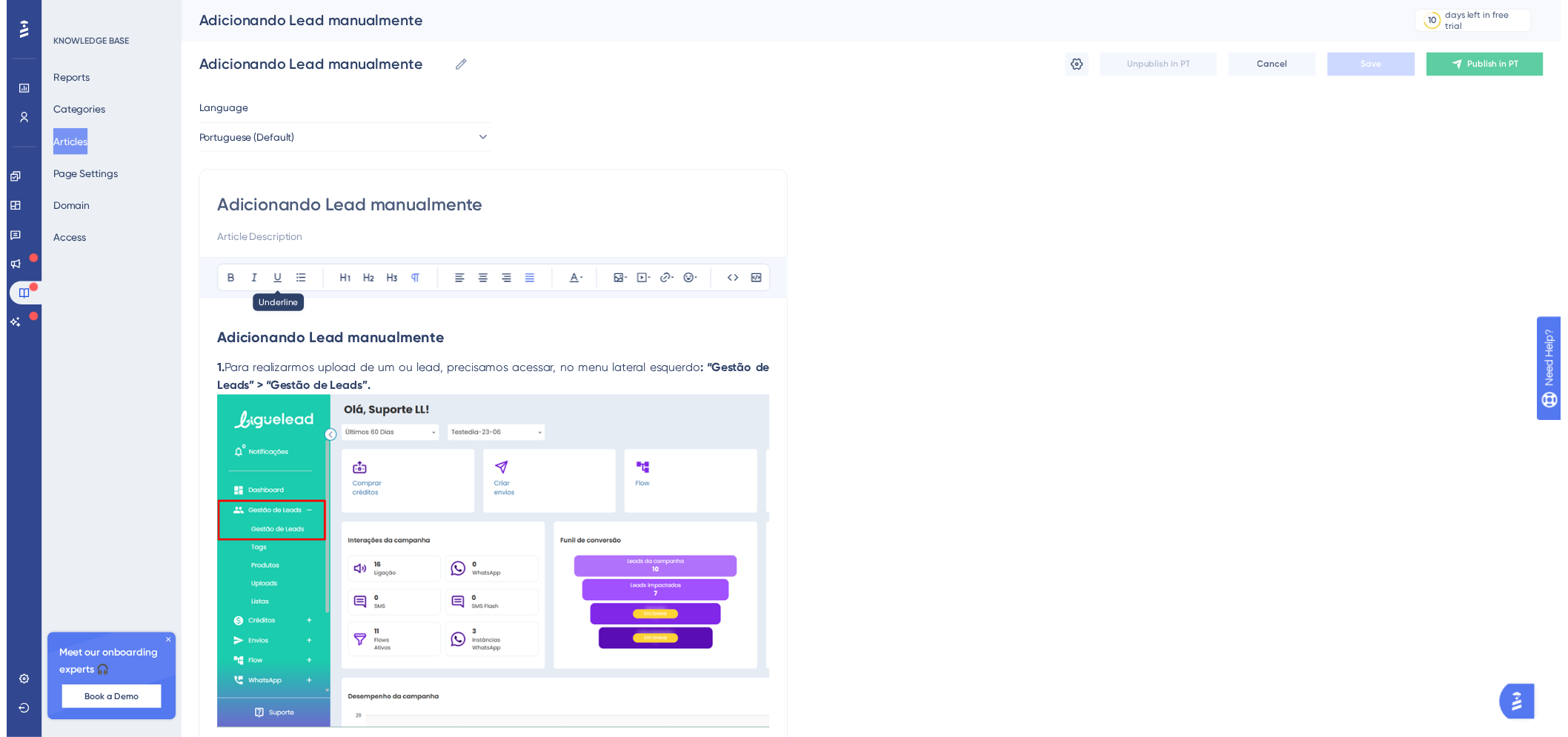
scroll to position [40, 0]
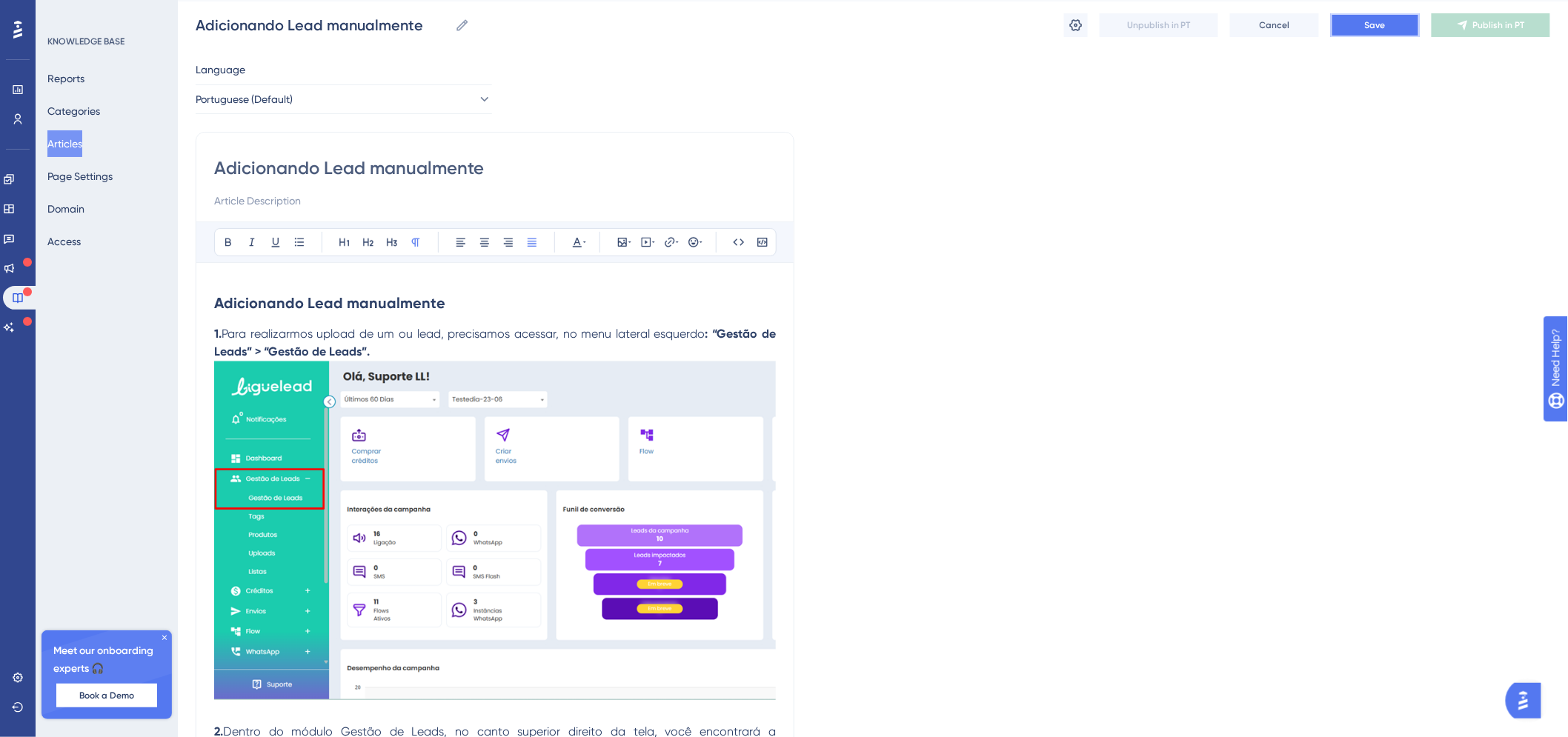
click at [1385, 23] on span "Save" at bounding box center [1375, 25] width 21 height 12
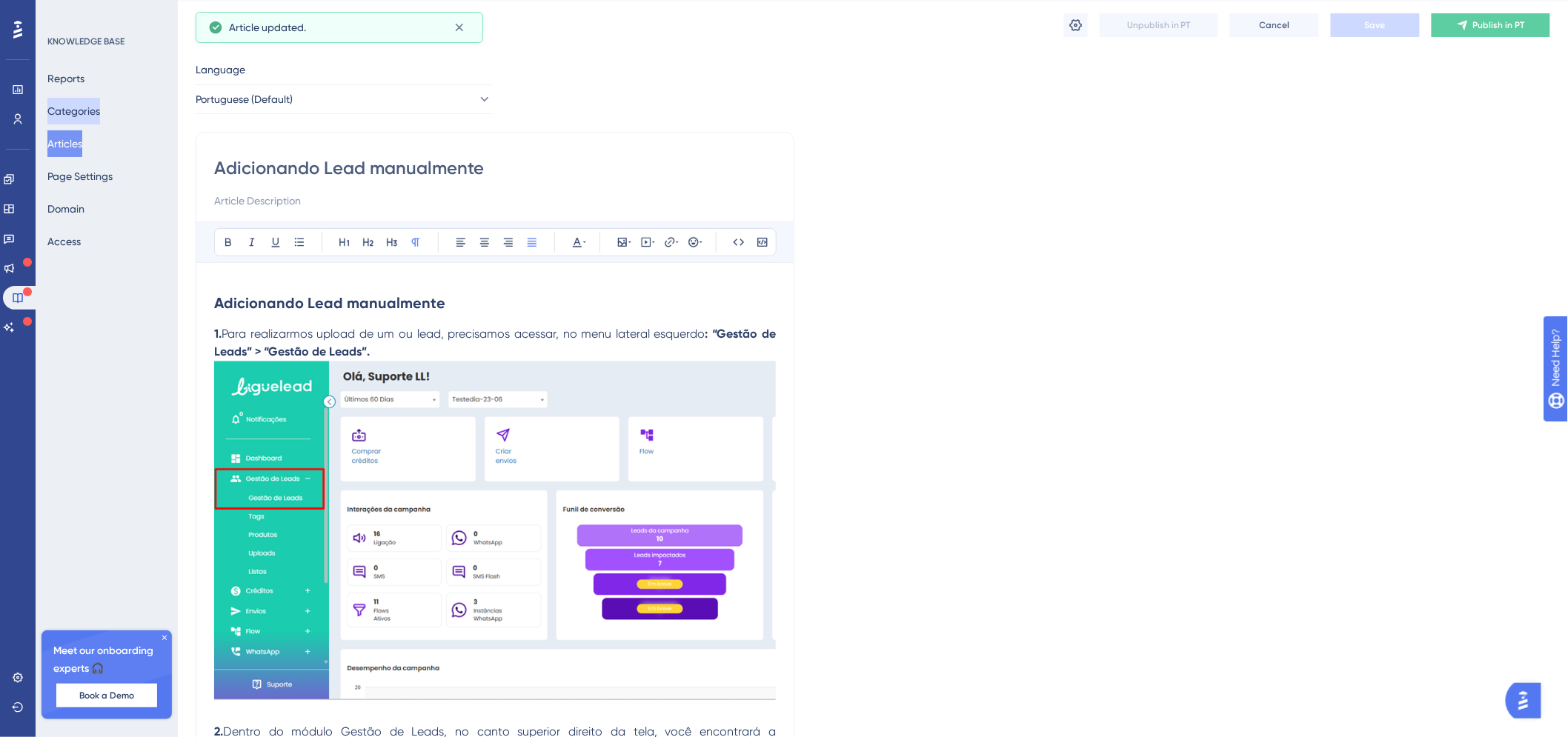
click at [79, 111] on button "Categories" at bounding box center [74, 110] width 53 height 26
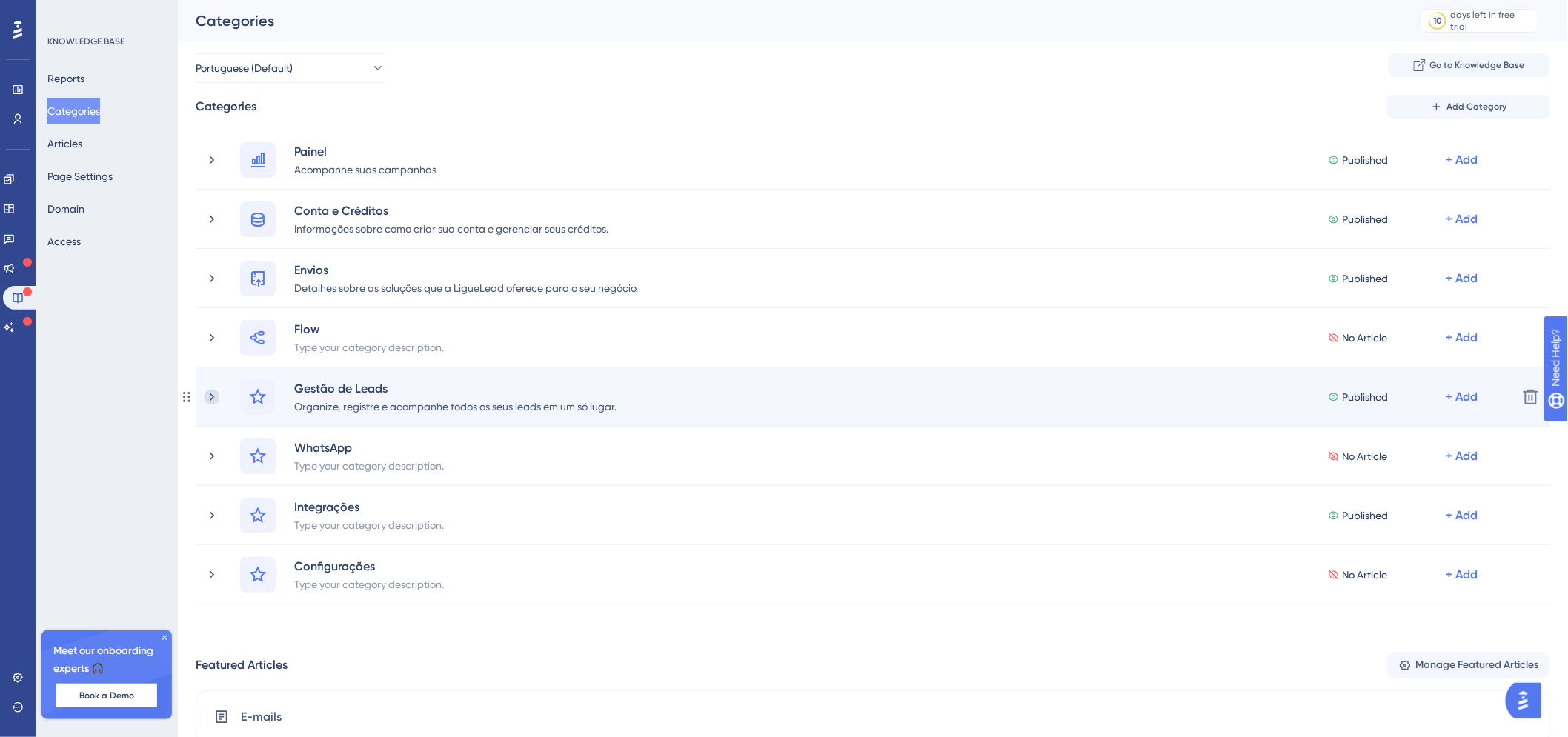
click at [212, 396] on icon at bounding box center [212, 397] width 15 height 15
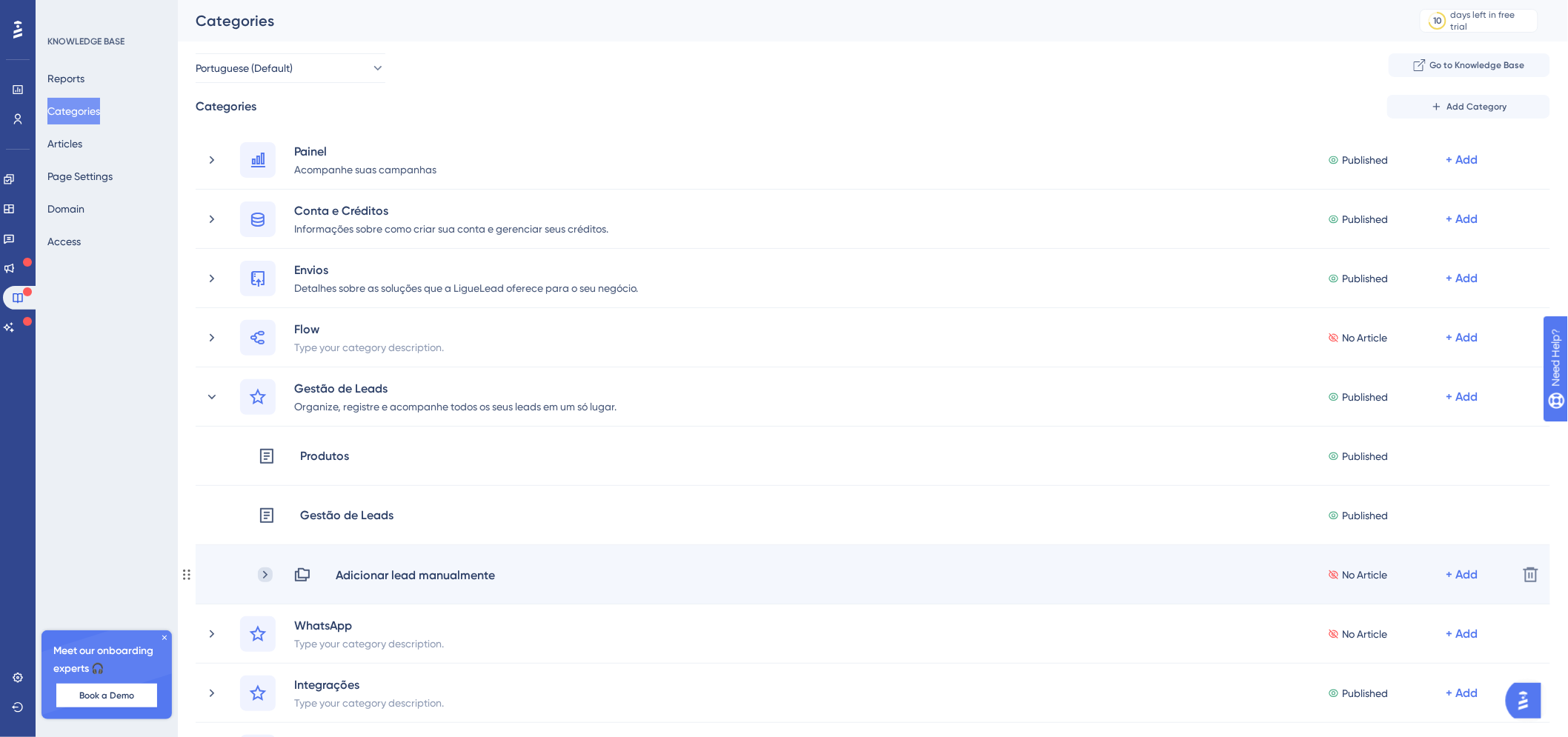
click at [270, 573] on icon at bounding box center [266, 575] width 15 height 15
click at [1462, 565] on div "Adicionar lead manualmente No Article + Add Delete" at bounding box center [873, 575] width 1354 height 59
click at [1469, 571] on div "+ Add" at bounding box center [1462, 574] width 32 height 17
click at [1427, 612] on div "Add Articles Add Articles" at bounding box center [1404, 614] width 105 height 29
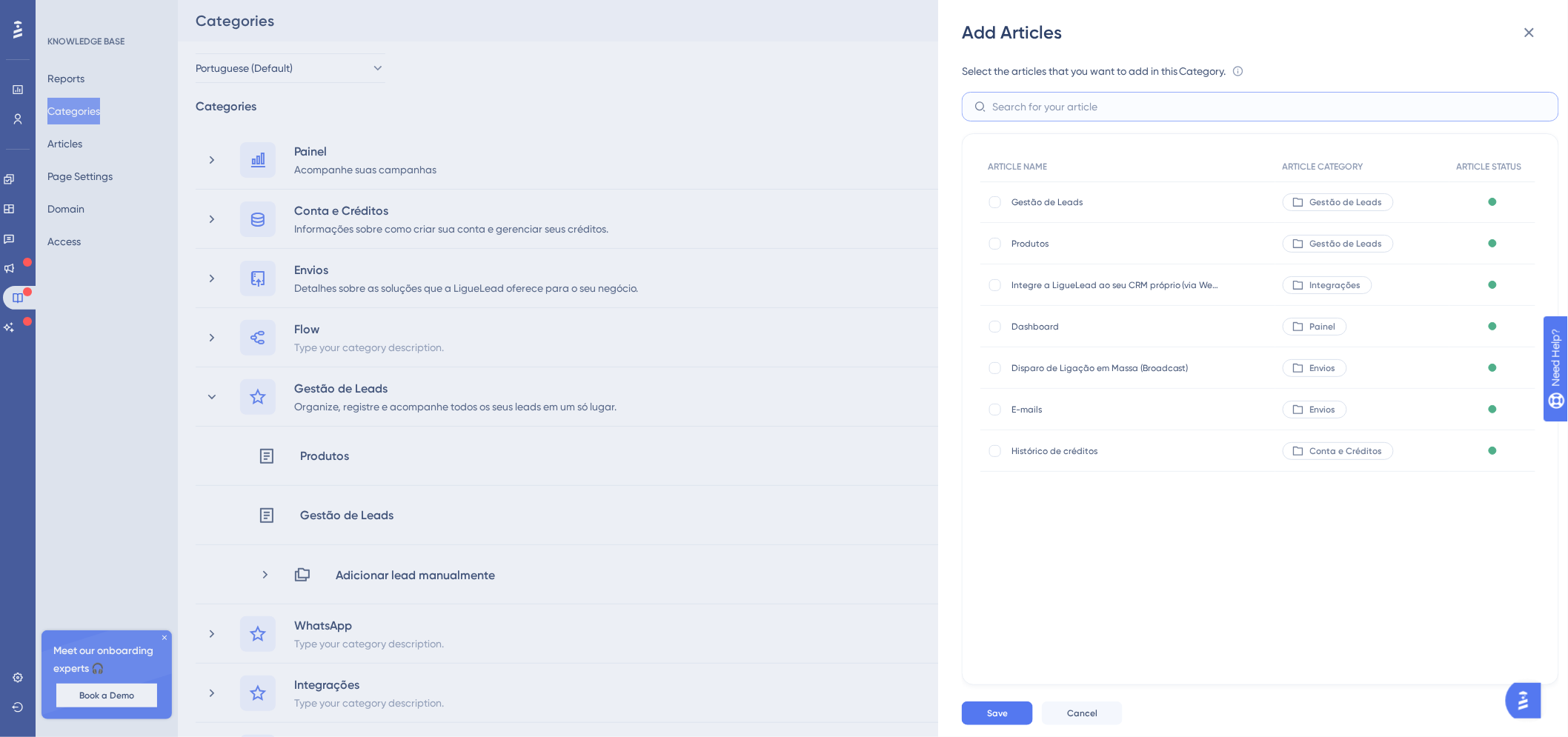
click at [1081, 113] on input "text" at bounding box center [1269, 107] width 554 height 16
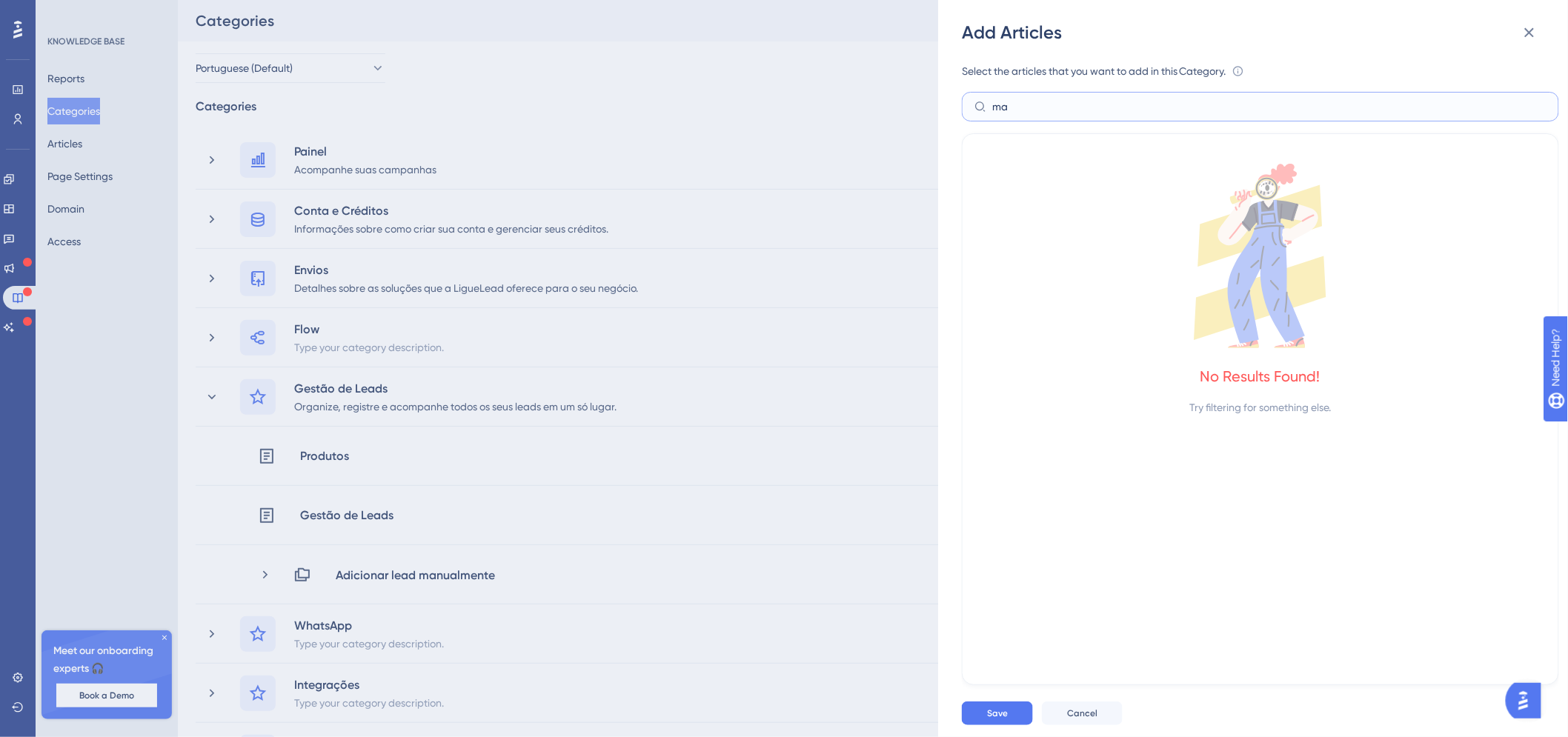
type input "m"
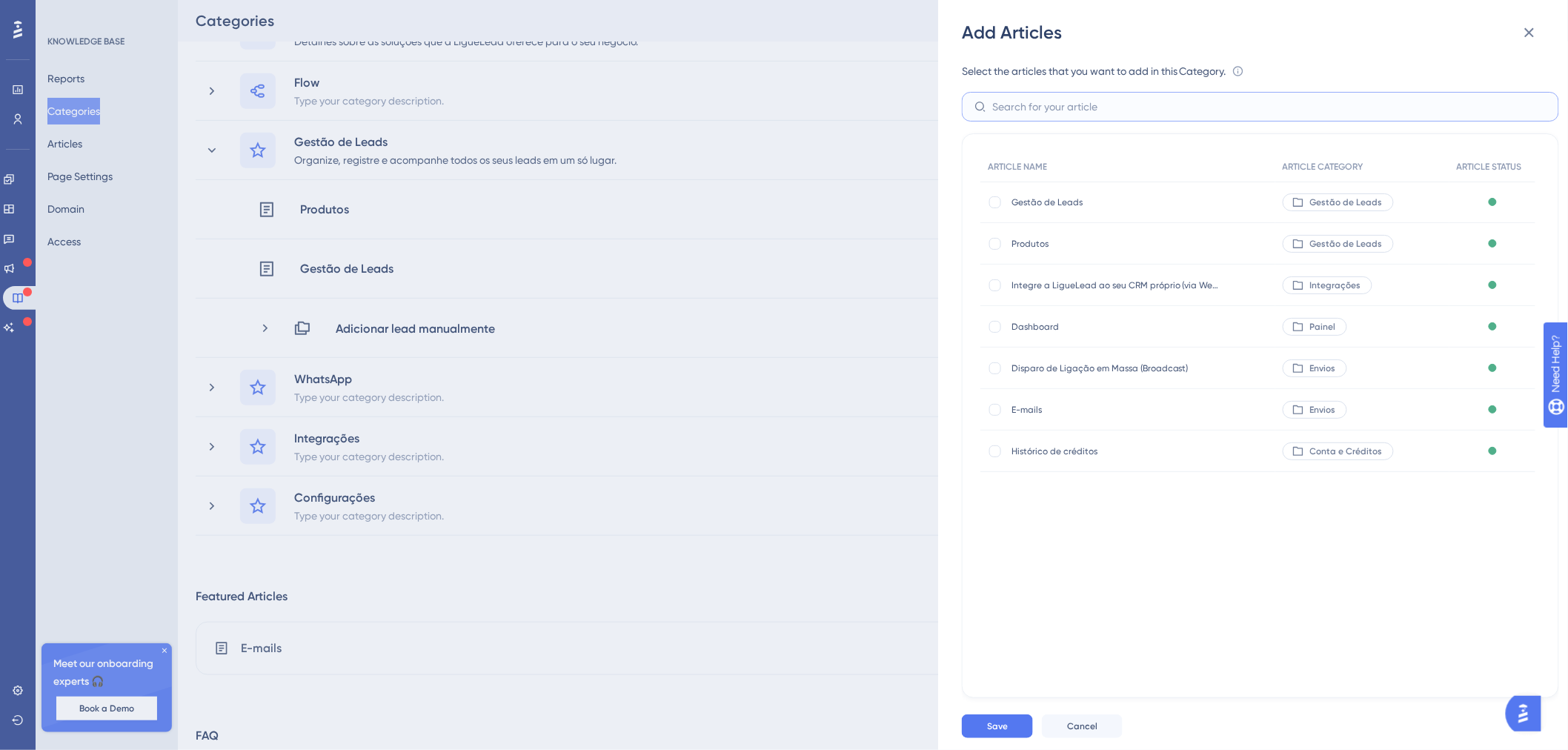
scroll to position [164, 0]
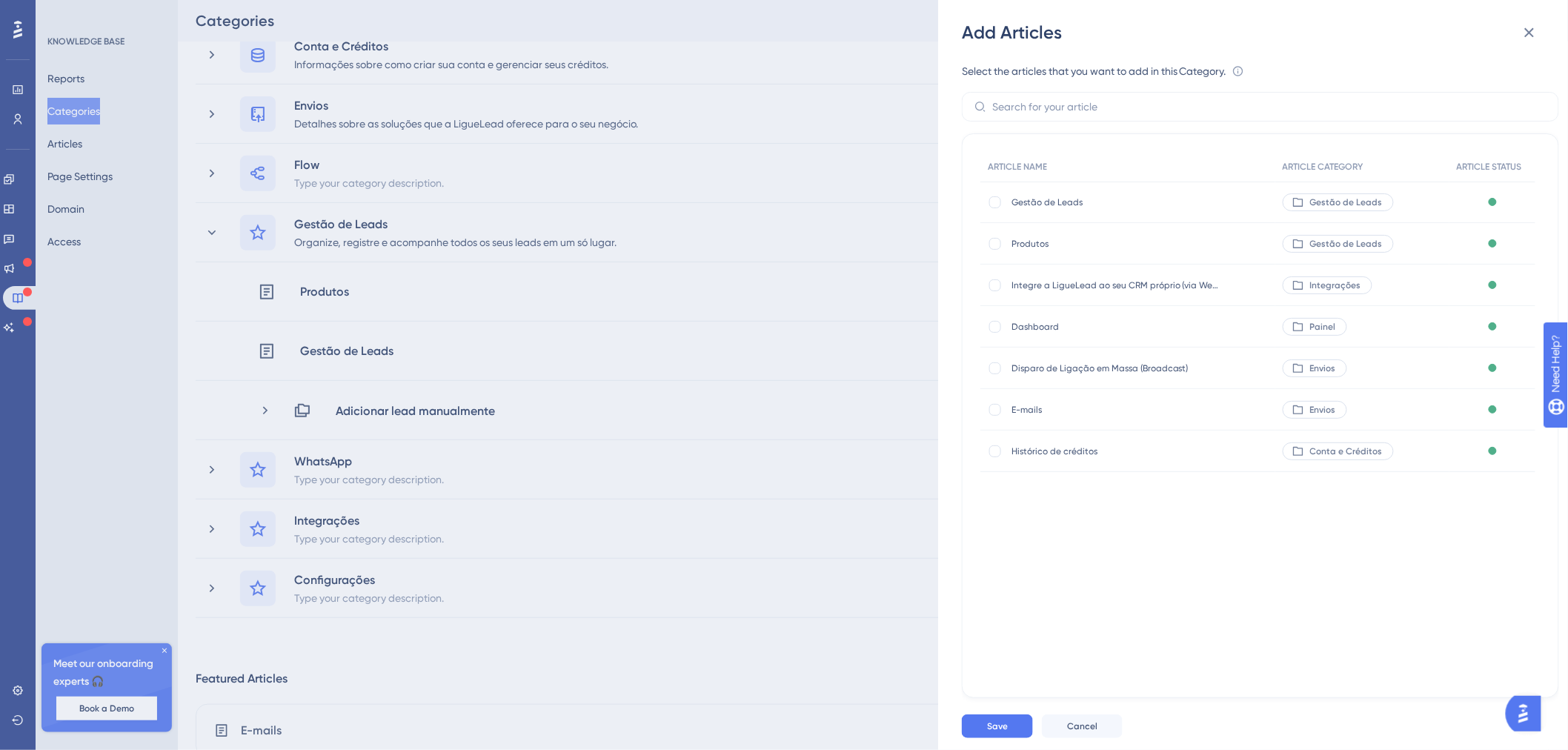
click at [267, 404] on div "Add Articles Select the articles that you want to add in this Category. An arti…" at bounding box center [784, 375] width 1568 height 750
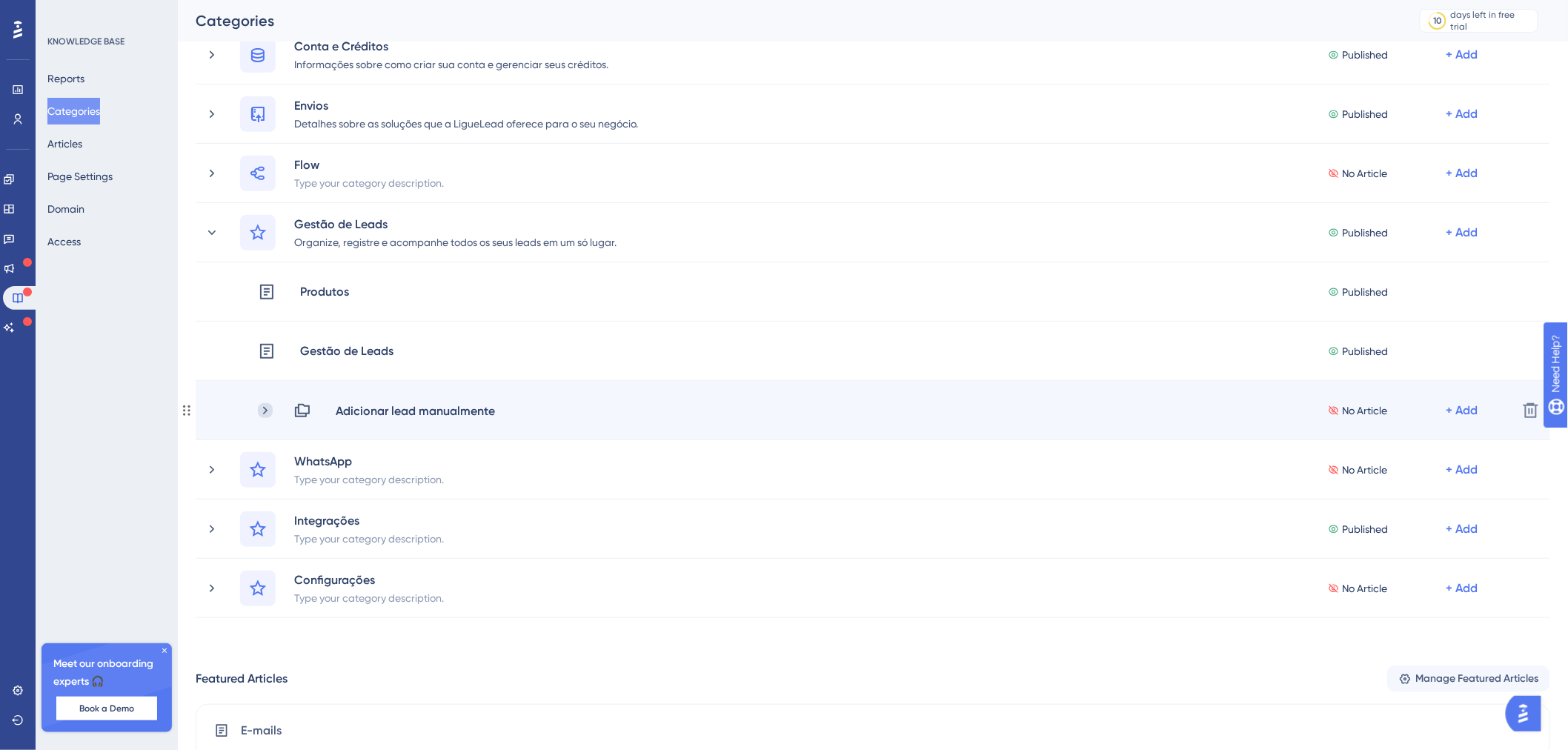
click at [262, 406] on icon at bounding box center [266, 411] width 15 height 15
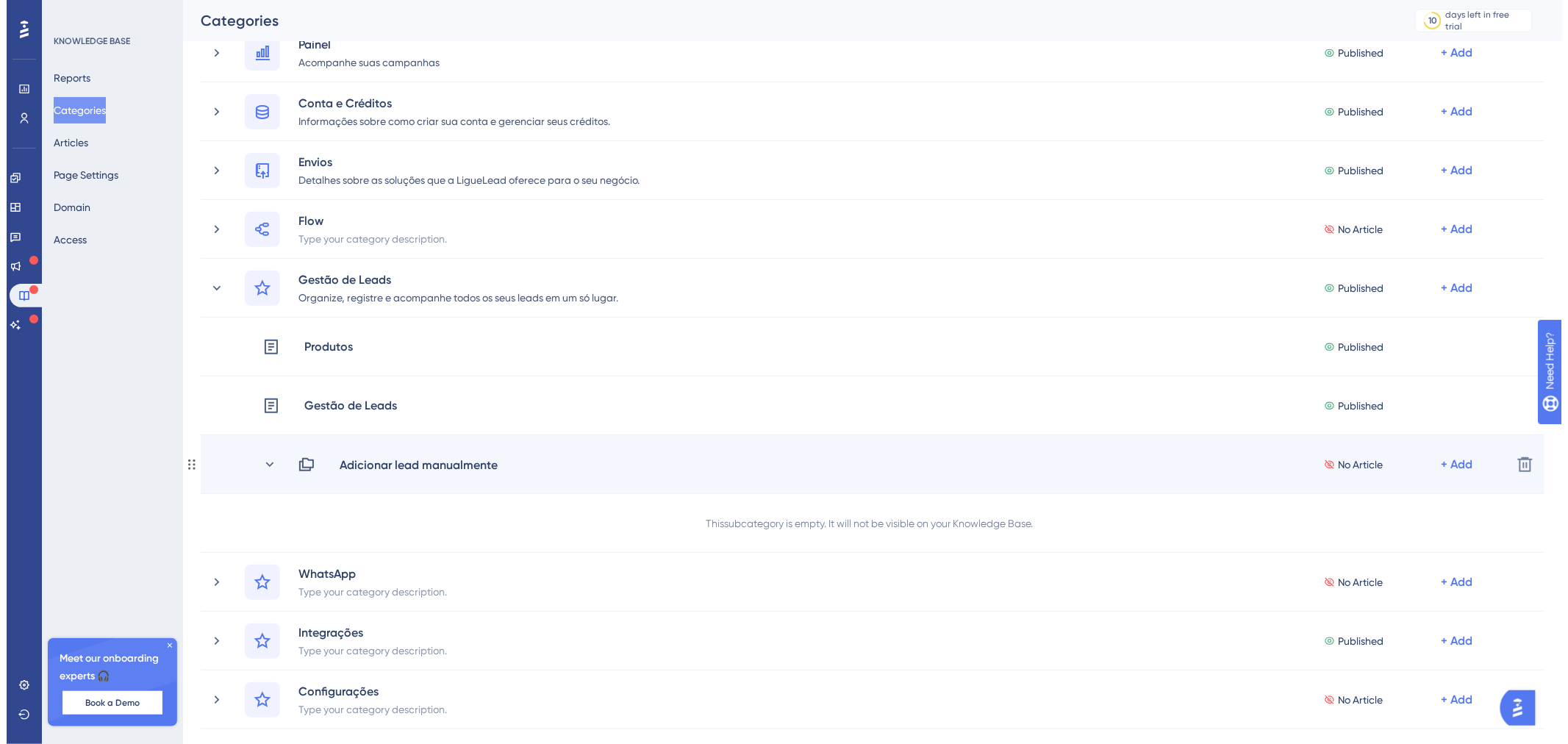
scroll to position [0, 0]
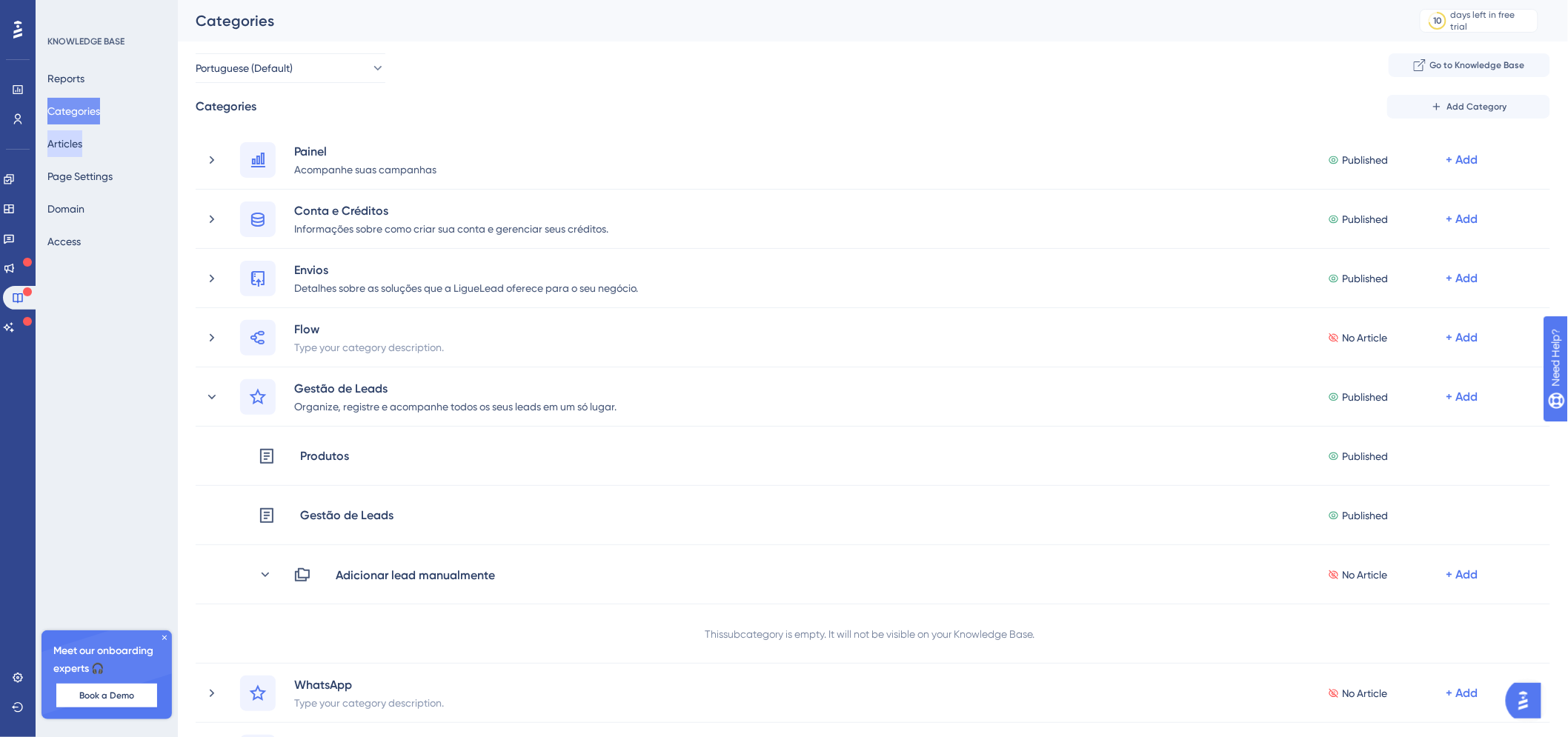
click at [82, 152] on button "Articles" at bounding box center [65, 143] width 35 height 26
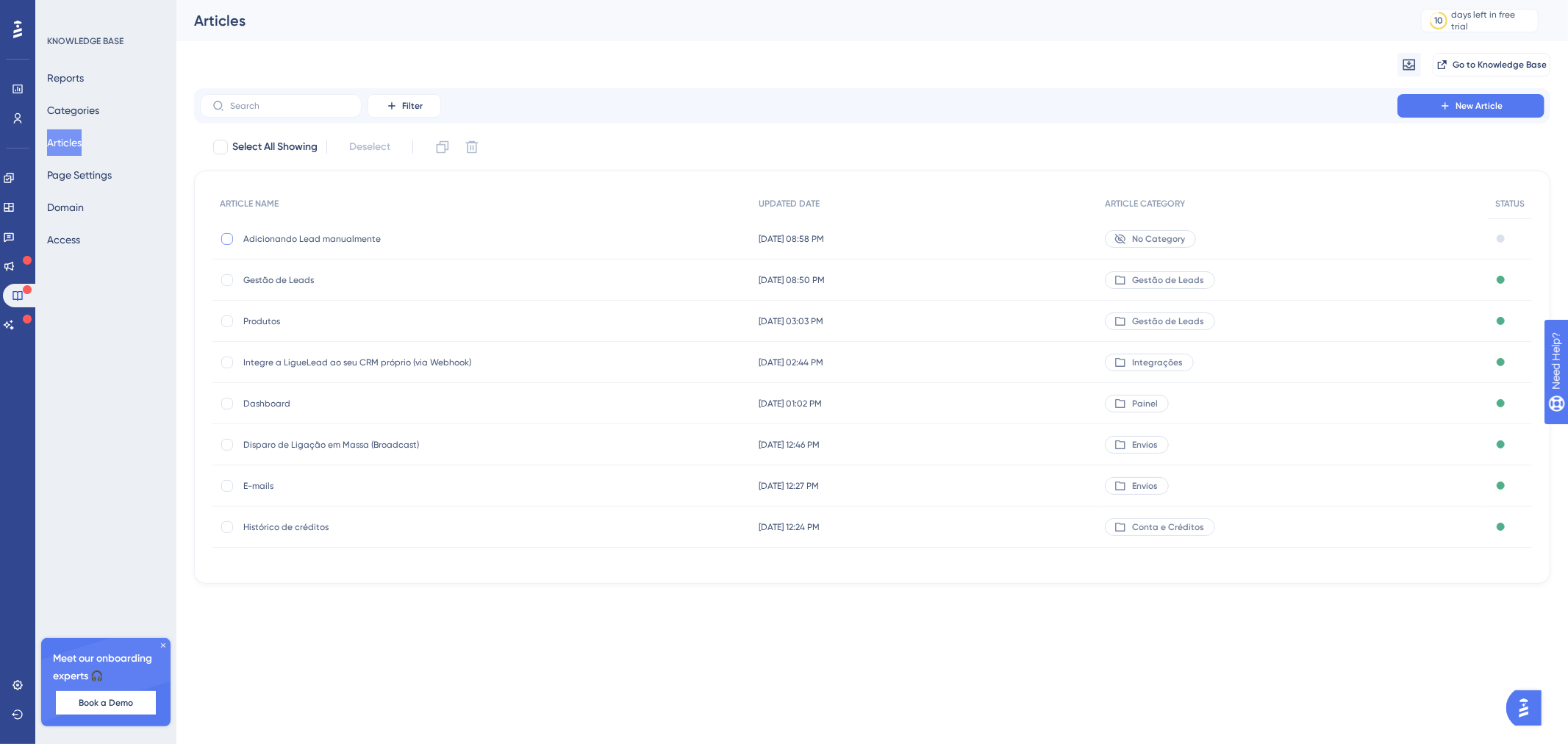
click at [232, 235] on div at bounding box center [226, 238] width 12 height 12
click at [225, 235] on icon at bounding box center [227, 238] width 5 height 12
checkbox input "false"
click at [1159, 225] on div "No Category" at bounding box center [1292, 238] width 390 height 41
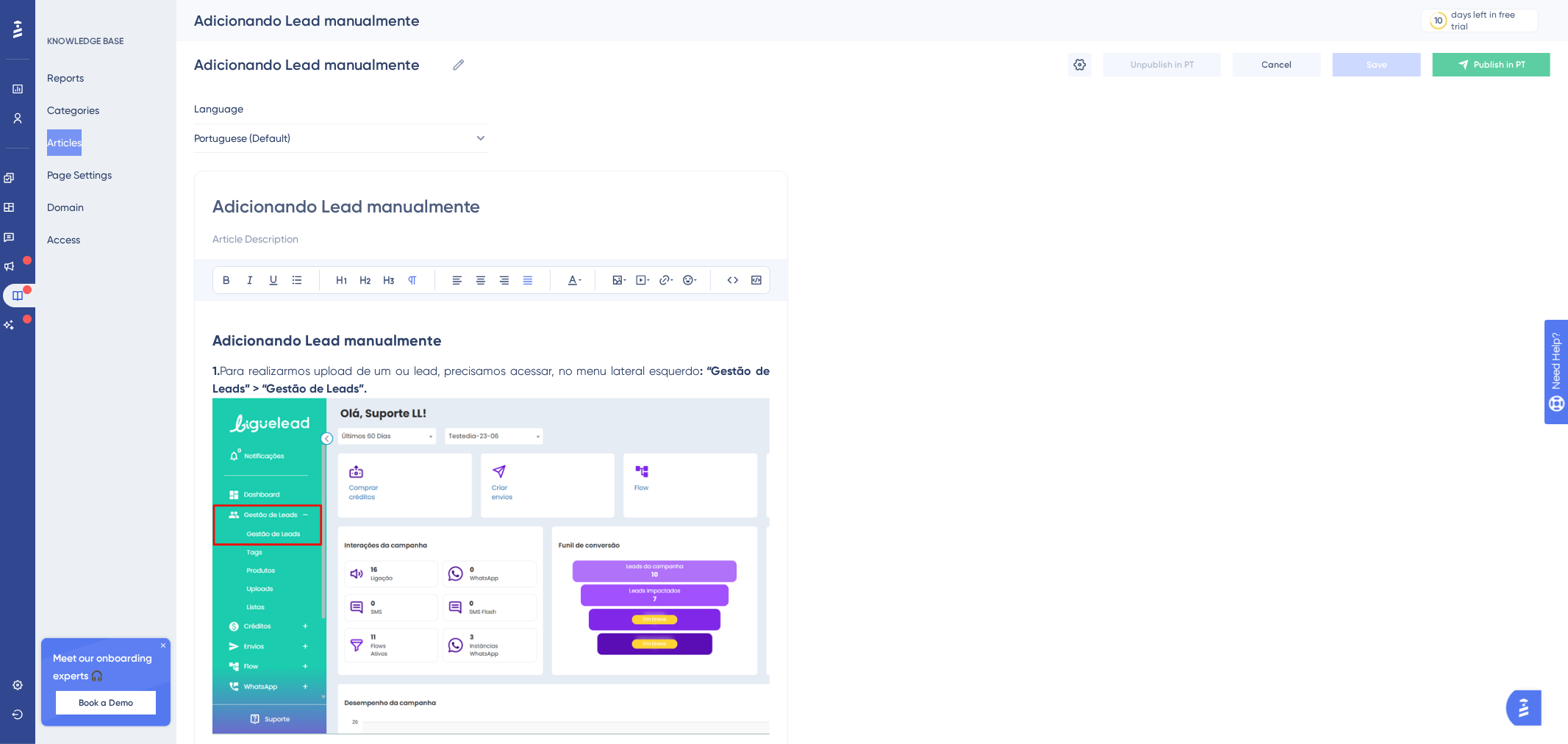
scroll to position [40, 0]
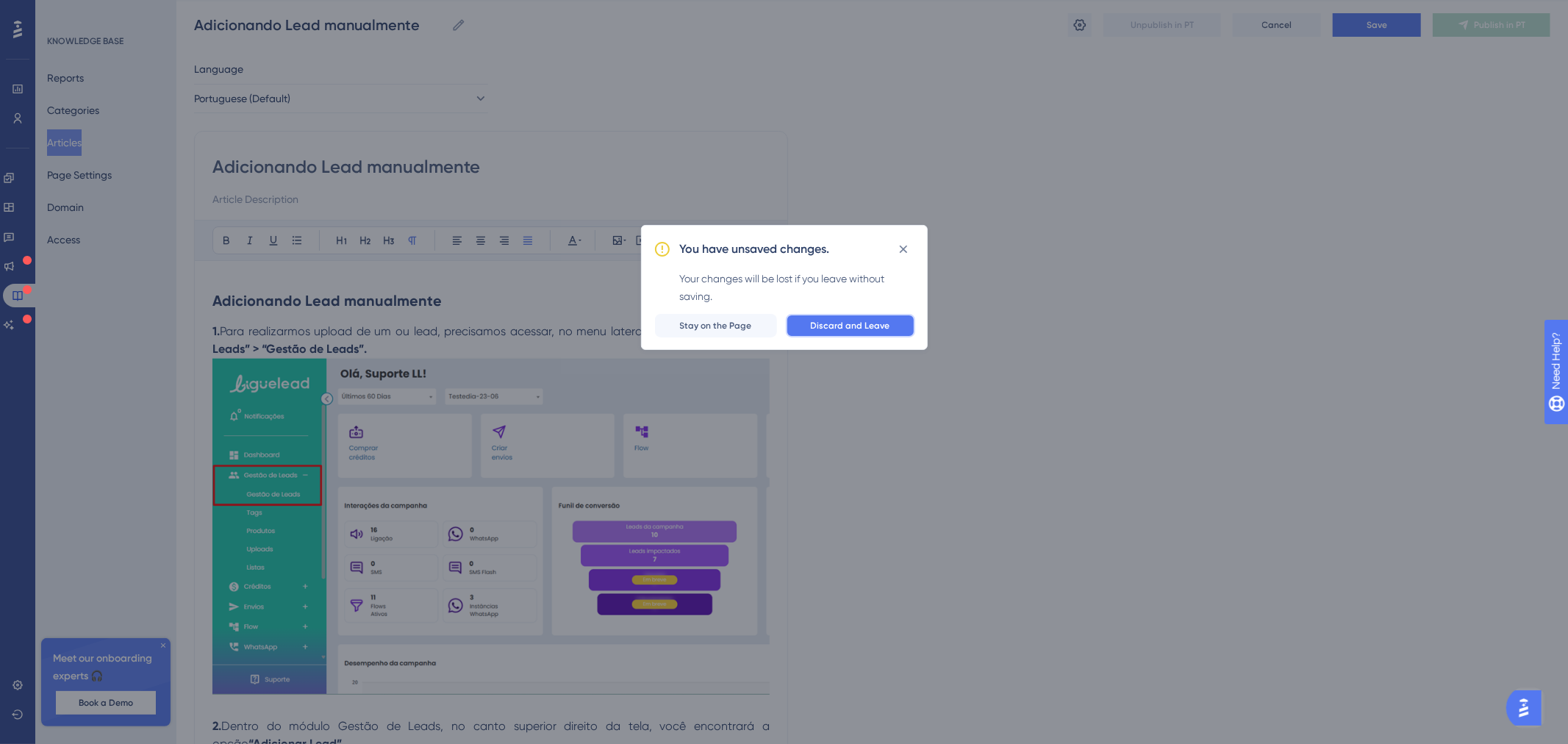
click at [849, 326] on span "Discard and Leave" at bounding box center [851, 325] width 80 height 12
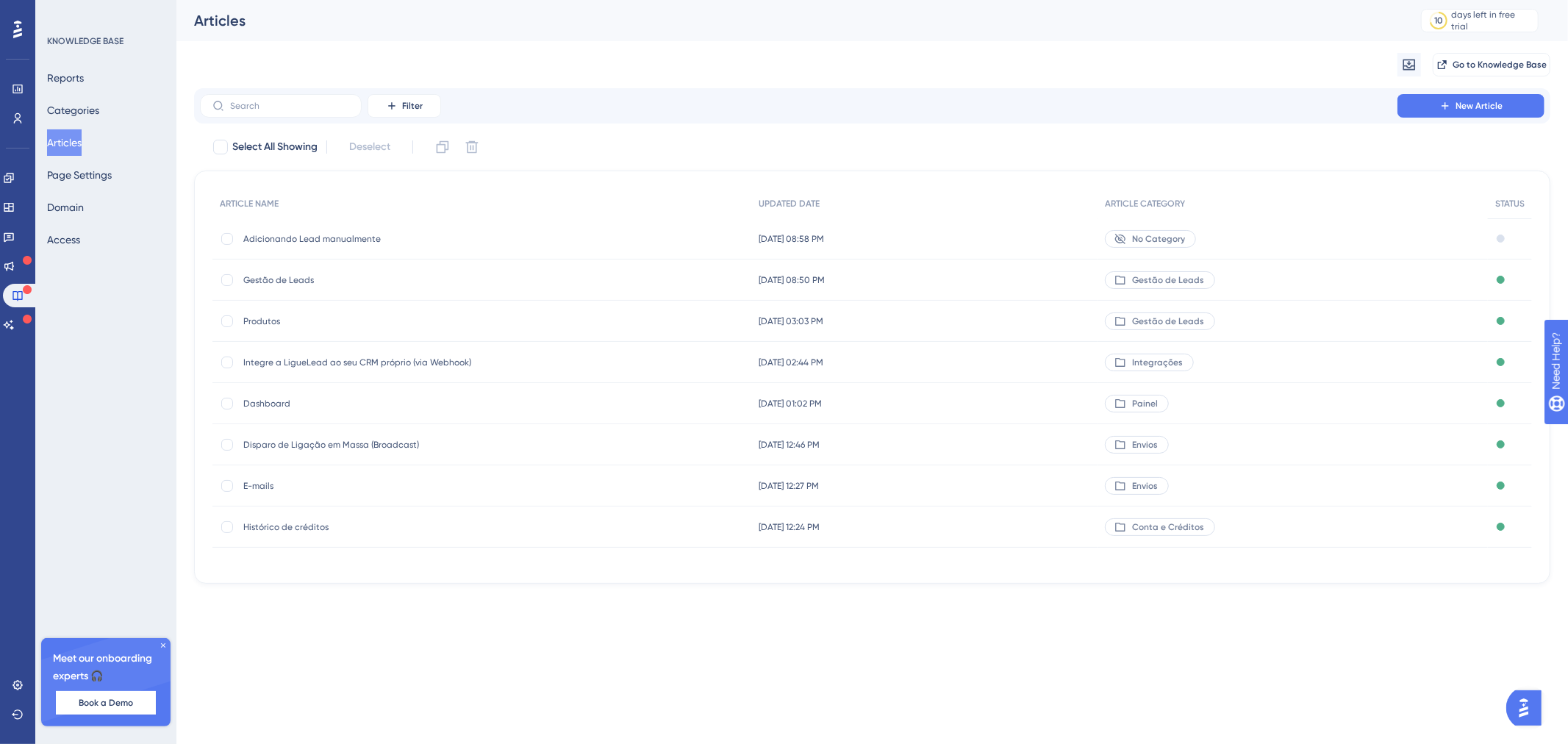
click at [1157, 236] on span "No Category" at bounding box center [1158, 238] width 53 height 12
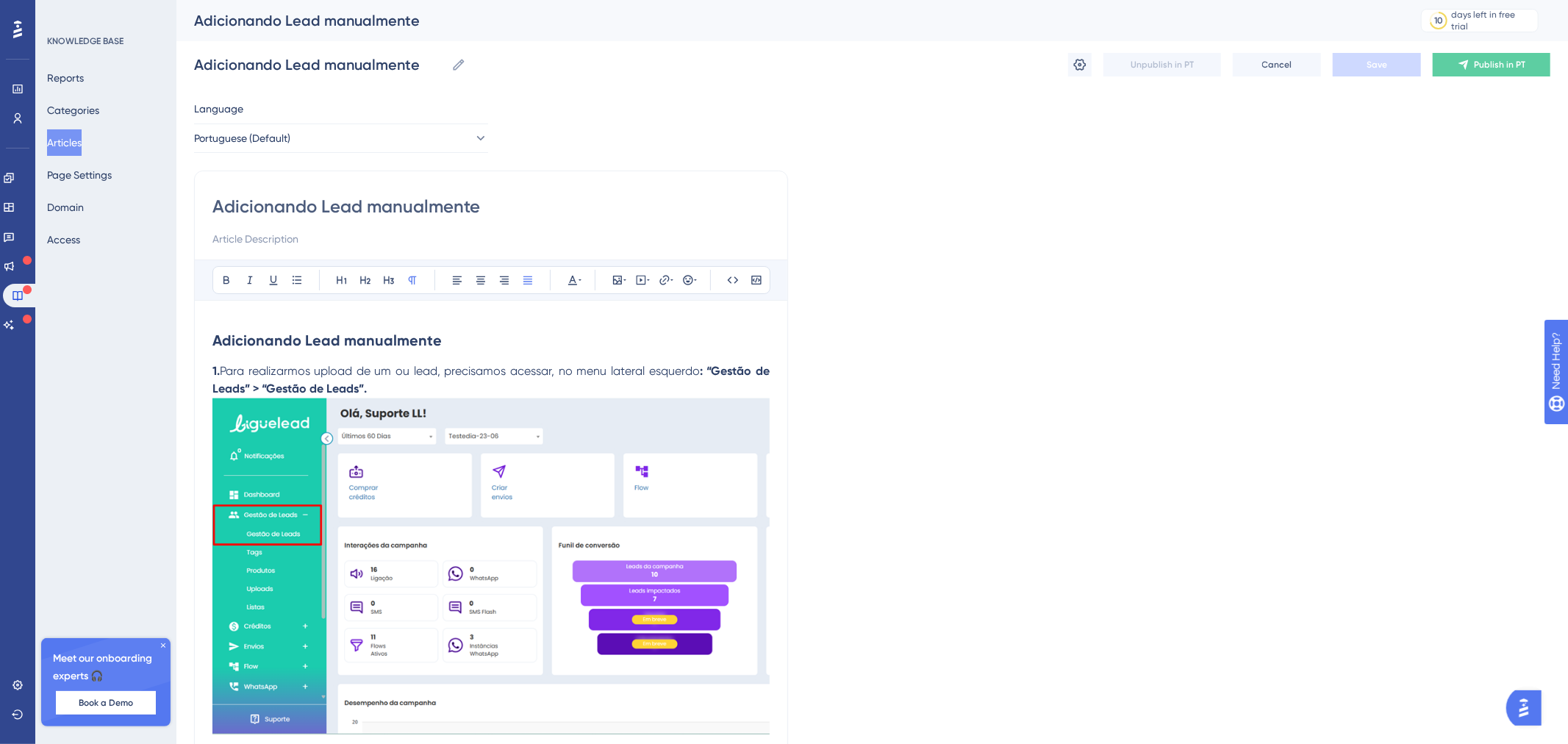
scroll to position [40, 0]
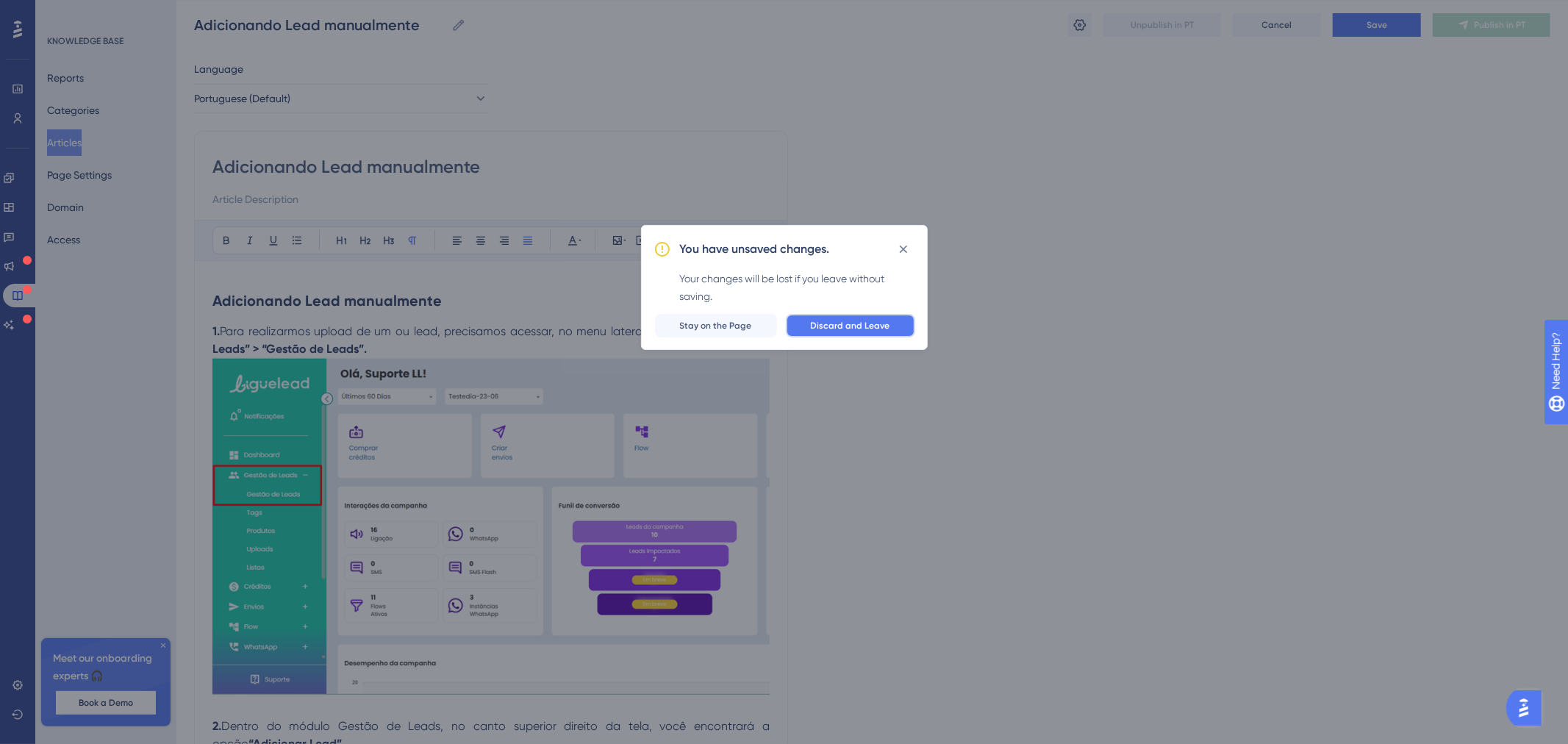
click at [872, 331] on span "Discard and Leave" at bounding box center [851, 325] width 80 height 12
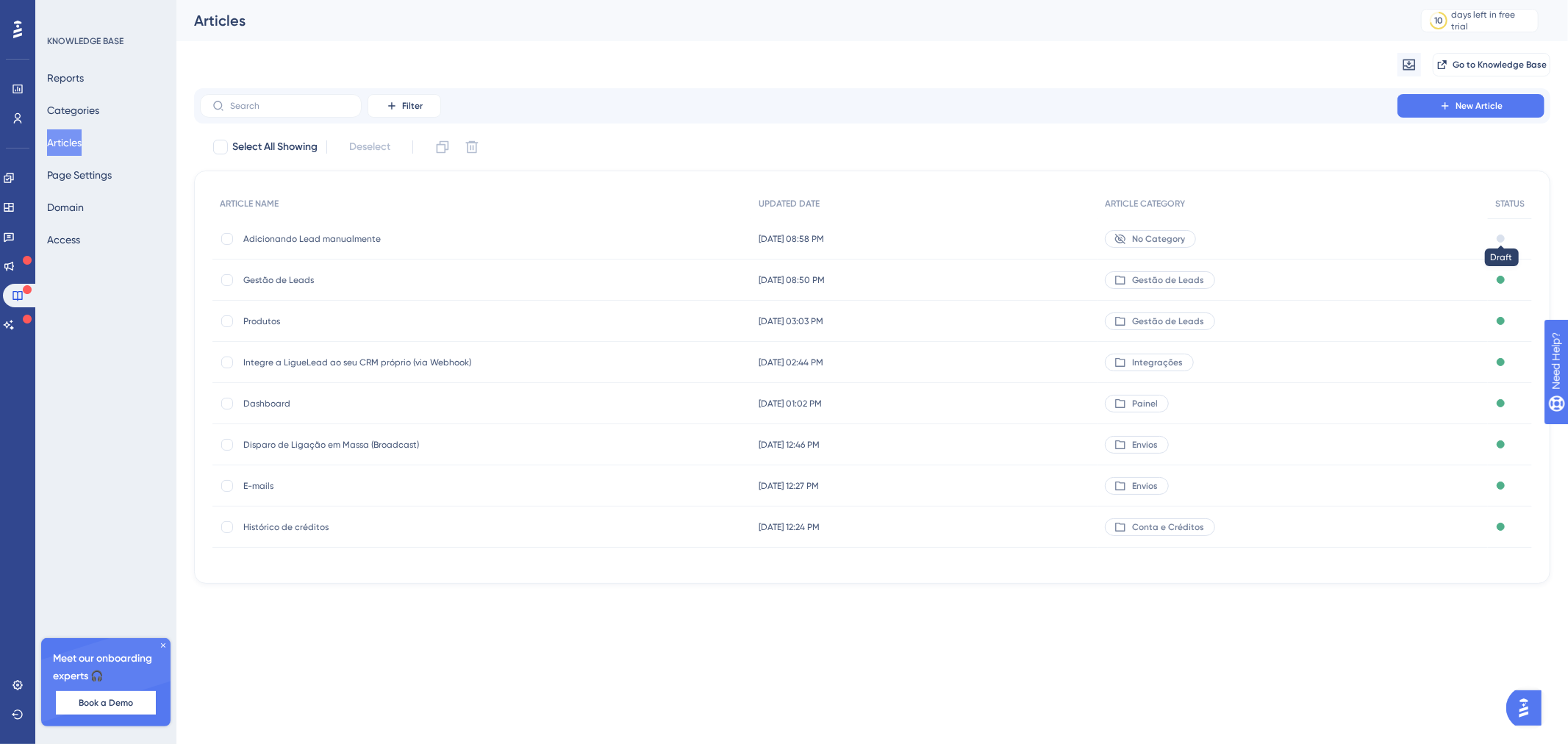
click at [1502, 238] on div at bounding box center [1500, 238] width 8 height 8
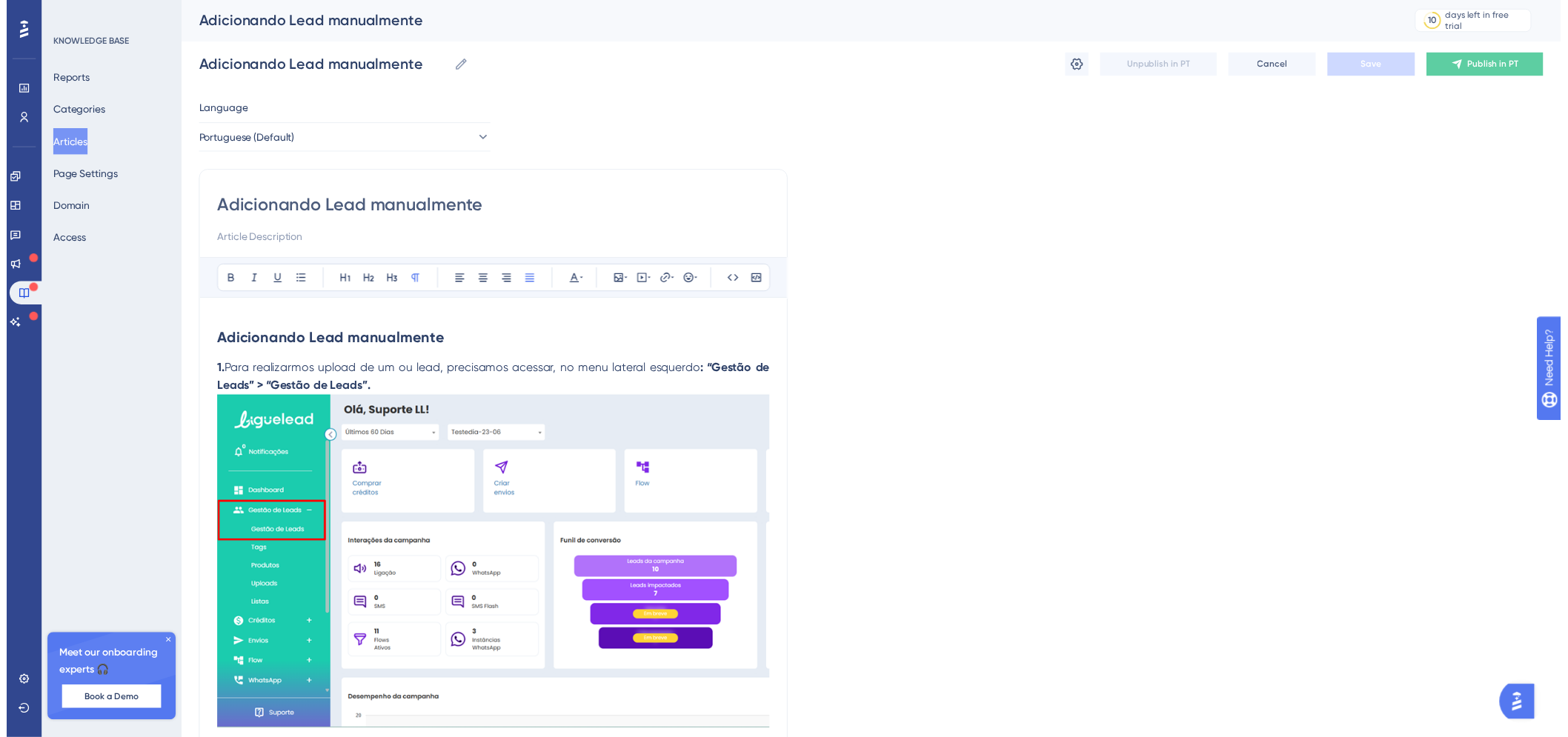
scroll to position [40, 0]
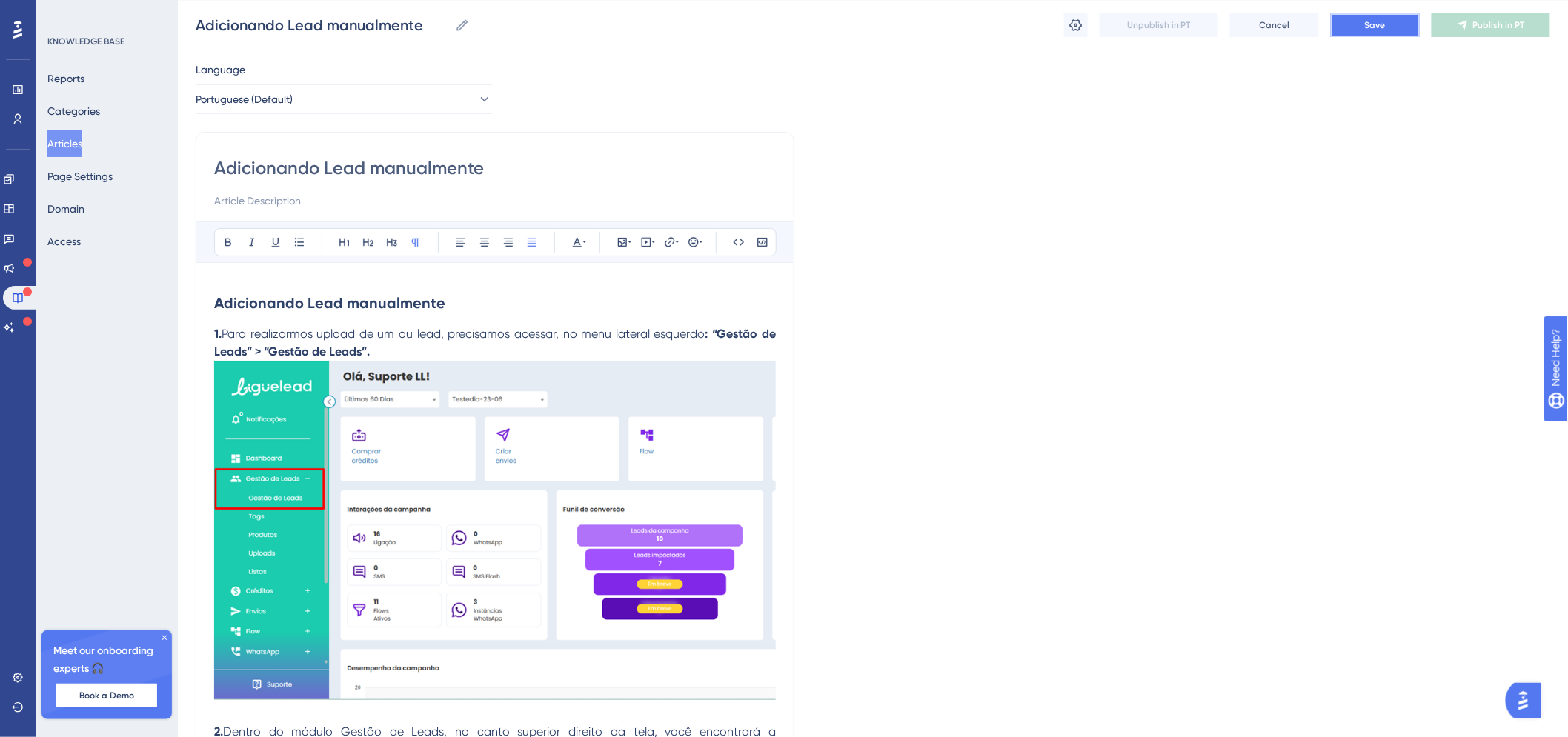
click at [1377, 33] on button "Save" at bounding box center [1375, 26] width 89 height 24
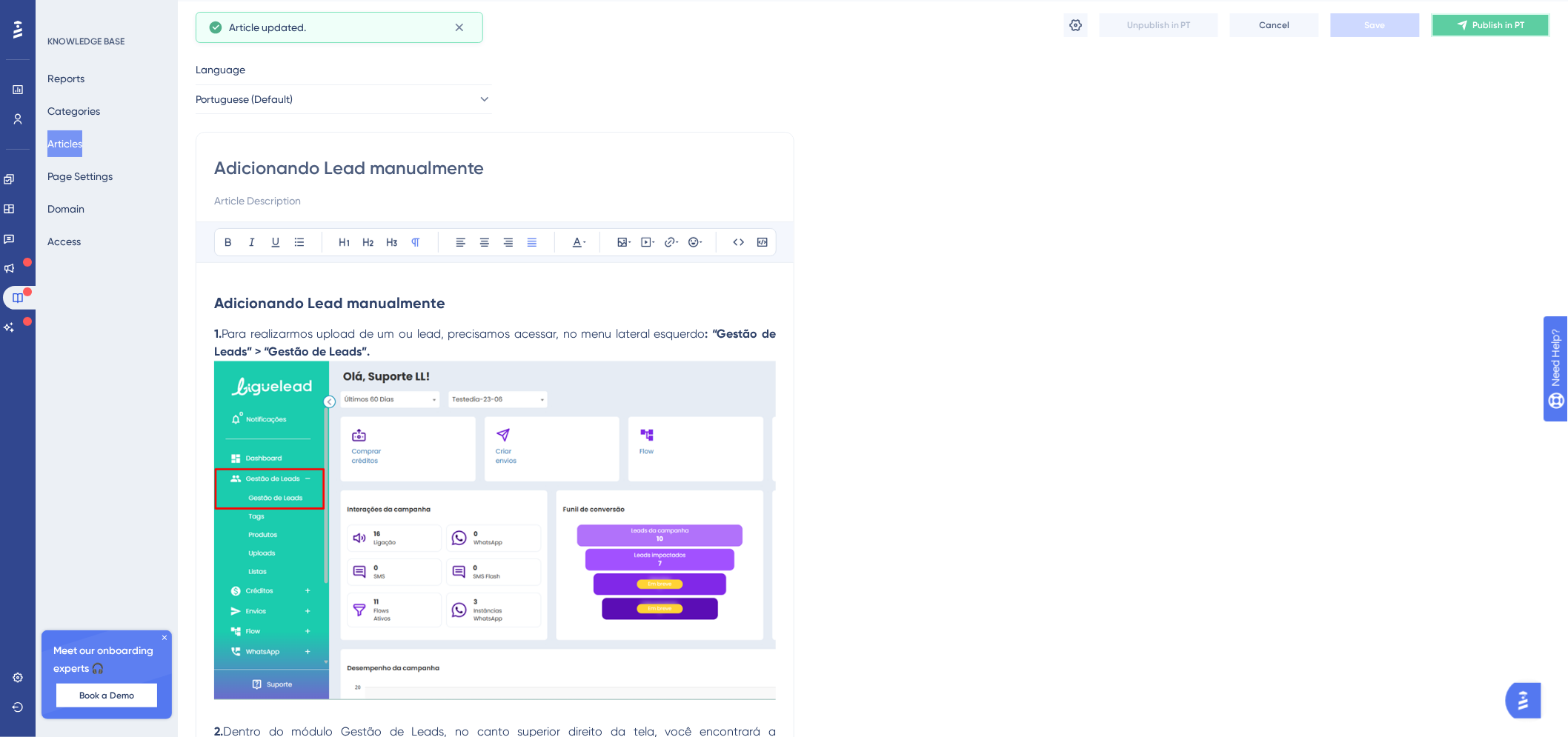
click at [1505, 26] on span "Publish in PT" at bounding box center [1499, 25] width 52 height 12
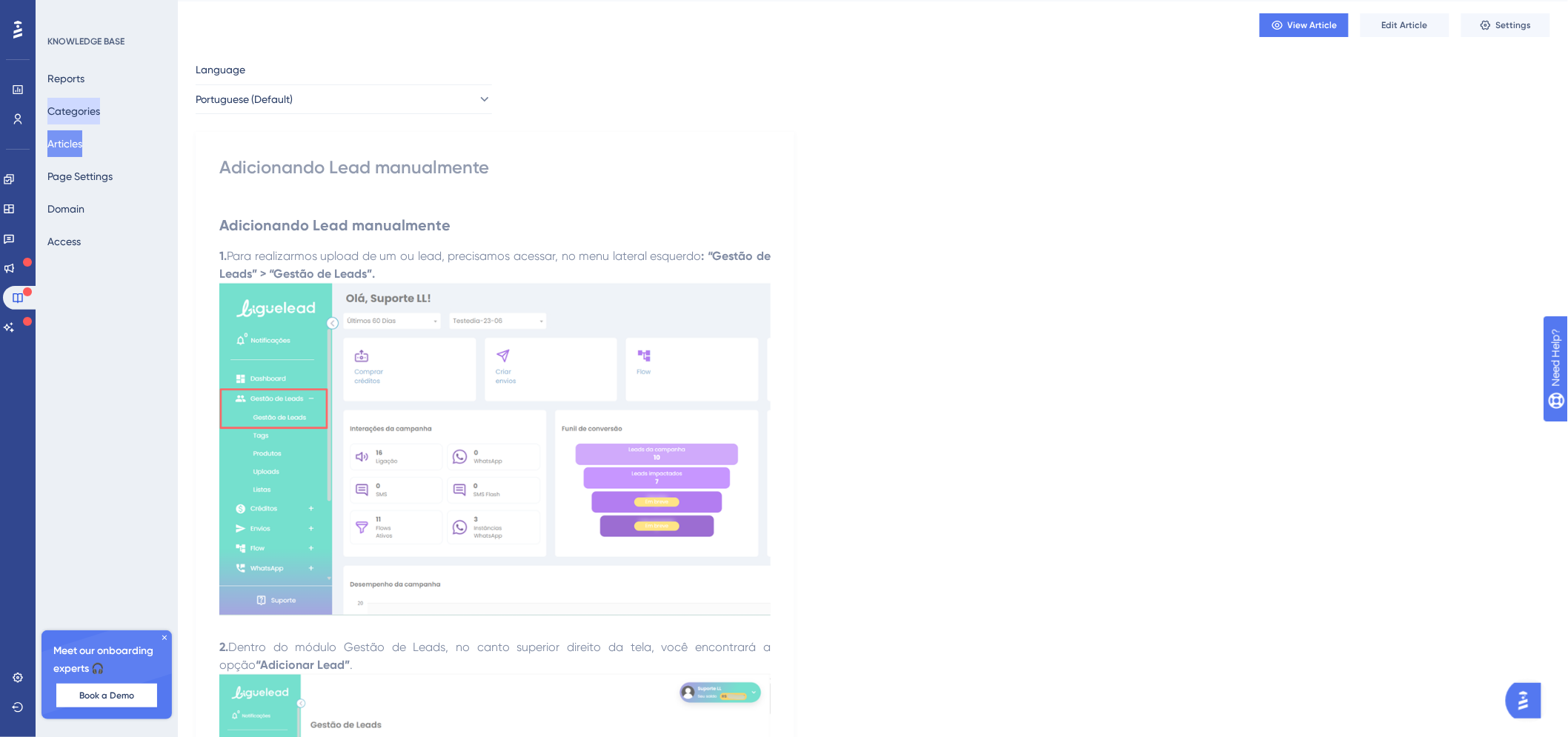
click at [80, 112] on button "Categories" at bounding box center [74, 110] width 53 height 26
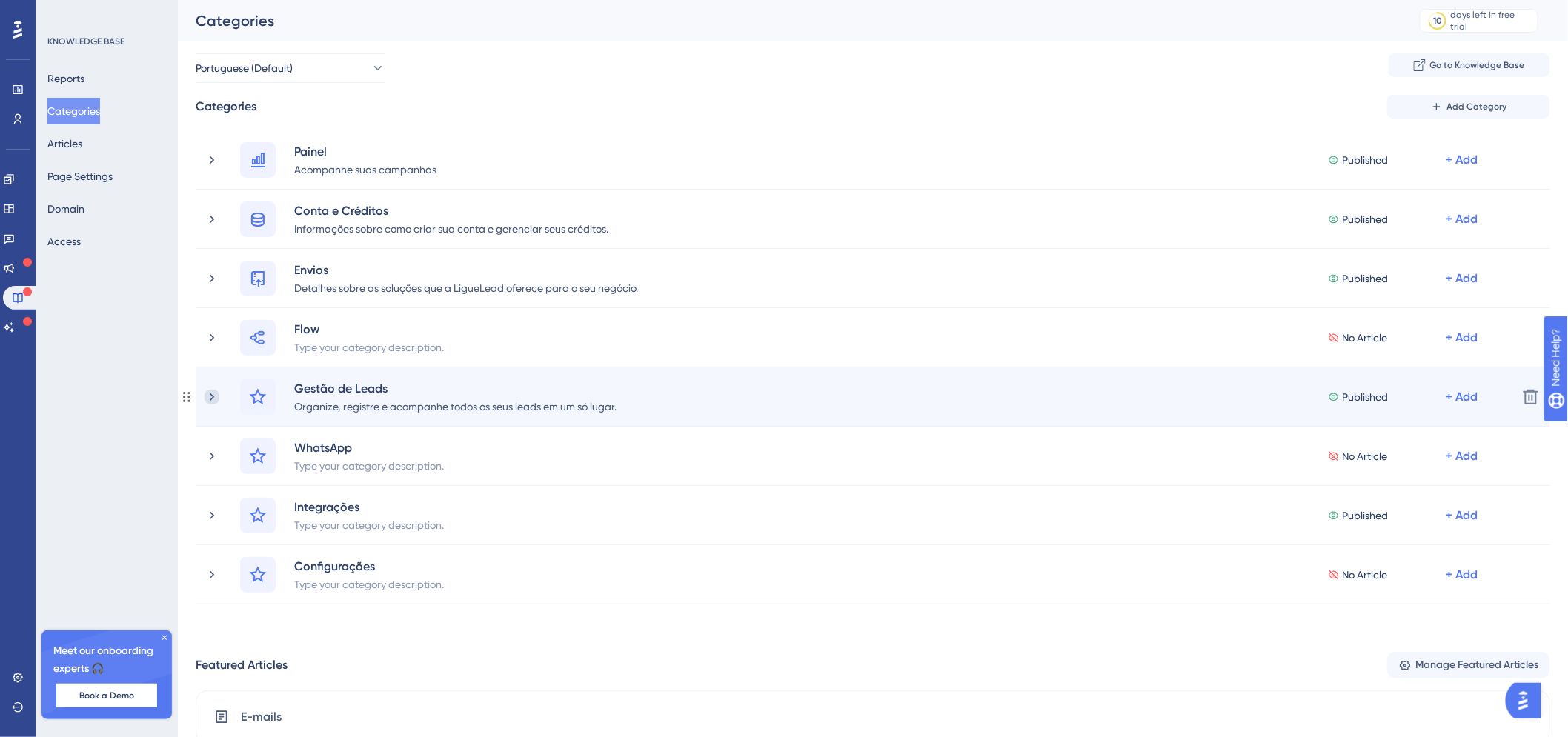
click at [214, 396] on icon at bounding box center [212, 397] width 15 height 15
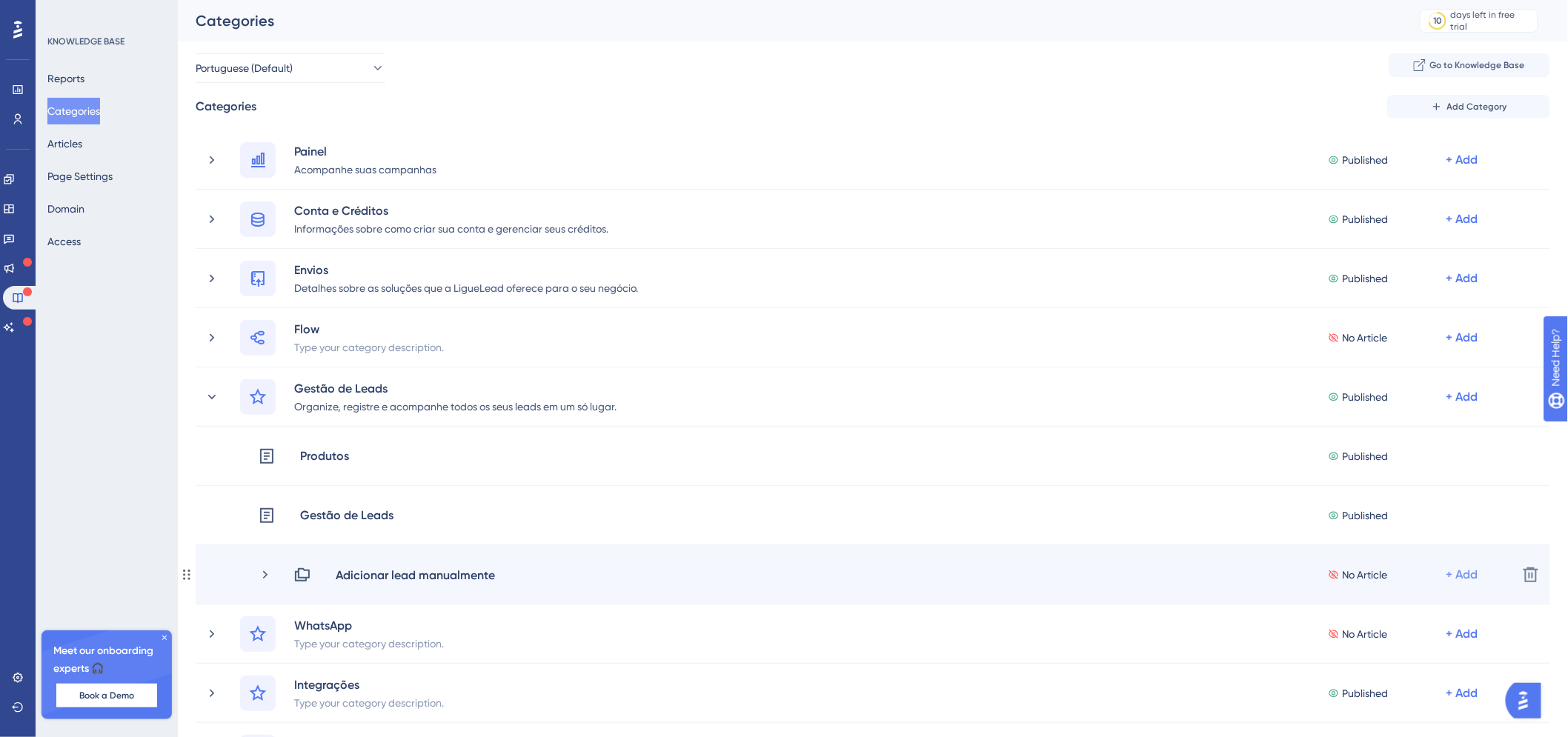
click at [1470, 574] on div "+ Add" at bounding box center [1462, 574] width 32 height 17
click at [1396, 624] on div "Add Articles Add Articles" at bounding box center [1404, 614] width 105 height 29
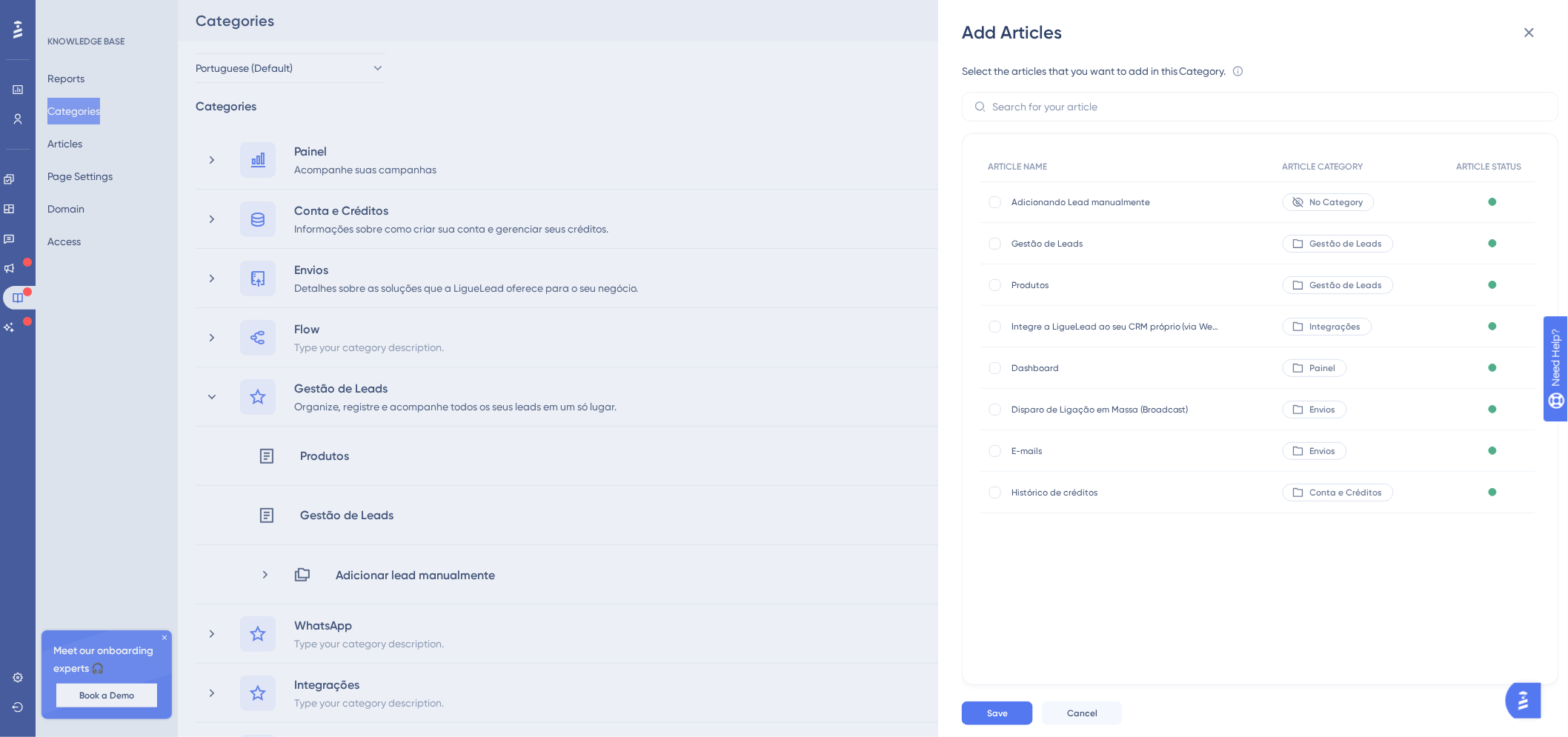
click at [1077, 202] on span "Adicionando Lead manualmente" at bounding box center [1114, 202] width 207 height 12
click at [998, 198] on div at bounding box center [995, 202] width 12 height 12
checkbox input "true"
click at [1010, 721] on button "Save" at bounding box center [998, 713] width 71 height 24
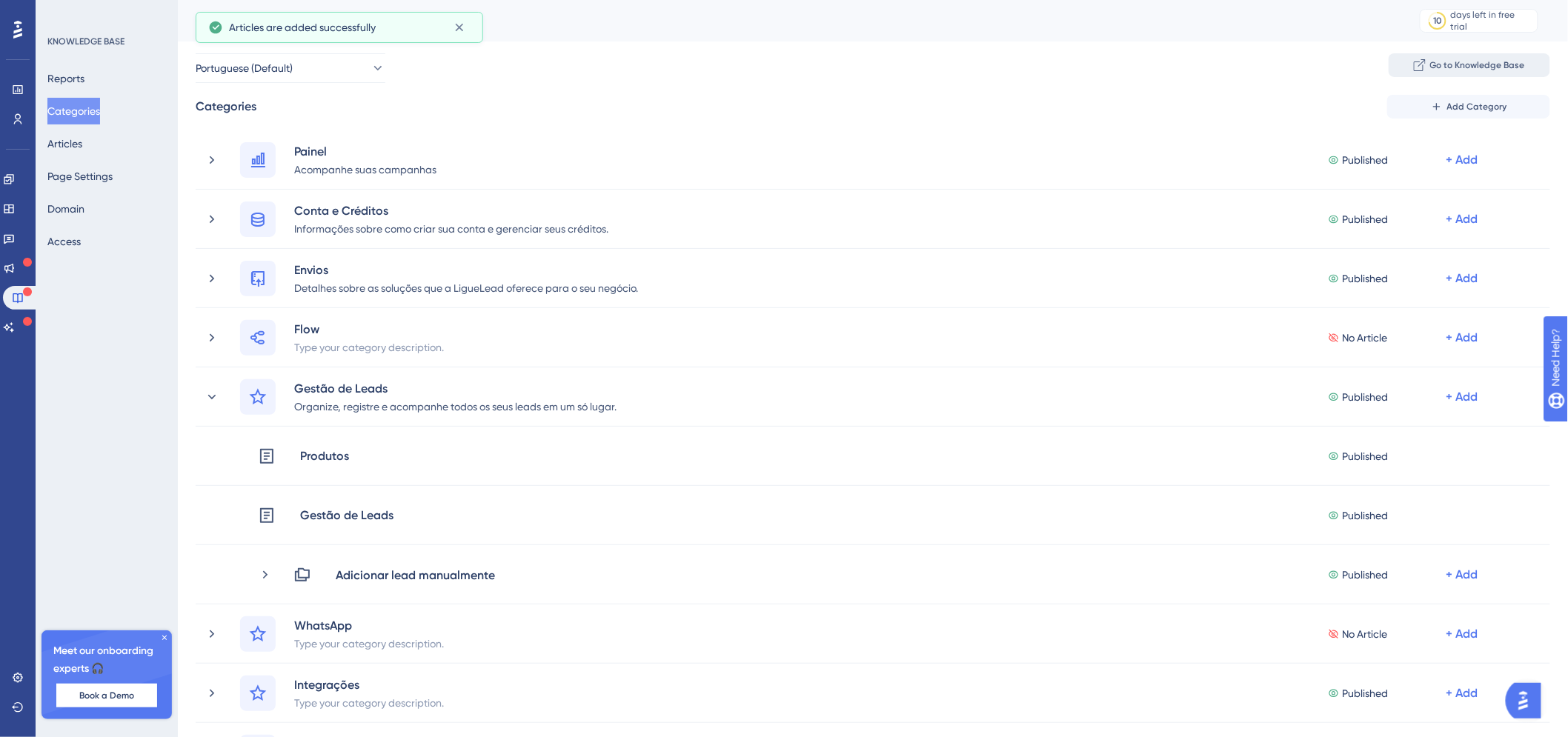
click at [1448, 64] on span "Go to Knowledge Base" at bounding box center [1478, 65] width 95 height 12
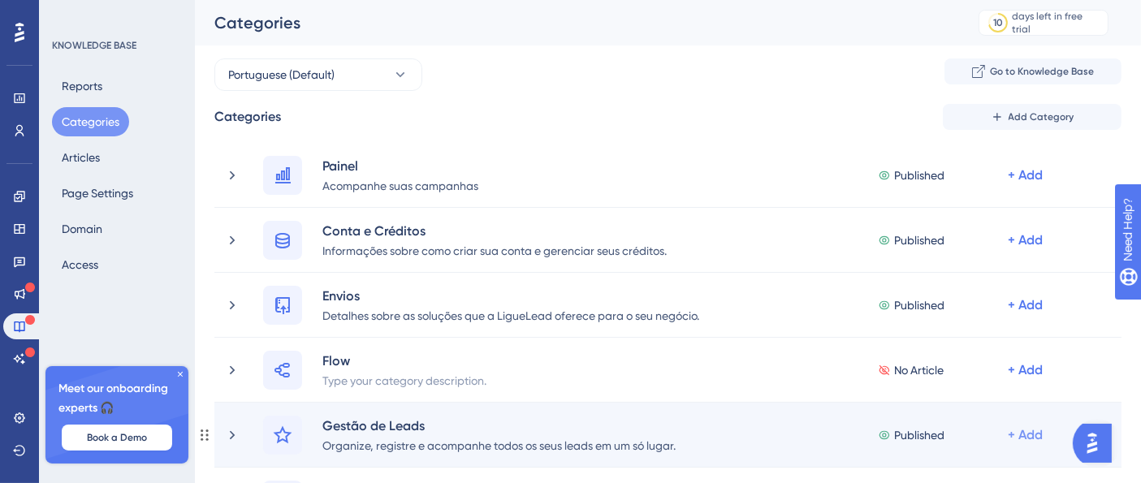
click at [1019, 185] on div "+ Add" at bounding box center [1025, 175] width 35 height 19
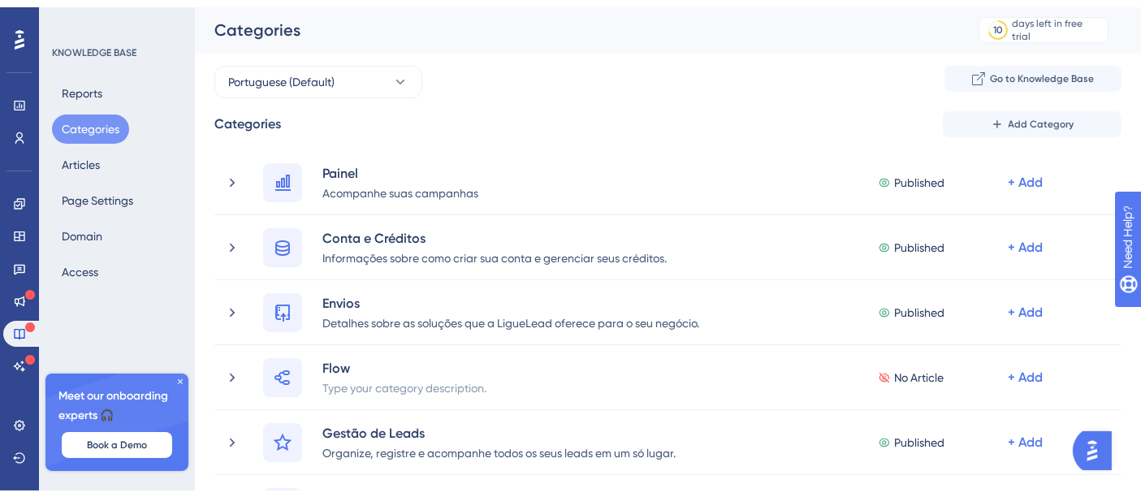
scroll to position [51, 0]
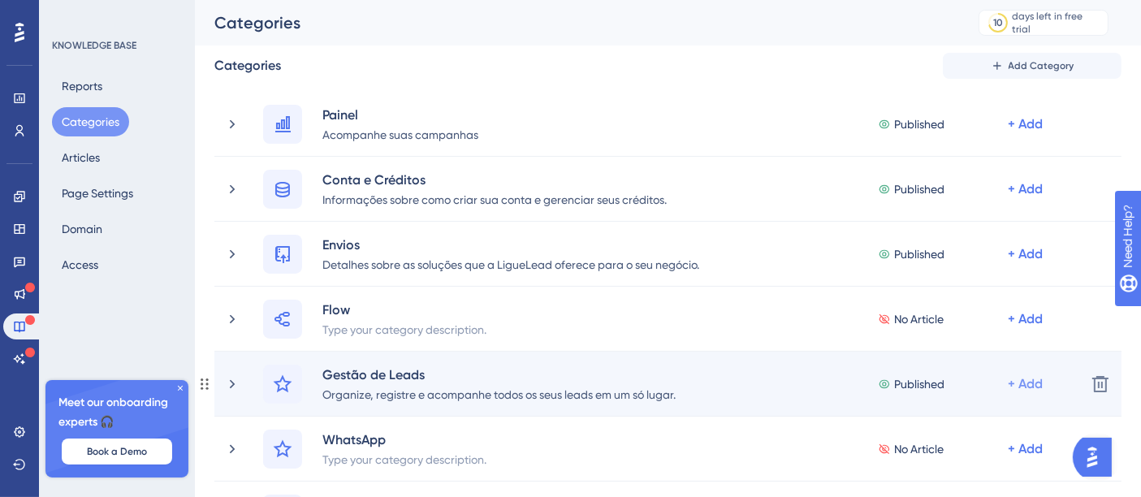
click at [1034, 134] on div "+ Add" at bounding box center [1025, 123] width 35 height 19
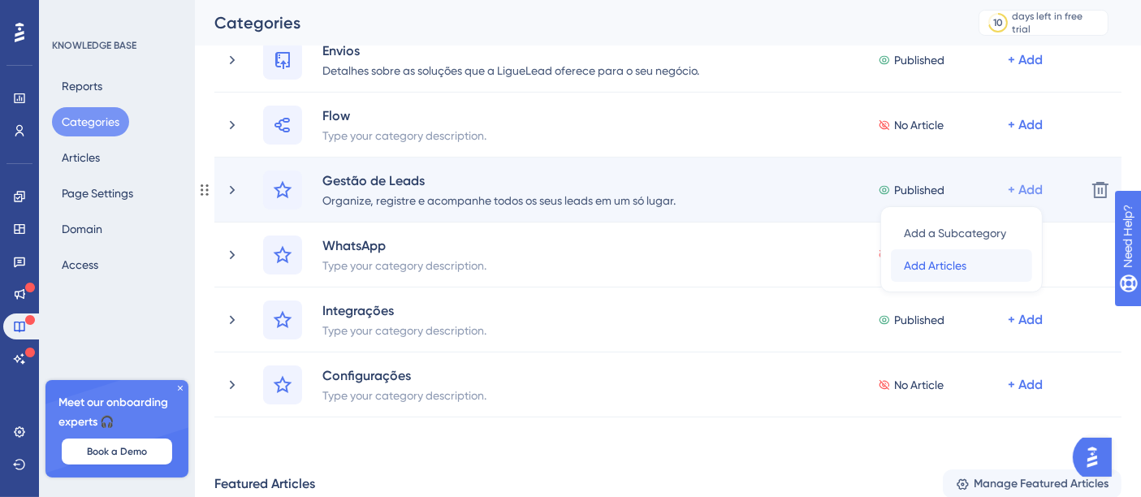
click at [967, 268] on div "Add Articles Add Articles" at bounding box center [961, 265] width 115 height 32
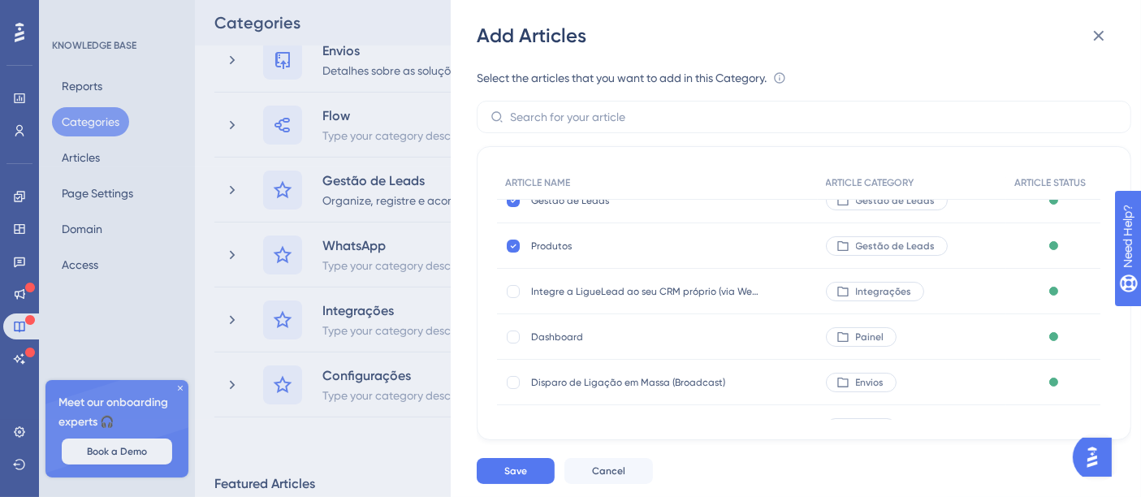
scroll to position [0, 0]
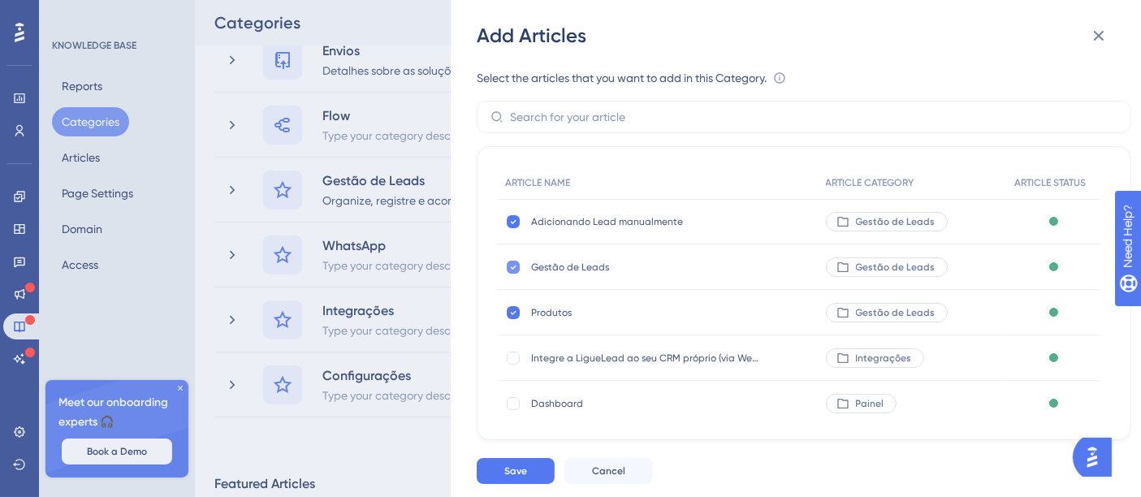
click at [510, 263] on icon at bounding box center [513, 267] width 6 height 13
click at [509, 261] on div at bounding box center [513, 267] width 13 height 13
checkbox input "true"
click at [536, 474] on button "Save" at bounding box center [516, 471] width 78 height 26
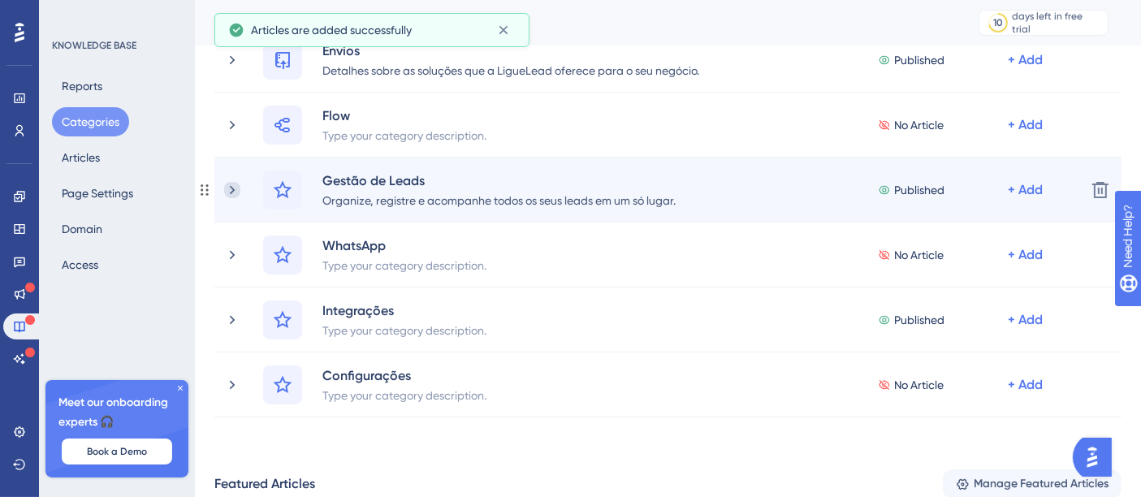
click at [231, 188] on icon at bounding box center [232, 190] width 16 height 16
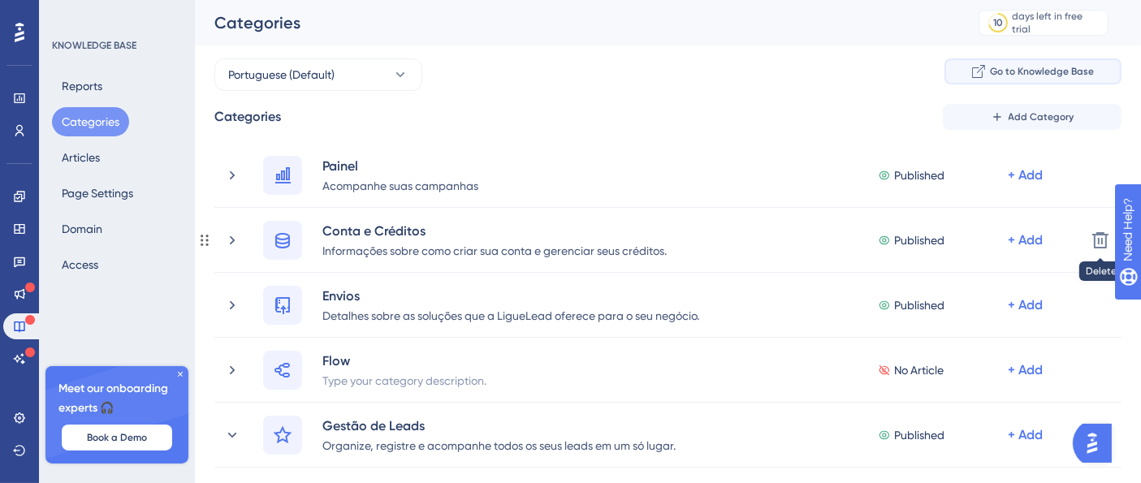
click at [1048, 69] on span "Go to Knowledge Base" at bounding box center [1042, 71] width 104 height 13
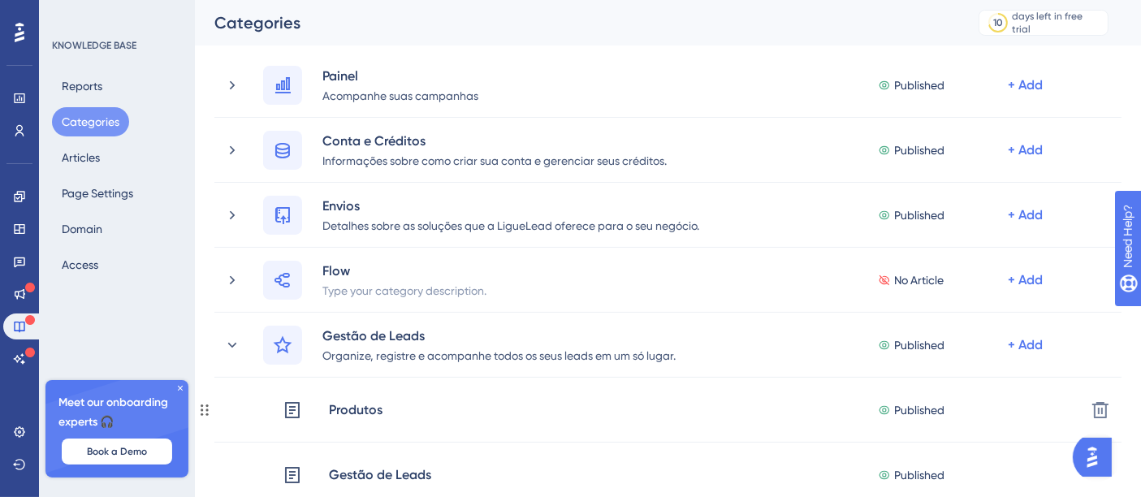
scroll to position [270, 0]
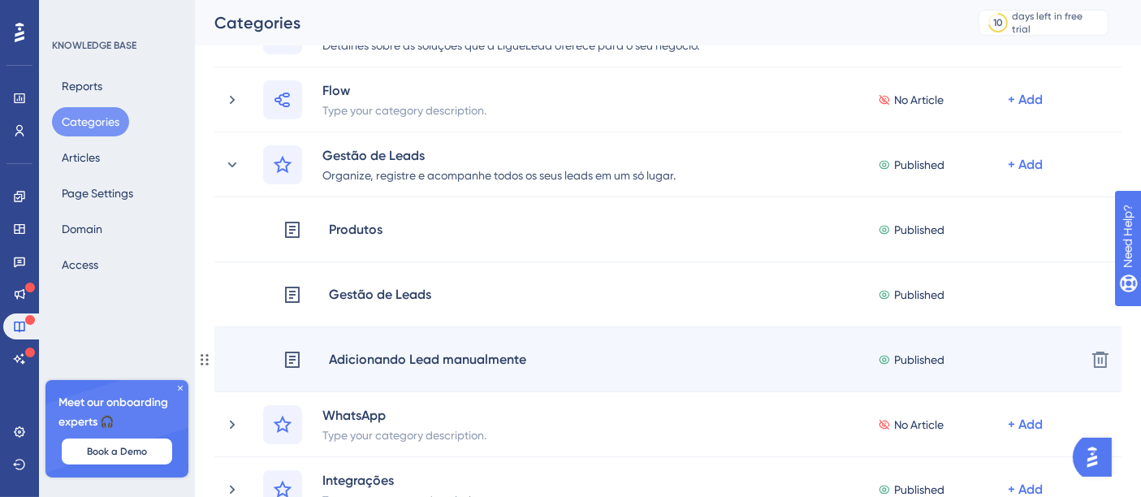
click at [378, 362] on div "Adicionando Lead manualmente" at bounding box center [427, 359] width 199 height 21
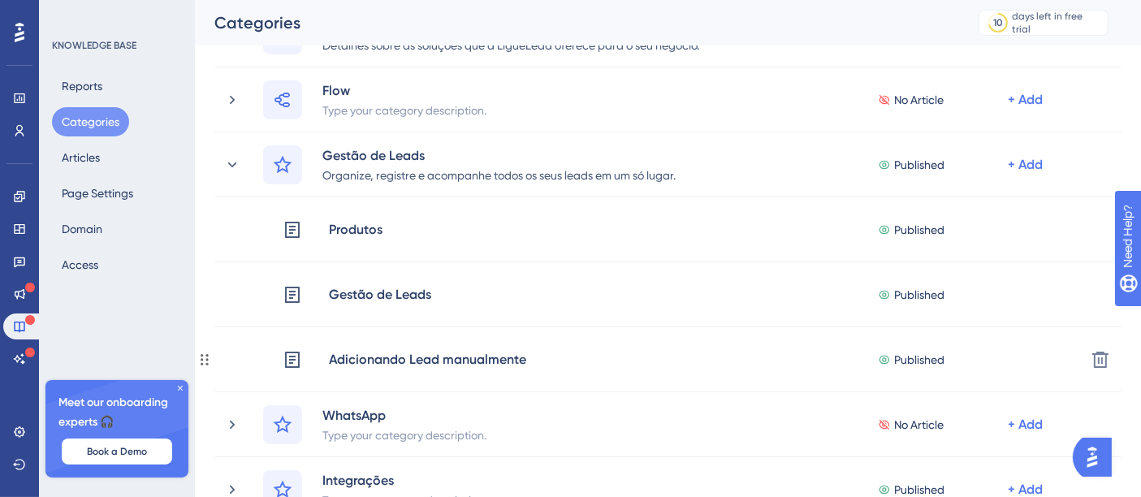
click at [378, 362] on div "Adicionando Lead manualmente" at bounding box center [427, 359] width 199 height 21
click at [85, 151] on button "Articles" at bounding box center [81, 157] width 58 height 29
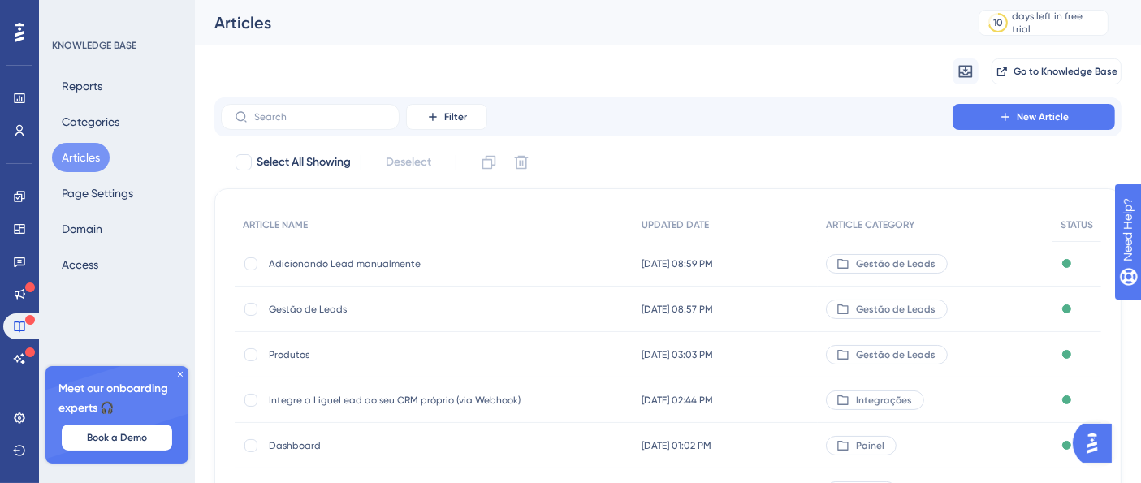
click at [391, 260] on span "Adicionando Lead manualmente" at bounding box center [399, 263] width 260 height 13
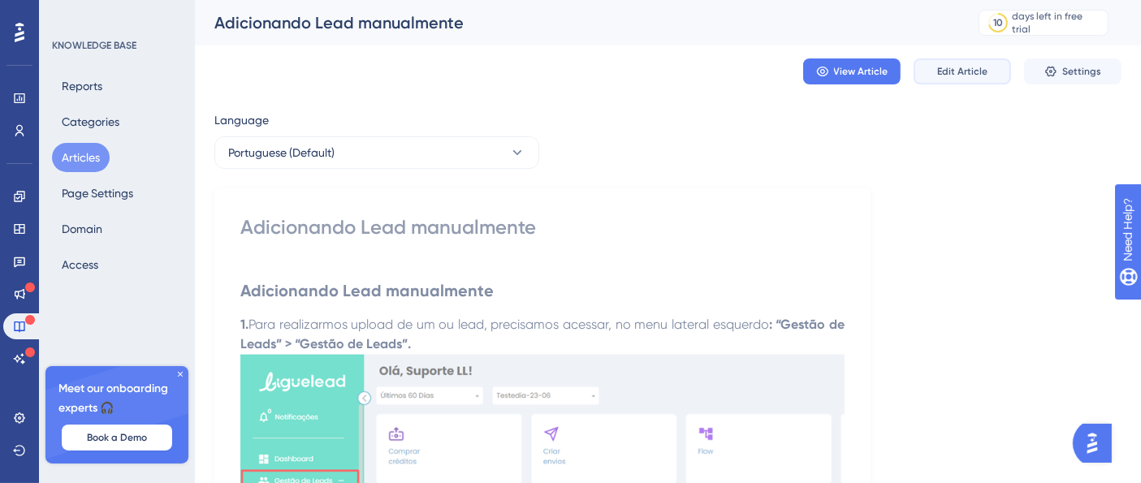
click at [976, 66] on span "Edit Article" at bounding box center [962, 71] width 50 height 13
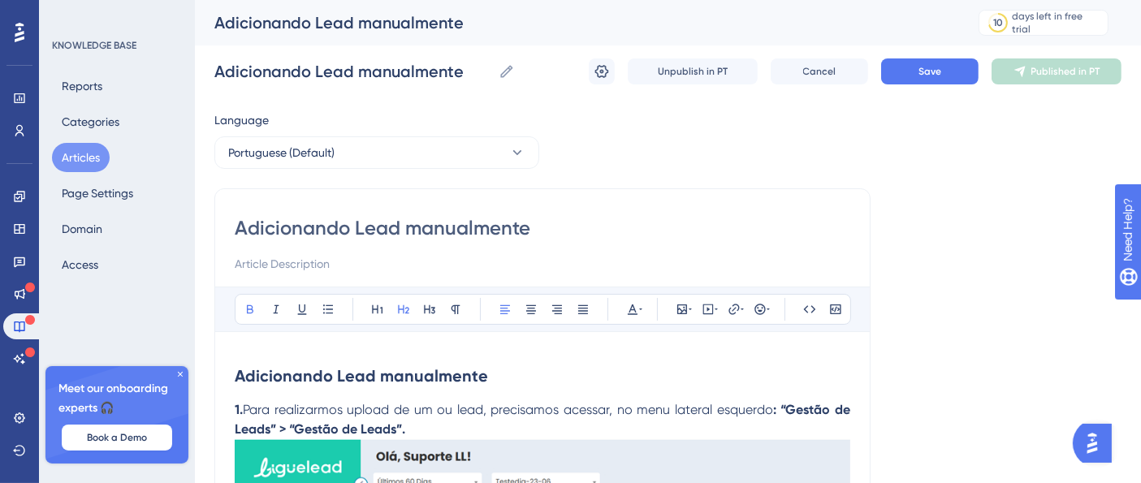
click at [345, 368] on strong "Adicionando Lead manualmente" at bounding box center [361, 375] width 253 height 19
click at [346, 368] on strong "Adicionando Lead manualmente" at bounding box center [361, 375] width 253 height 19
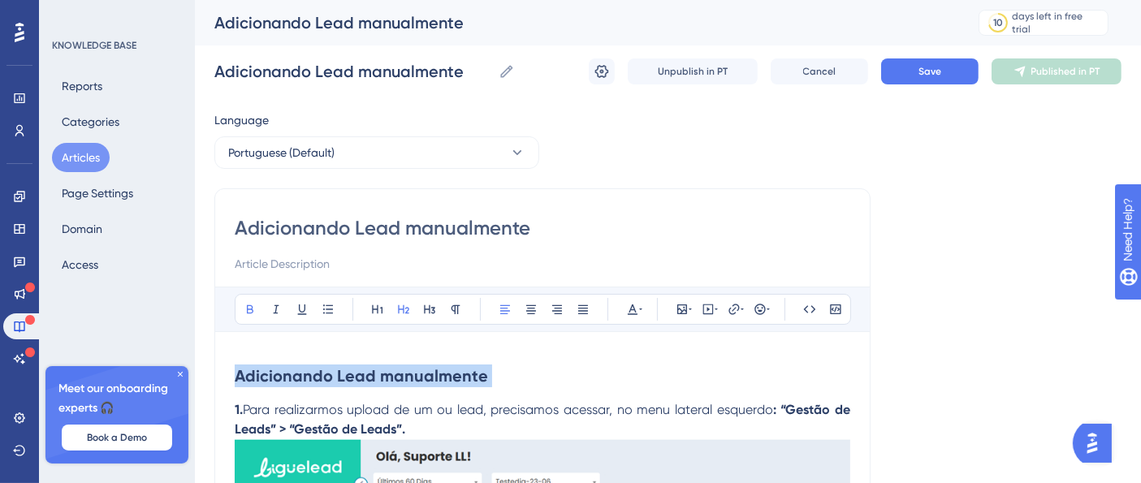
click at [346, 368] on strong "Adicionando Lead manualmente" at bounding box center [361, 375] width 253 height 19
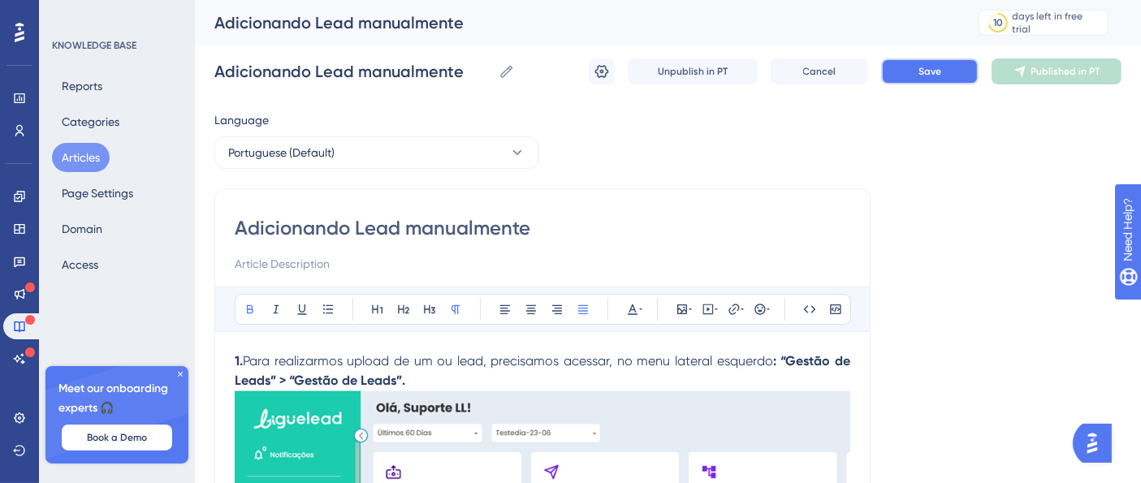
click at [955, 69] on button "Save" at bounding box center [929, 71] width 97 height 26
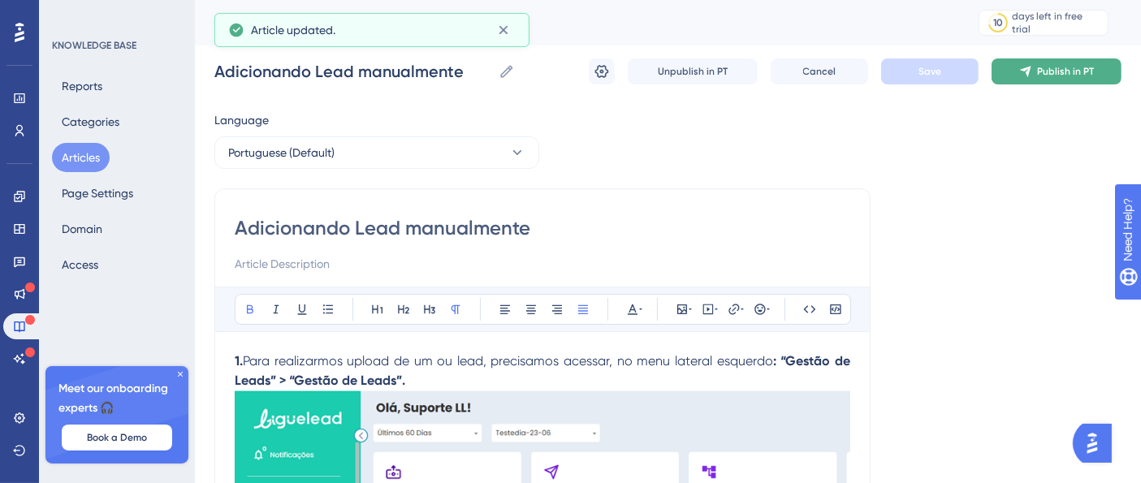
click at [1064, 63] on button "Publish in PT" at bounding box center [1056, 71] width 130 height 26
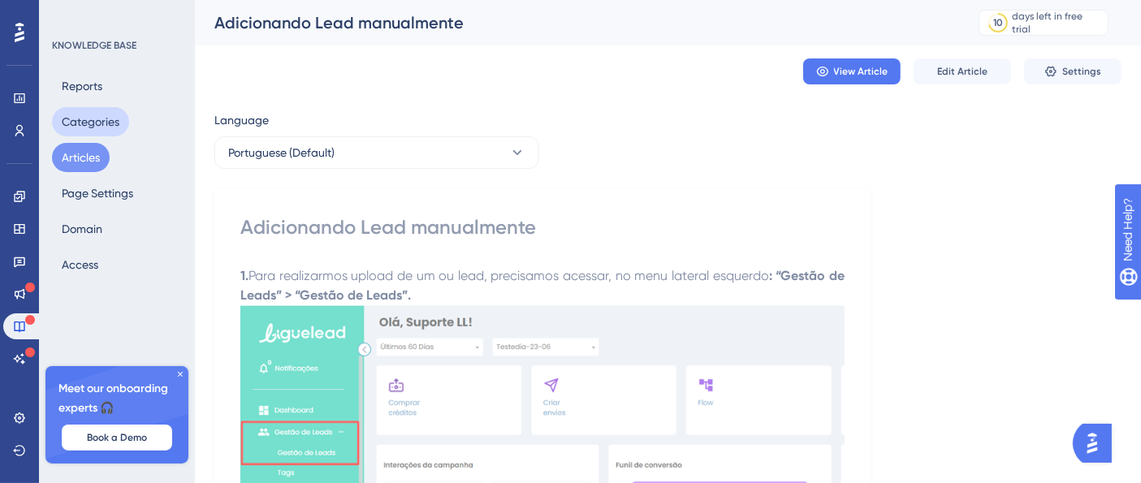
click at [112, 114] on button "Categories" at bounding box center [90, 121] width 77 height 29
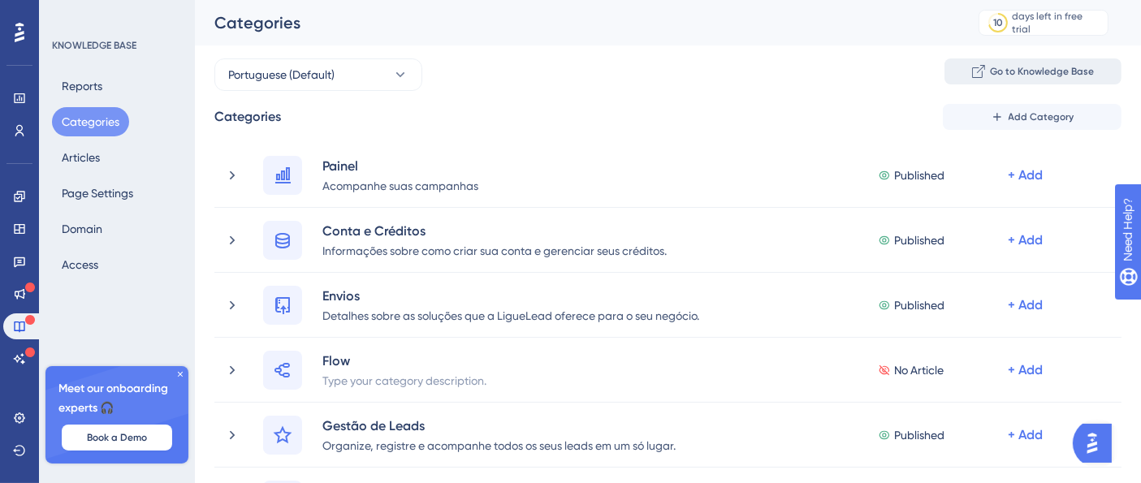
click at [1004, 62] on button "Go to Knowledge Base" at bounding box center [1032, 71] width 177 height 26
